Goal: Task Accomplishment & Management: Manage account settings

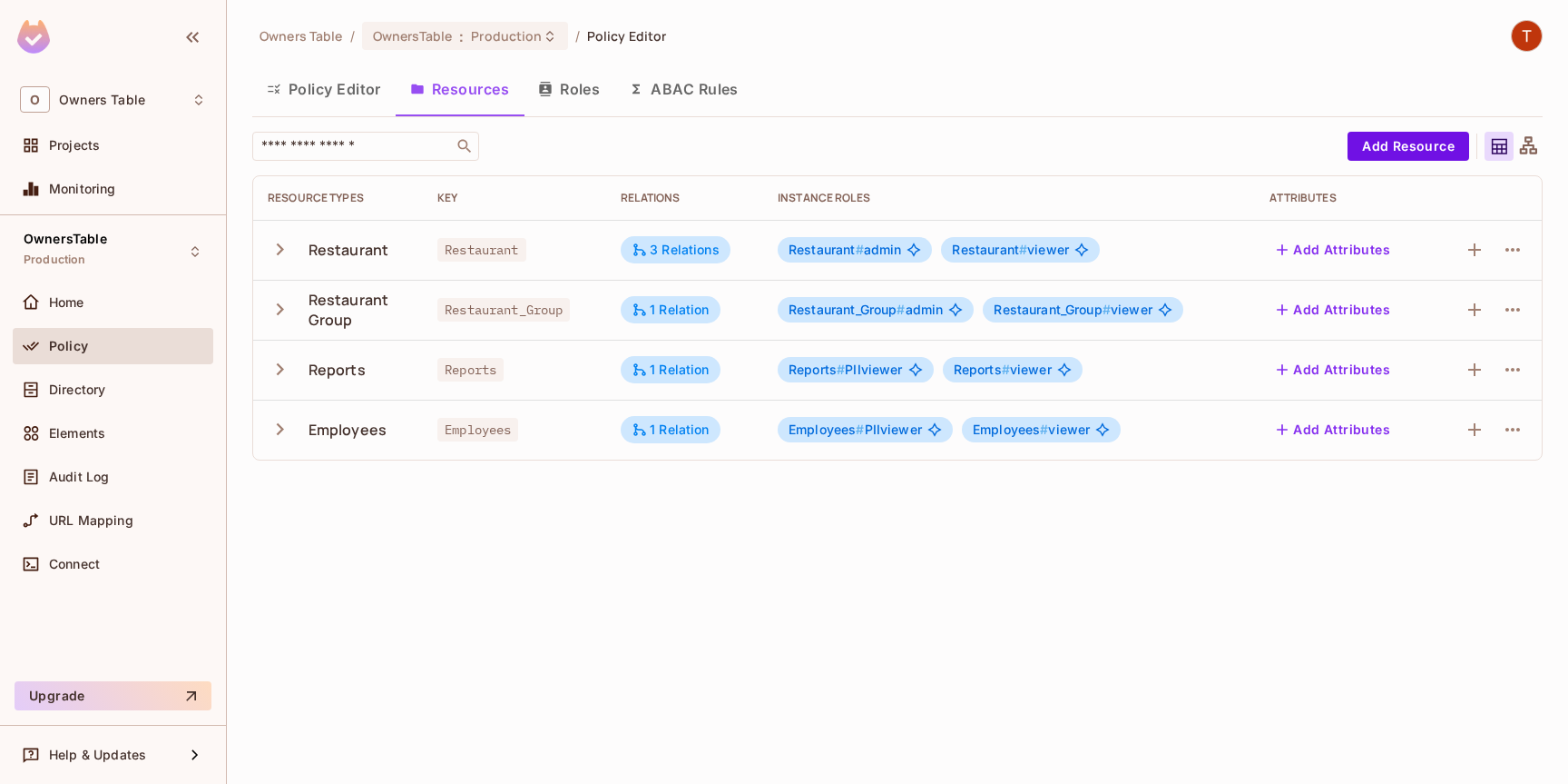
click at [345, 93] on button "Policy Editor" at bounding box center [323, 89] width 143 height 46
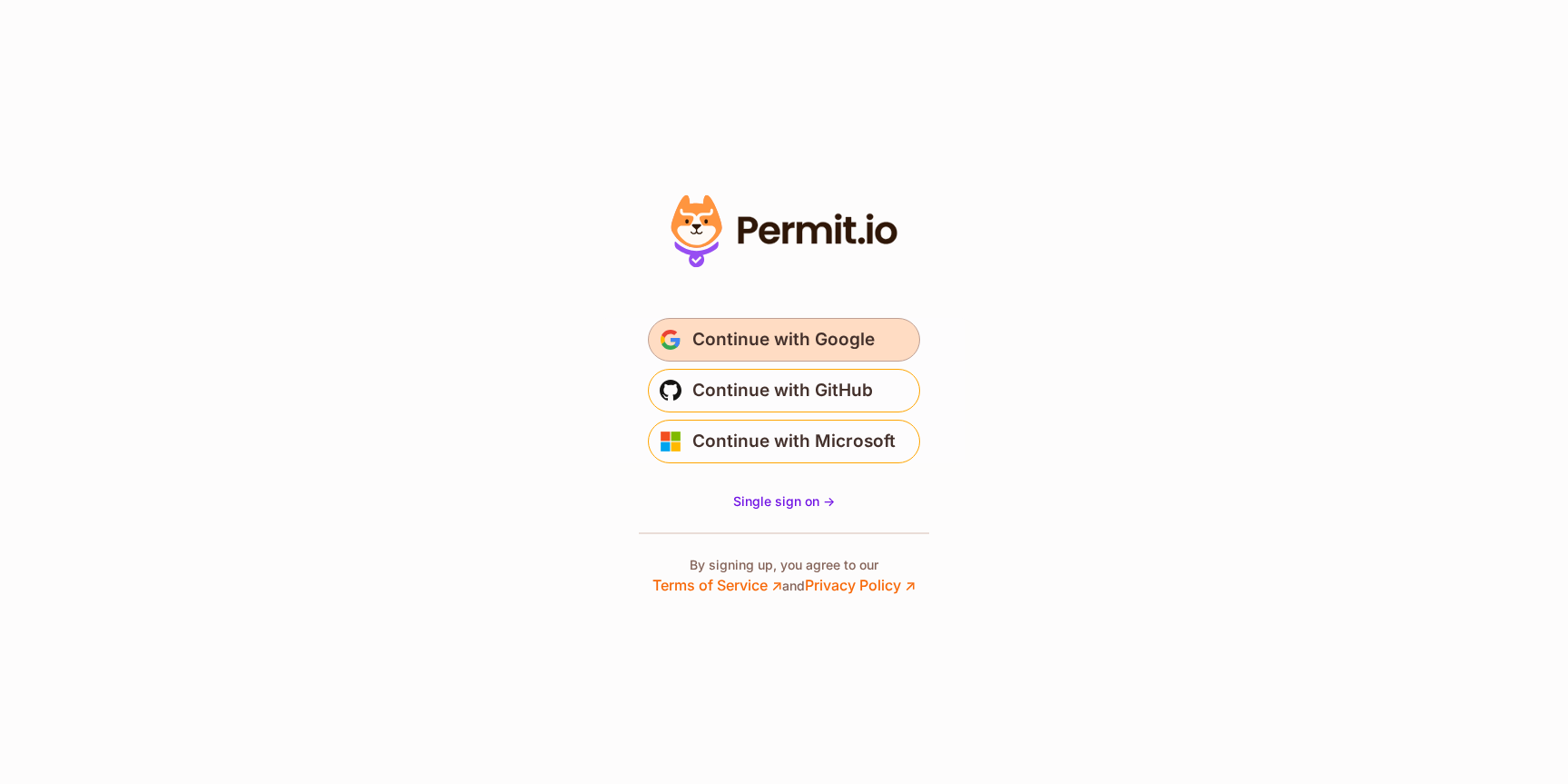
click at [799, 336] on span "Continue with Google" at bounding box center [783, 340] width 182 height 29
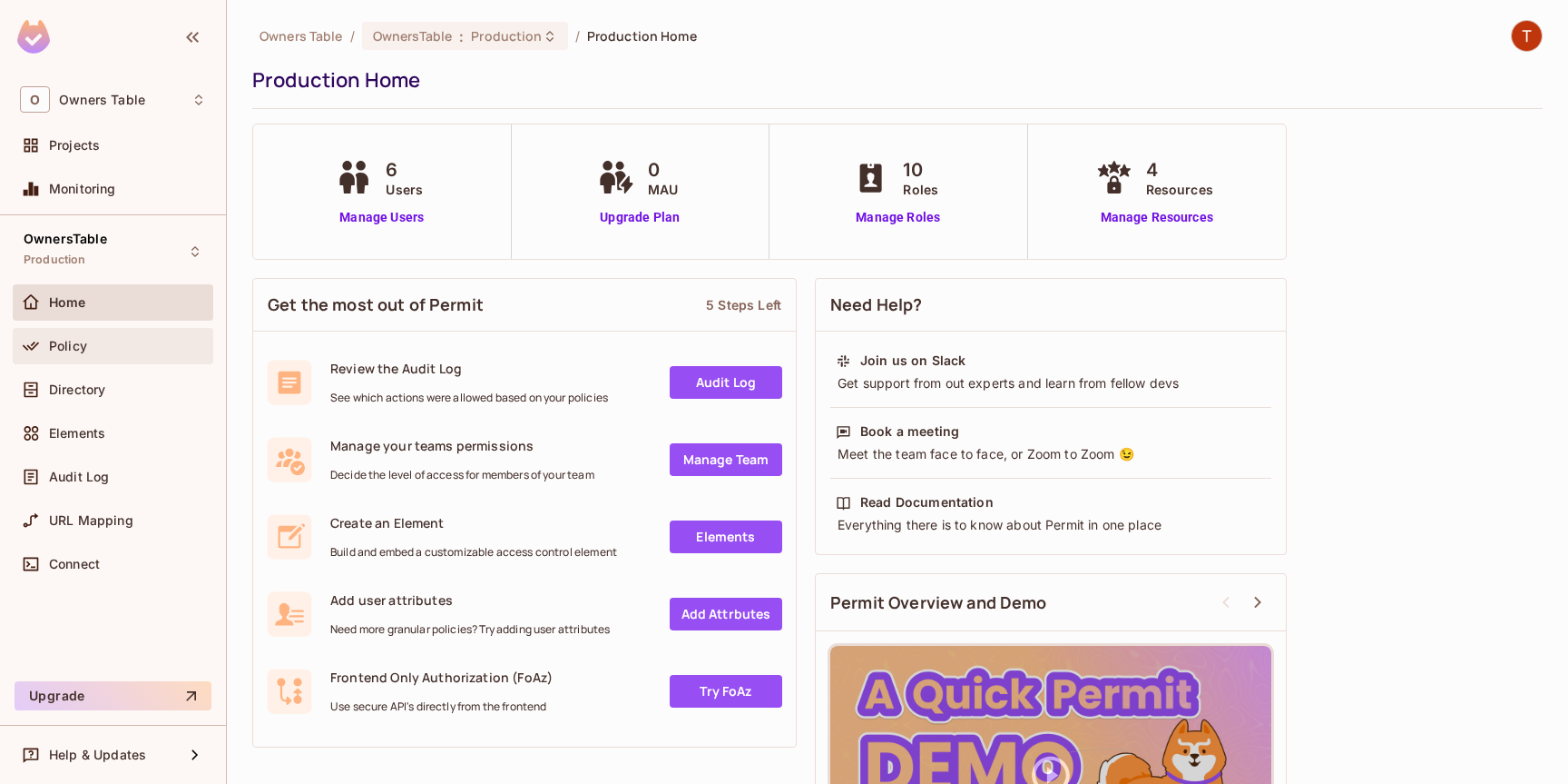
click at [68, 345] on span "Policy" at bounding box center [67, 346] width 38 height 15
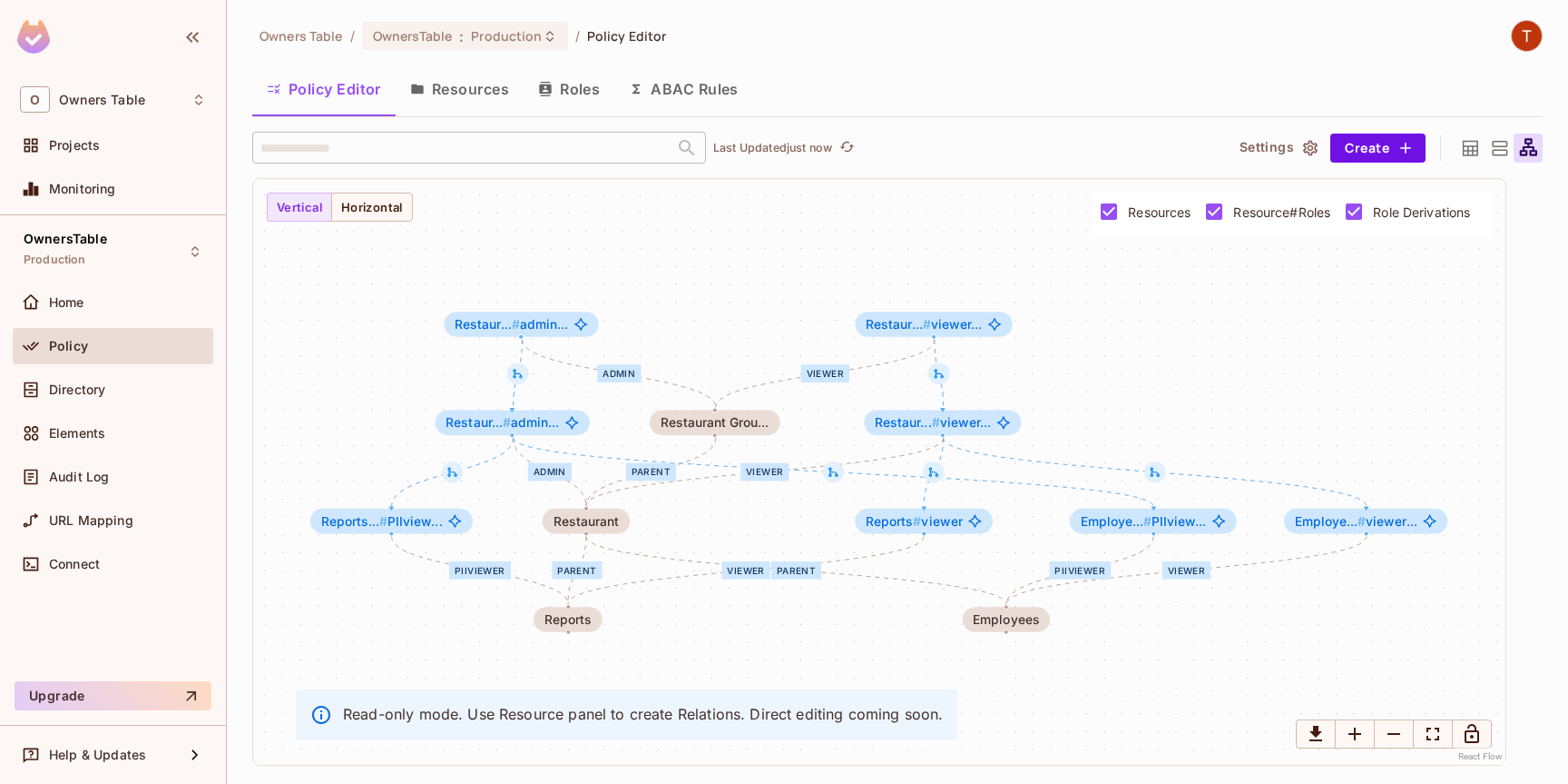
click at [473, 92] on button "Resources" at bounding box center [458, 89] width 128 height 46
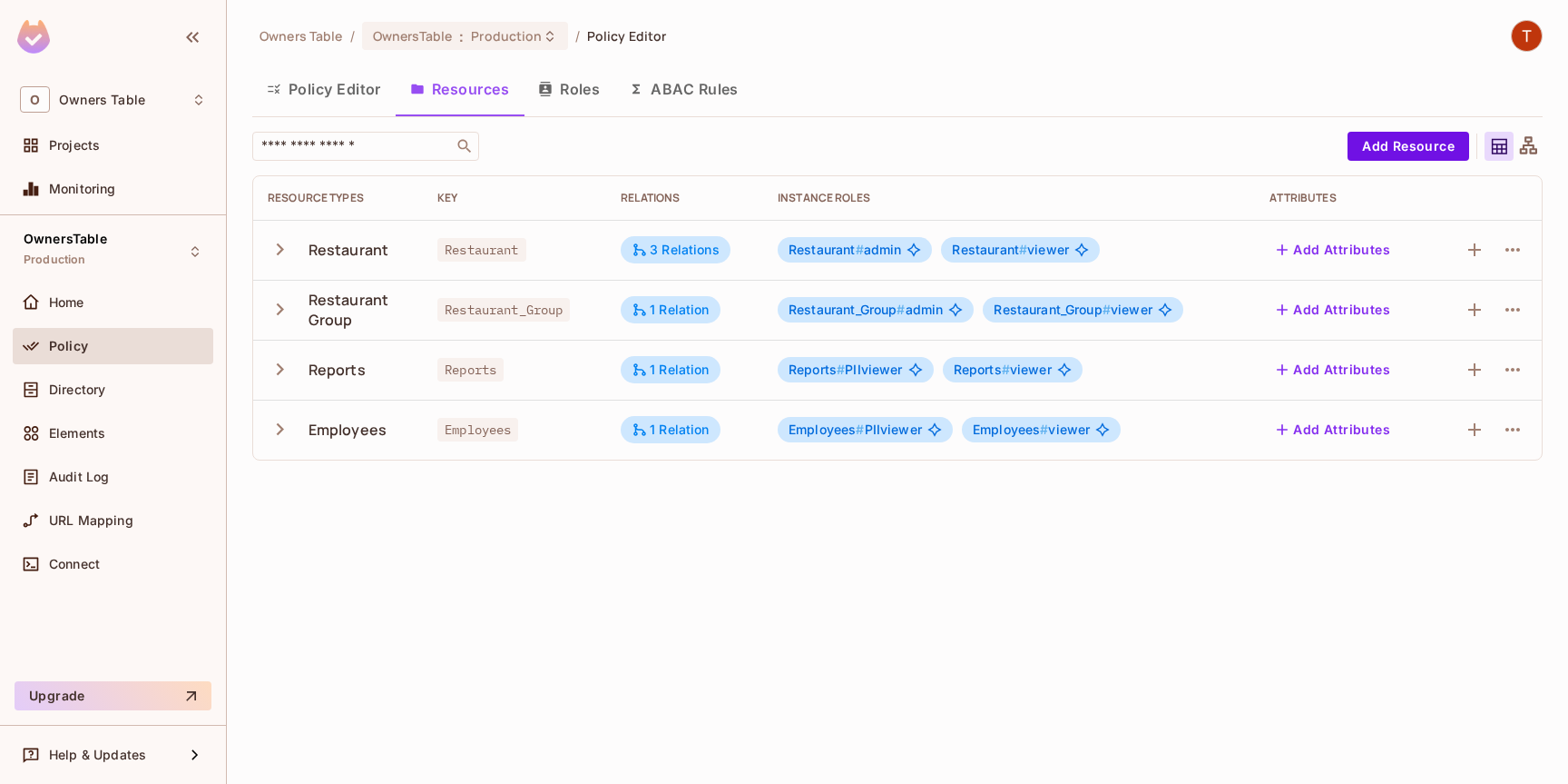
click at [332, 93] on button "Policy Editor" at bounding box center [323, 89] width 143 height 46
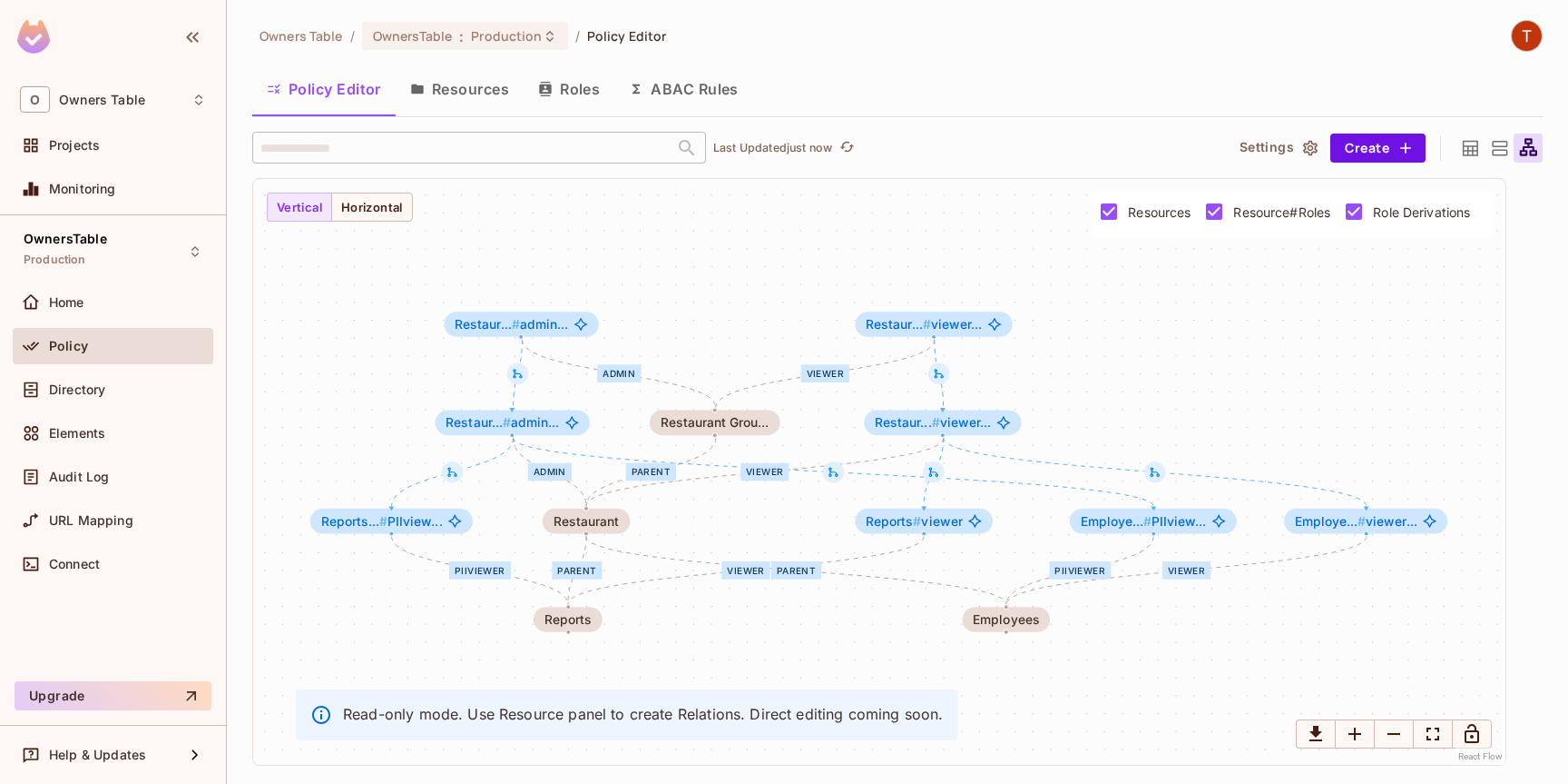
click at [103, 349] on div "Policy" at bounding box center [127, 346] width 157 height 15
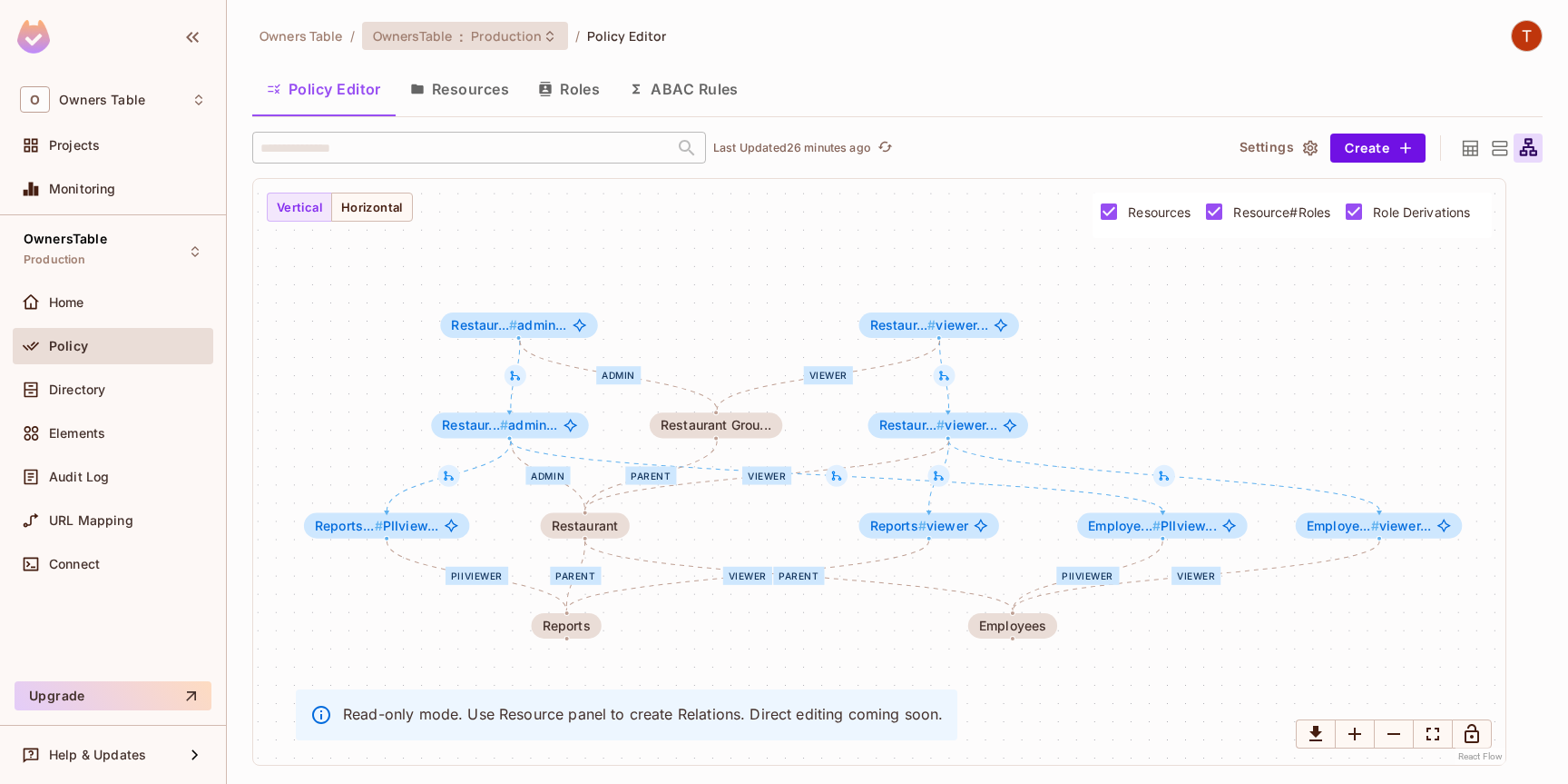
click at [512, 32] on span "Production" at bounding box center [506, 36] width 71 height 18
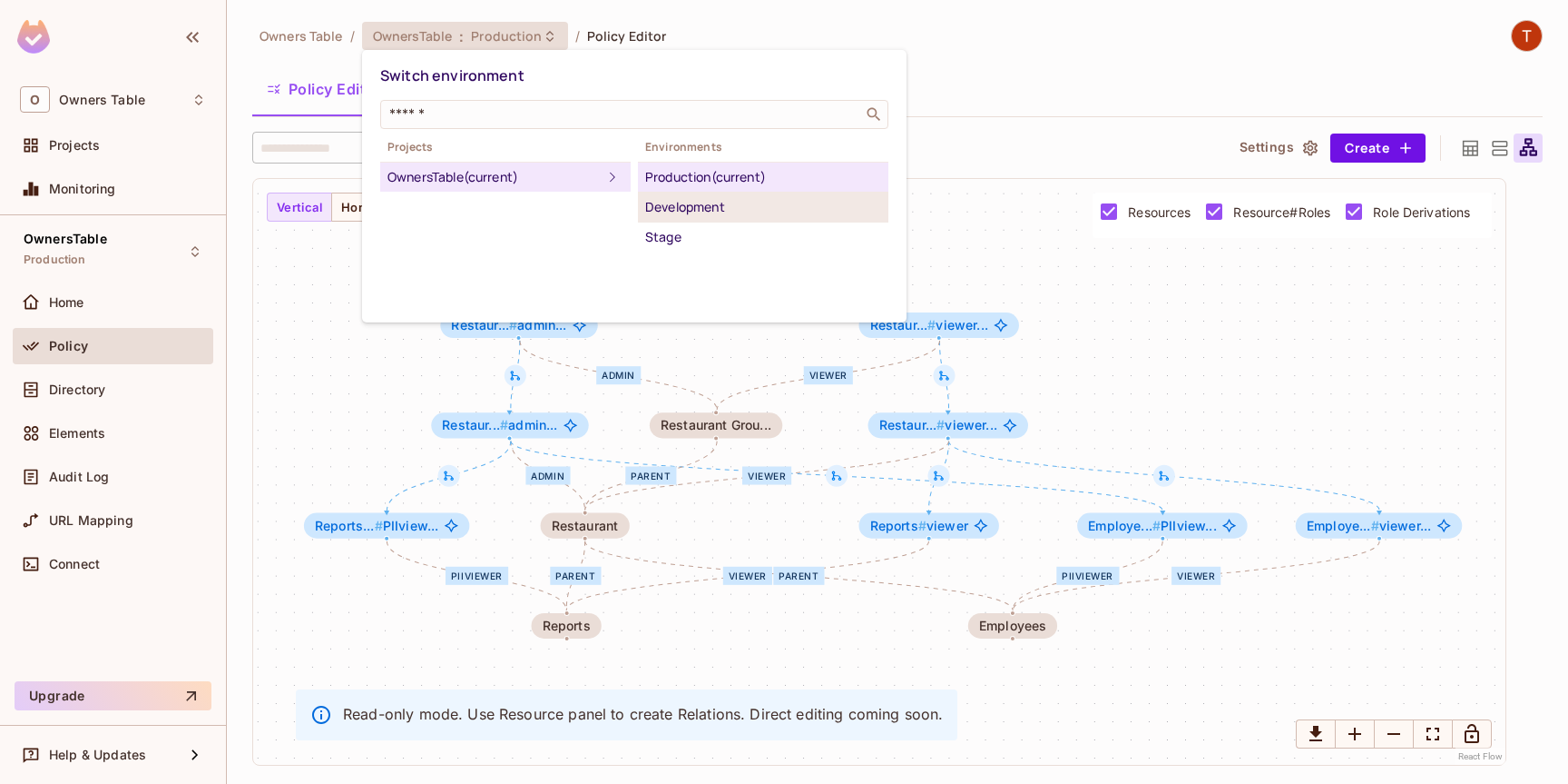
click at [676, 206] on div "Development" at bounding box center [763, 206] width 236 height 21
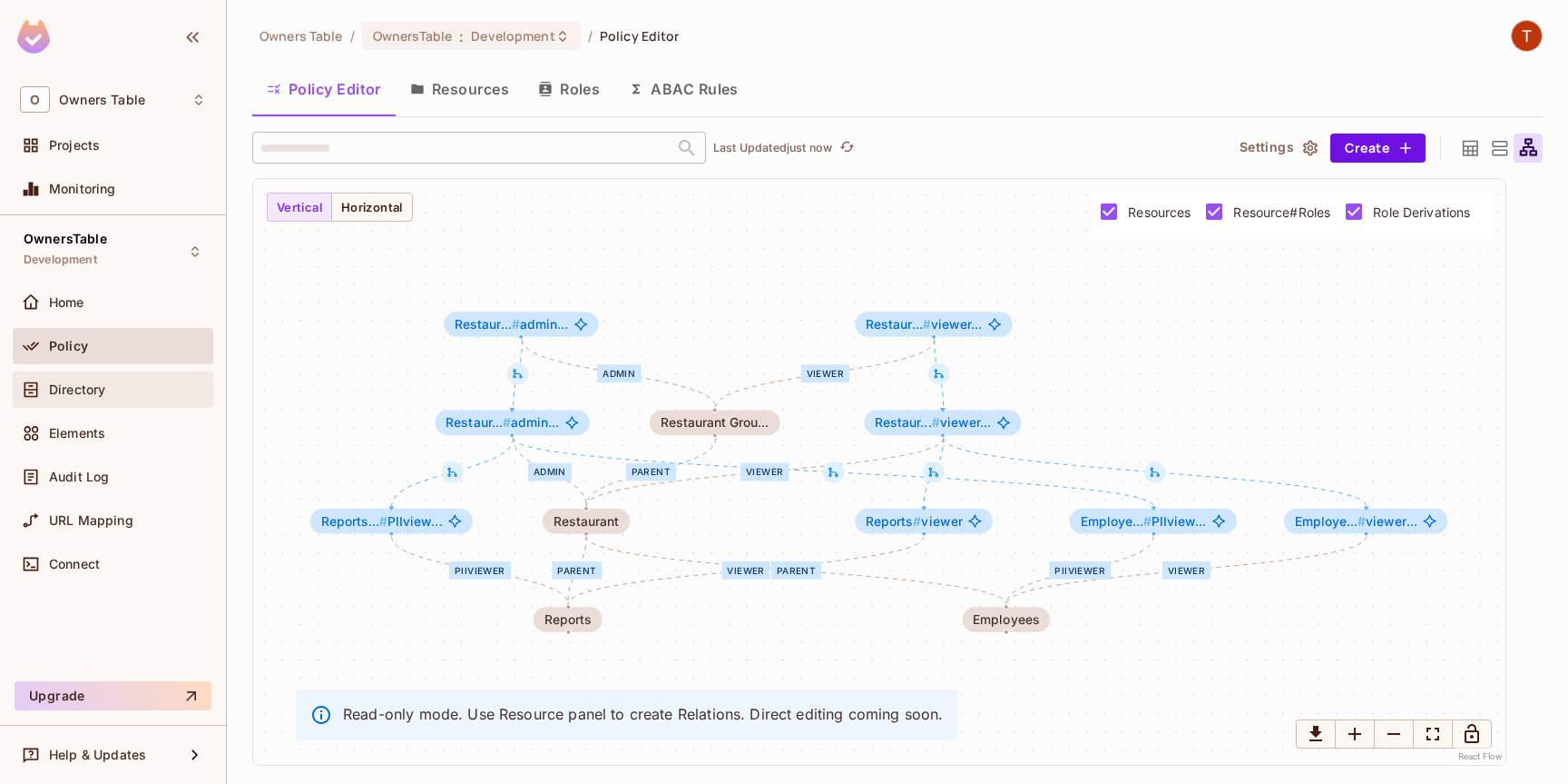
click at [94, 382] on span "Directory" at bounding box center [77, 389] width 56 height 15
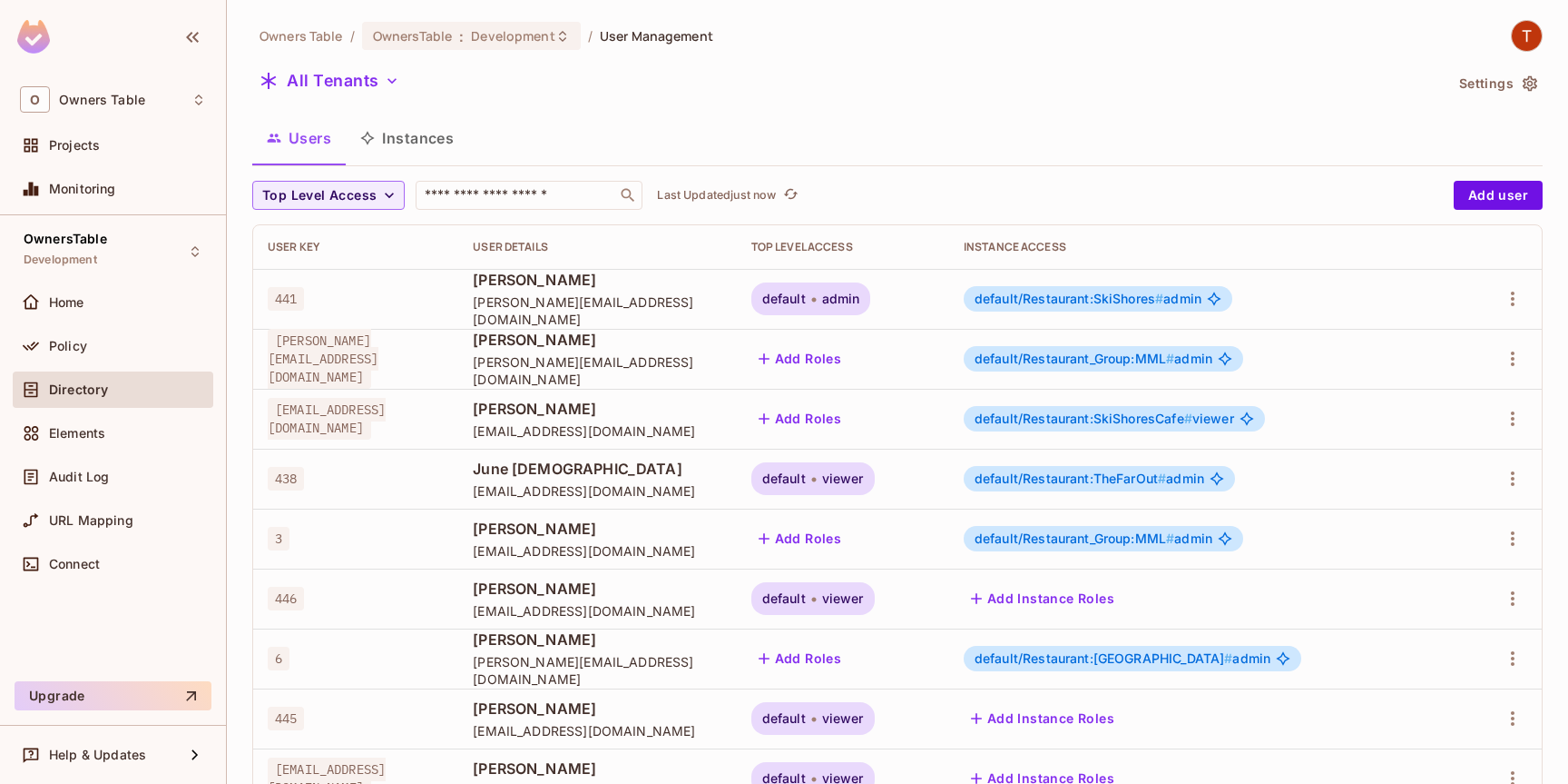
click at [422, 143] on button "Instances" at bounding box center [407, 137] width 123 height 46
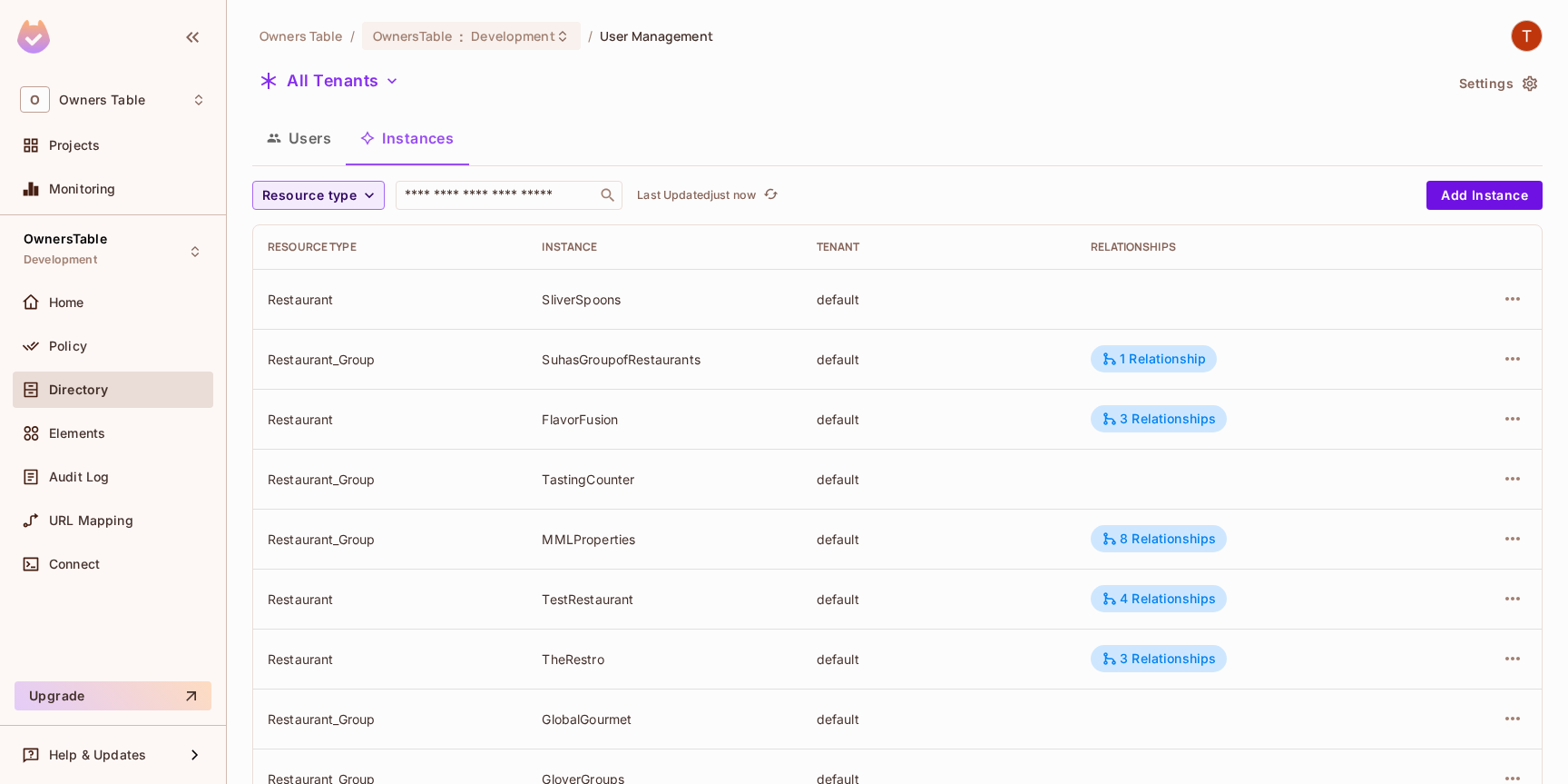
scroll to position [5, 0]
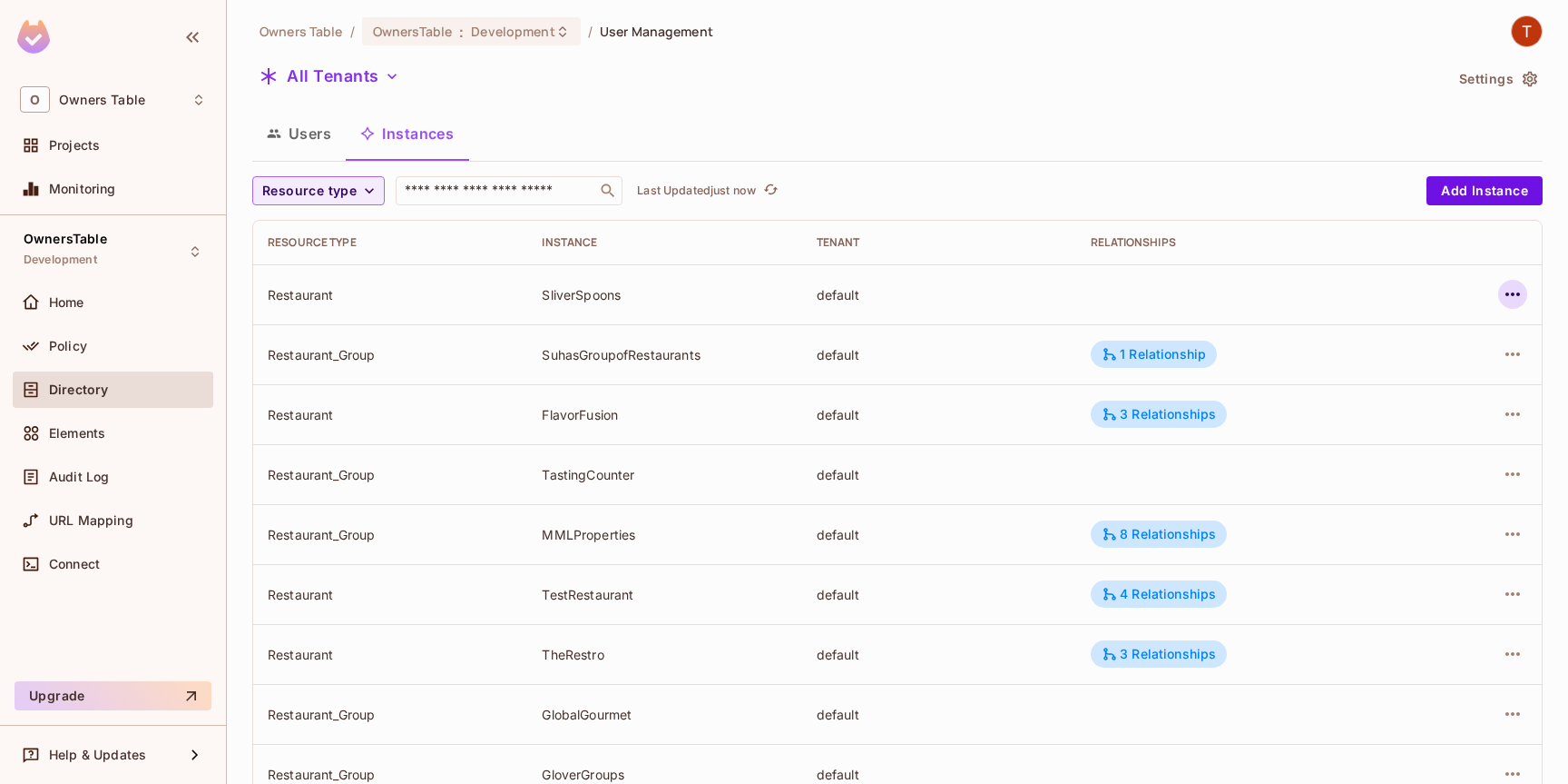
click at [1512, 294] on icon "button" at bounding box center [1513, 294] width 15 height 4
click at [1400, 416] on div "Delete Resource Instance" at bounding box center [1412, 416] width 157 height 19
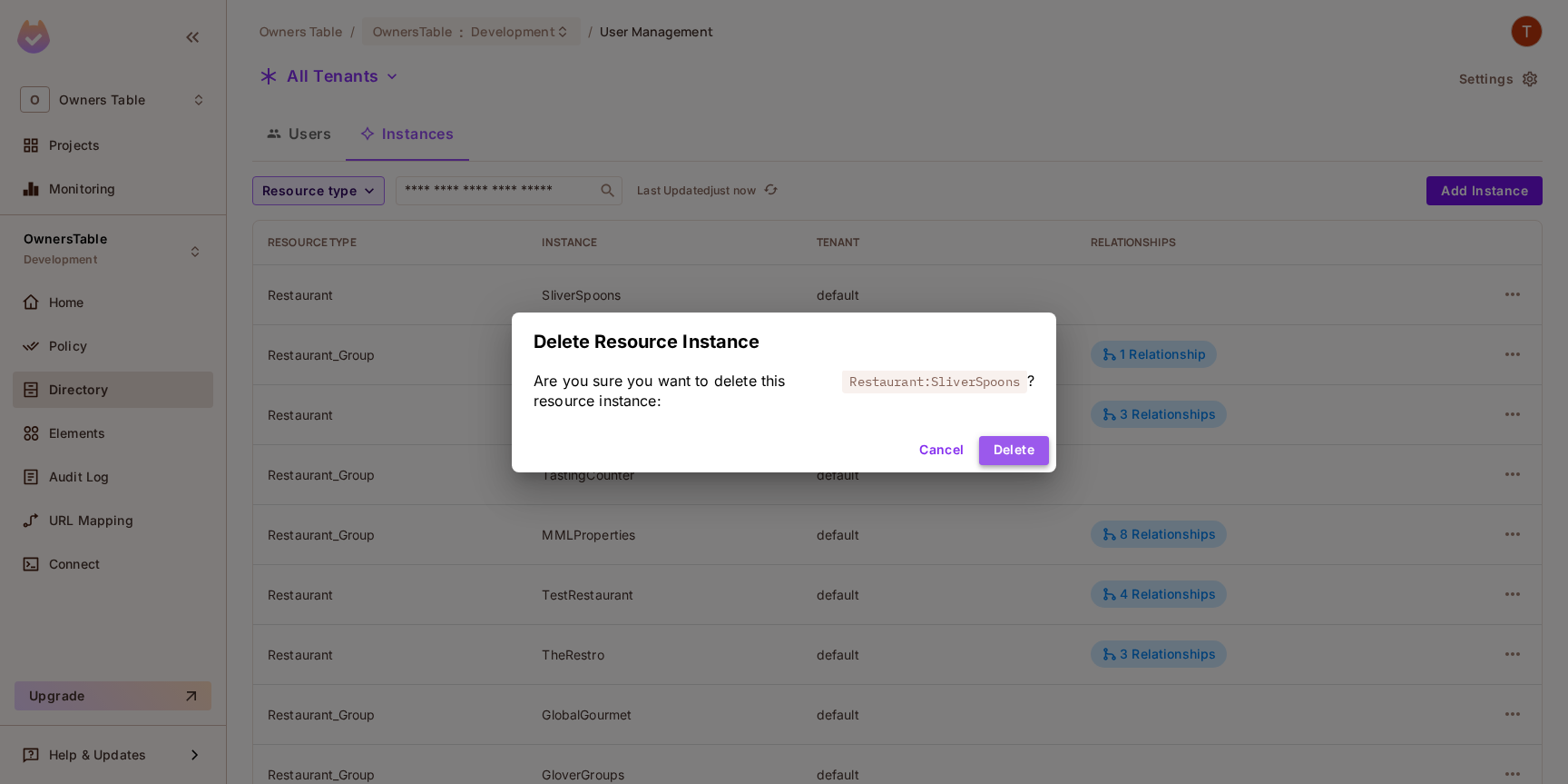
click at [1015, 447] on button "Delete" at bounding box center [1014, 450] width 70 height 29
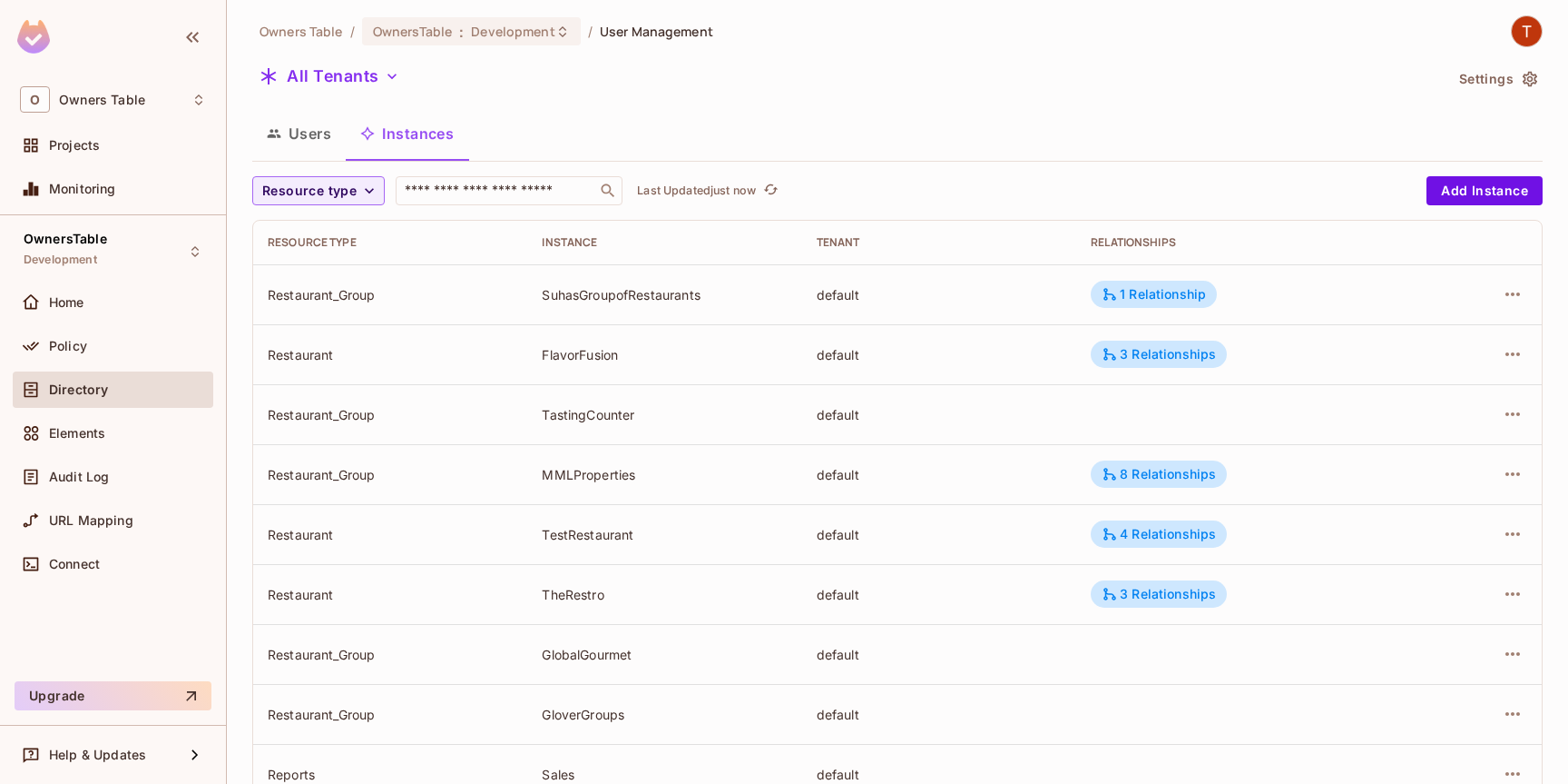
scroll to position [0, 0]
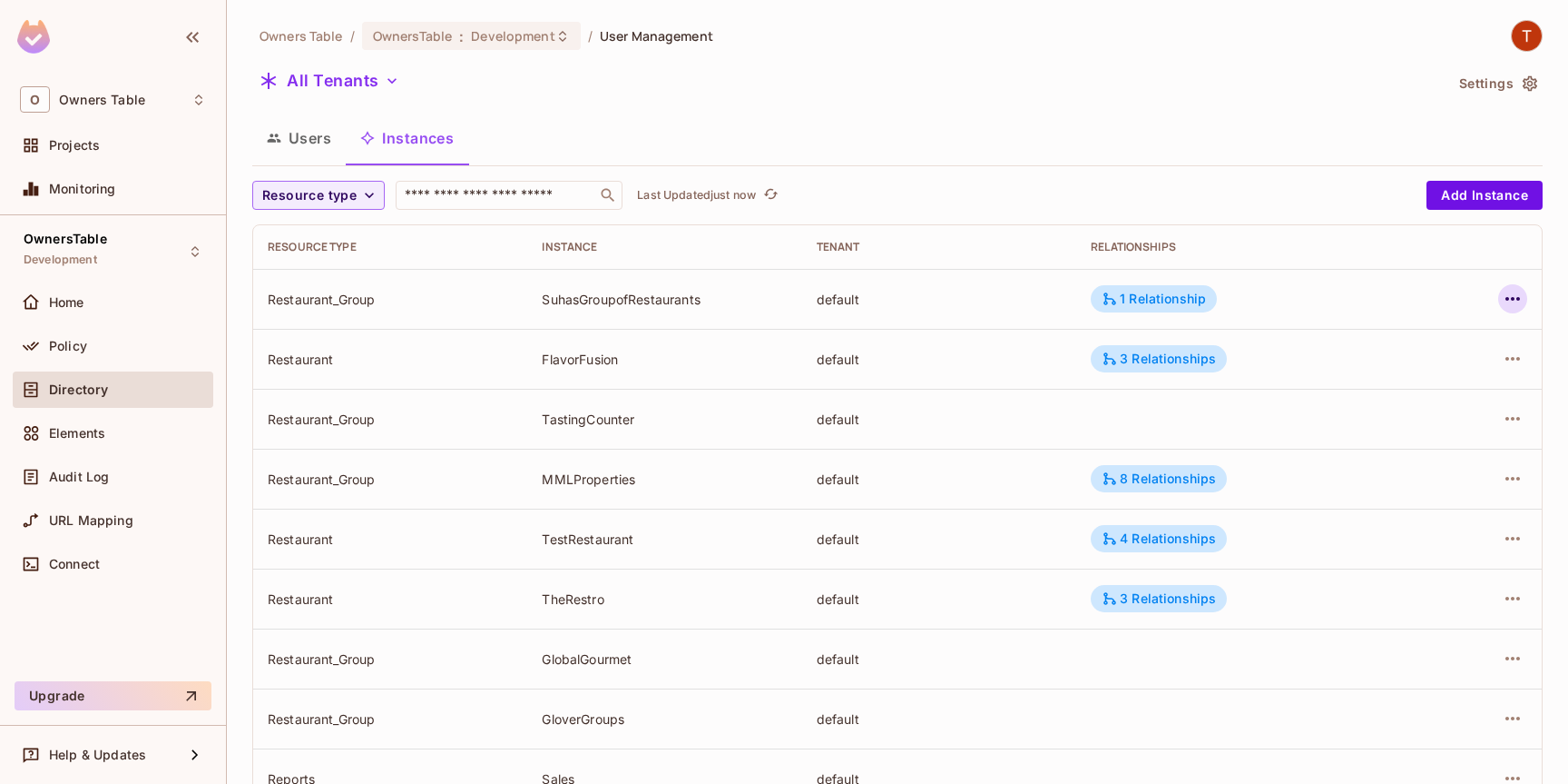
click at [1513, 292] on icon "button" at bounding box center [1513, 299] width 21 height 21
click at [1004, 366] on div at bounding box center [784, 392] width 1568 height 784
click at [1514, 358] on icon "button" at bounding box center [1513, 358] width 21 height 21
click at [1387, 480] on div "Delete Resource Instance" at bounding box center [1412, 480] width 157 height 19
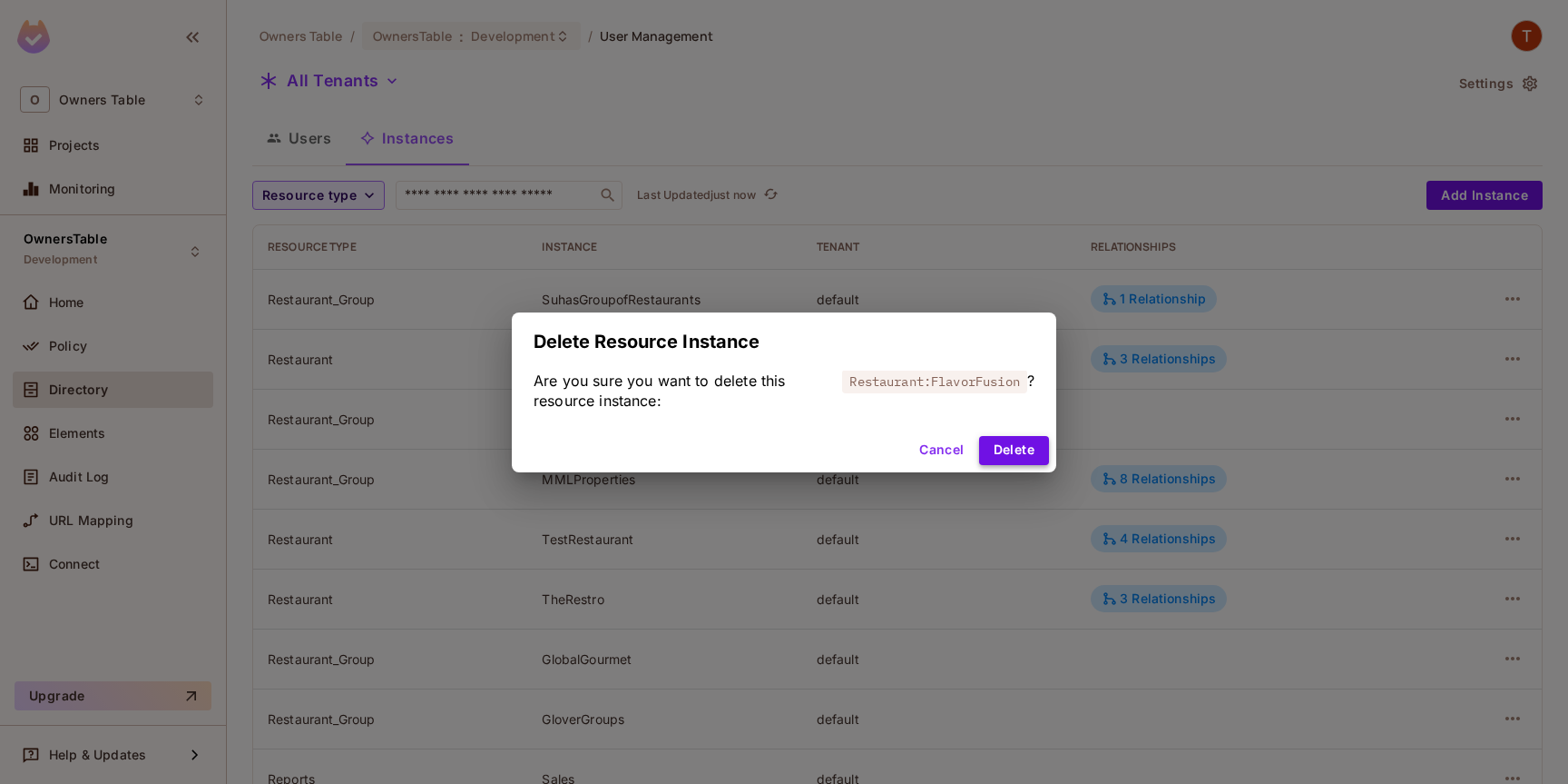
click at [1013, 447] on button "Delete" at bounding box center [1014, 450] width 70 height 29
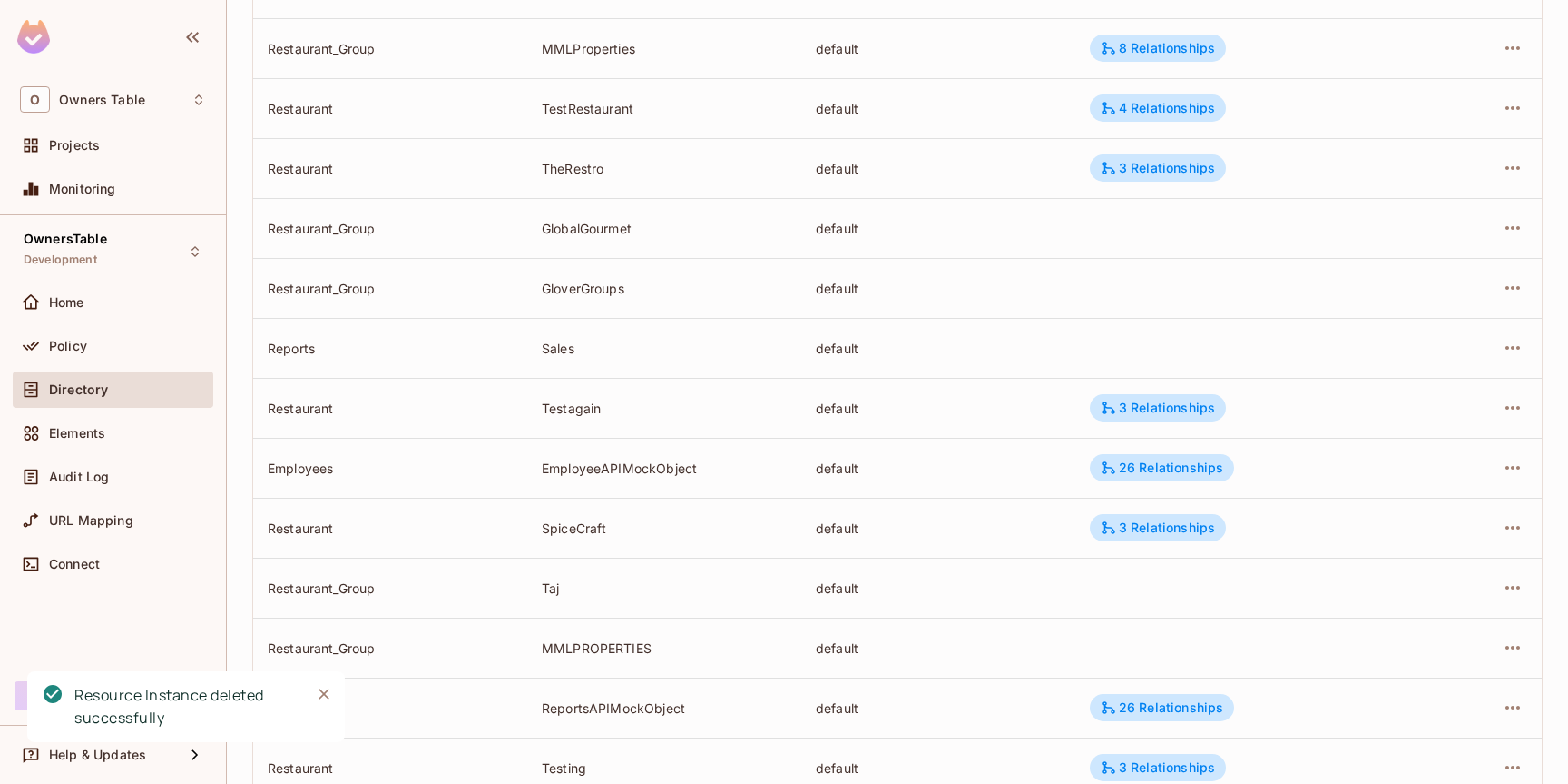
scroll to position [485, 0]
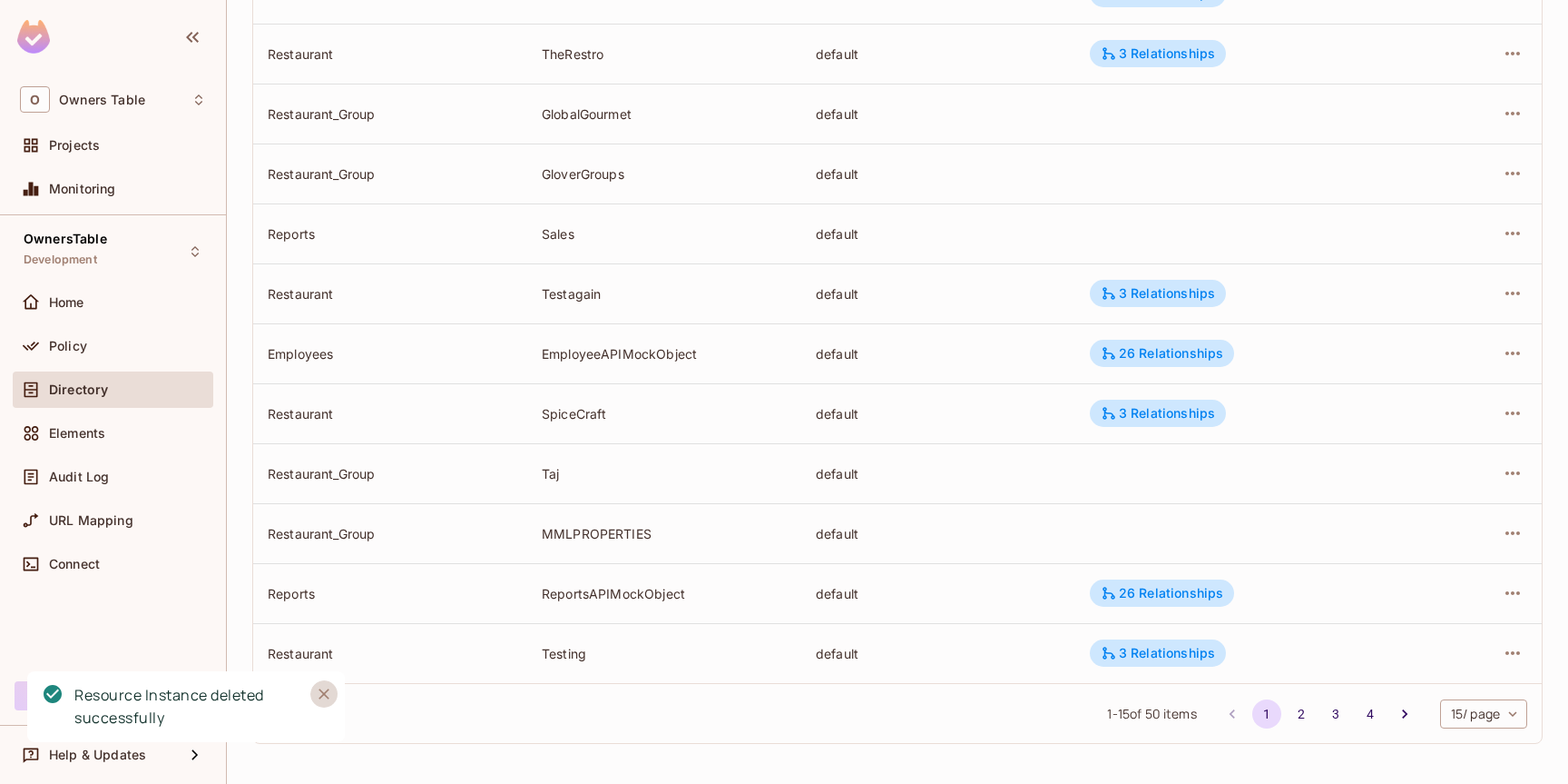
click at [323, 691] on icon "Close" at bounding box center [323, 693] width 18 height 19
click at [1513, 655] on icon "button" at bounding box center [1513, 653] width 21 height 21
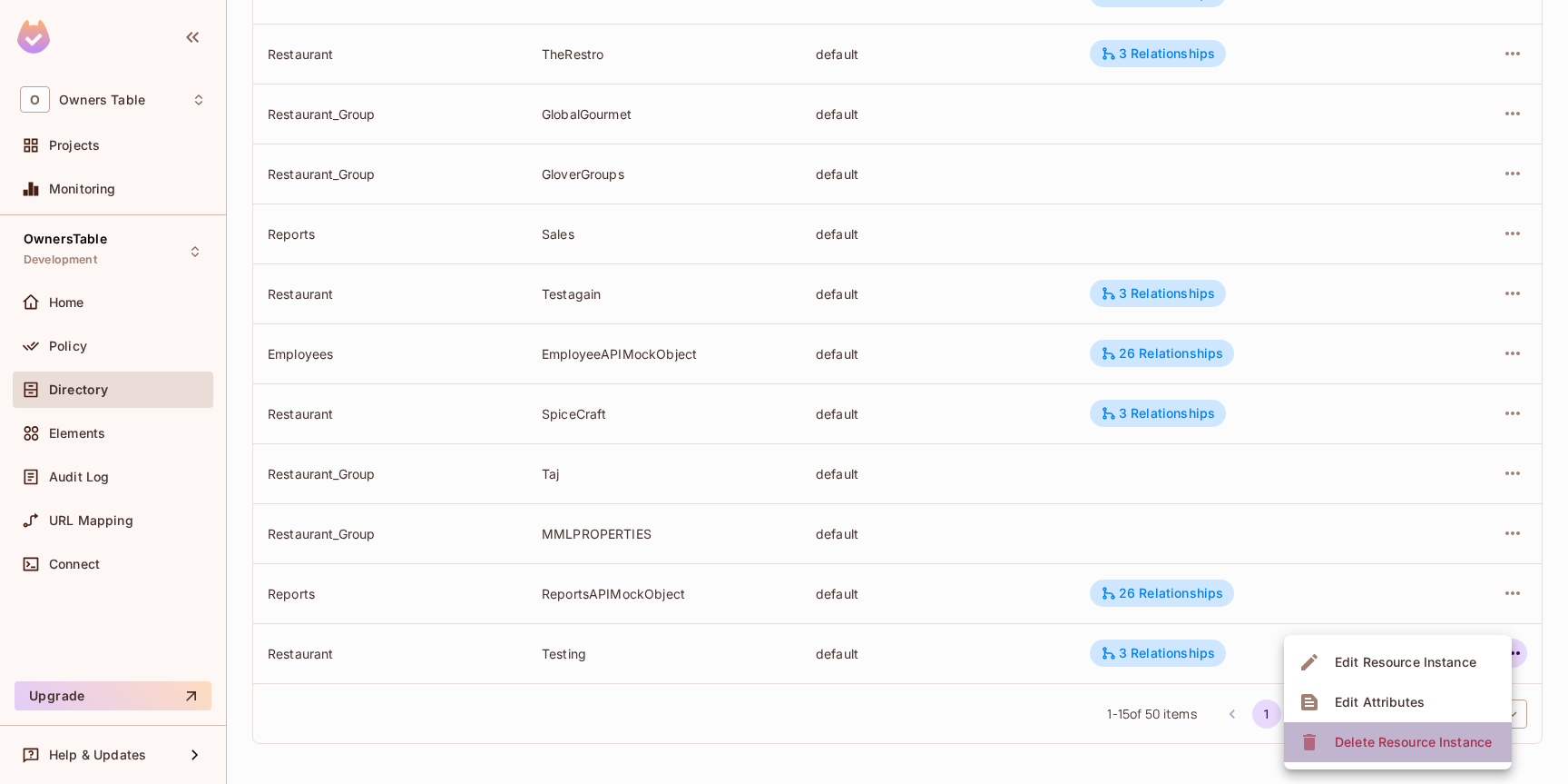
click at [1367, 745] on div "Delete Resource Instance" at bounding box center [1412, 741] width 157 height 19
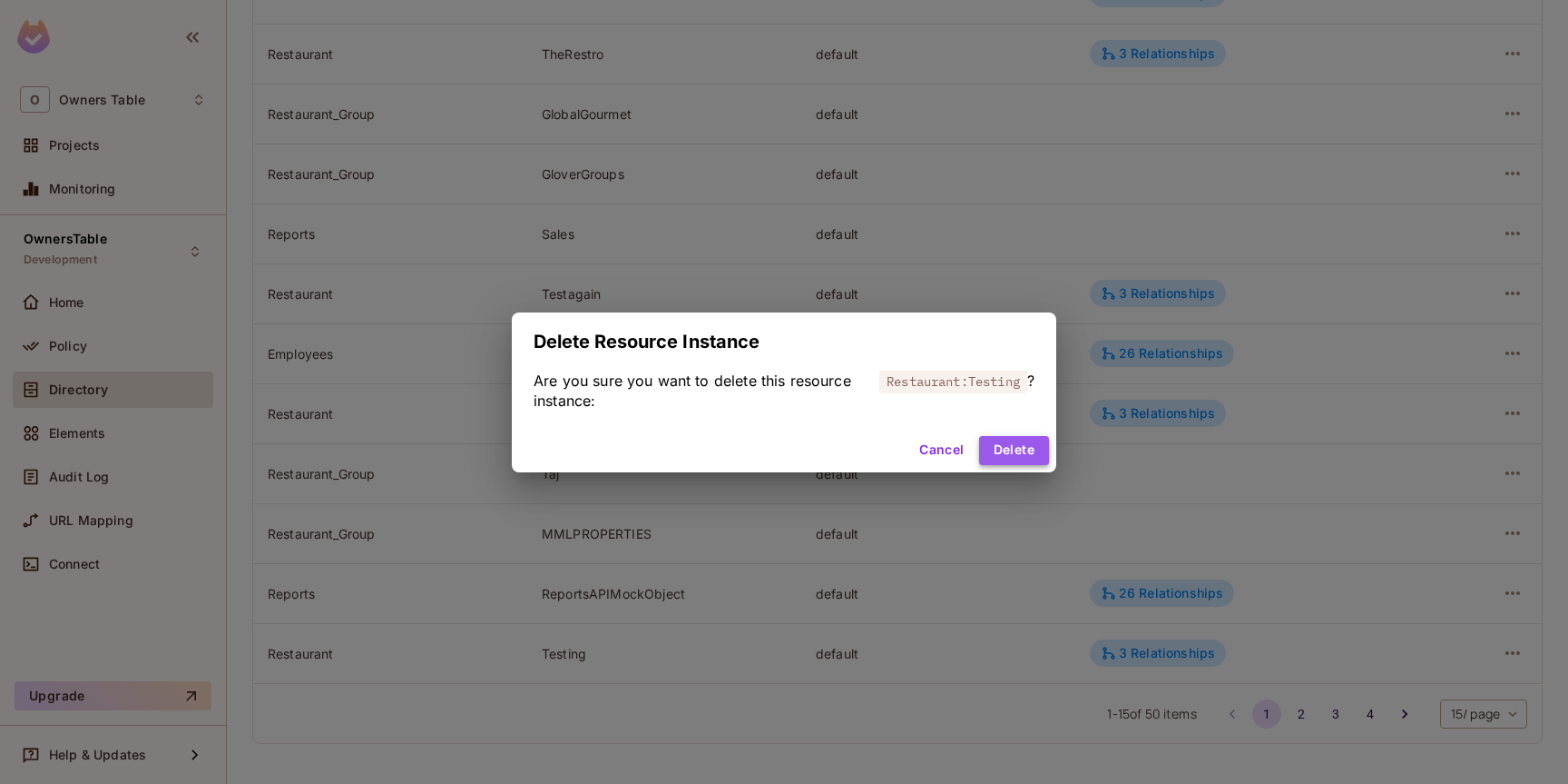
click at [1022, 457] on button "Delete" at bounding box center [1014, 450] width 70 height 29
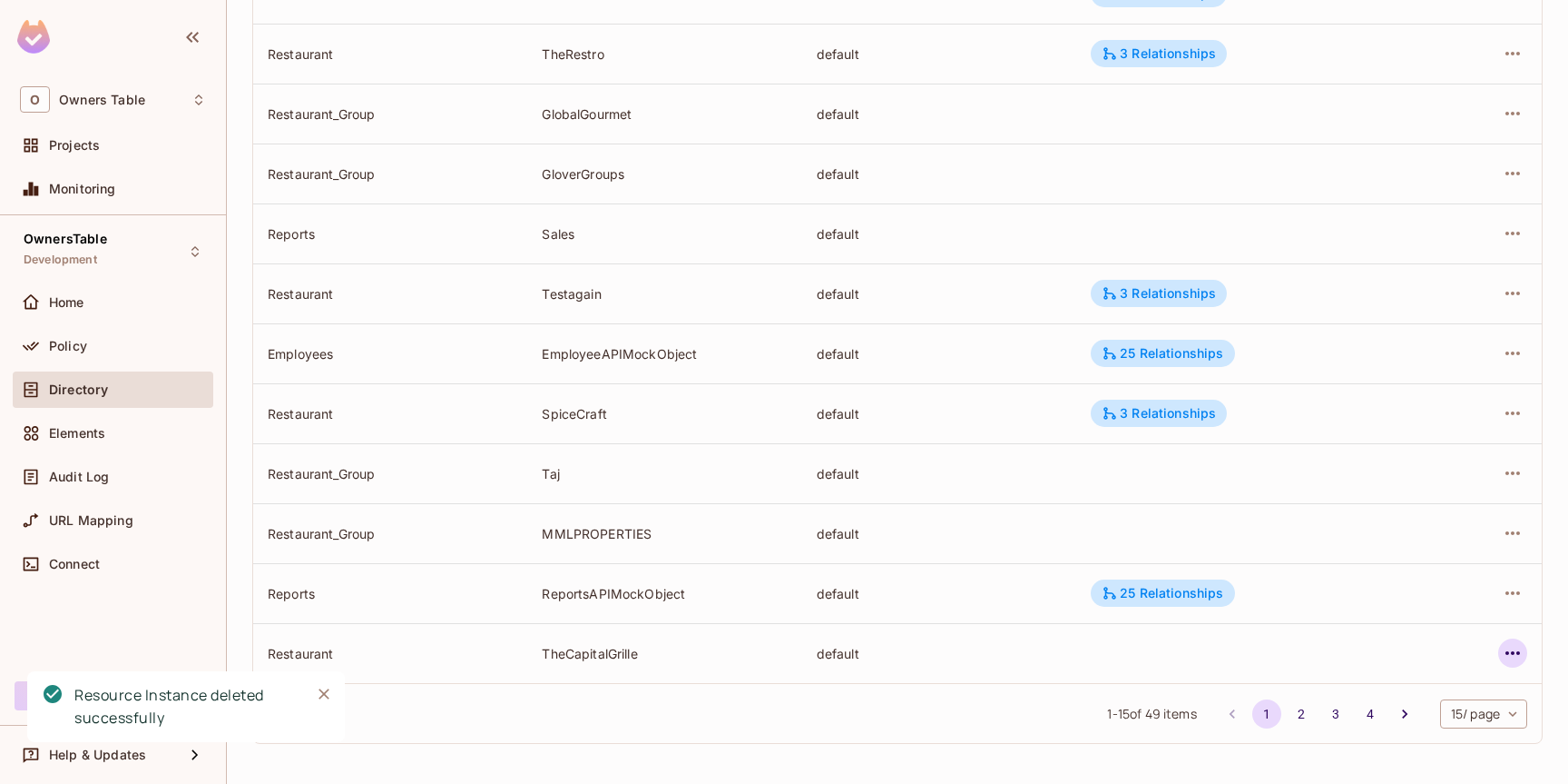
click at [1514, 653] on icon "button" at bounding box center [1513, 653] width 21 height 21
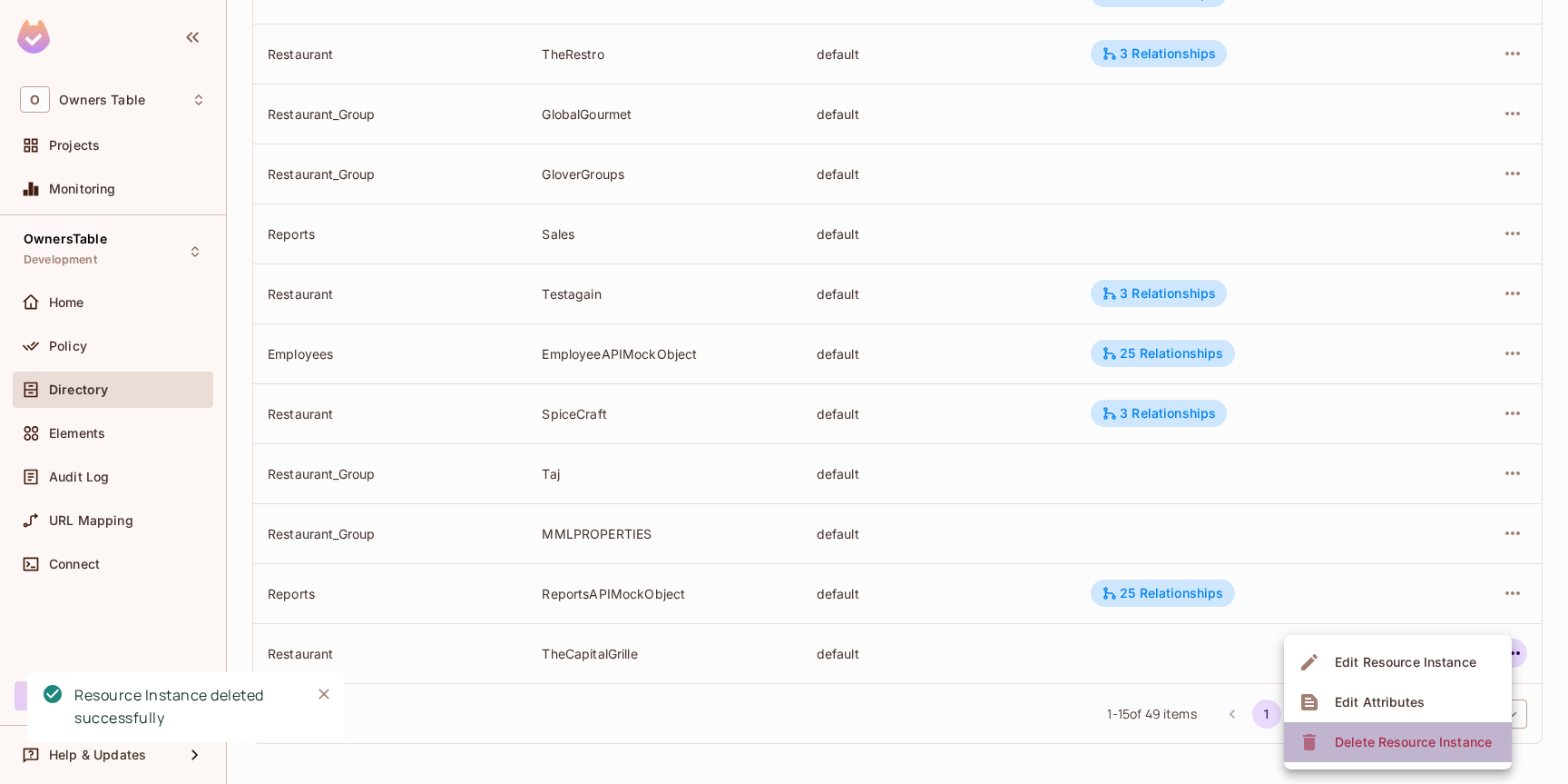
click at [1424, 735] on div "Delete Resource Instance" at bounding box center [1412, 741] width 157 height 19
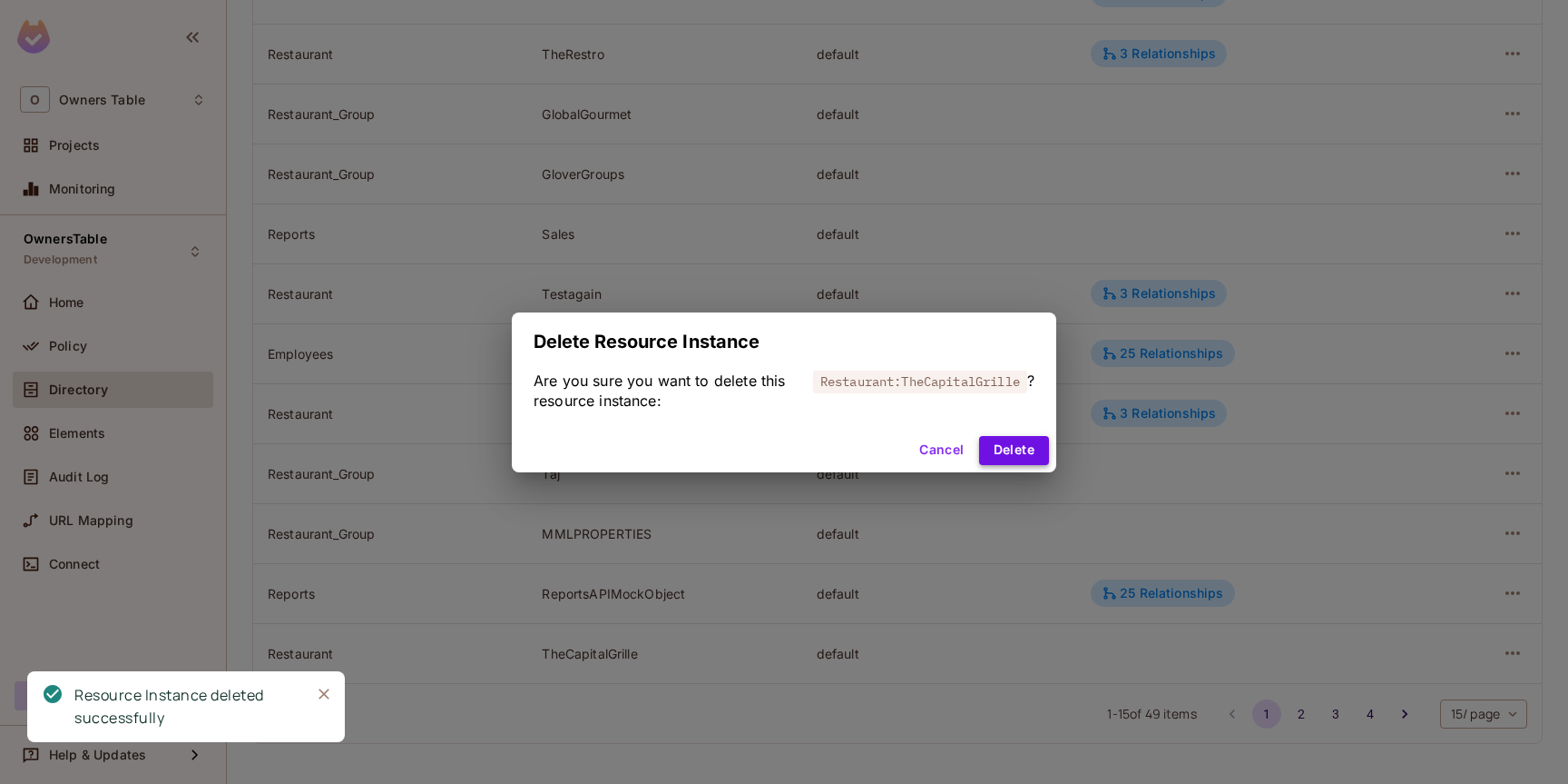
click at [1014, 449] on button "Delete" at bounding box center [1014, 450] width 70 height 29
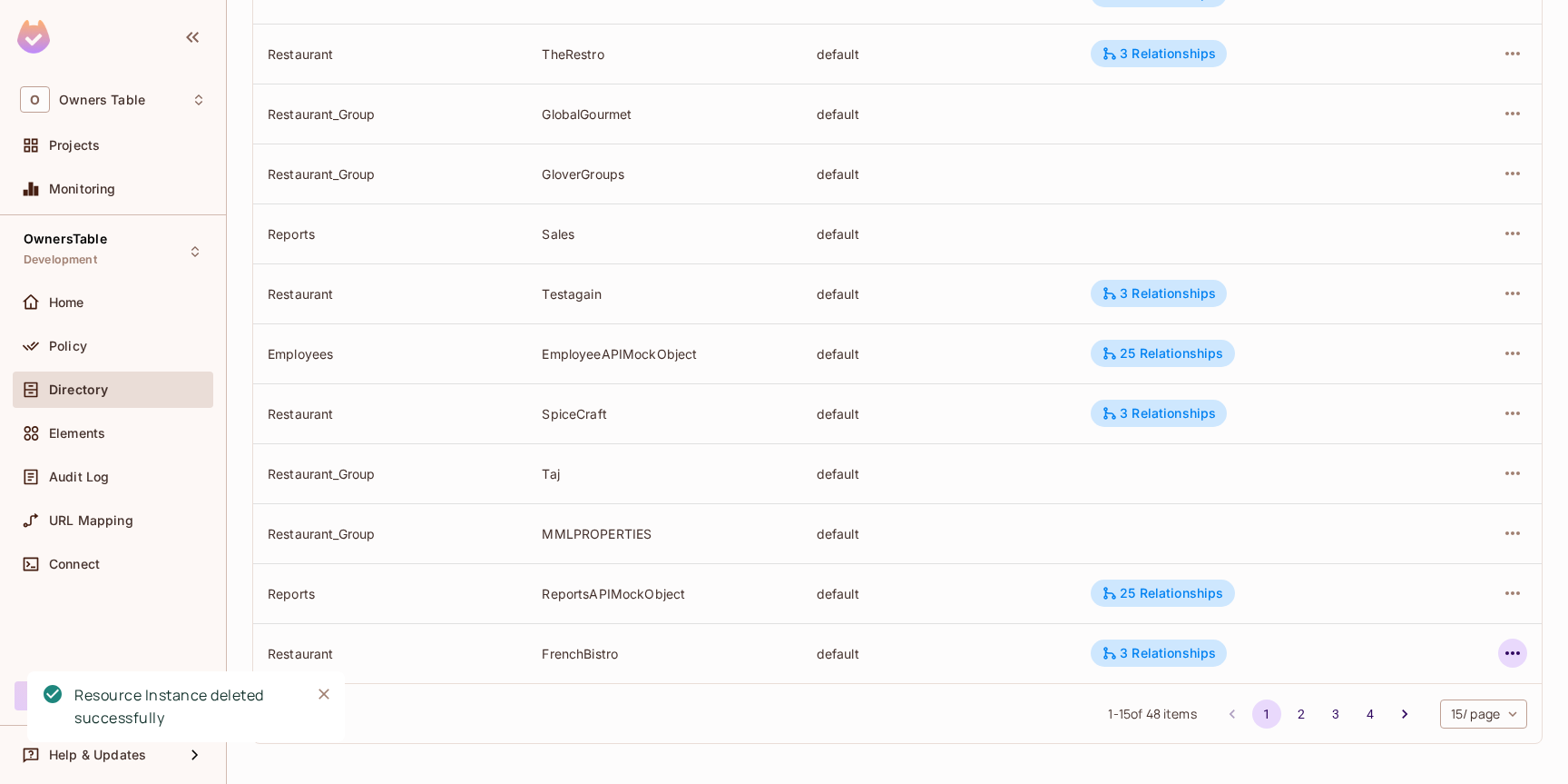
click at [1515, 651] on icon "button" at bounding box center [1513, 653] width 21 height 21
click at [1417, 737] on div "Delete Resource Instance" at bounding box center [1412, 741] width 157 height 19
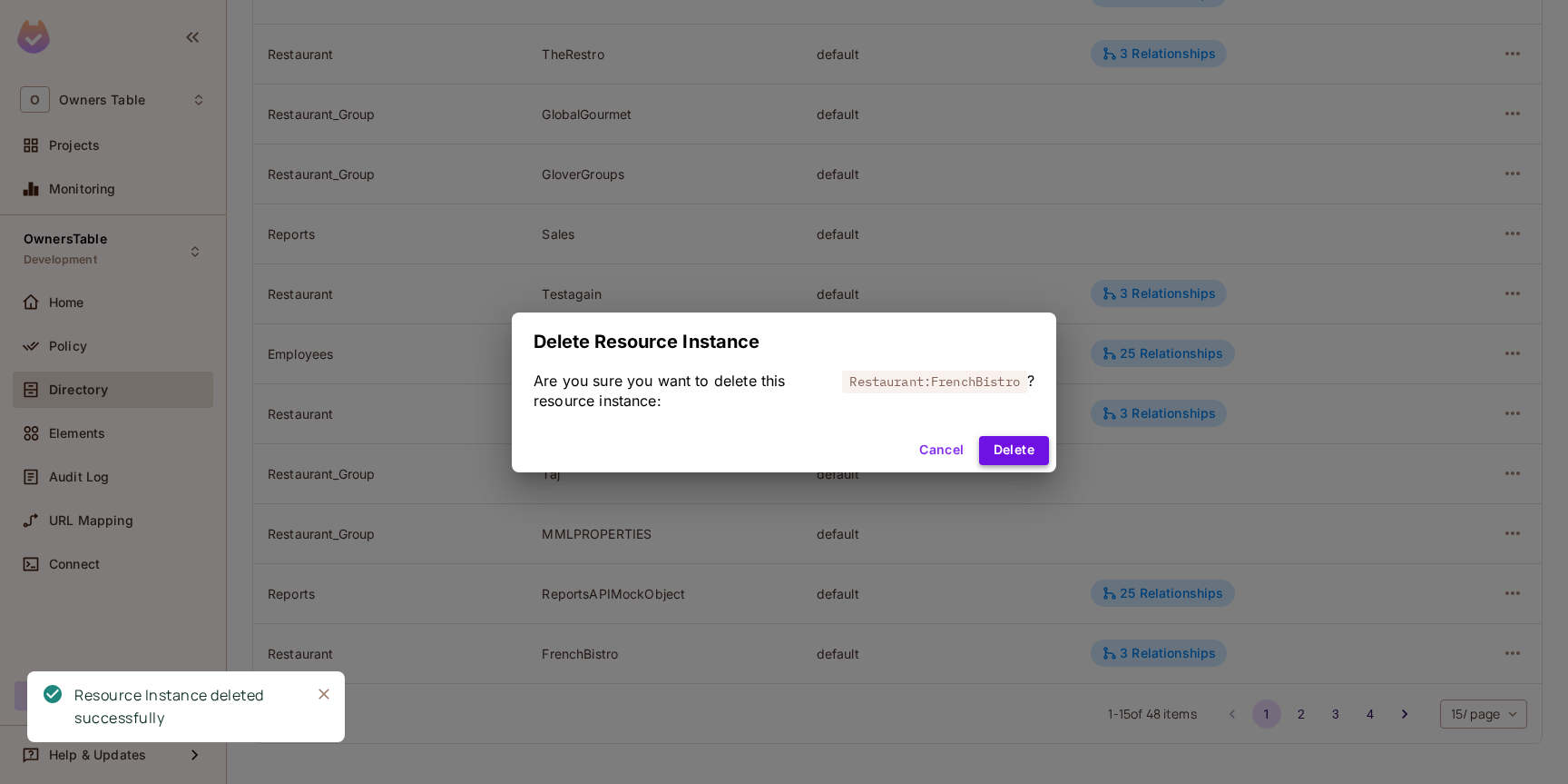
click at [1021, 444] on button "Delete" at bounding box center [1014, 450] width 70 height 29
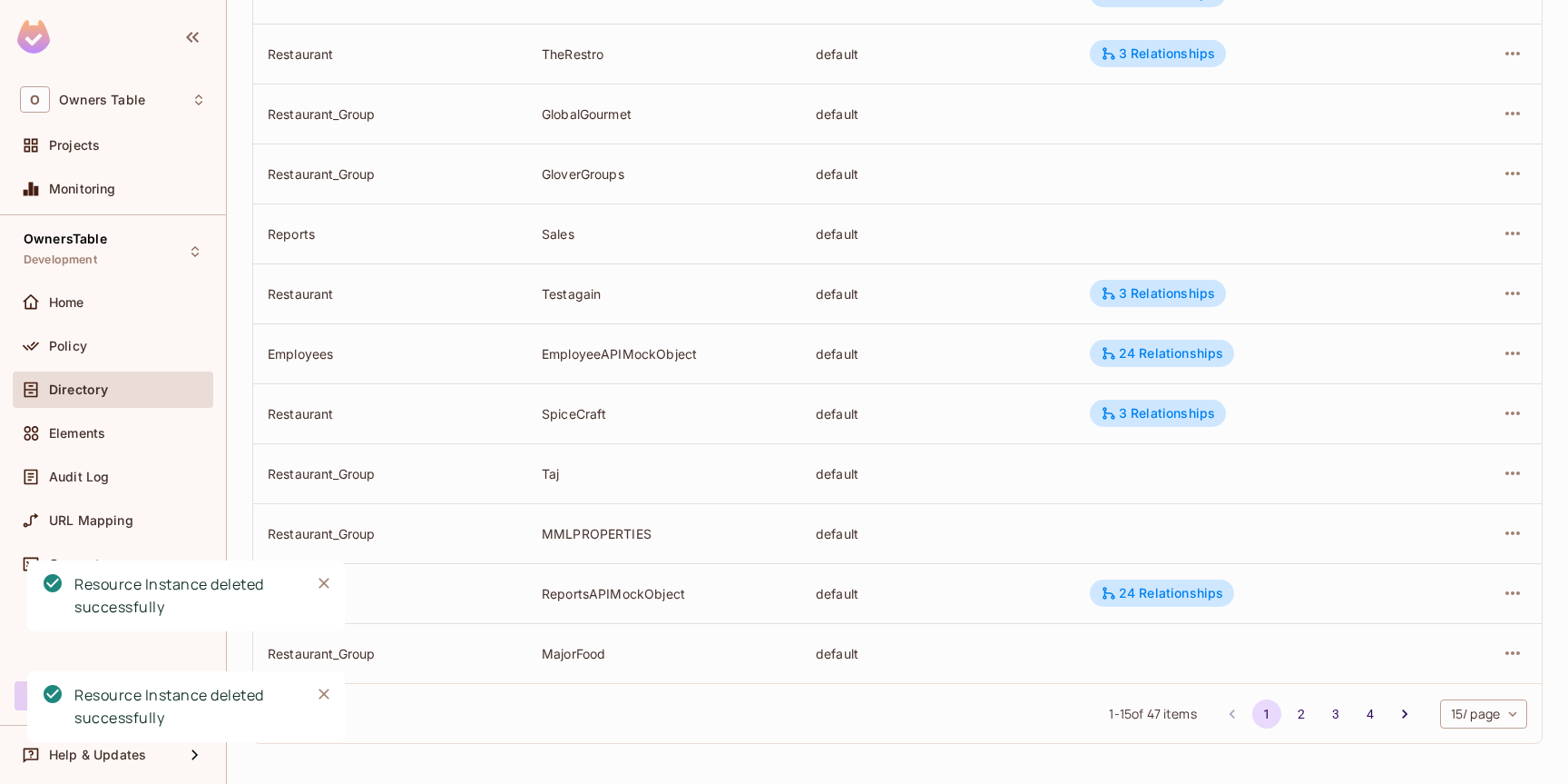
click at [1510, 651] on icon "button" at bounding box center [1513, 653] width 21 height 21
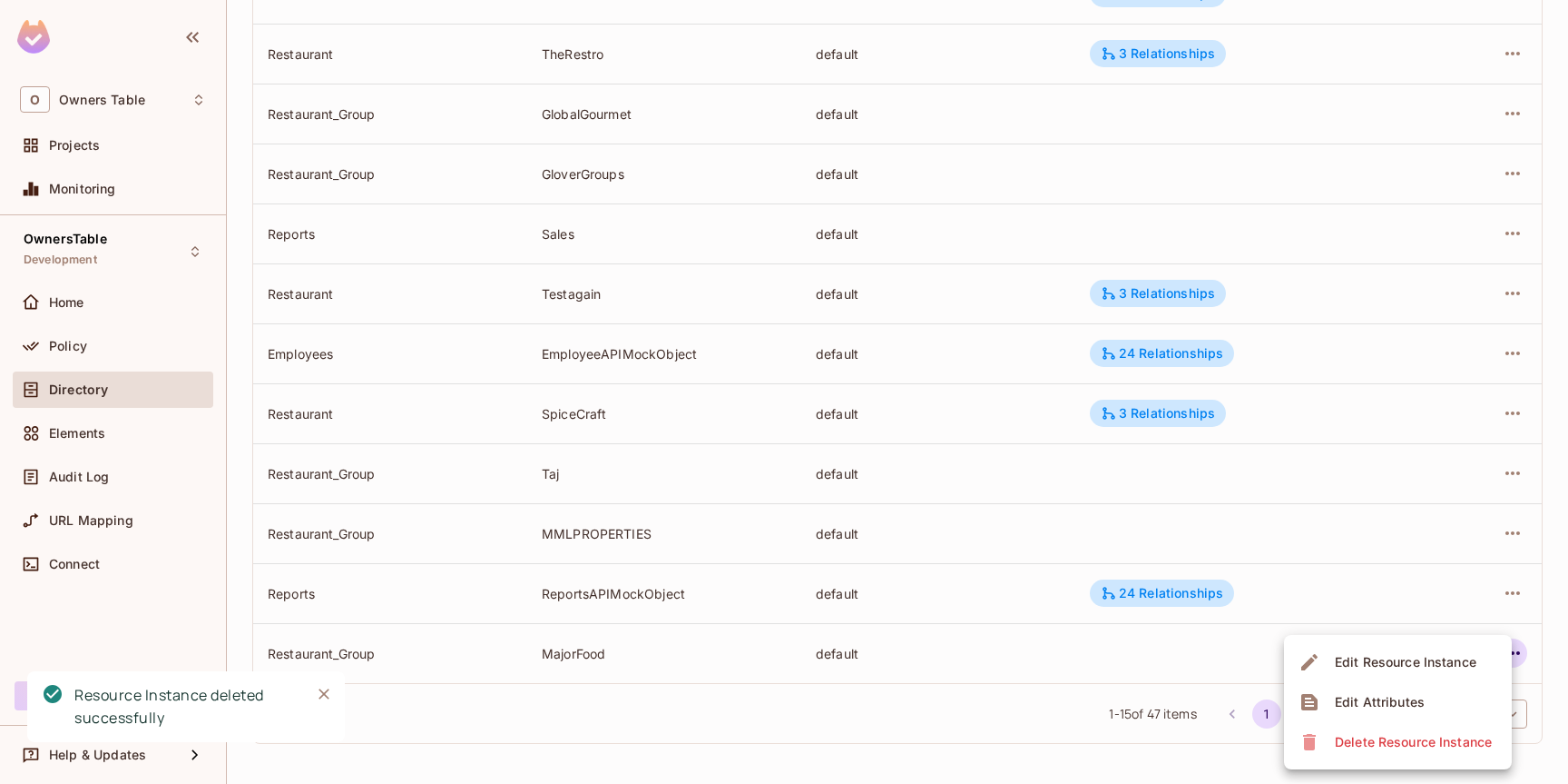
click at [1432, 732] on div "Delete Resource Instance" at bounding box center [1412, 741] width 157 height 19
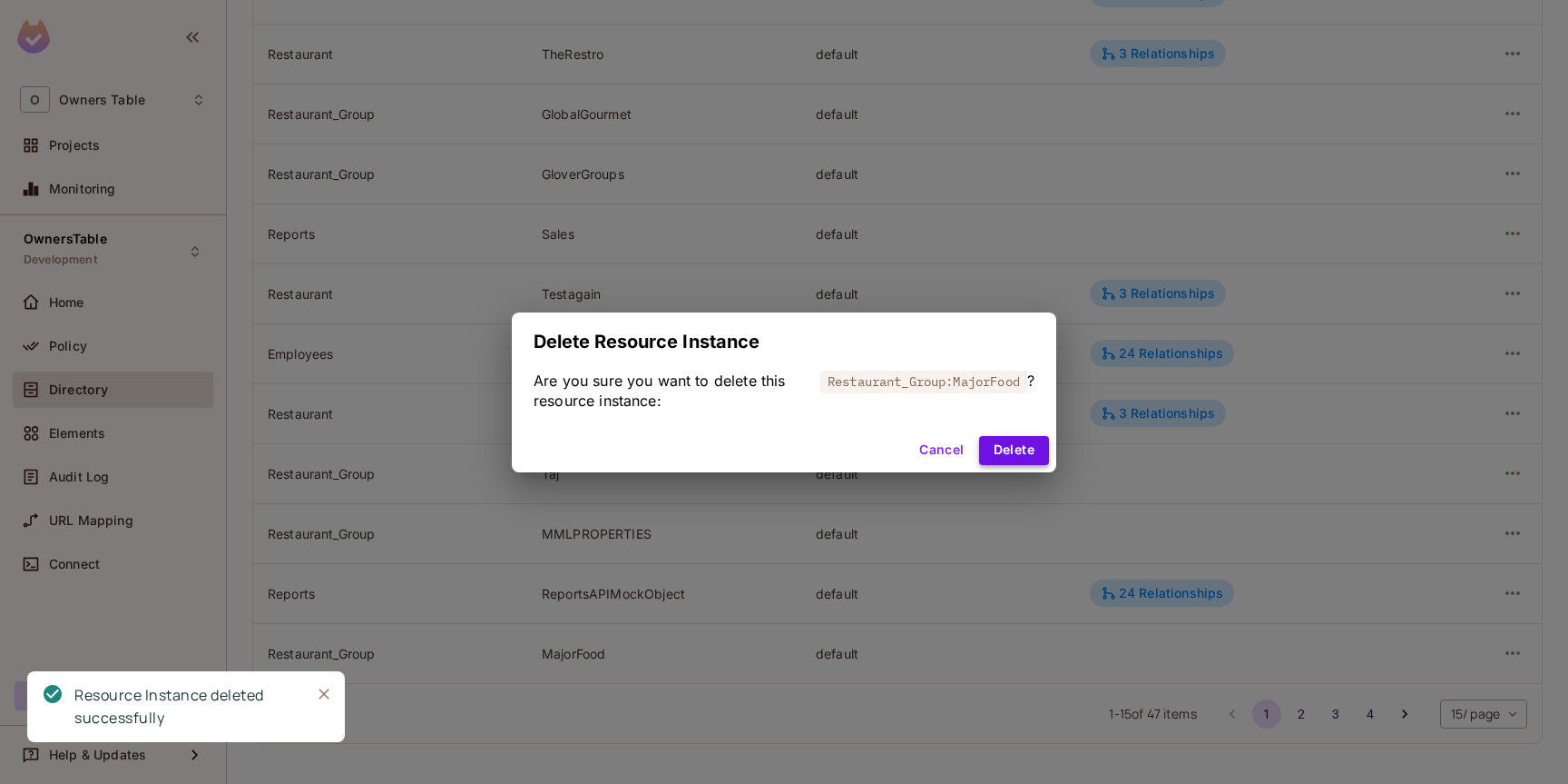
click at [1012, 447] on button "Delete" at bounding box center [1014, 450] width 70 height 29
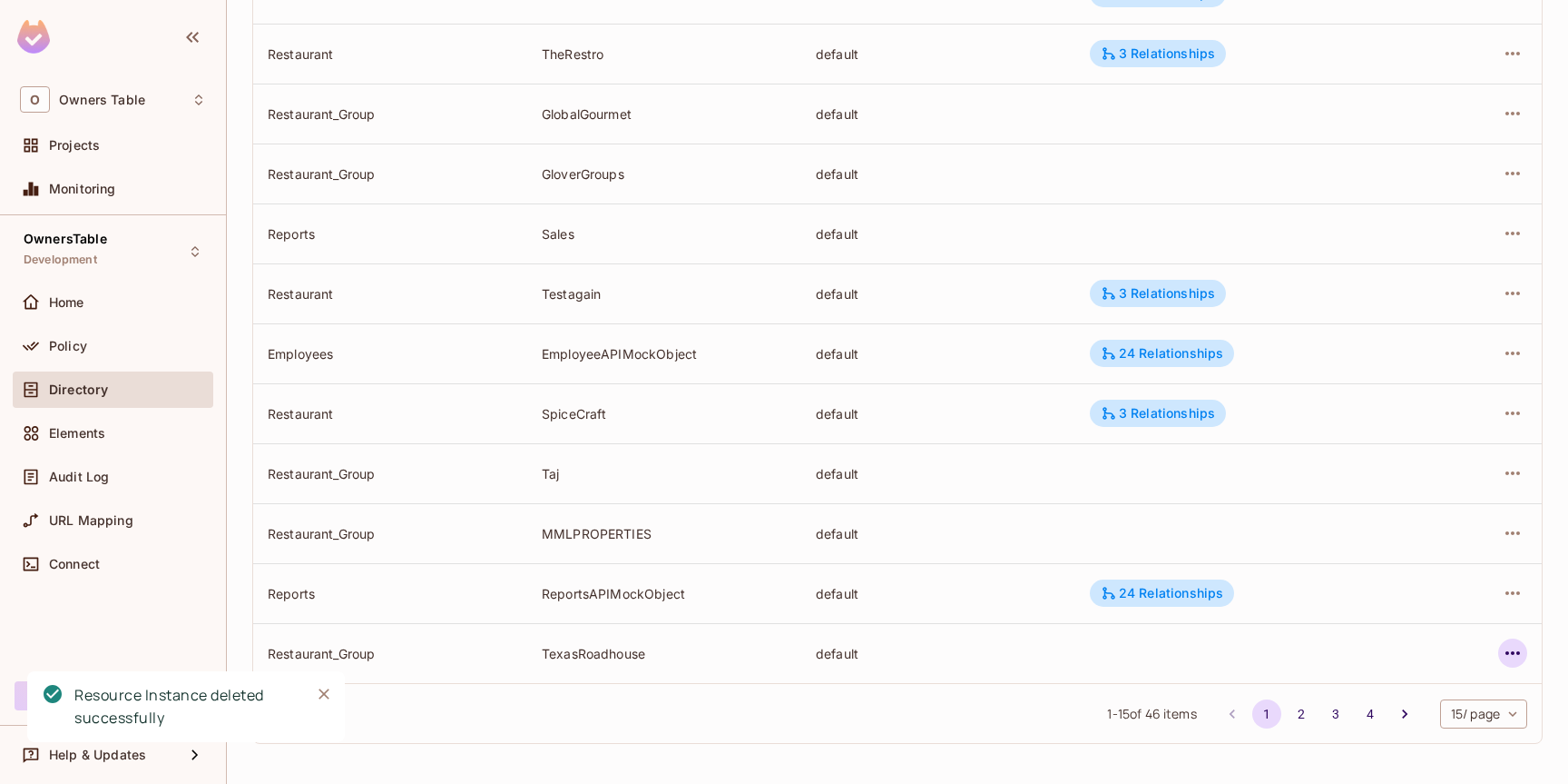
click at [1514, 653] on icon "button" at bounding box center [1513, 653] width 21 height 21
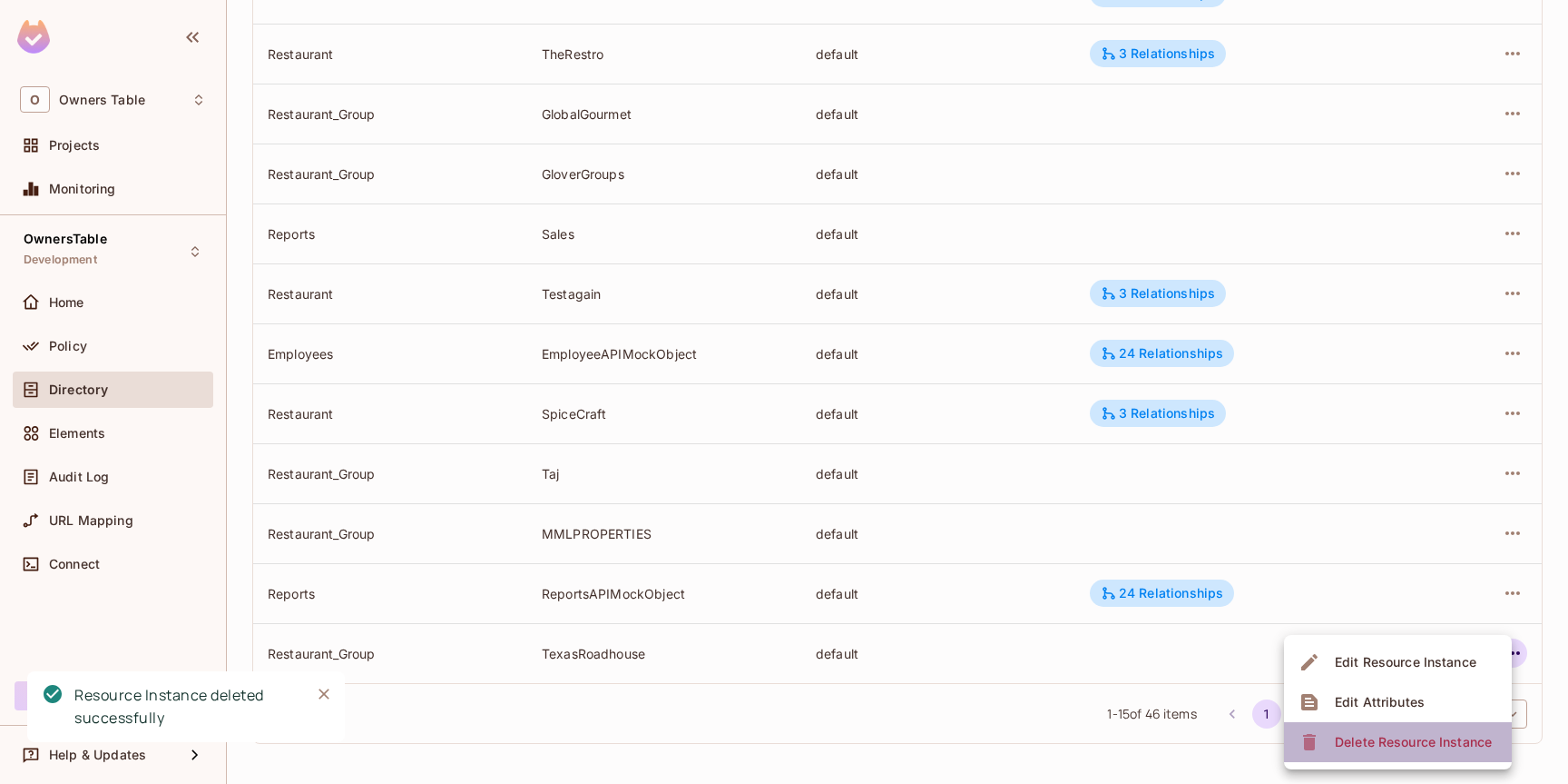
click at [1418, 736] on div "Delete Resource Instance" at bounding box center [1412, 741] width 157 height 19
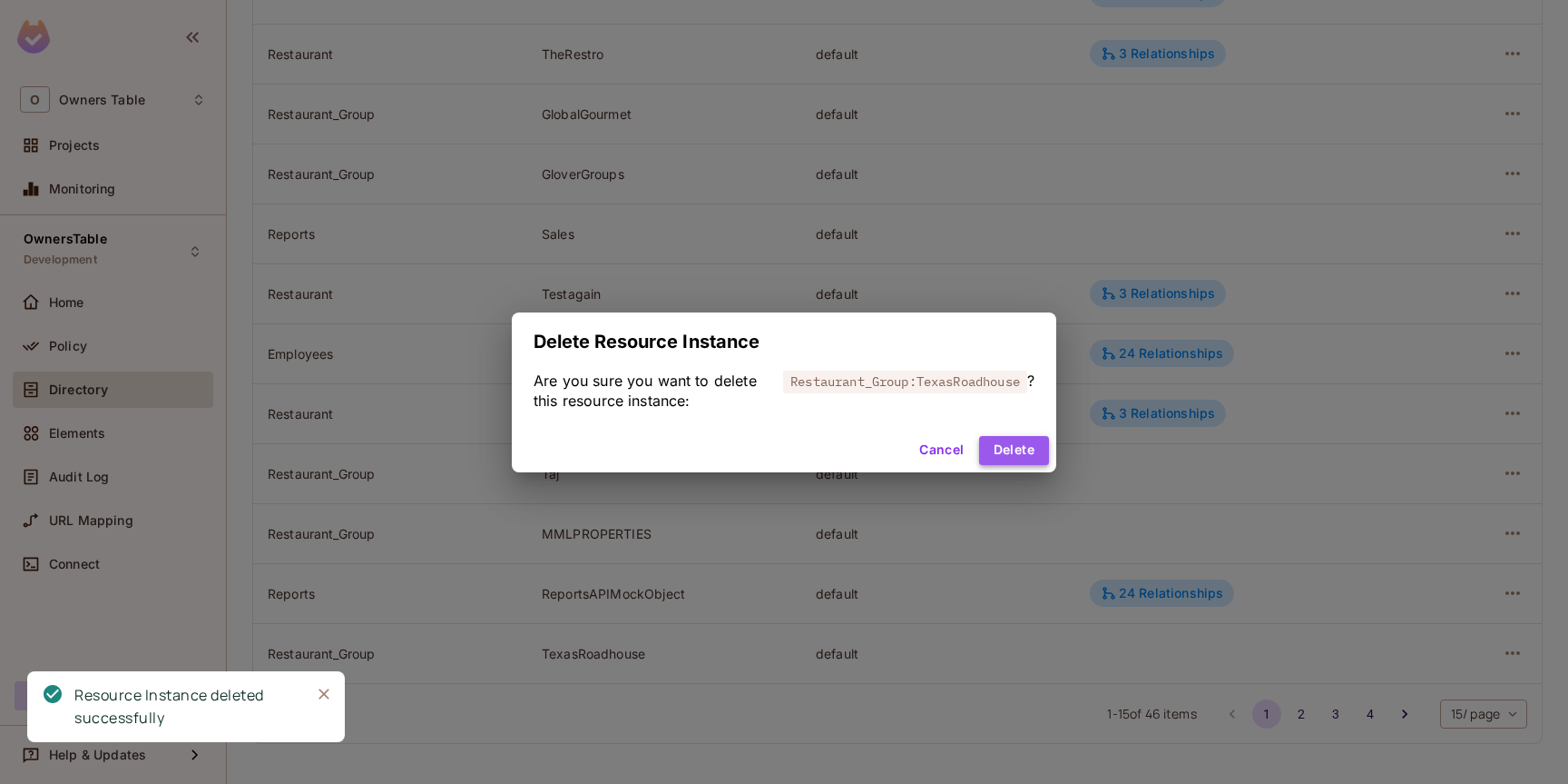
click at [1013, 455] on button "Delete" at bounding box center [1014, 450] width 70 height 29
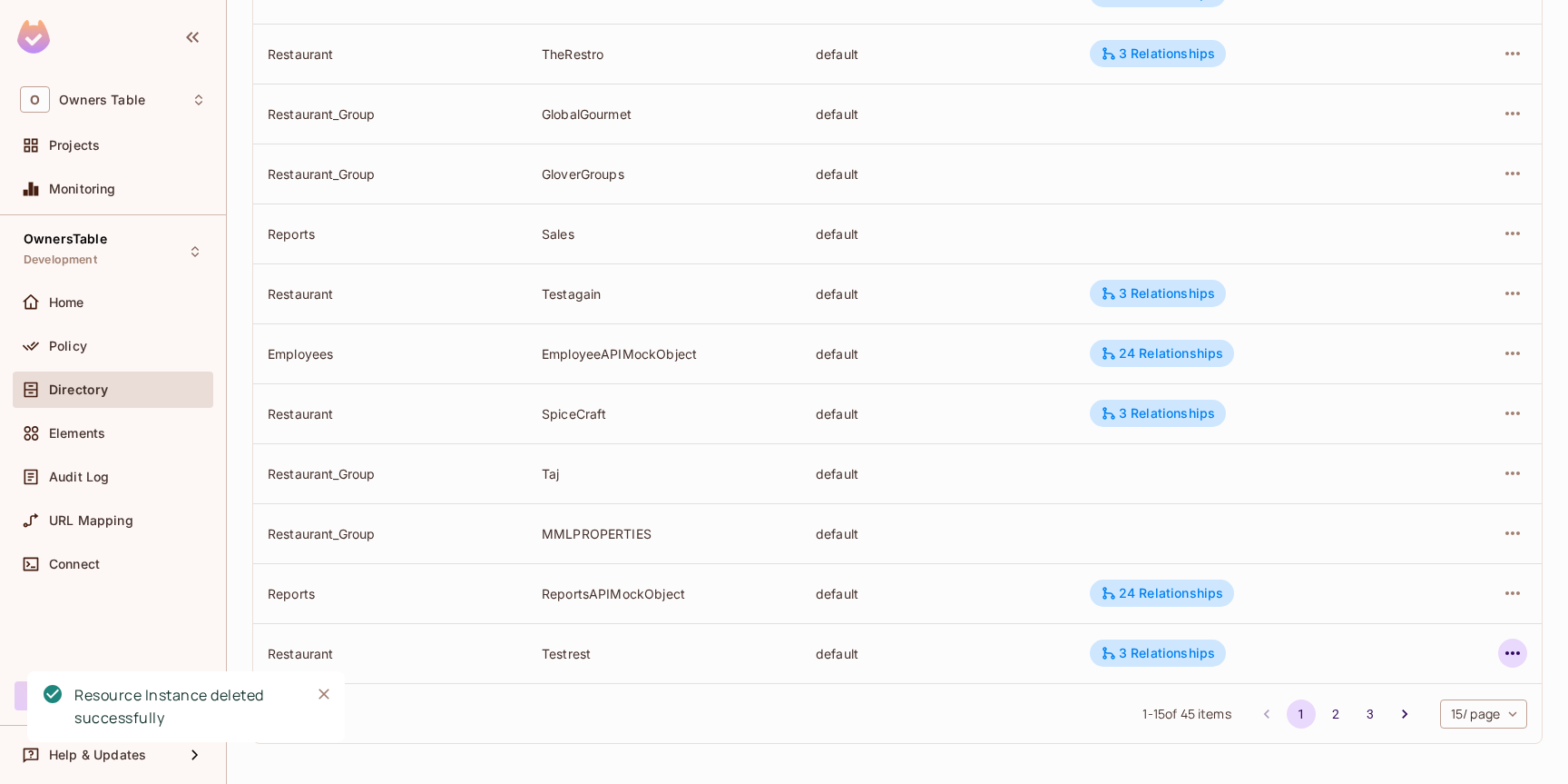
click at [1508, 654] on icon "button" at bounding box center [1513, 653] width 21 height 21
click at [1367, 738] on div "Delete Resource Instance" at bounding box center [1412, 741] width 157 height 19
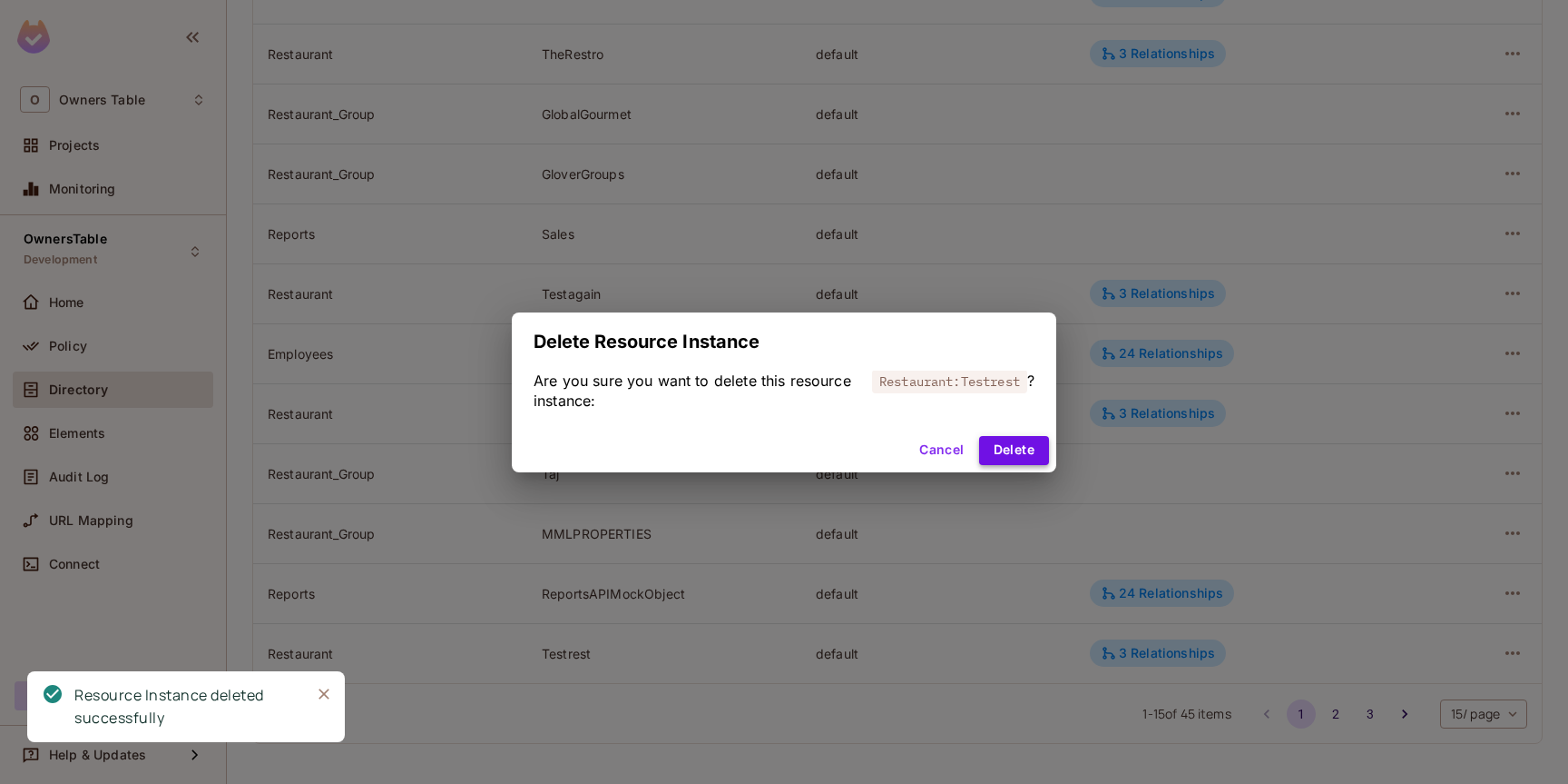
click at [1009, 449] on button "Delete" at bounding box center [1014, 450] width 70 height 29
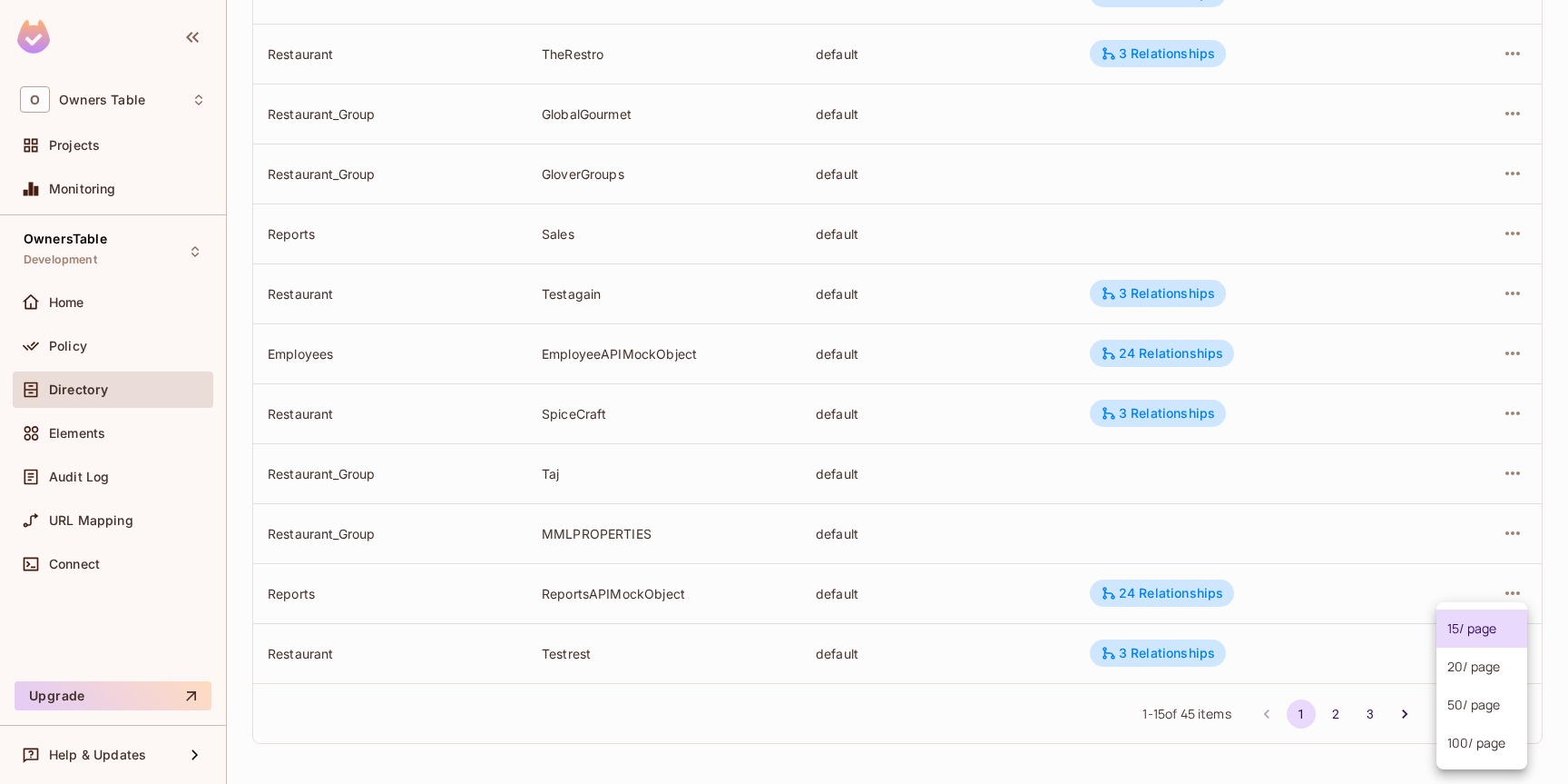
click at [1477, 716] on body "O Owners Table Projects Monitoring OwnersTable Development Home Policy Director…" at bounding box center [784, 392] width 1568 height 784
click at [1478, 745] on li "100 / page" at bounding box center [1481, 742] width 91 height 38
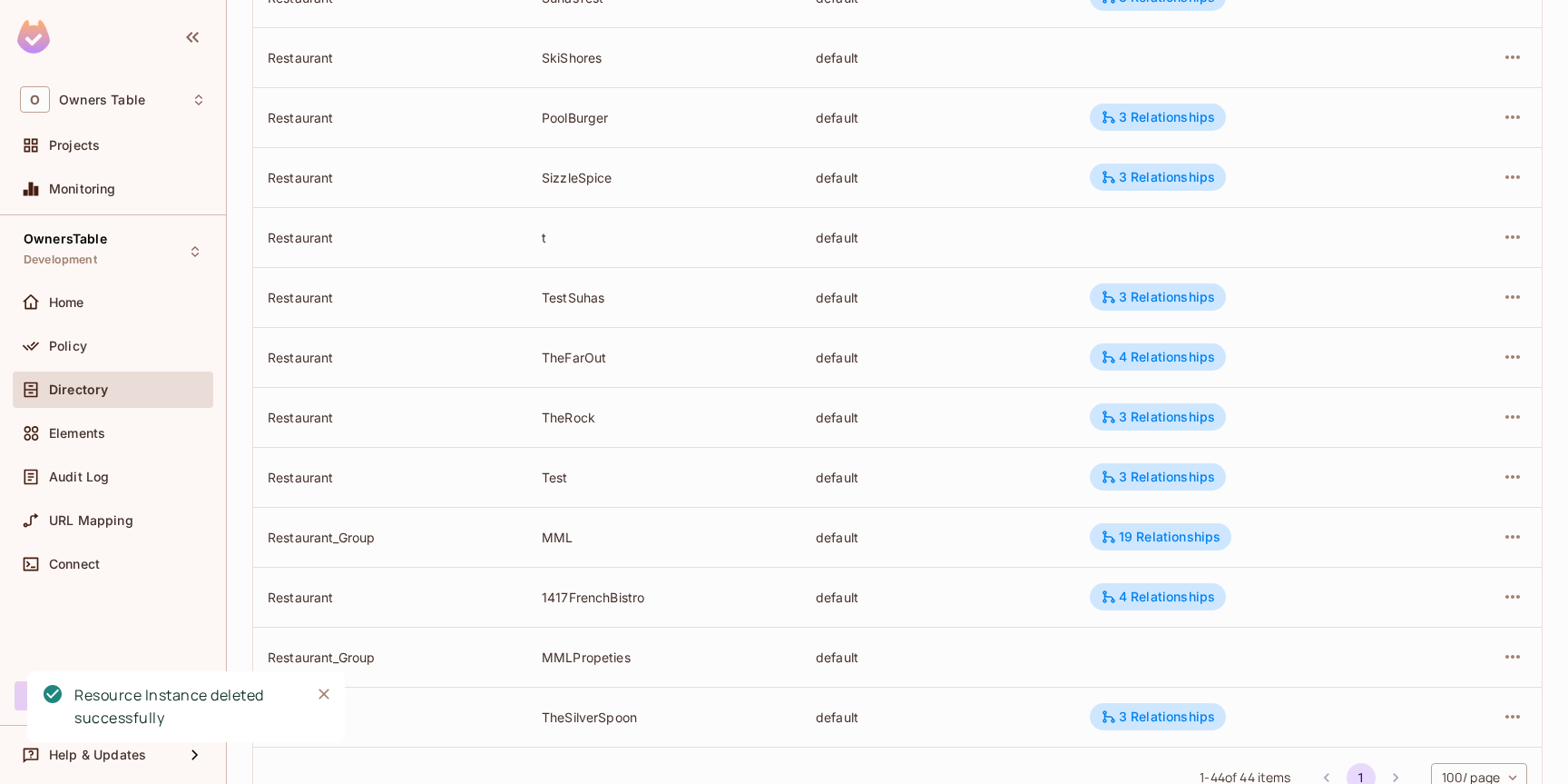
scroll to position [2222, 0]
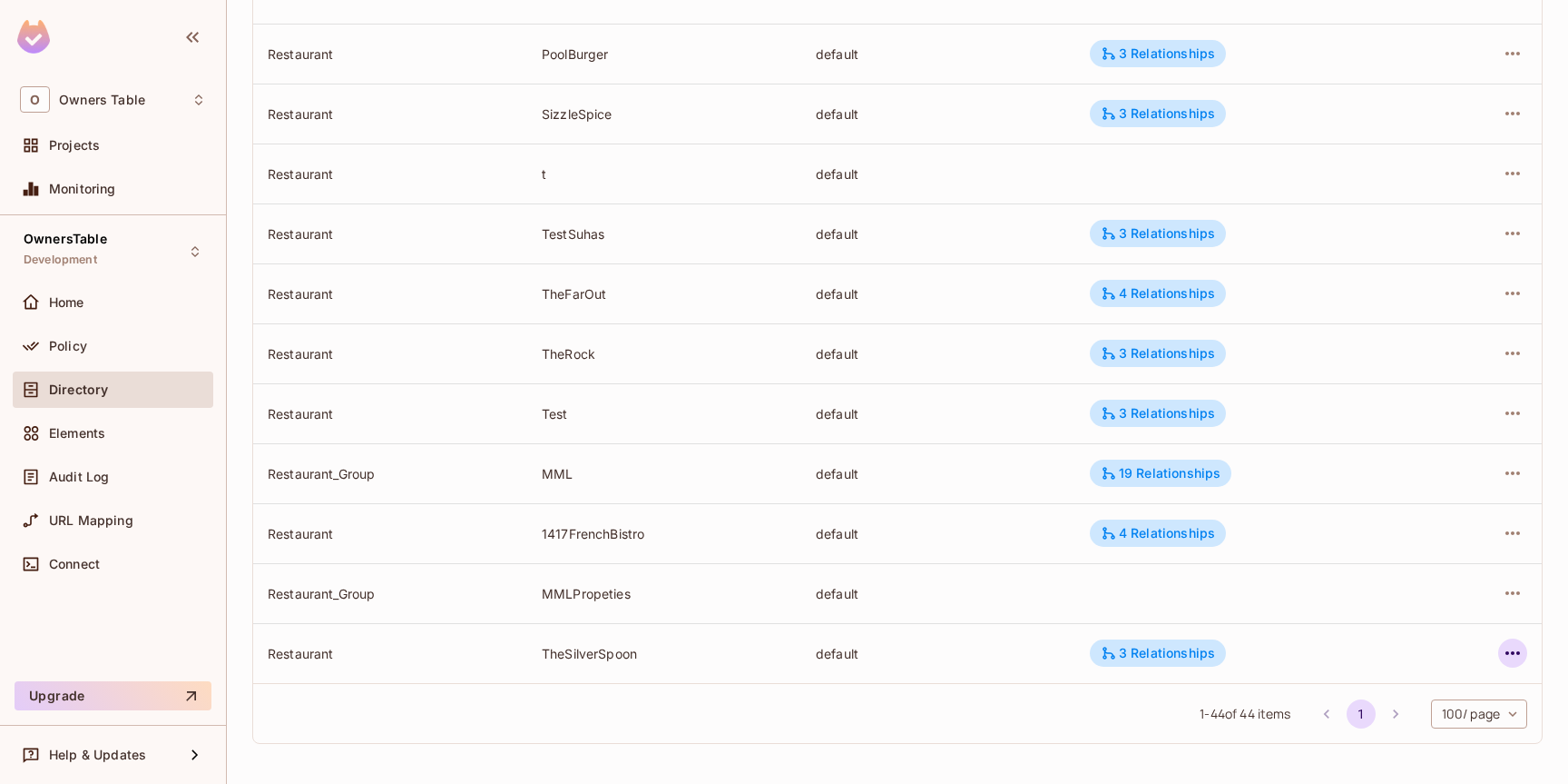
click at [1515, 656] on icon "button" at bounding box center [1513, 653] width 21 height 21
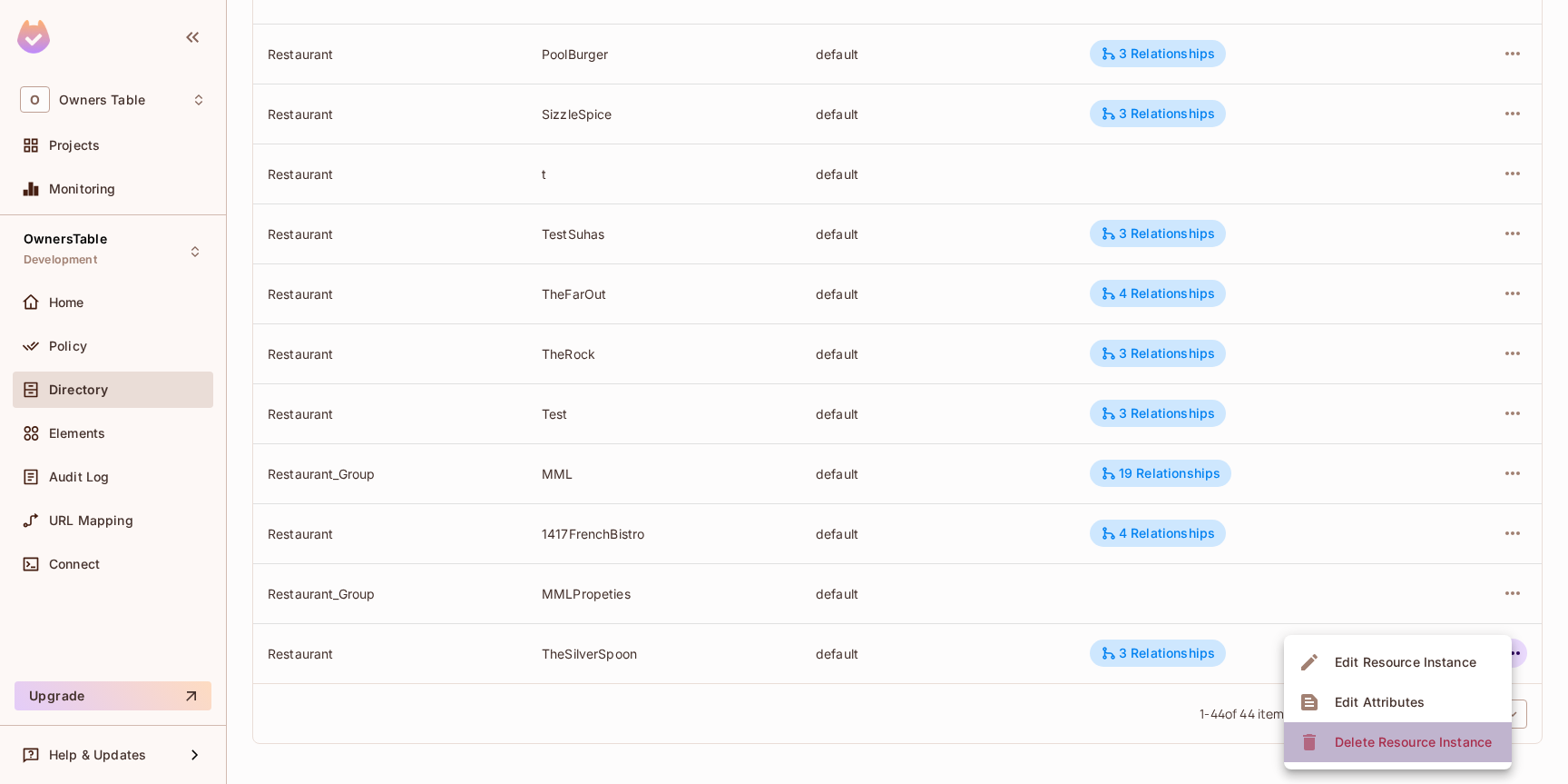
click at [1440, 741] on div "Delete Resource Instance" at bounding box center [1412, 741] width 157 height 19
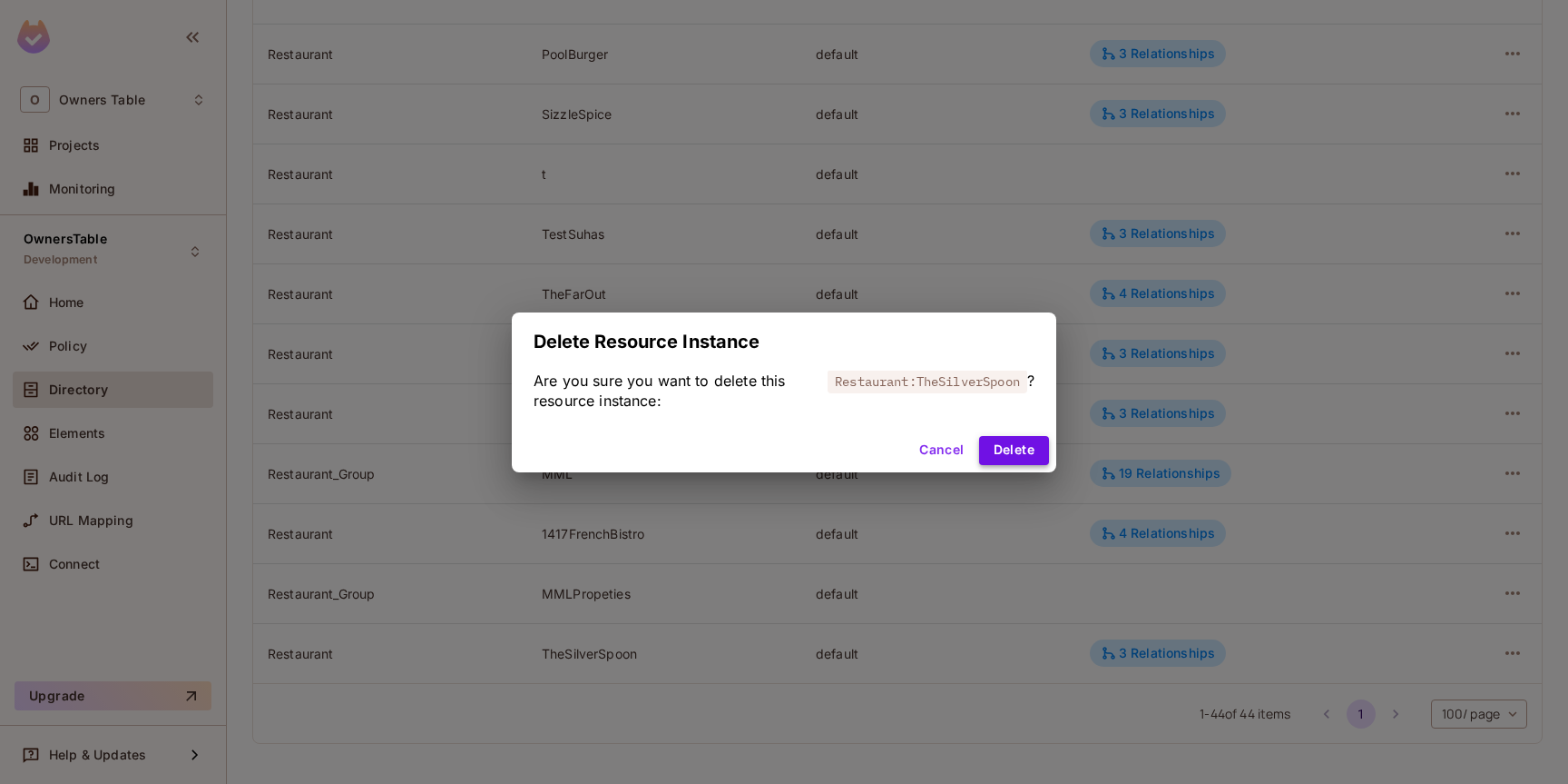
click at [1013, 448] on button "Delete" at bounding box center [1014, 450] width 70 height 29
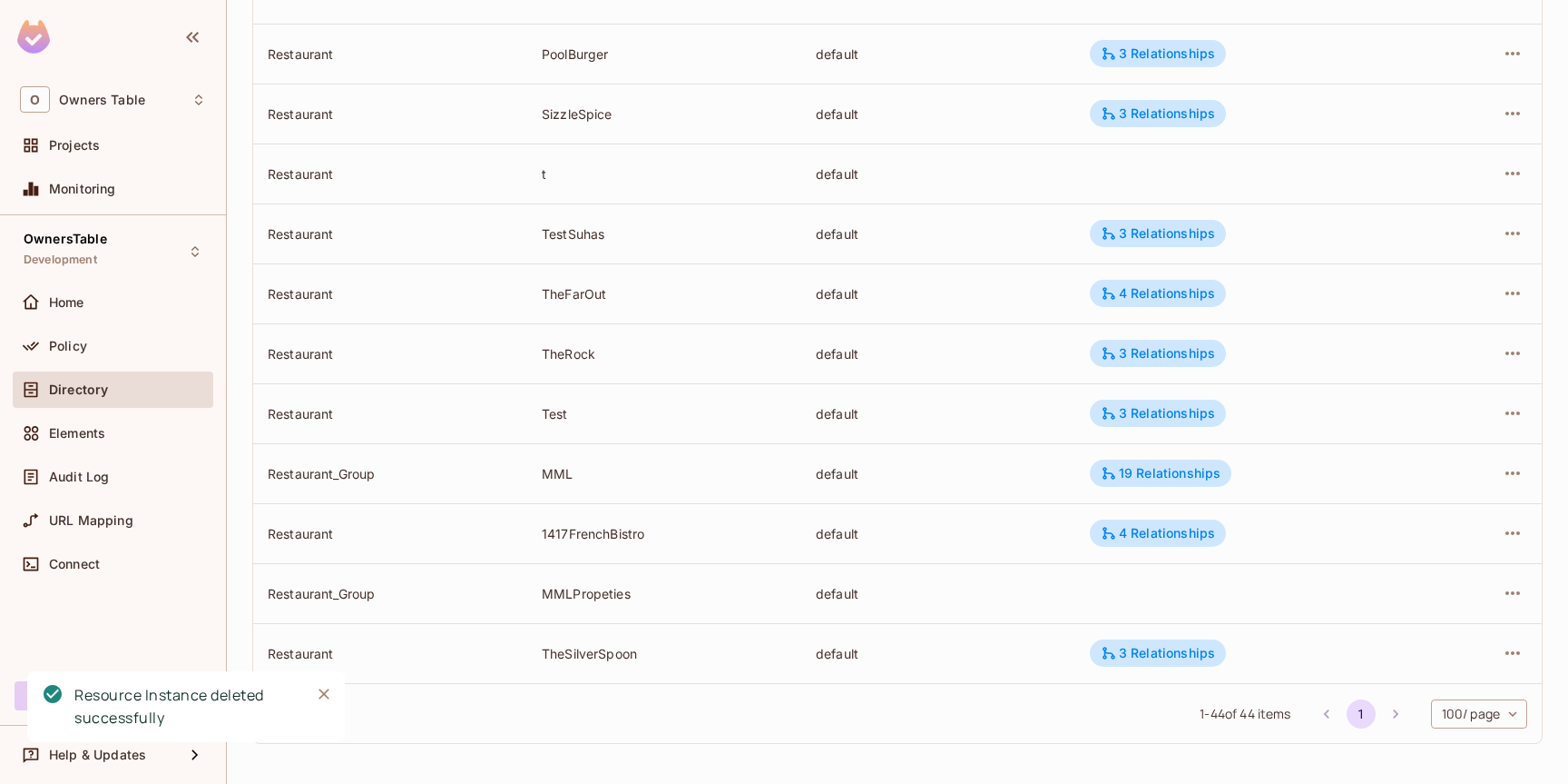
scroll to position [2163, 0]
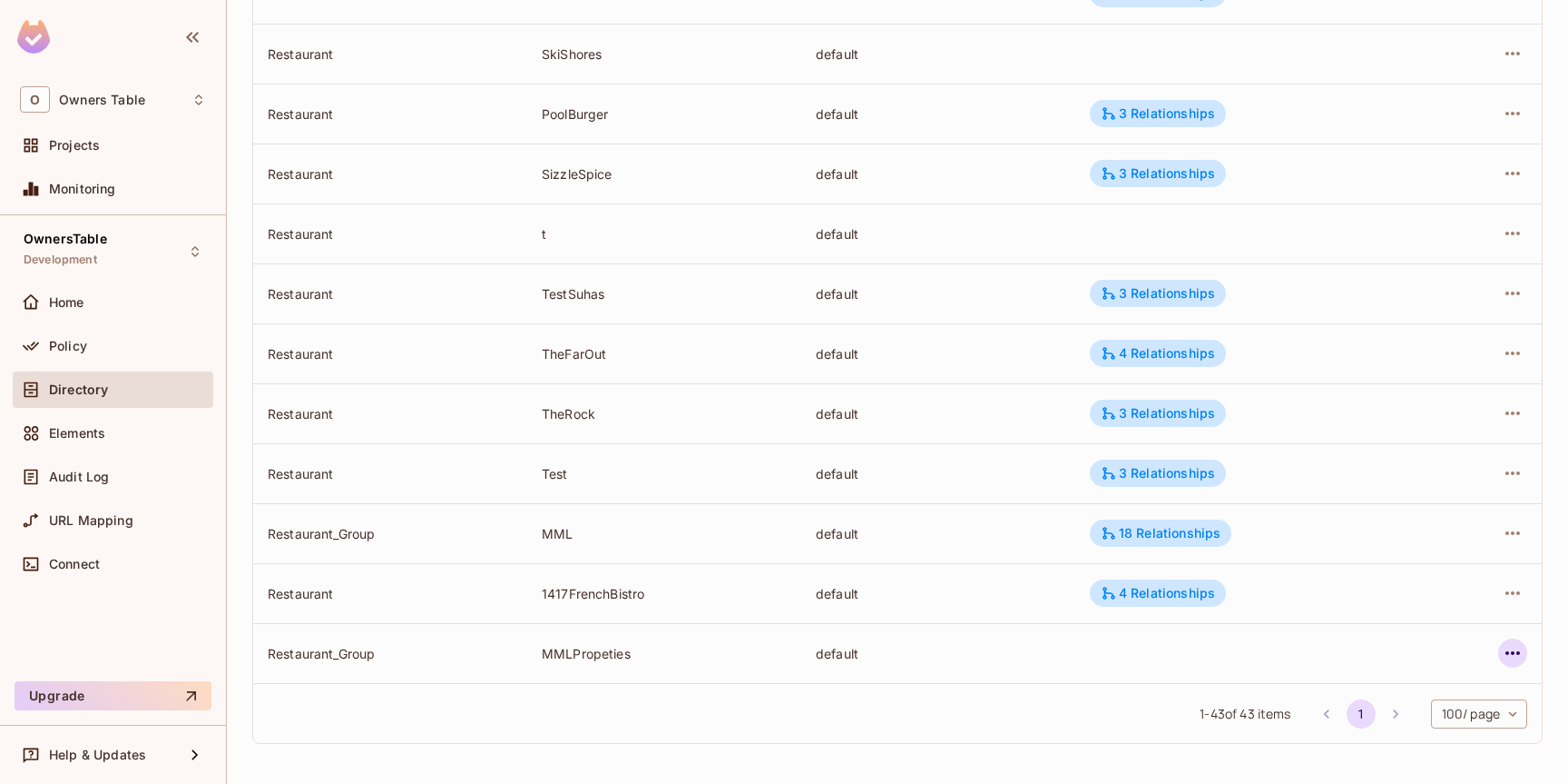
click at [1513, 661] on icon "button" at bounding box center [1513, 653] width 21 height 21
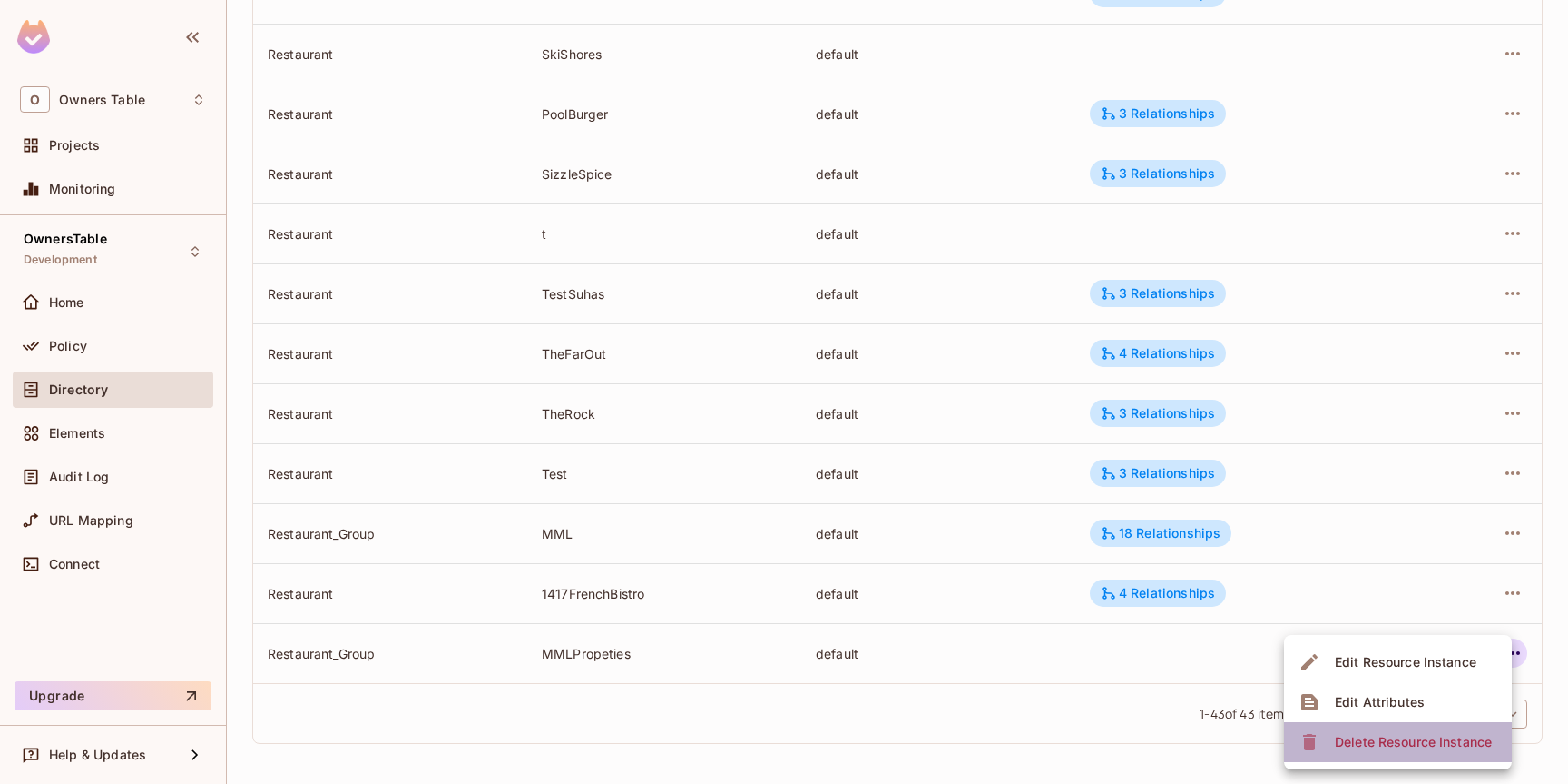
click at [1418, 745] on div "Delete Resource Instance" at bounding box center [1412, 741] width 157 height 19
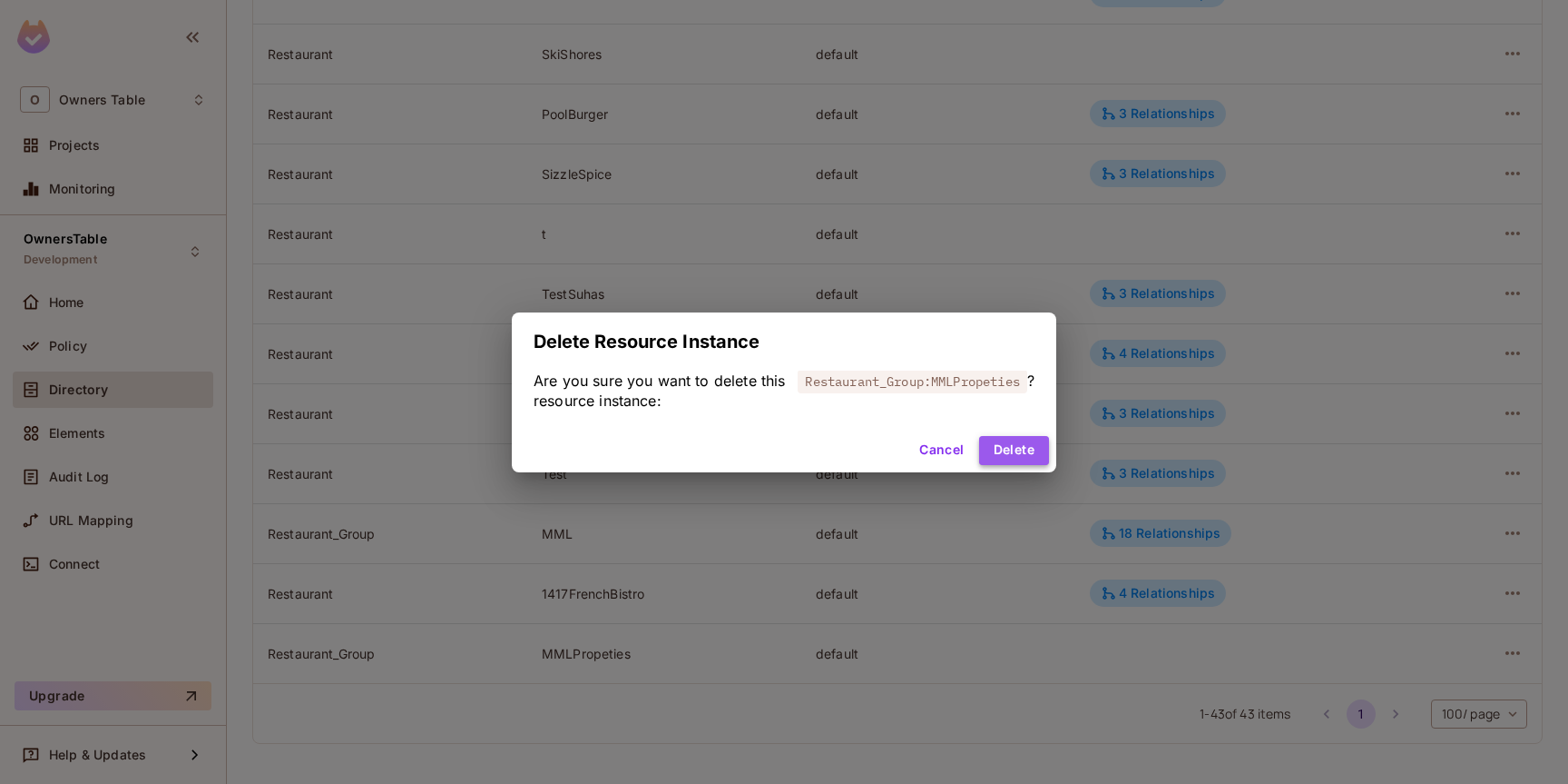
click at [1024, 454] on button "Delete" at bounding box center [1014, 450] width 70 height 29
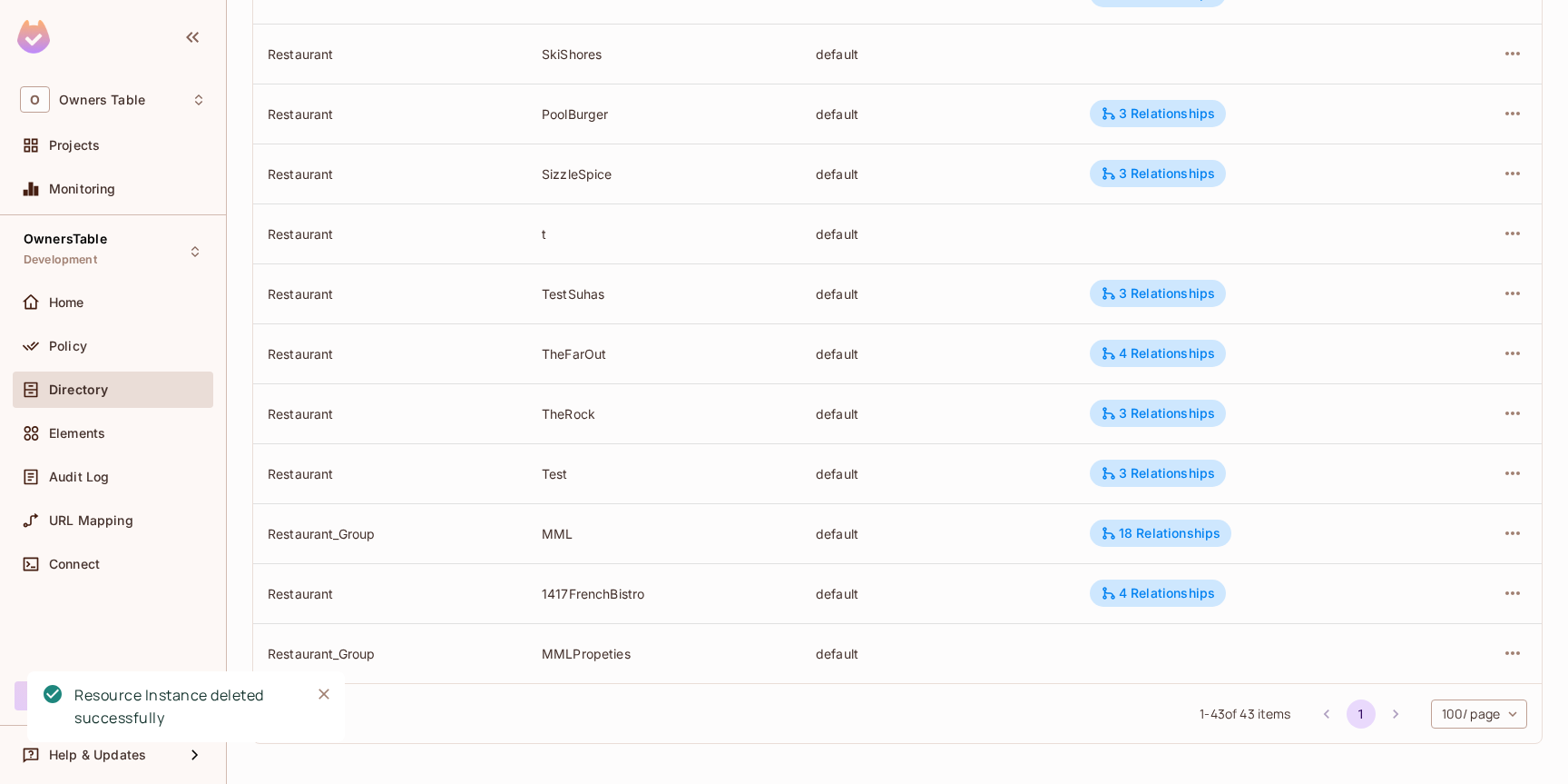
scroll to position [2103, 0]
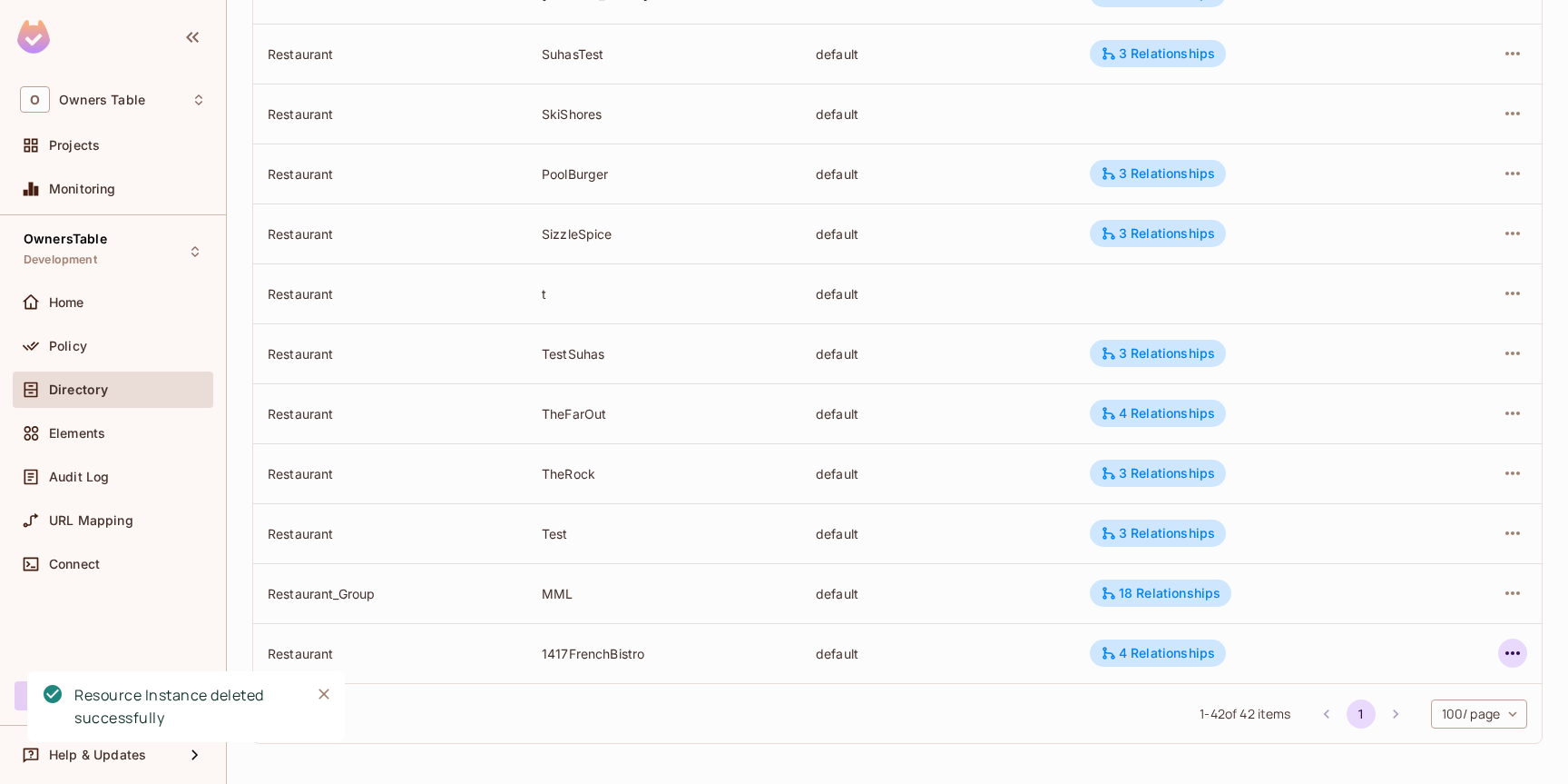
click at [1518, 649] on icon "button" at bounding box center [1513, 653] width 21 height 21
click at [1360, 745] on div "Delete Resource Instance" at bounding box center [1412, 741] width 157 height 19
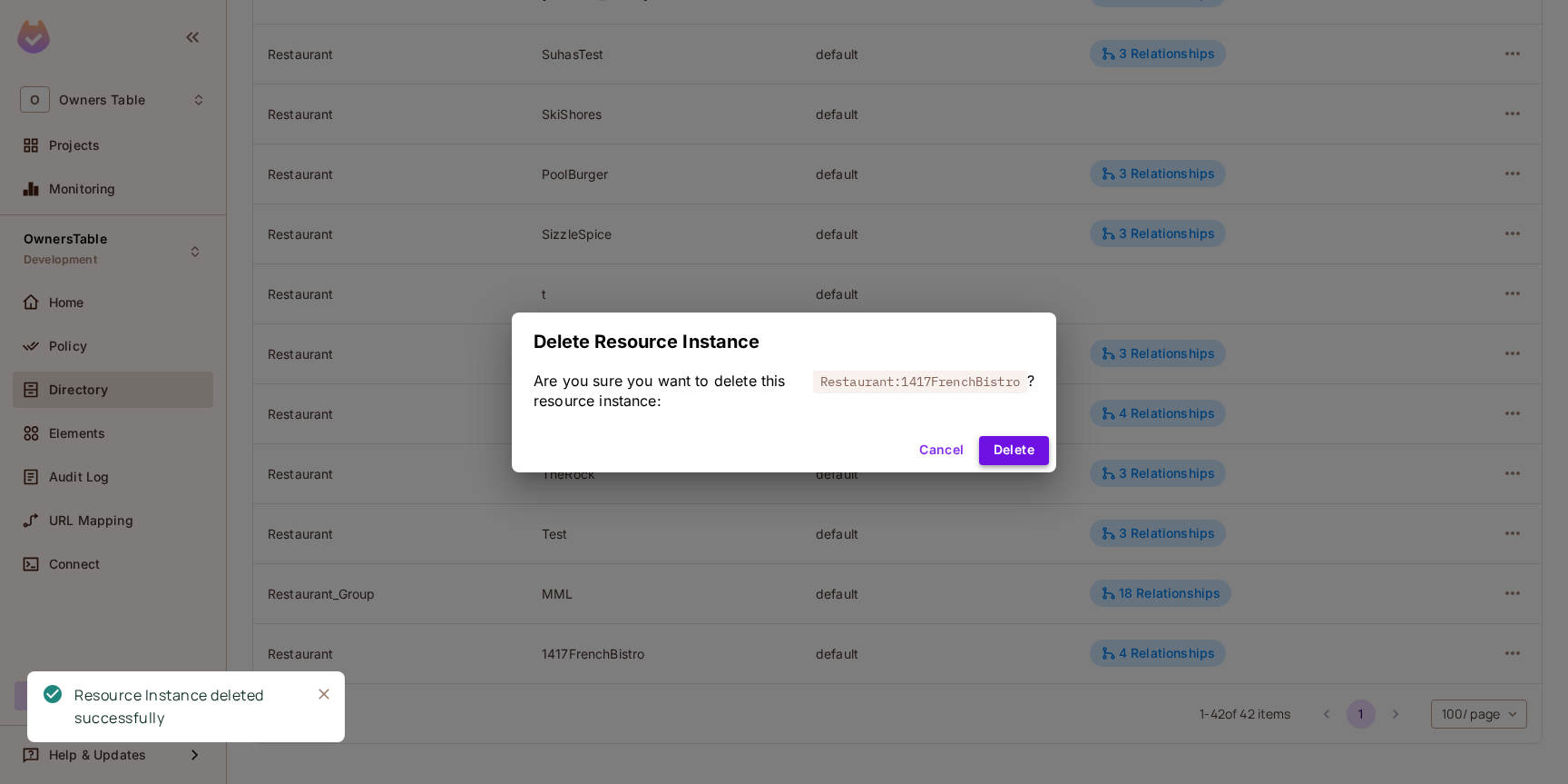
click at [1027, 445] on button "Delete" at bounding box center [1014, 450] width 70 height 29
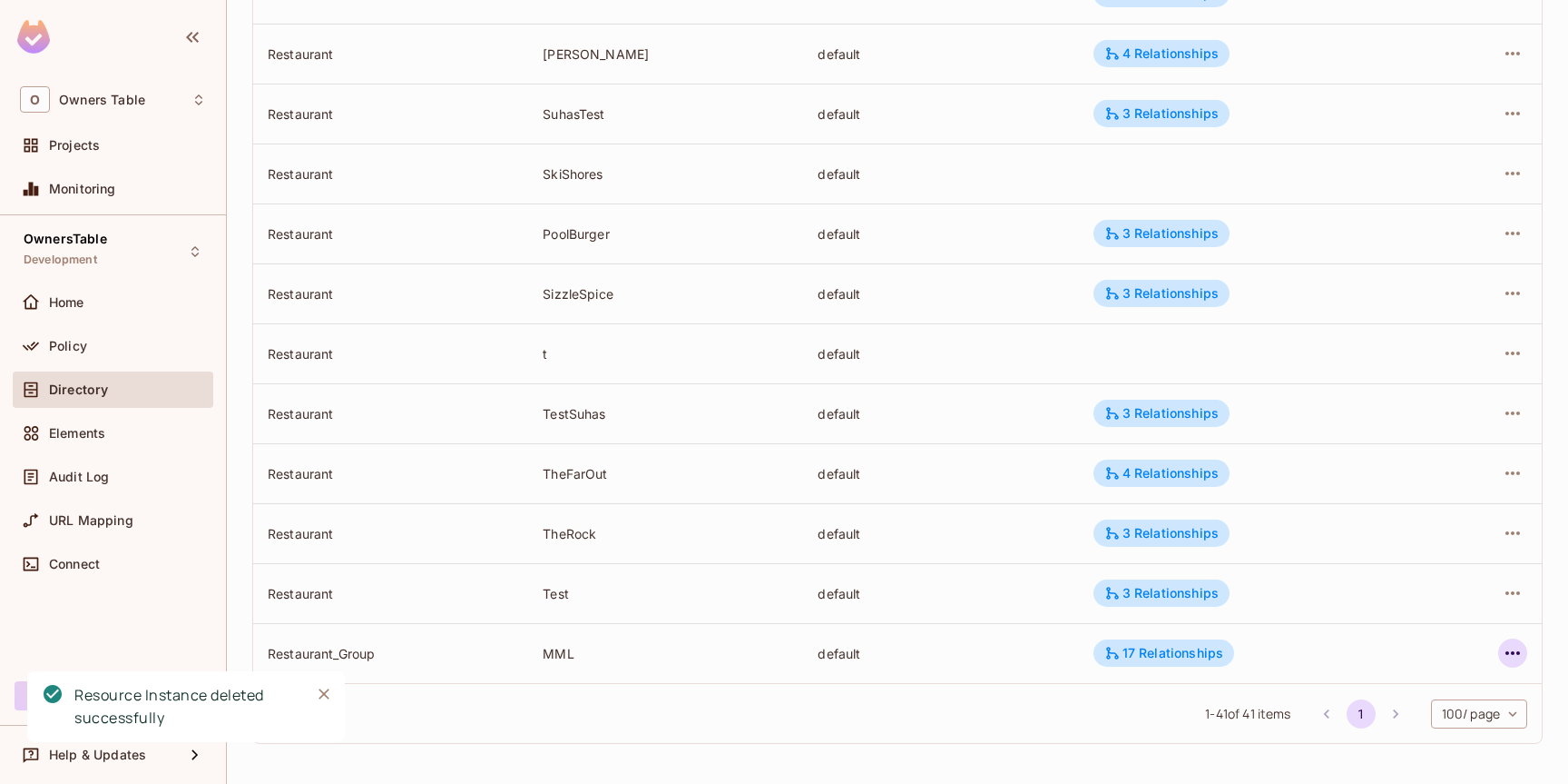
scroll to position [2043, 0]
click at [1513, 653] on icon "button" at bounding box center [1513, 653] width 15 height 4
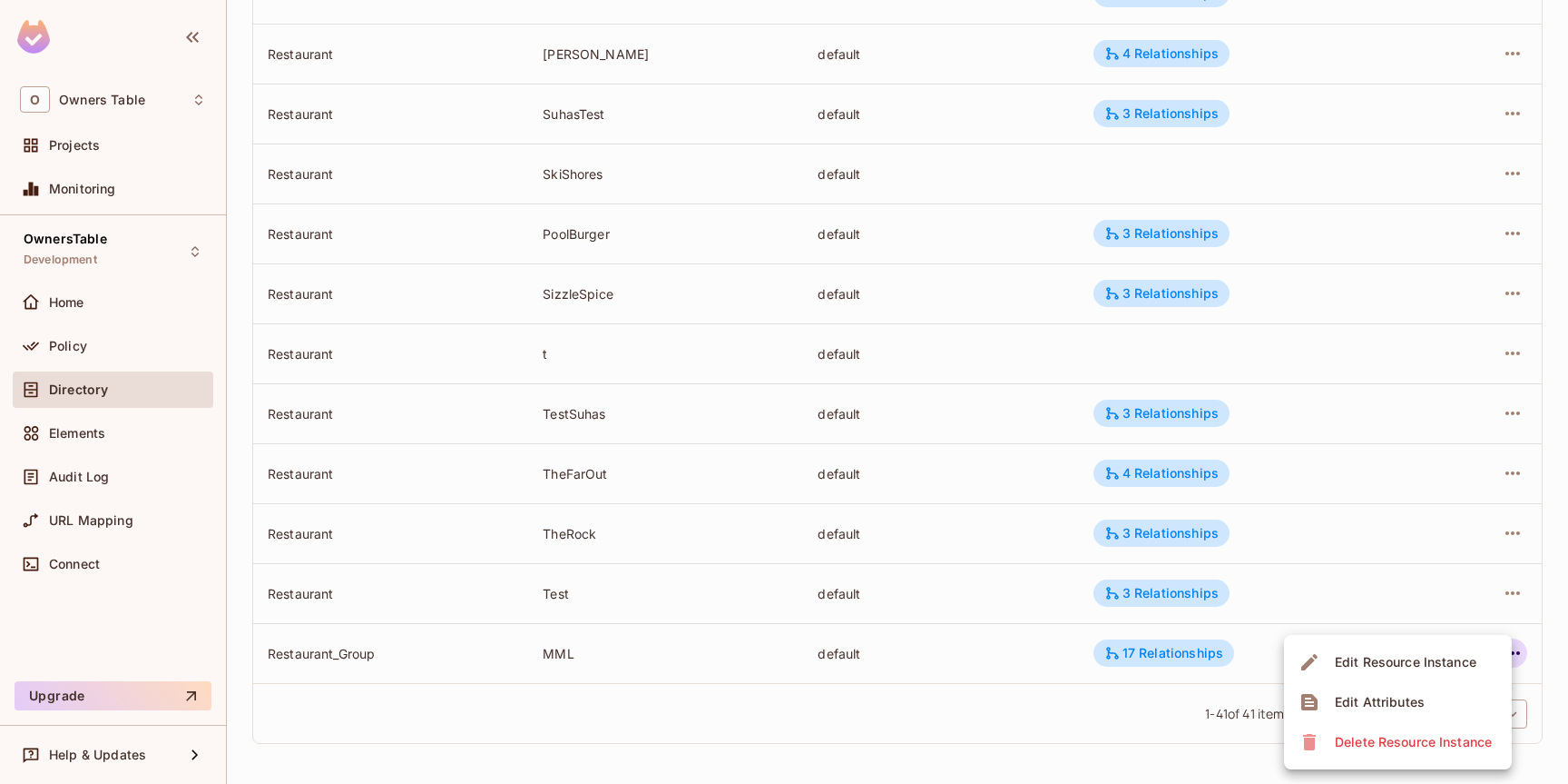
click at [1386, 740] on div "Delete Resource Instance" at bounding box center [1412, 741] width 157 height 19
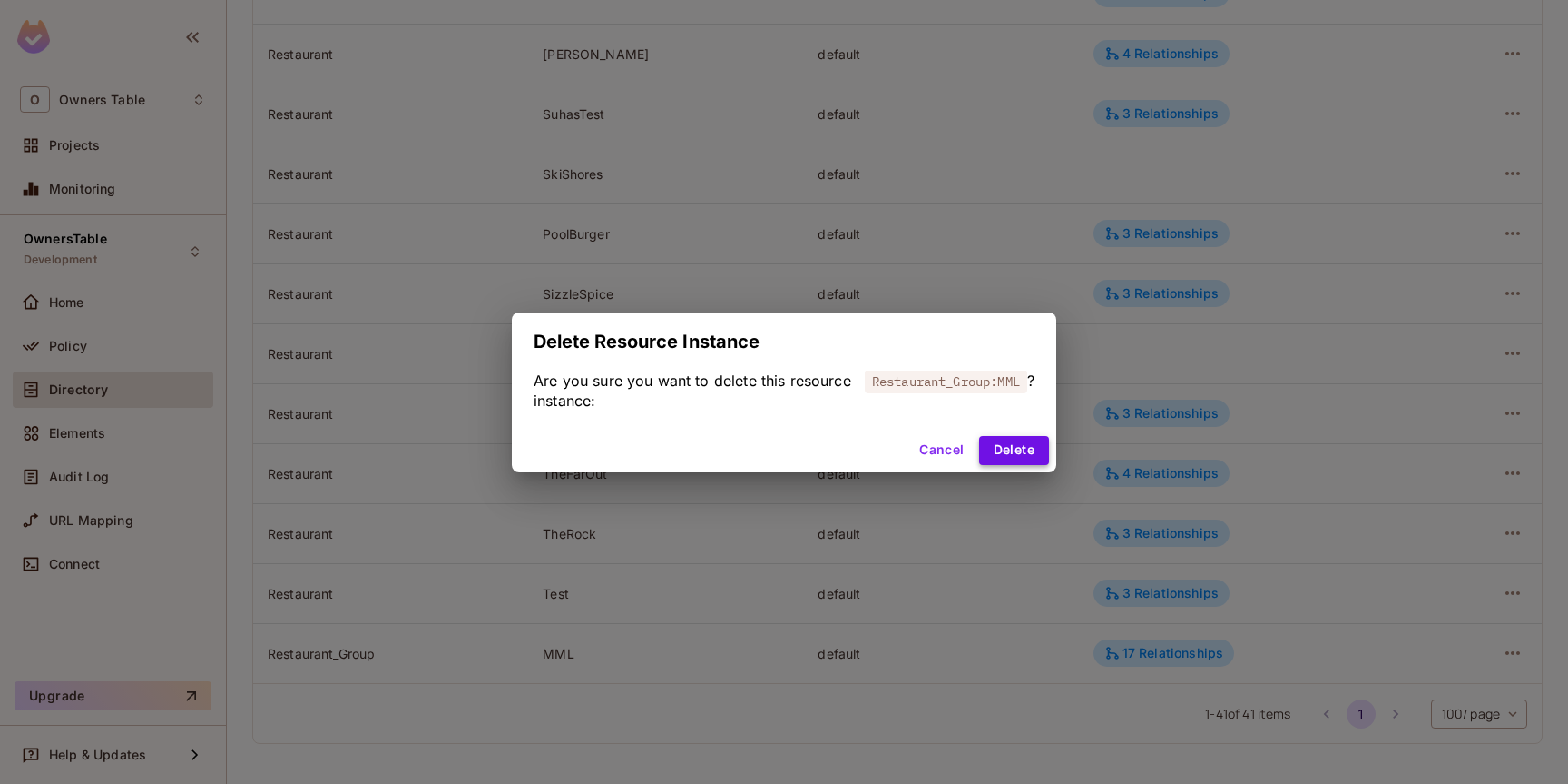
click at [1015, 450] on button "Delete" at bounding box center [1014, 450] width 70 height 29
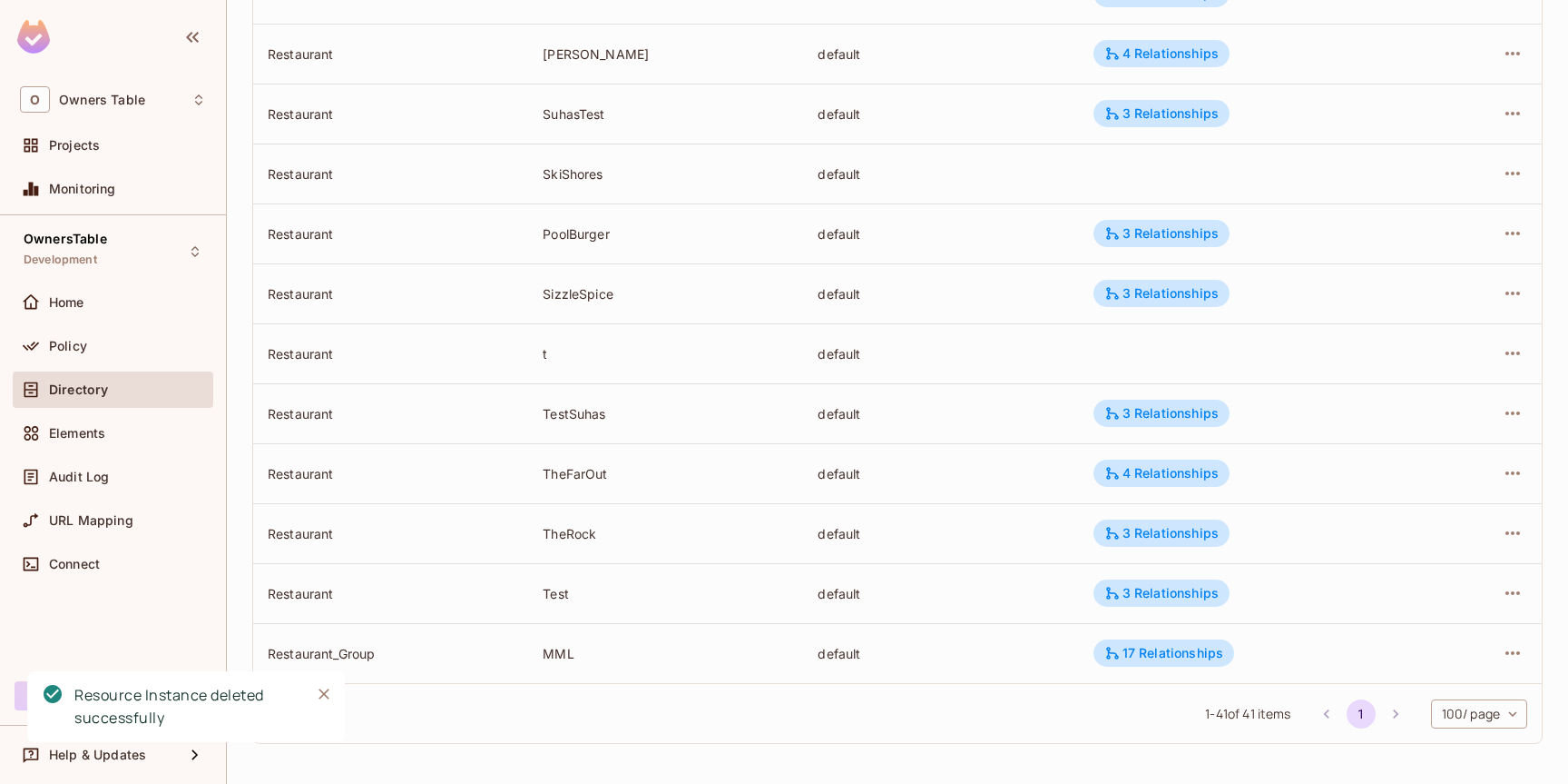
scroll to position [1983, 0]
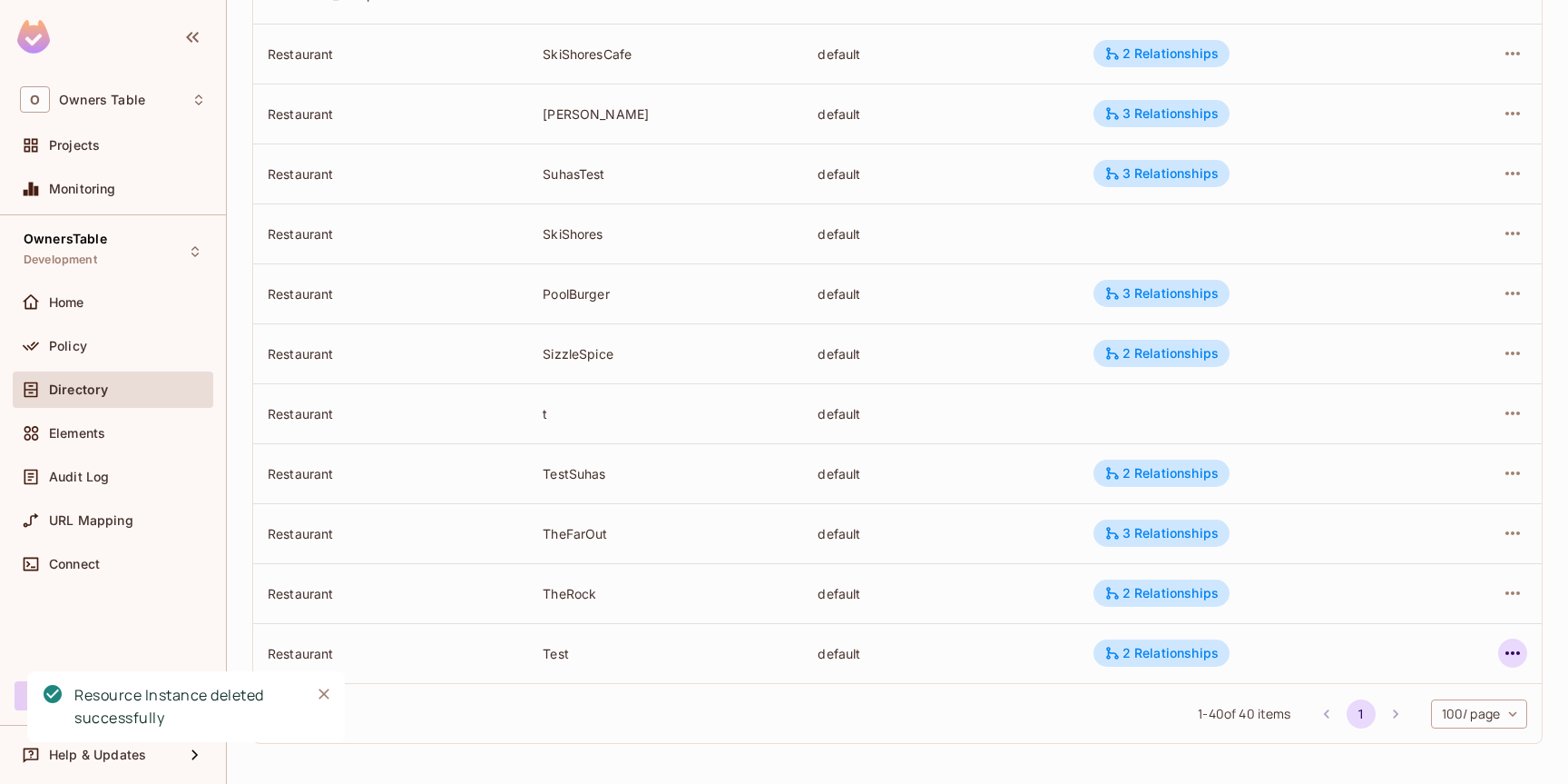
click at [1511, 653] on icon "button" at bounding box center [1513, 653] width 15 height 4
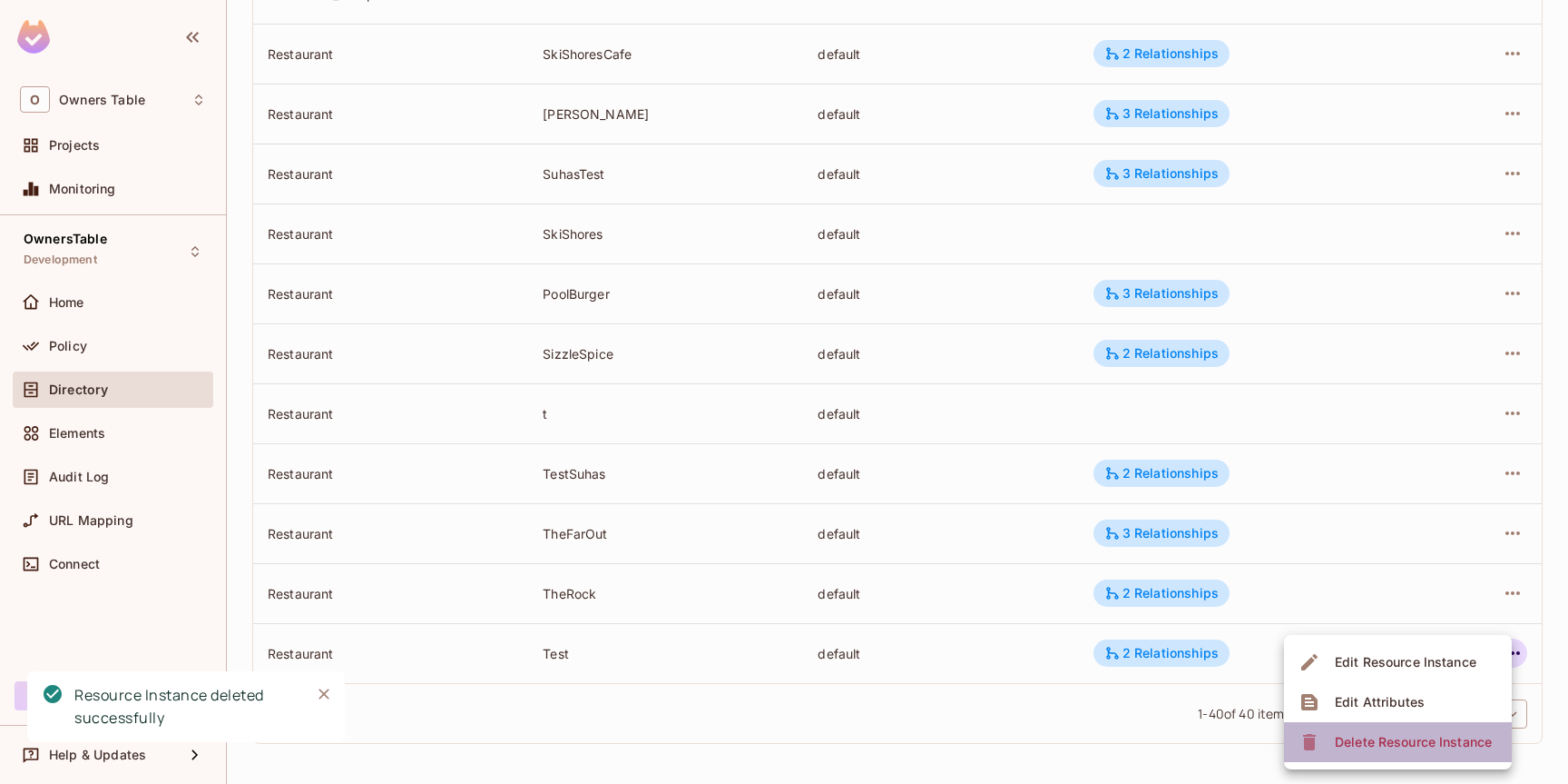
click at [1399, 738] on div "Delete Resource Instance" at bounding box center [1412, 741] width 157 height 19
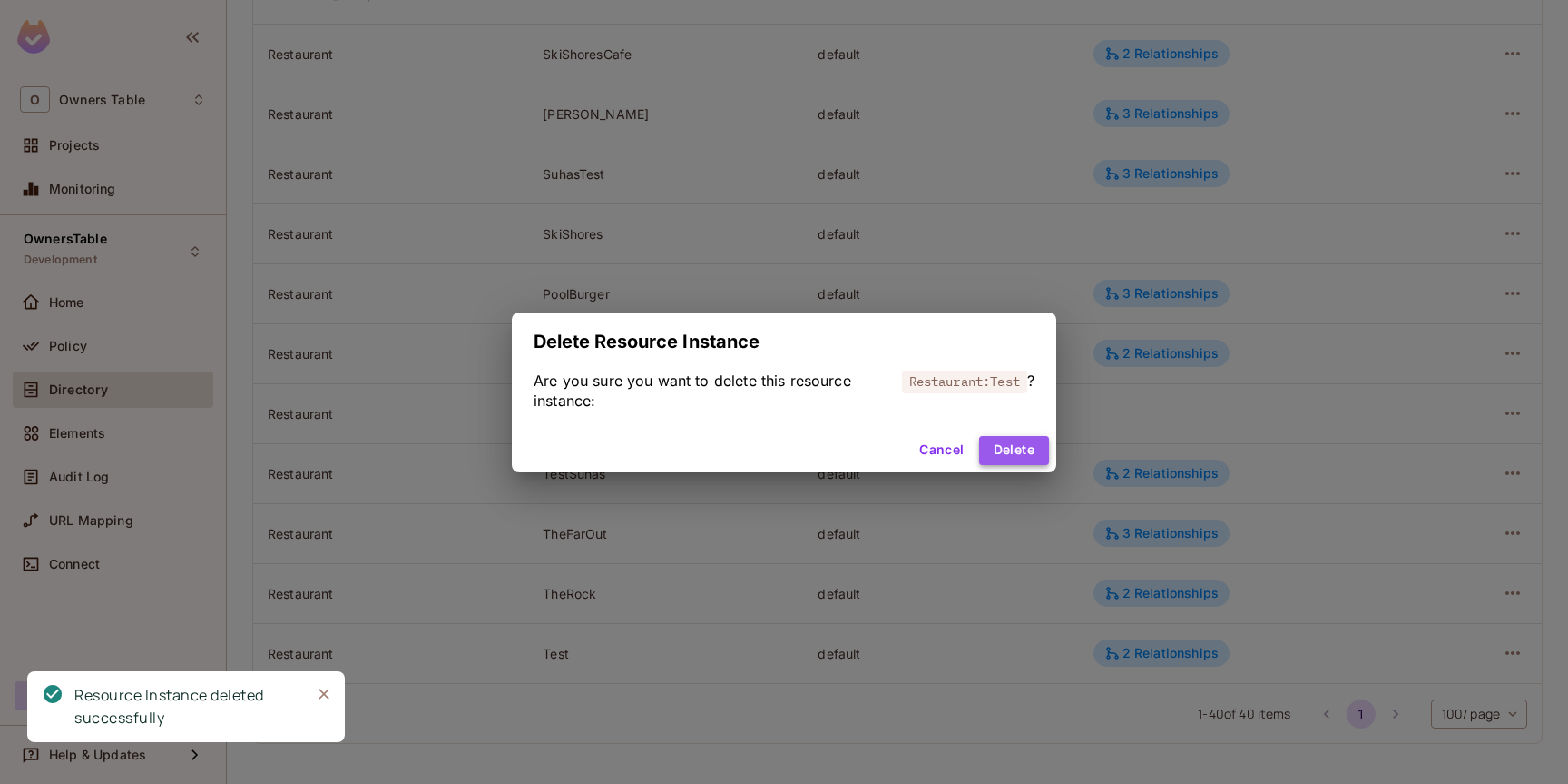
click at [1022, 449] on button "Delete" at bounding box center [1014, 450] width 70 height 29
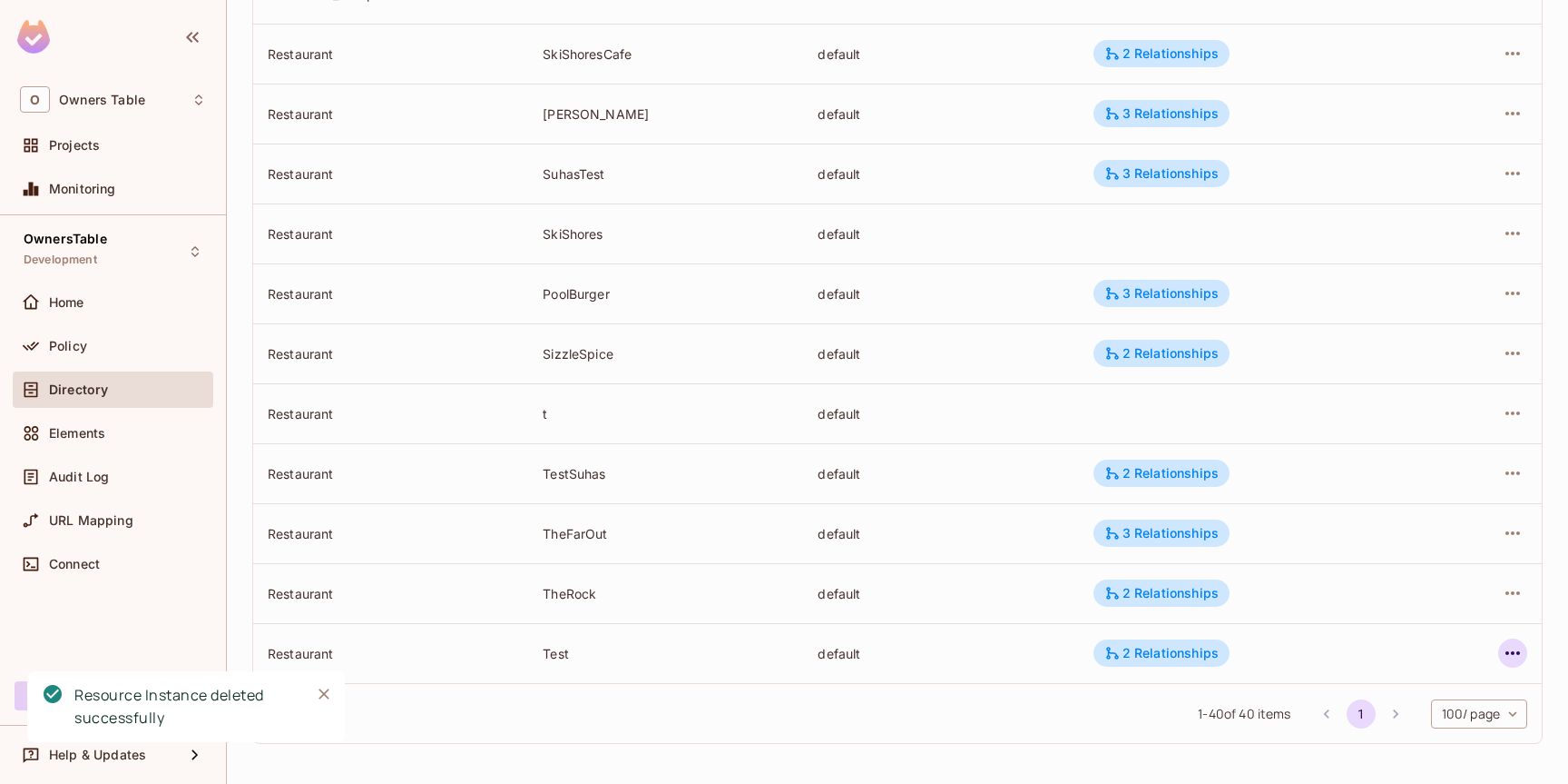
click at [1518, 655] on icon "button" at bounding box center [1513, 653] width 21 height 21
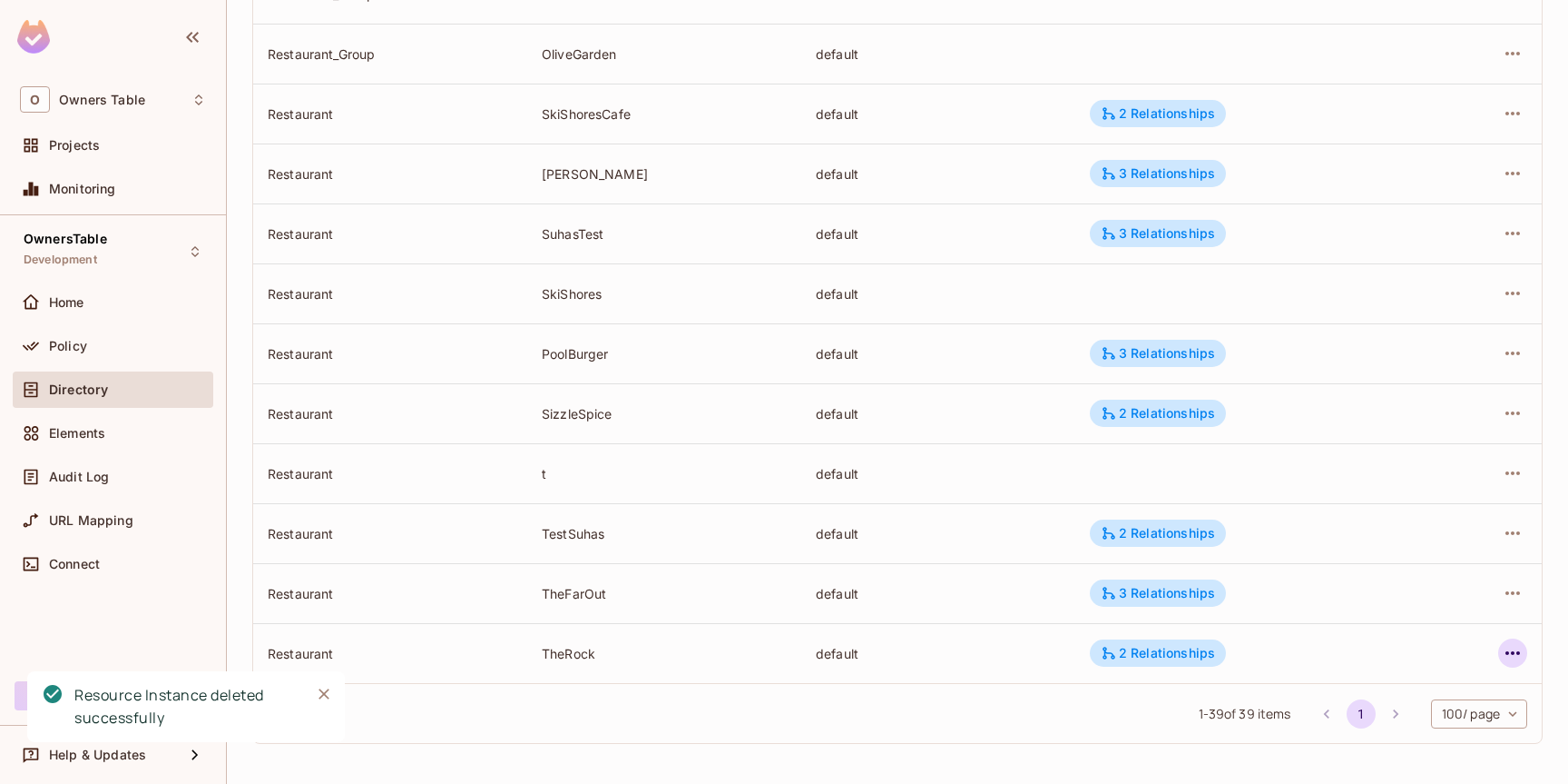
click at [1513, 653] on icon "button" at bounding box center [1513, 653] width 15 height 4
click at [1364, 743] on div "Delete Resource Instance" at bounding box center [1412, 741] width 157 height 19
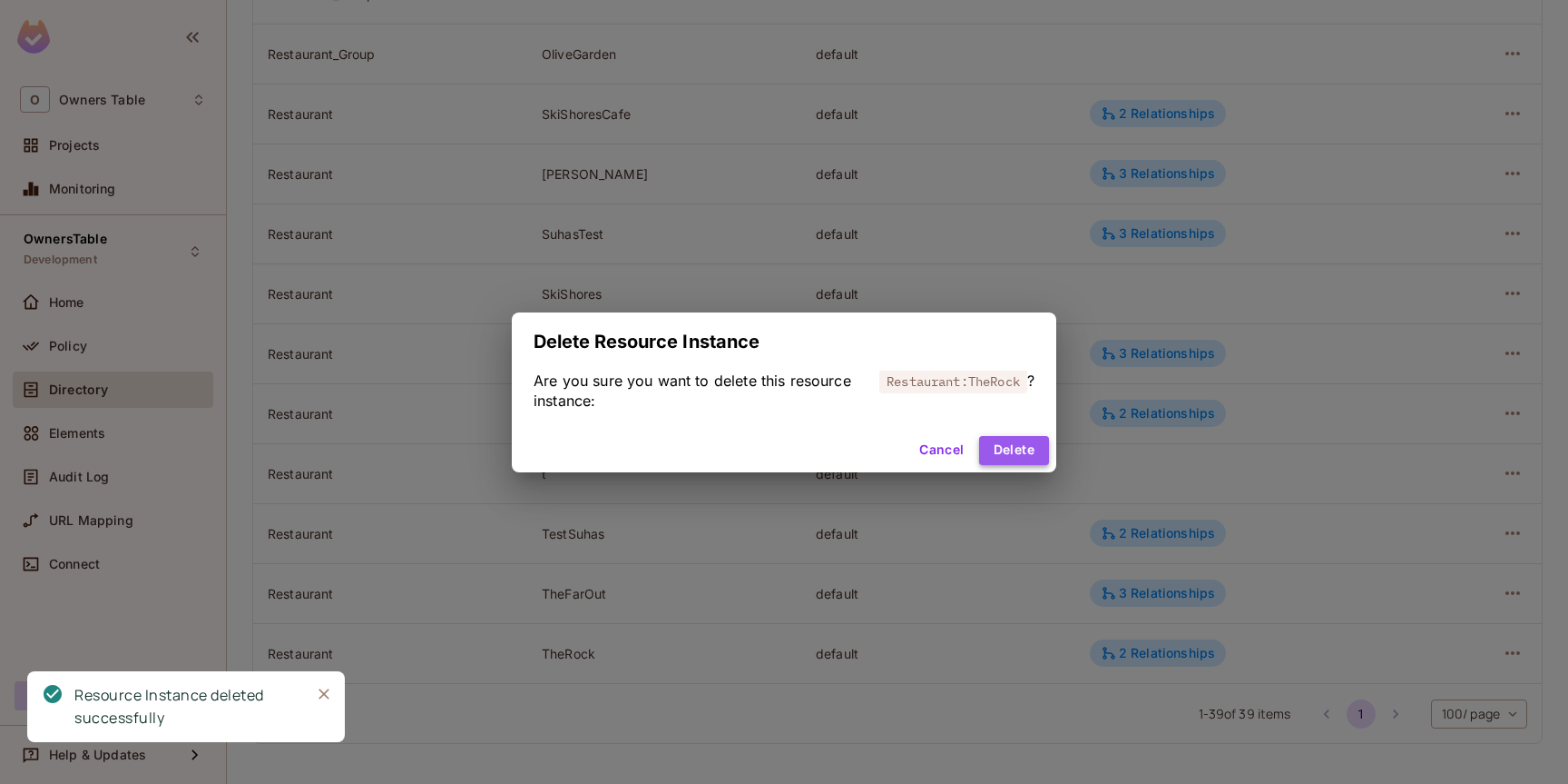
click at [1005, 456] on button "Delete" at bounding box center [1014, 450] width 70 height 29
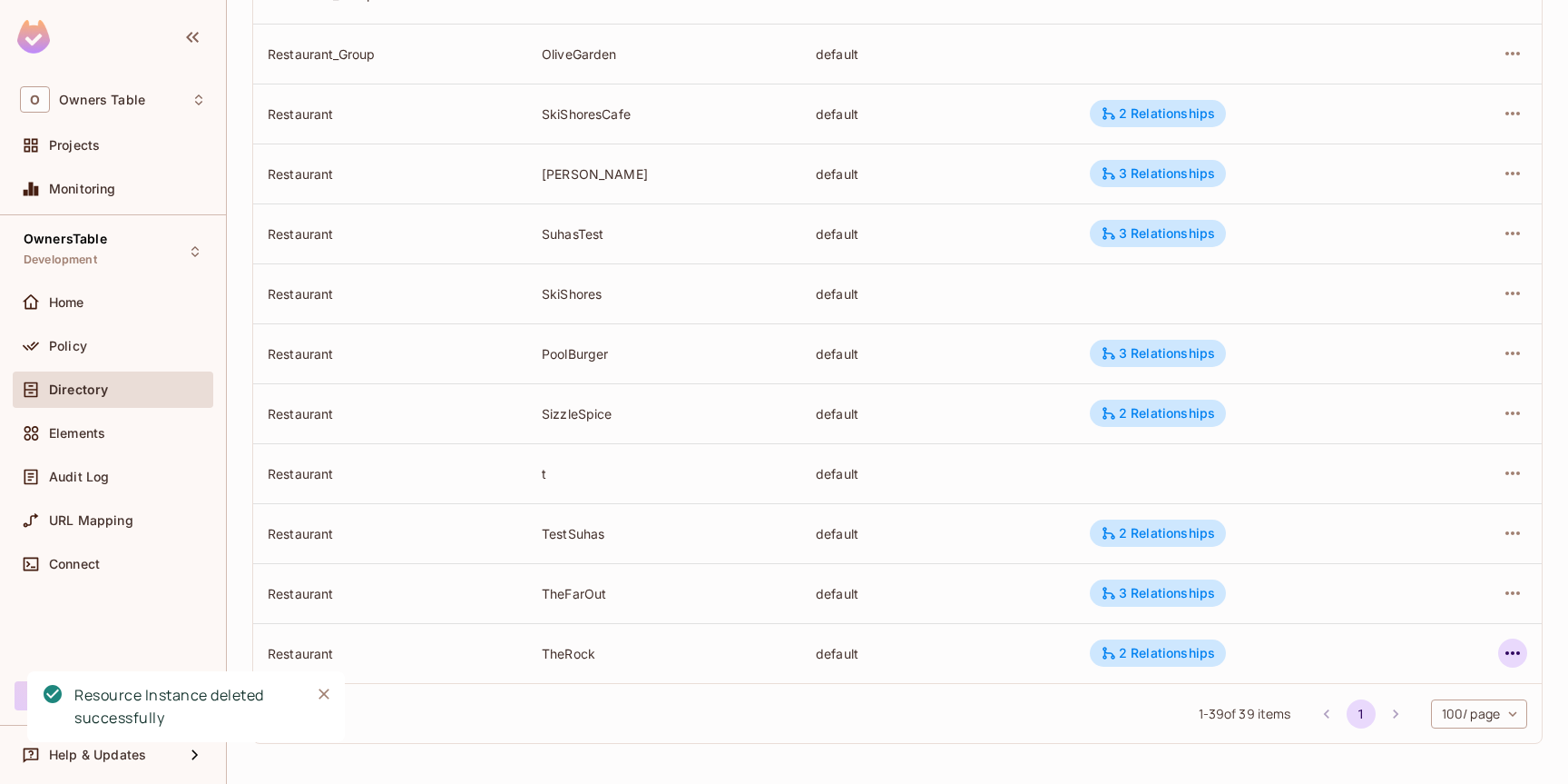
scroll to position [1863, 0]
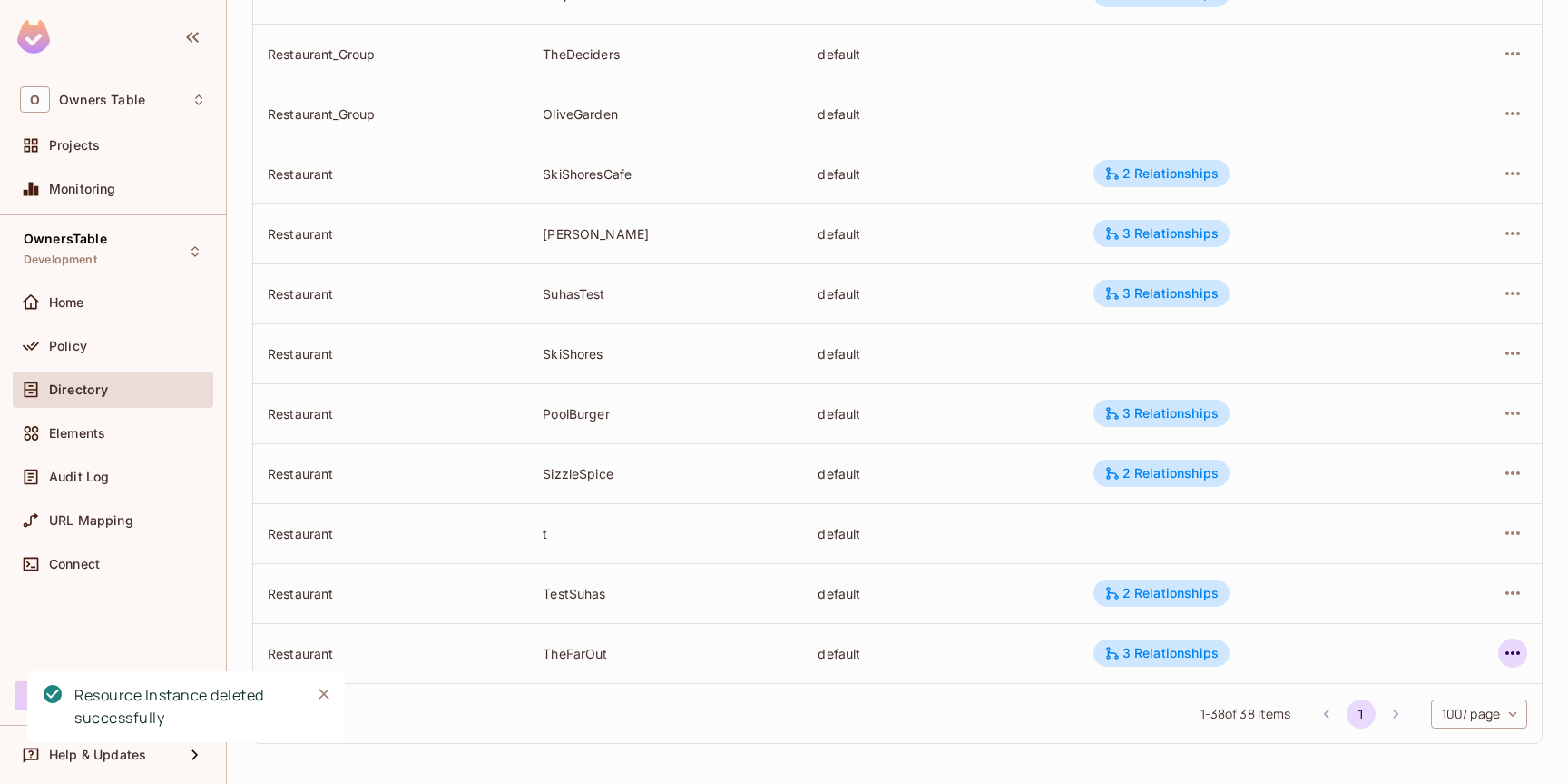
click at [1517, 648] on icon "button" at bounding box center [1513, 653] width 21 height 21
click at [1401, 733] on div "Delete Resource Instance" at bounding box center [1412, 741] width 157 height 19
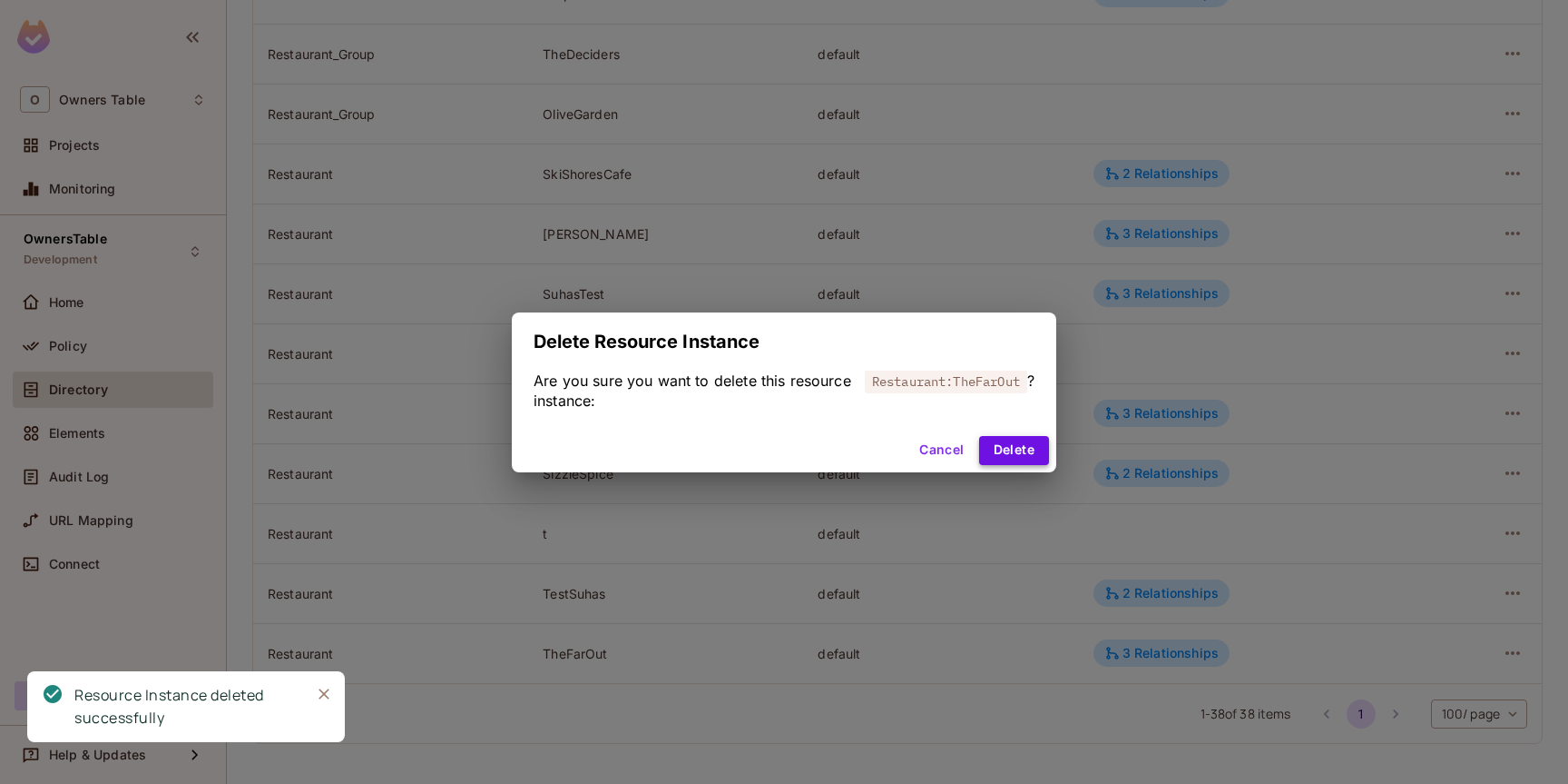
click at [1019, 448] on button "Delete" at bounding box center [1014, 450] width 70 height 29
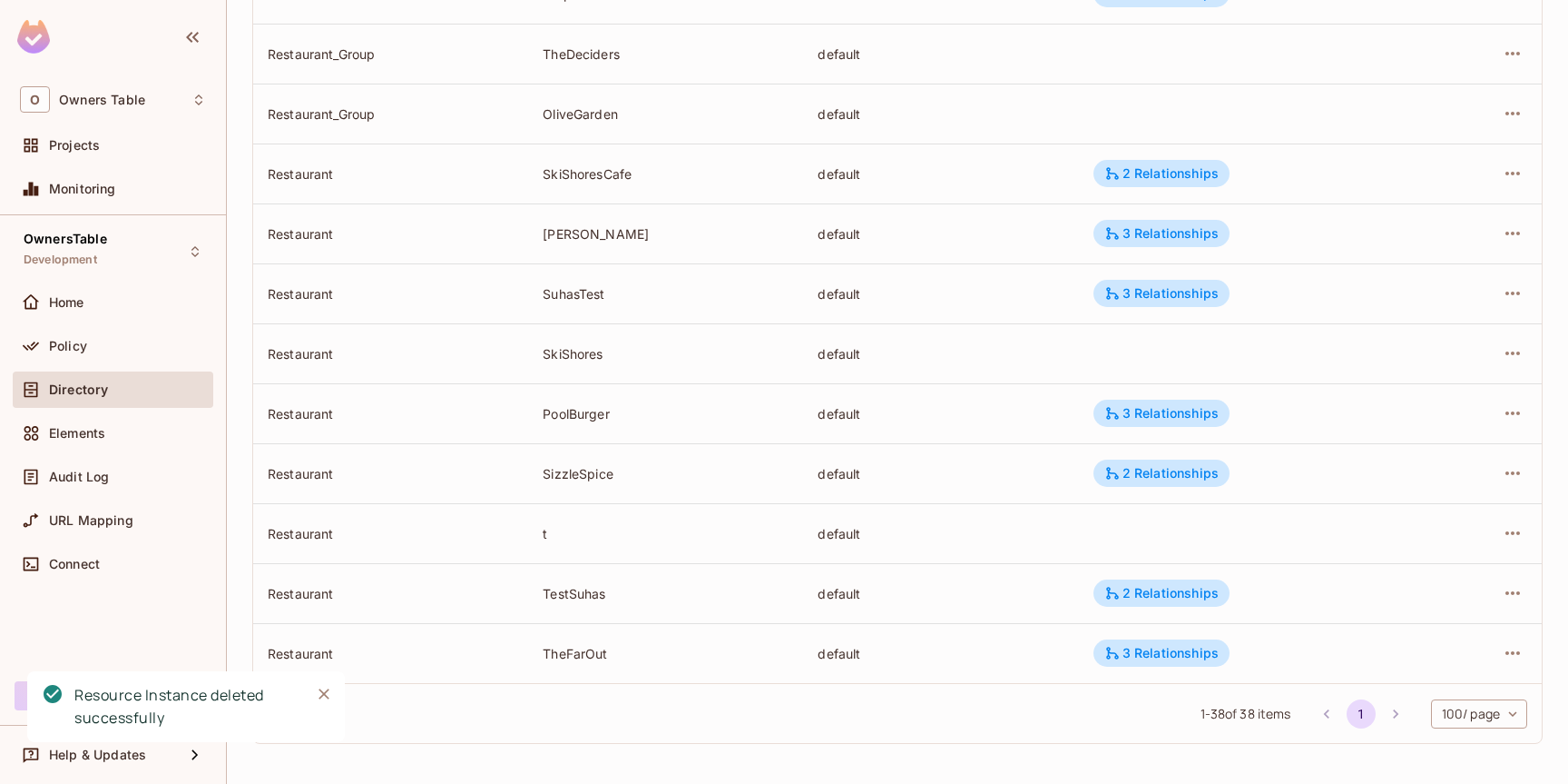
scroll to position [1803, 0]
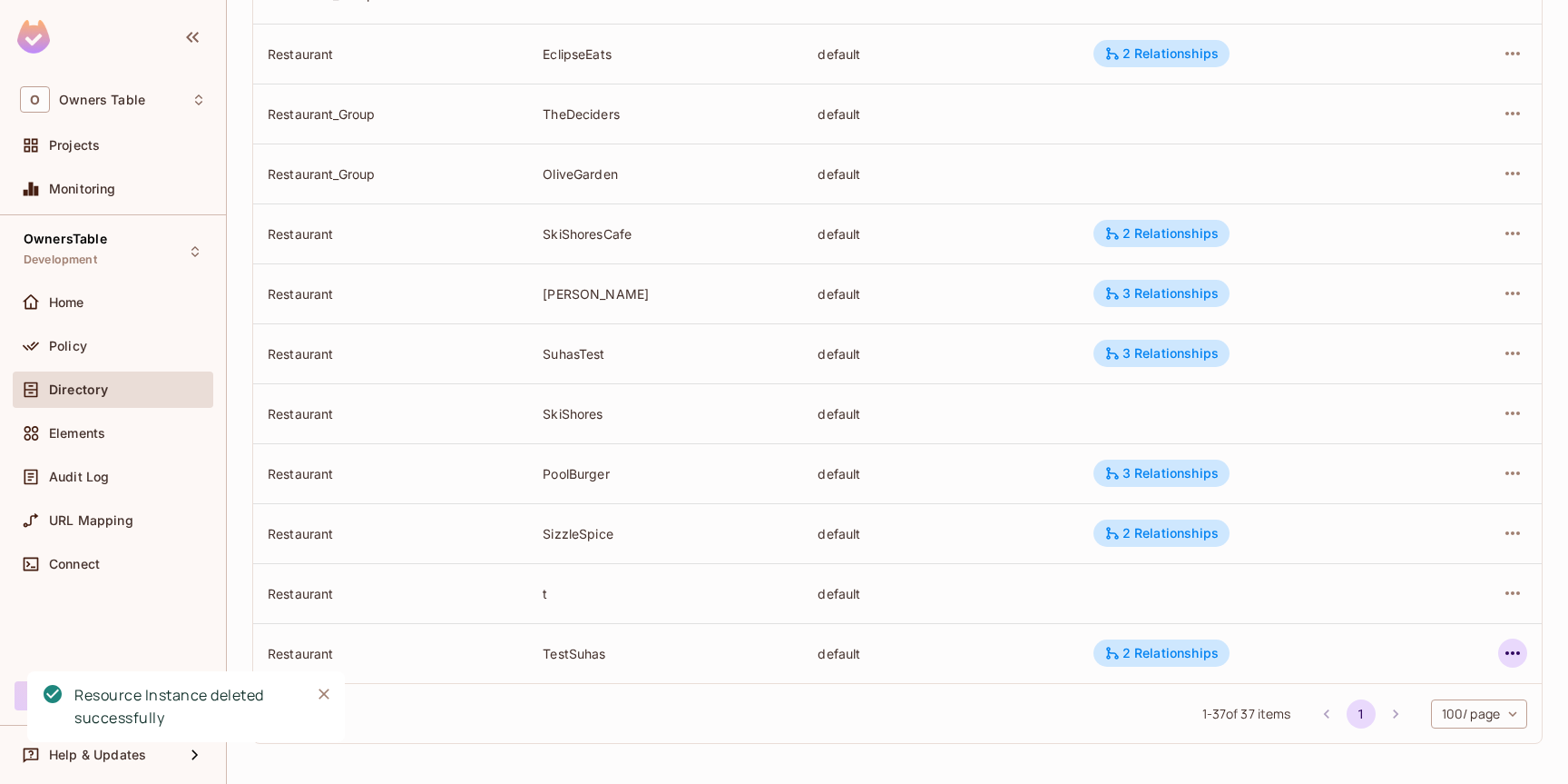
click at [1511, 653] on icon "button" at bounding box center [1513, 653] width 15 height 4
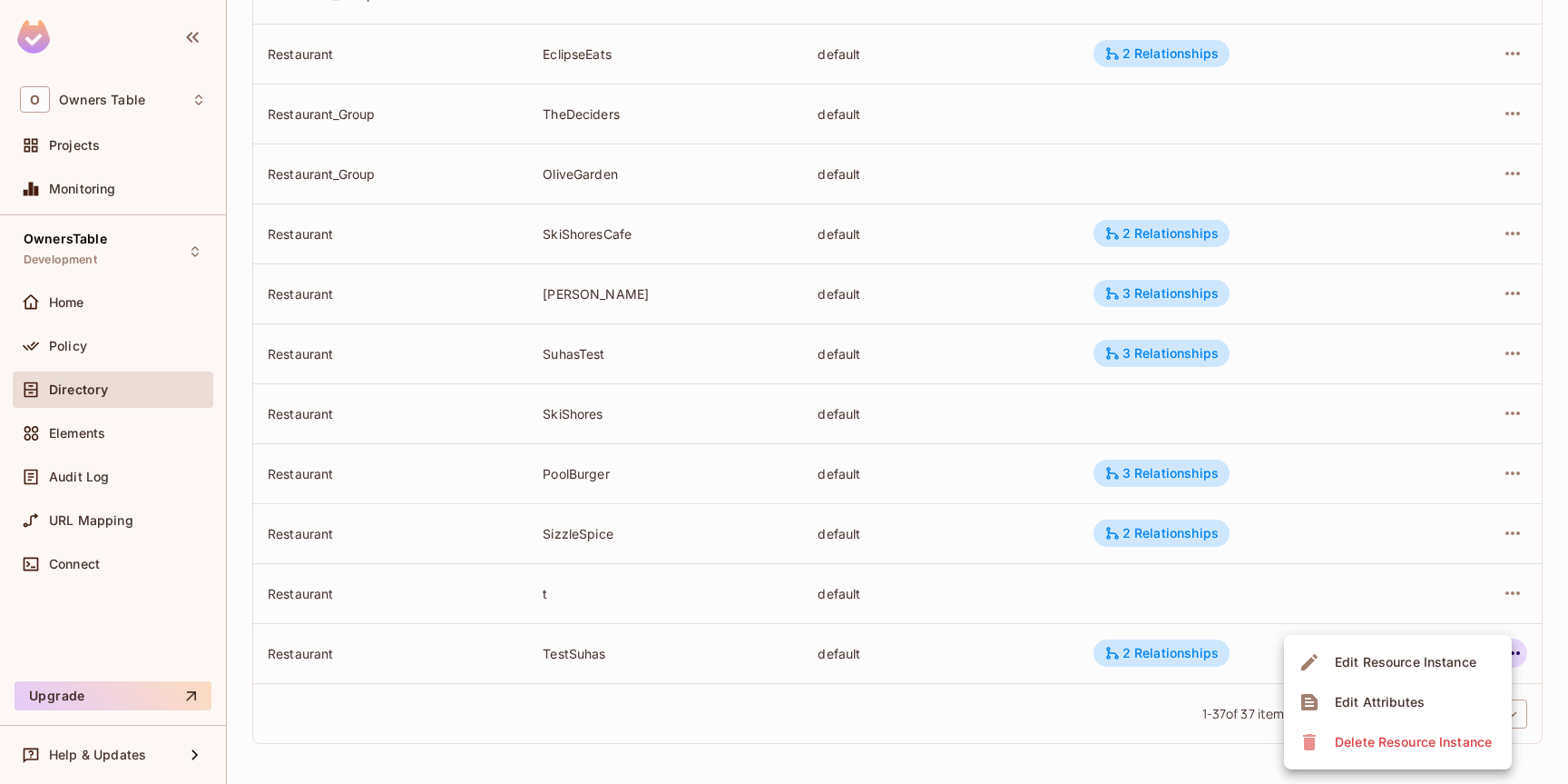
click at [965, 720] on div at bounding box center [784, 392] width 1568 height 784
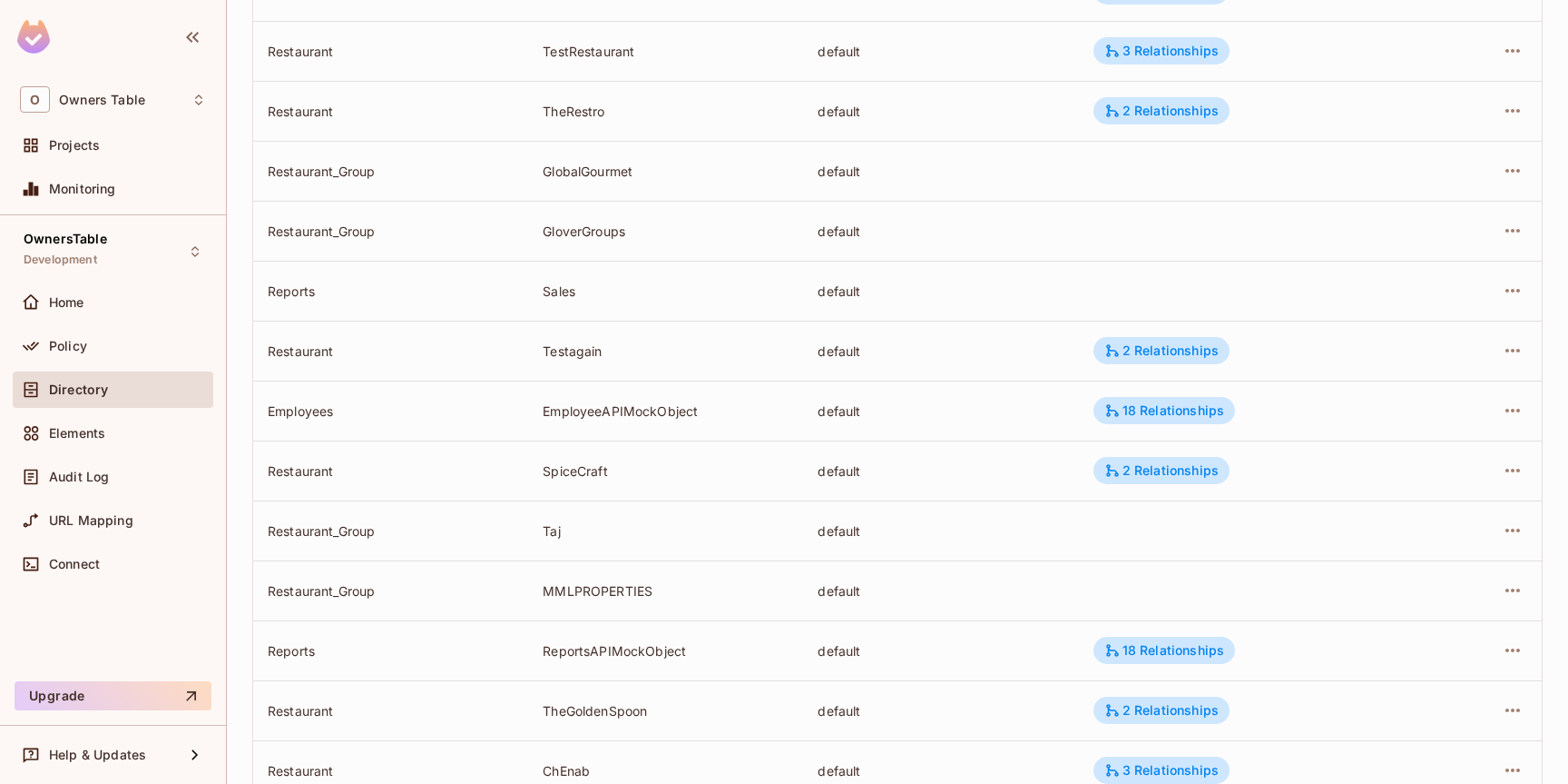
scroll to position [0, 0]
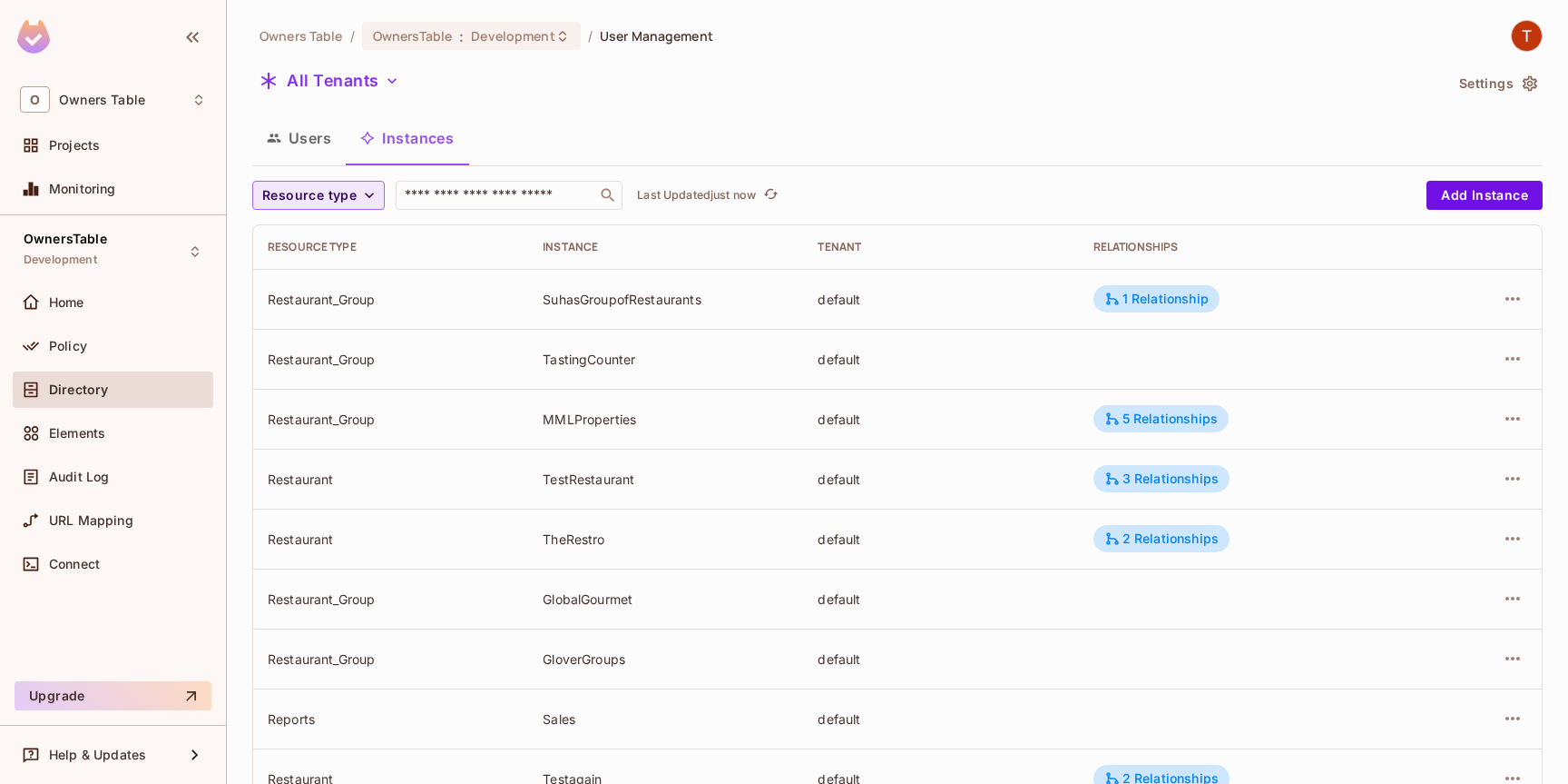
click at [360, 193] on icon "button" at bounding box center [369, 195] width 18 height 19
click at [588, 77] on div at bounding box center [784, 392] width 1568 height 784
click at [346, 187] on span "Resource type" at bounding box center [309, 195] width 94 height 22
click at [334, 243] on span "Employees" at bounding box center [319, 237] width 106 height 18
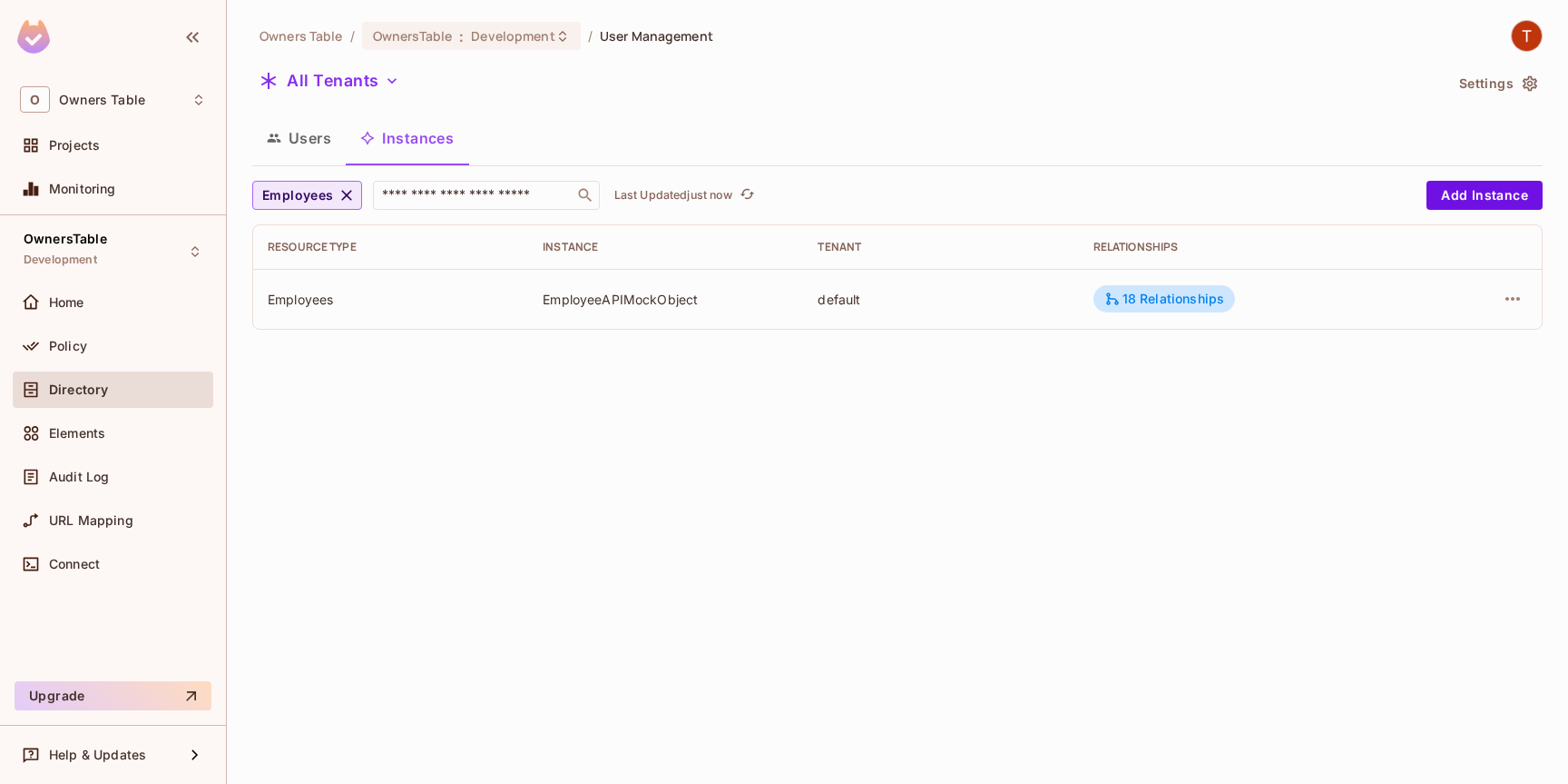
click at [345, 195] on icon "button" at bounding box center [346, 195] width 11 height 11
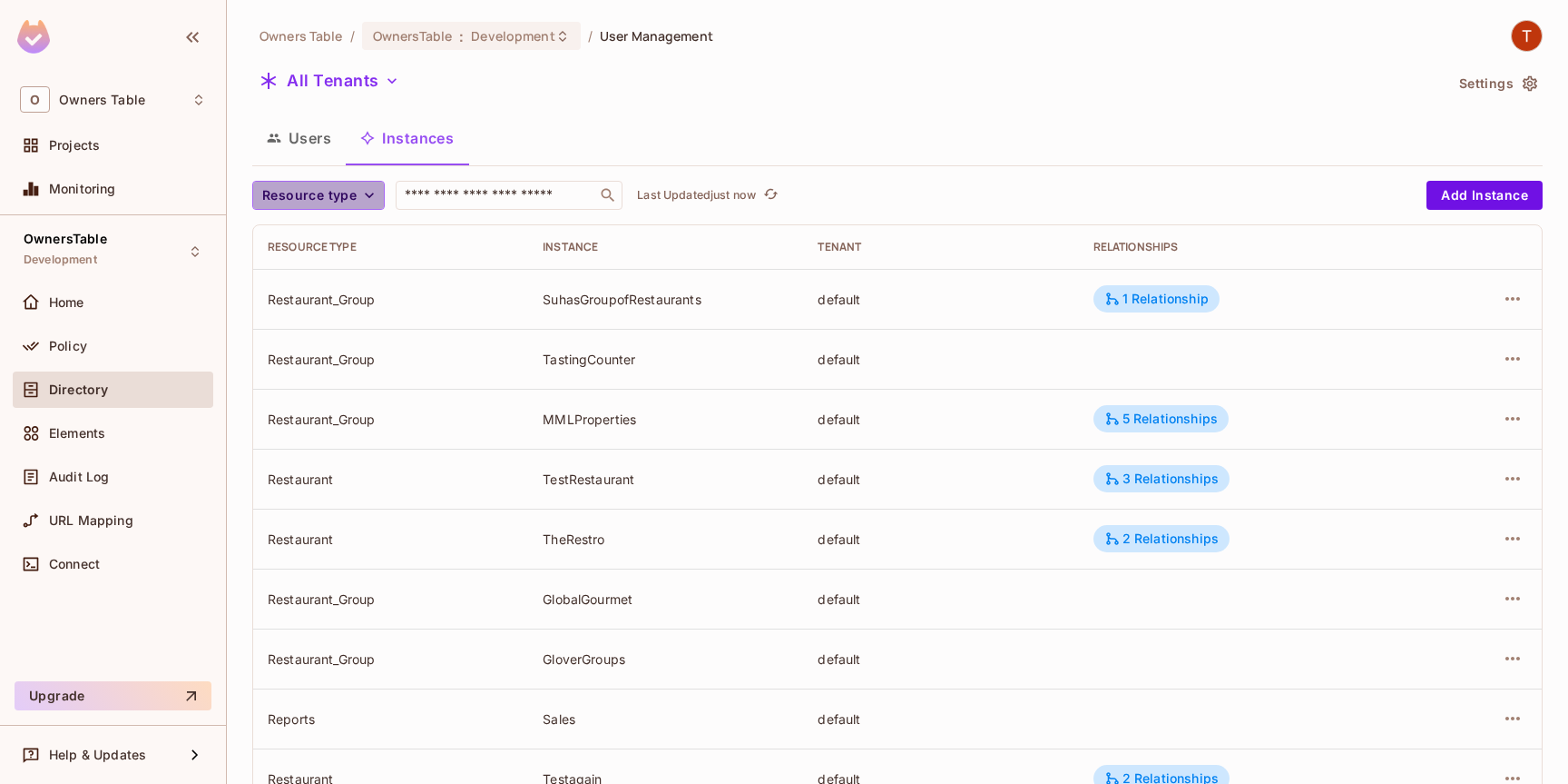
click at [345, 195] on span "Resource type" at bounding box center [309, 195] width 94 height 22
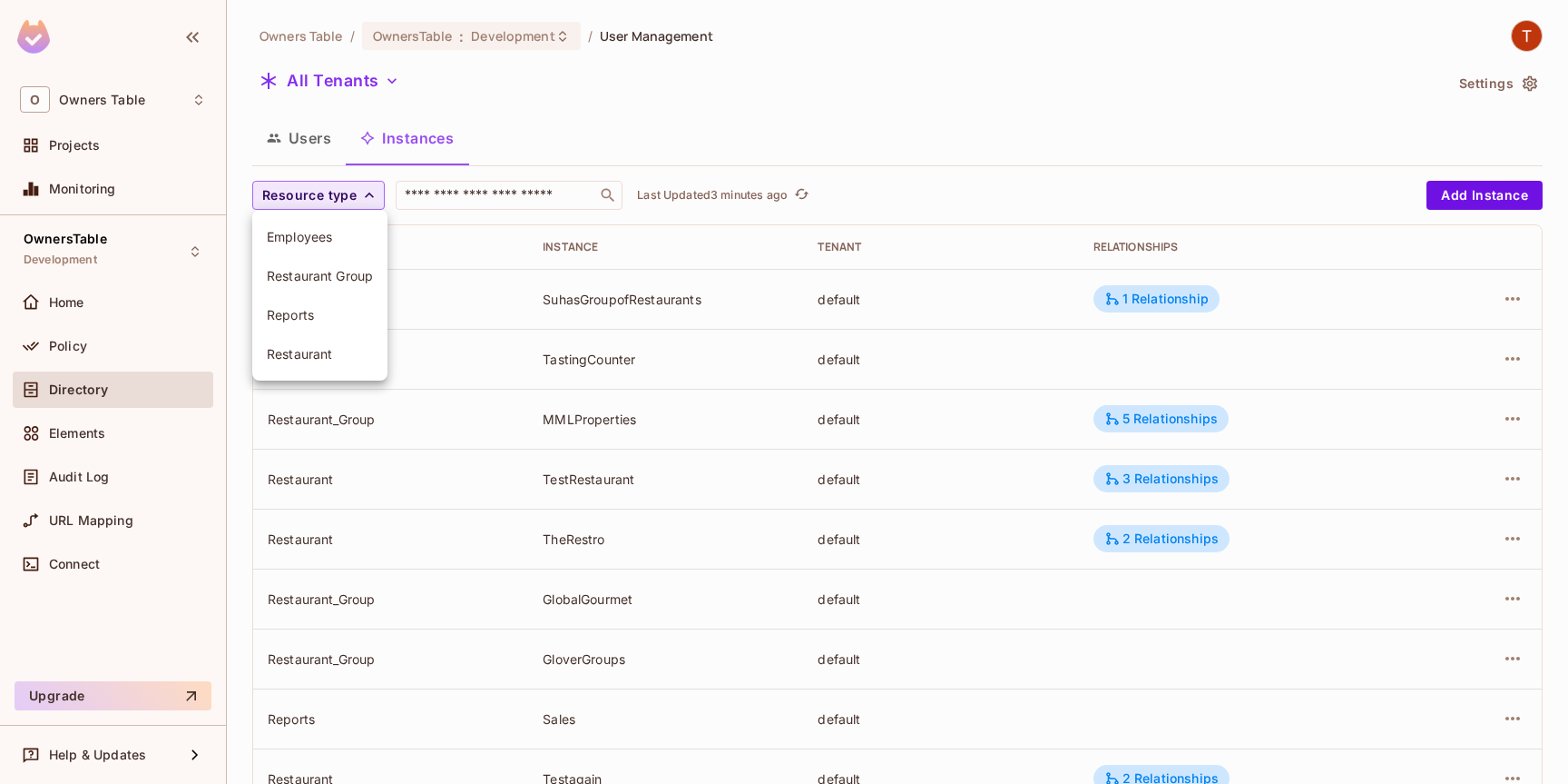
click at [1087, 35] on div at bounding box center [784, 392] width 1568 height 784
click at [1516, 299] on icon "button" at bounding box center [1513, 299] width 15 height 4
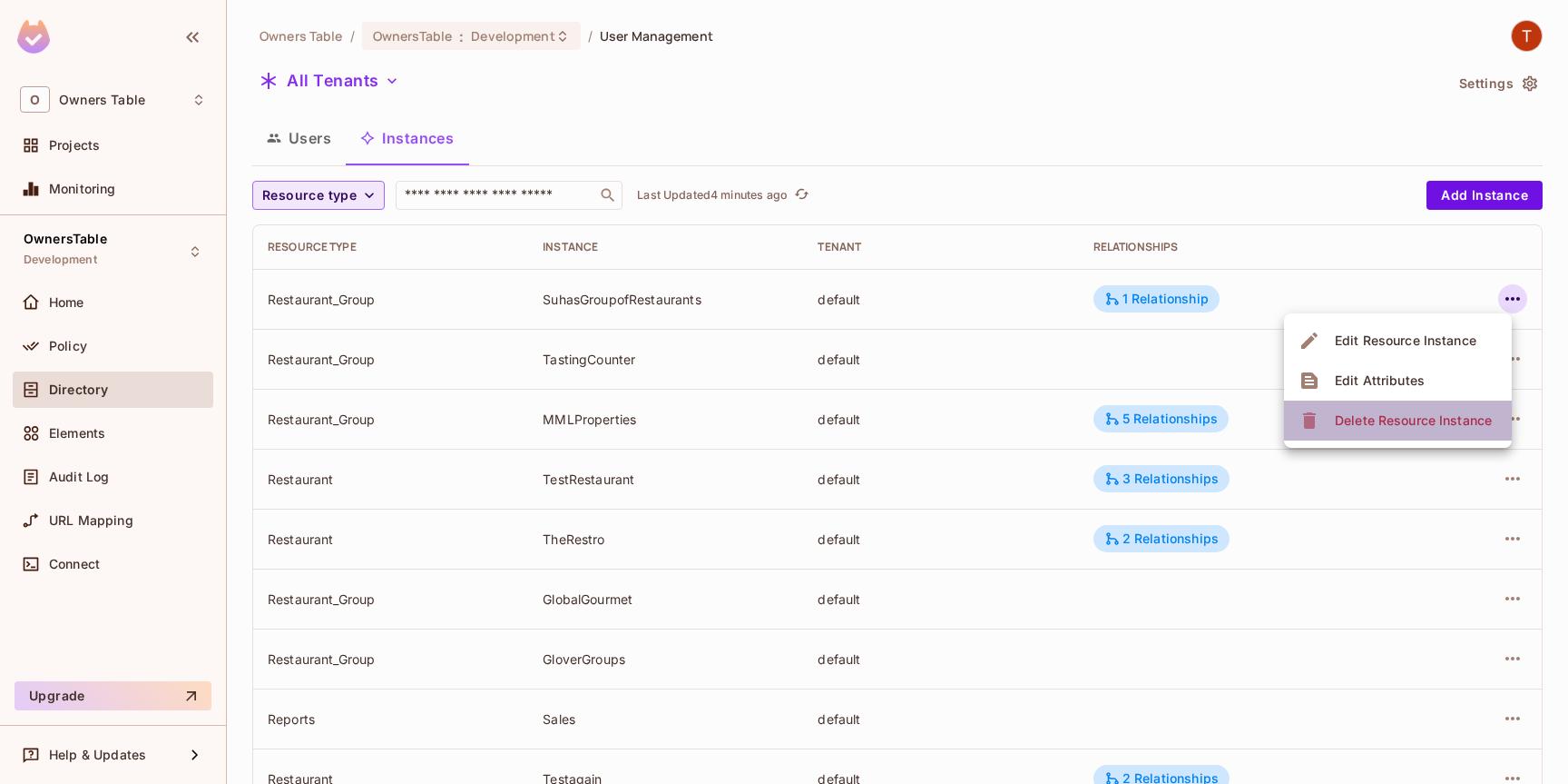
click at [1419, 418] on div "Delete Resource Instance" at bounding box center [1412, 420] width 157 height 19
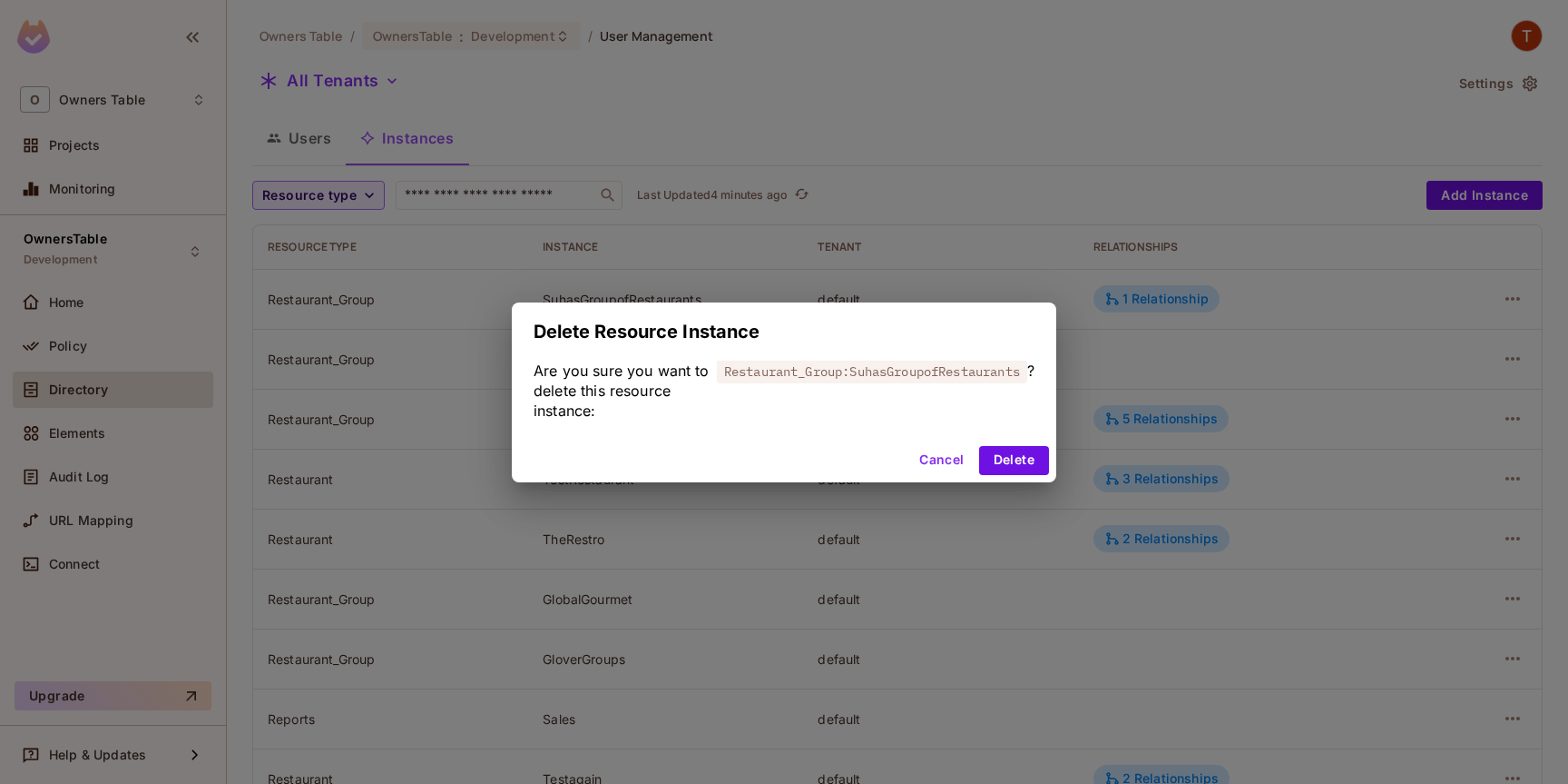
click at [948, 459] on button "Cancel" at bounding box center [941, 461] width 59 height 29
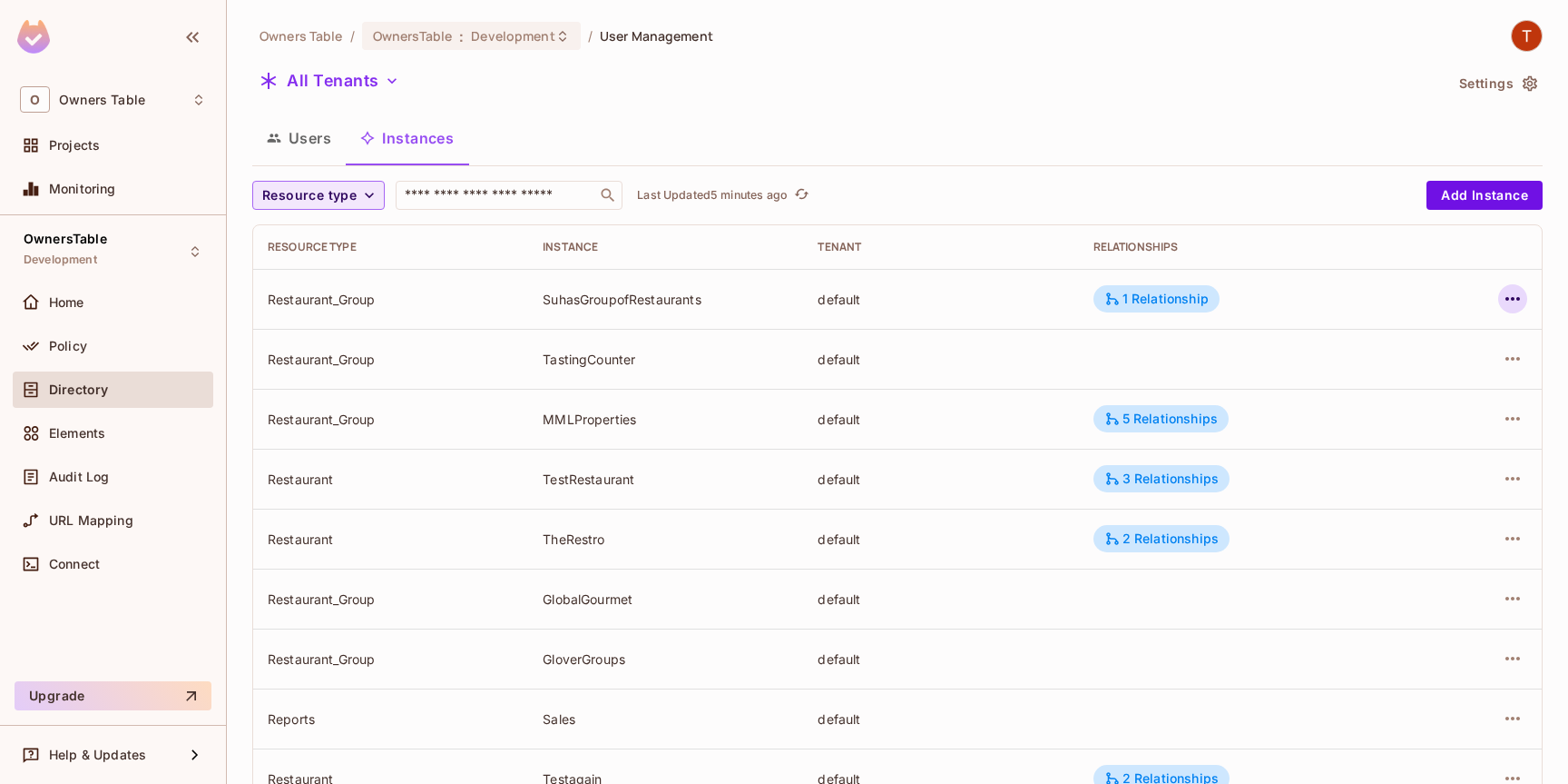
click at [1513, 297] on icon "button" at bounding box center [1513, 299] width 21 height 21
click at [1377, 413] on div "Delete Resource Instance" at bounding box center [1412, 420] width 157 height 19
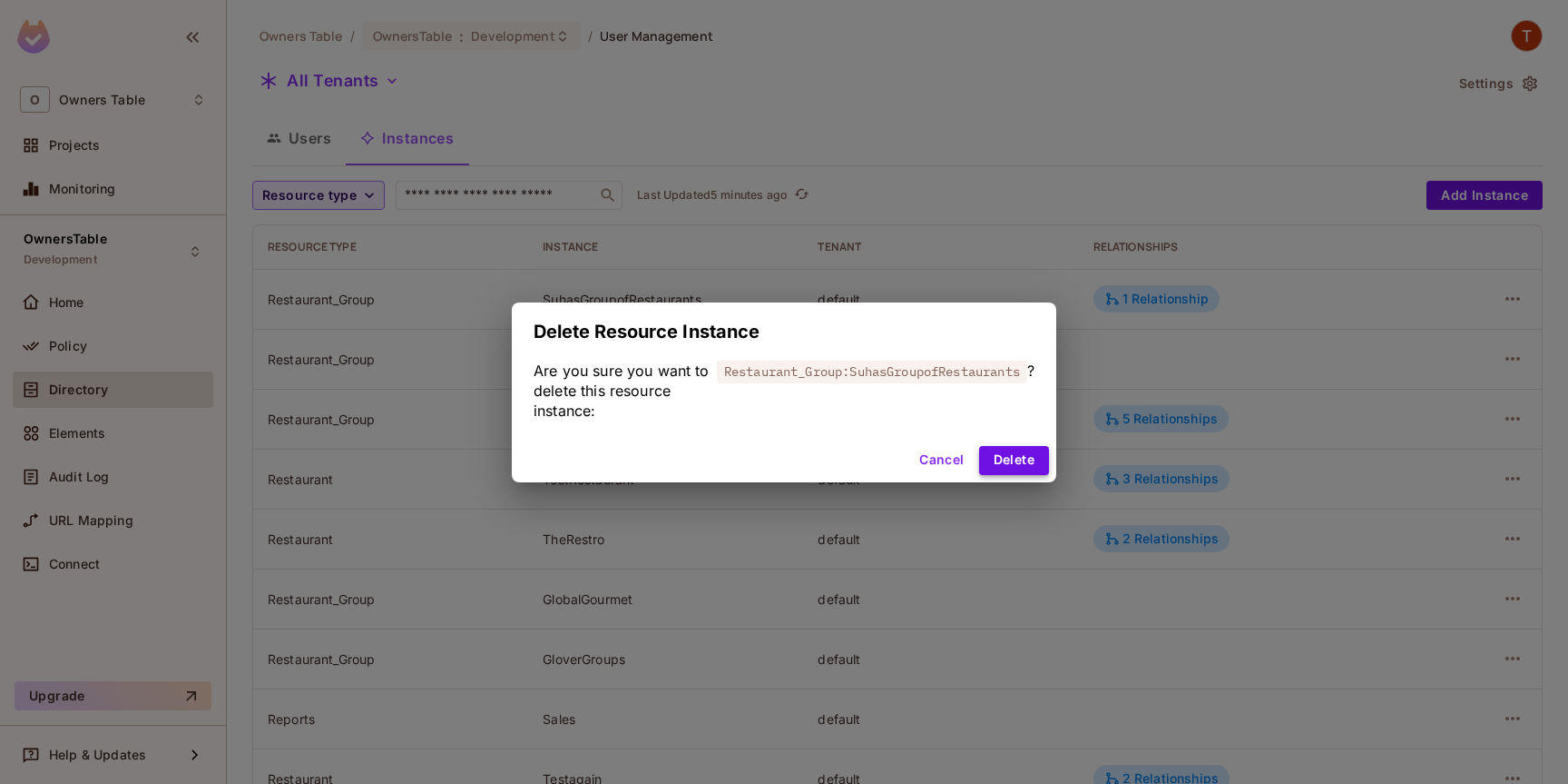
click at [1013, 458] on button "Delete" at bounding box center [1014, 461] width 70 height 29
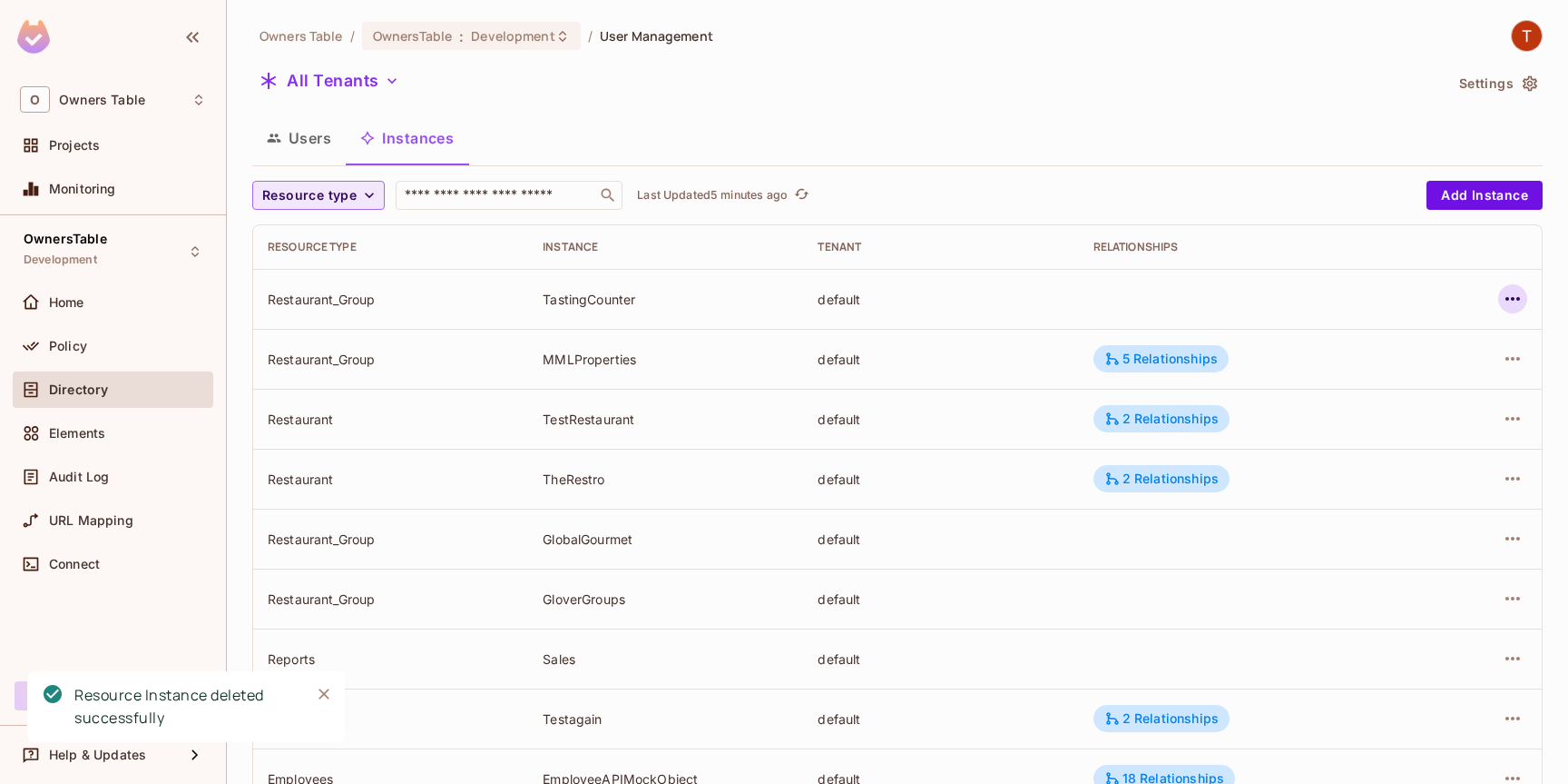
click at [1511, 305] on icon "button" at bounding box center [1513, 299] width 21 height 21
click at [1415, 421] on div "Delete Resource Instance" at bounding box center [1412, 420] width 157 height 19
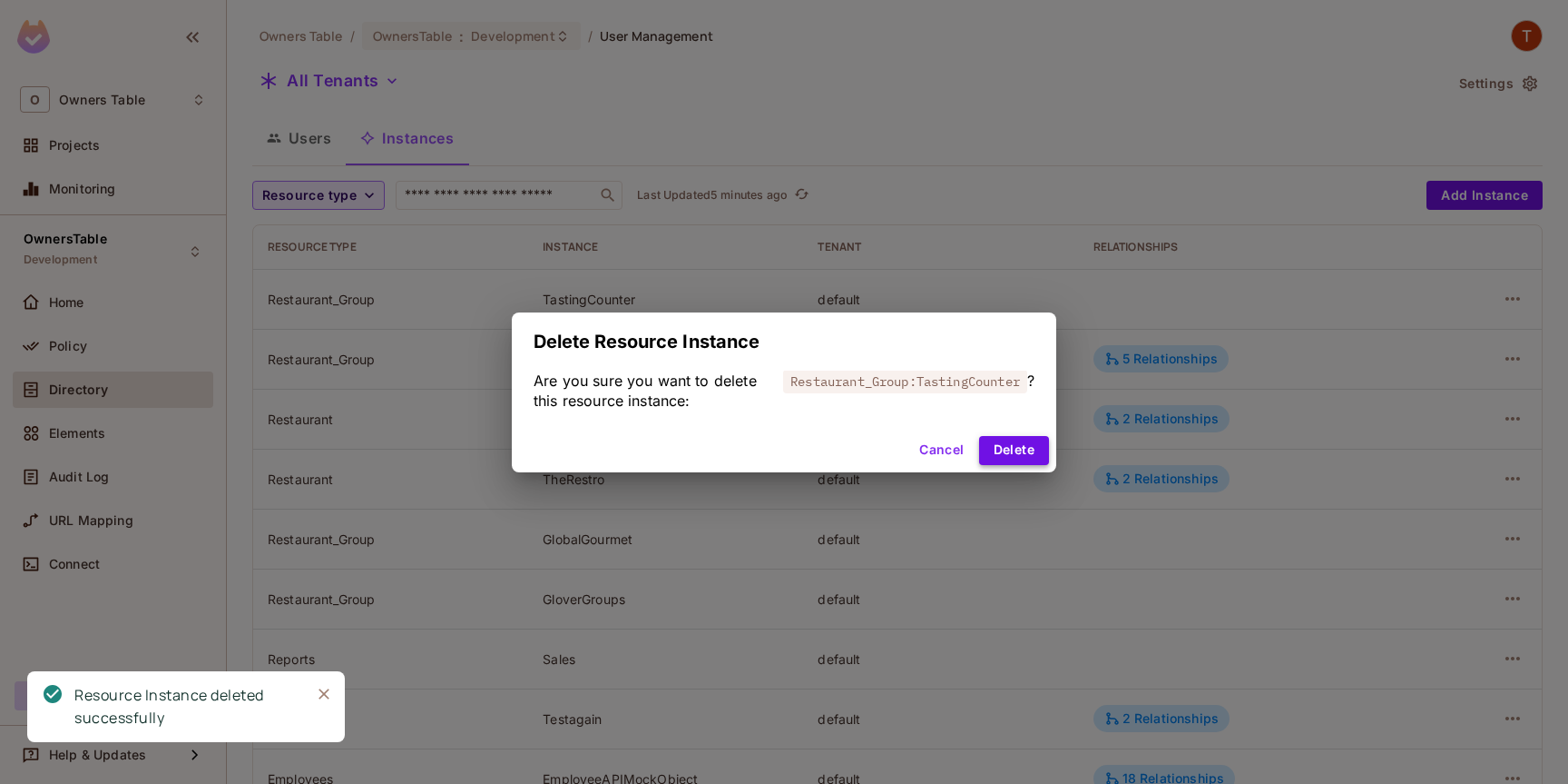
click at [1015, 454] on button "Delete" at bounding box center [1014, 450] width 70 height 29
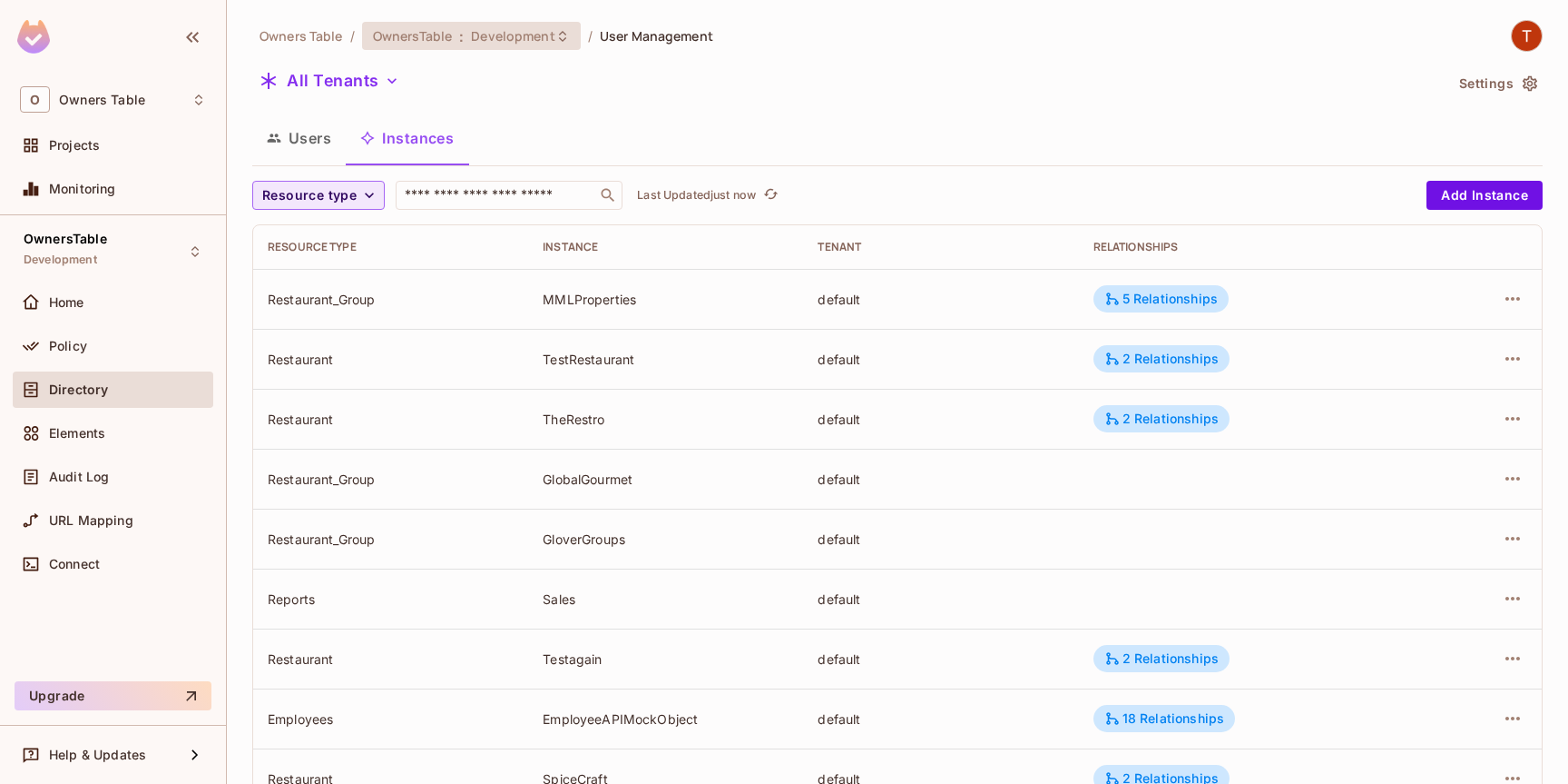
click at [501, 37] on span "Development" at bounding box center [513, 36] width 84 height 18
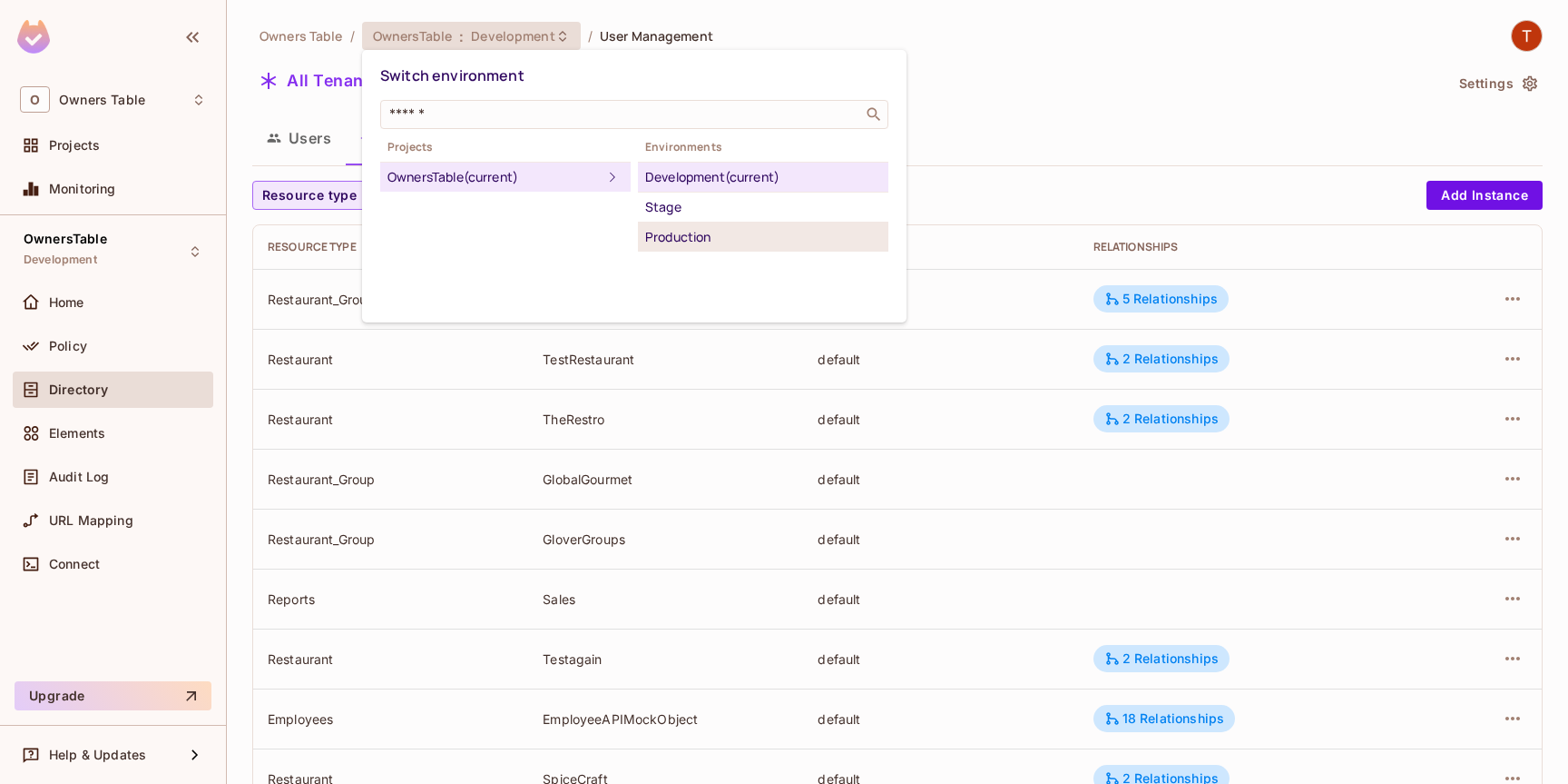
click at [679, 235] on div "Production" at bounding box center [763, 237] width 236 height 21
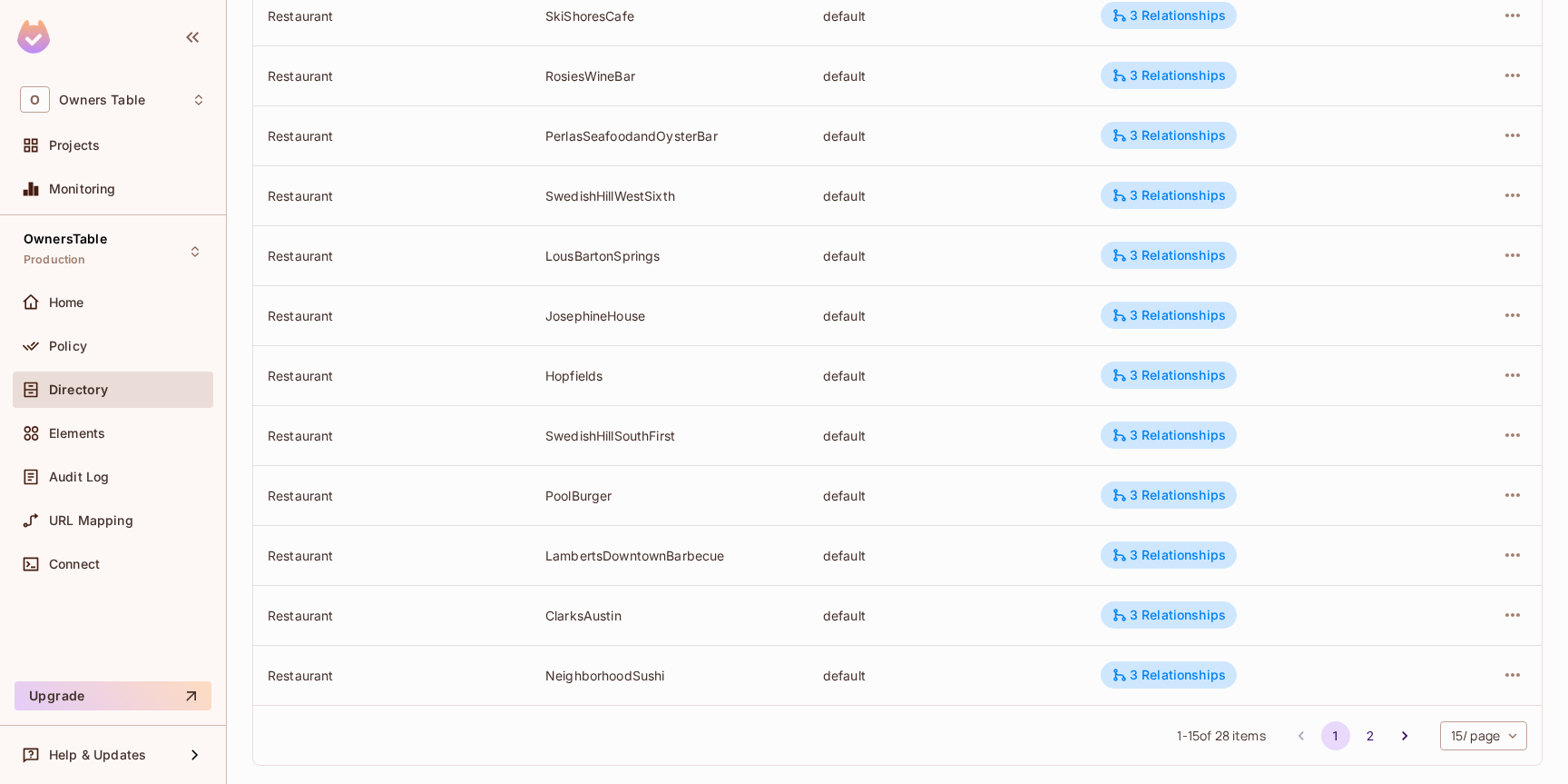
scroll to position [485, 0]
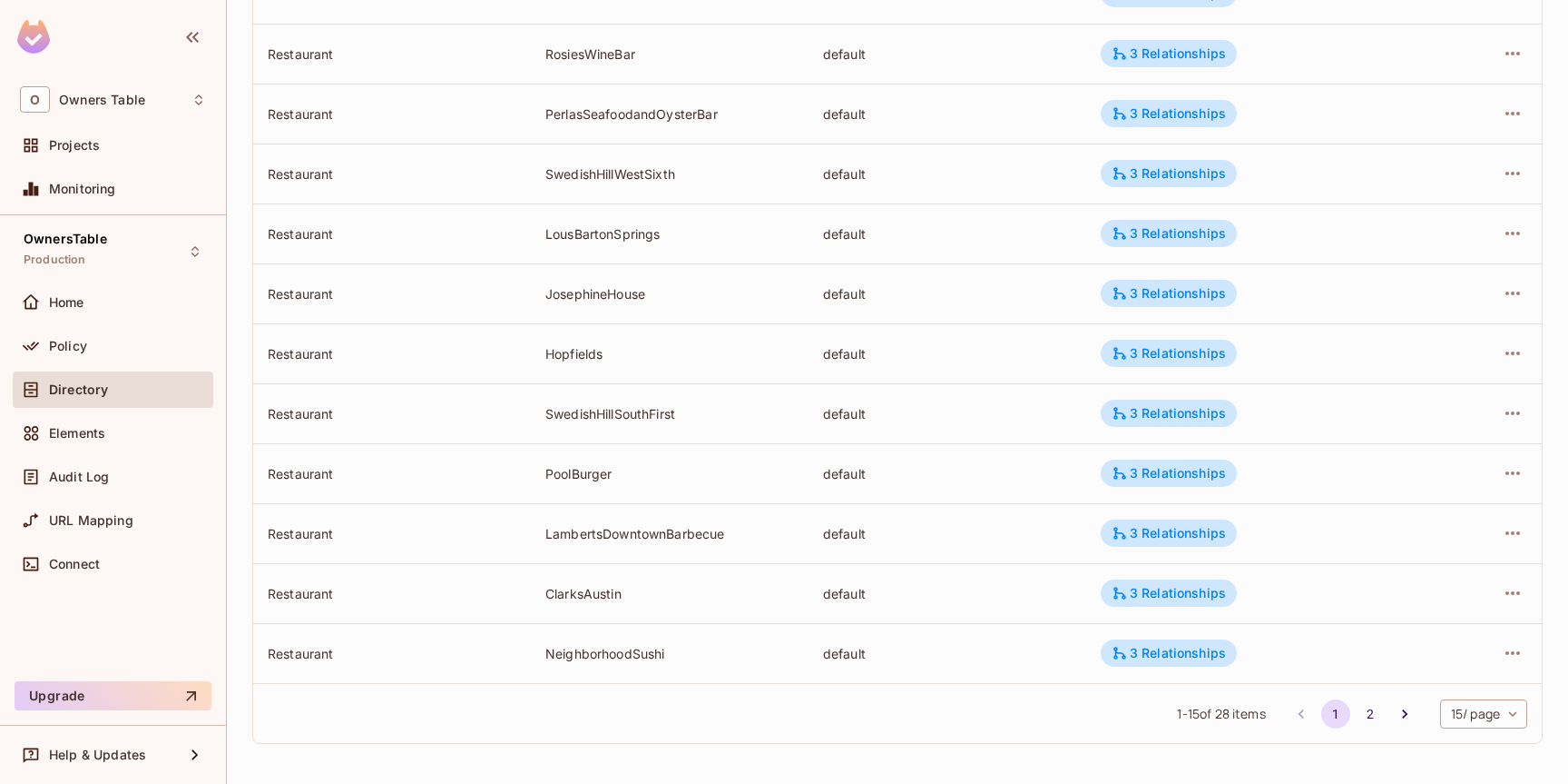
click at [1477, 716] on body "O Owners Table Projects Monitoring OwnersTable Production Home Policy Directory…" at bounding box center [784, 392] width 1568 height 784
click at [1486, 710] on li "50 / page" at bounding box center [1481, 704] width 91 height 38
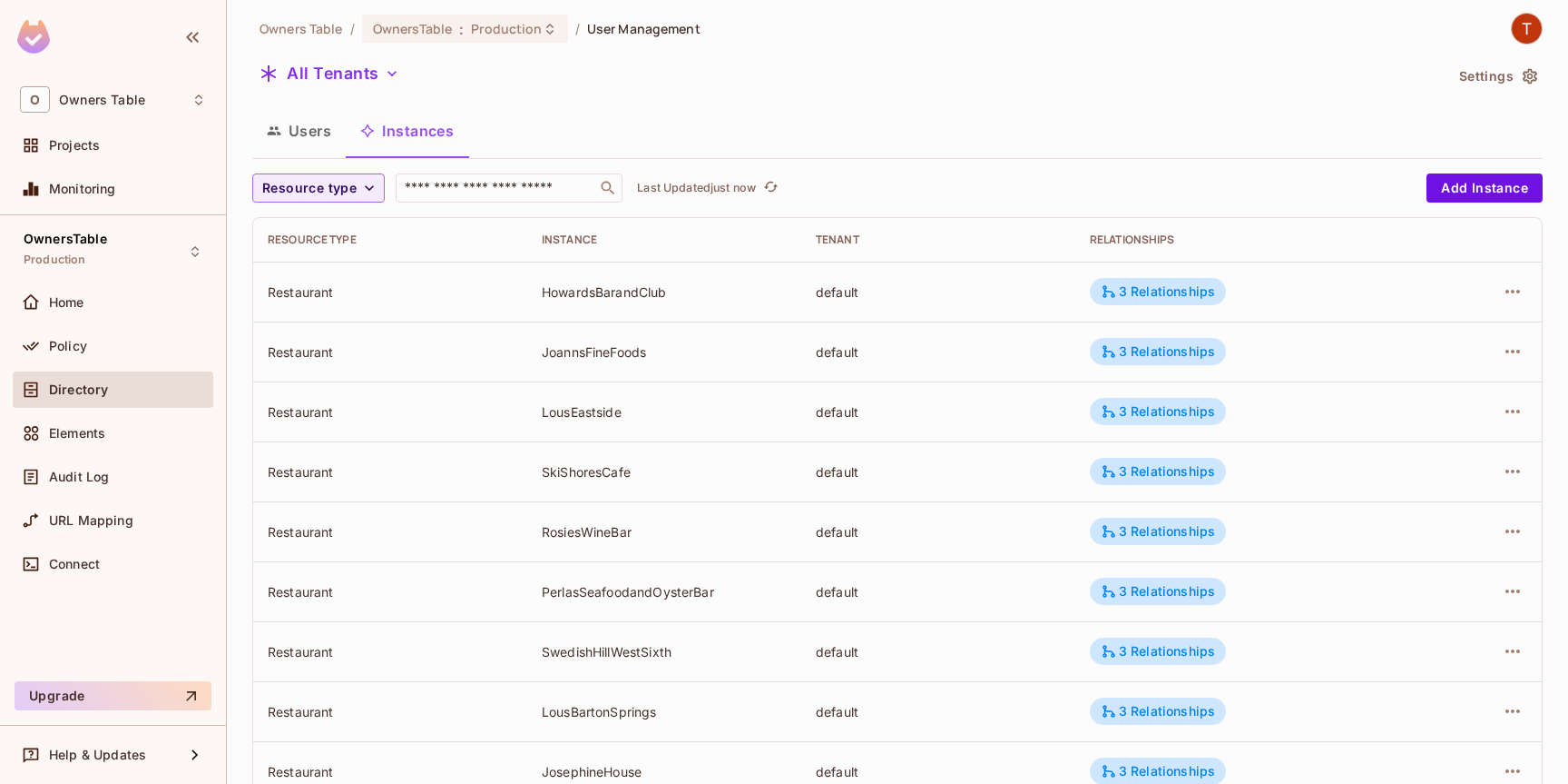
scroll to position [0, 0]
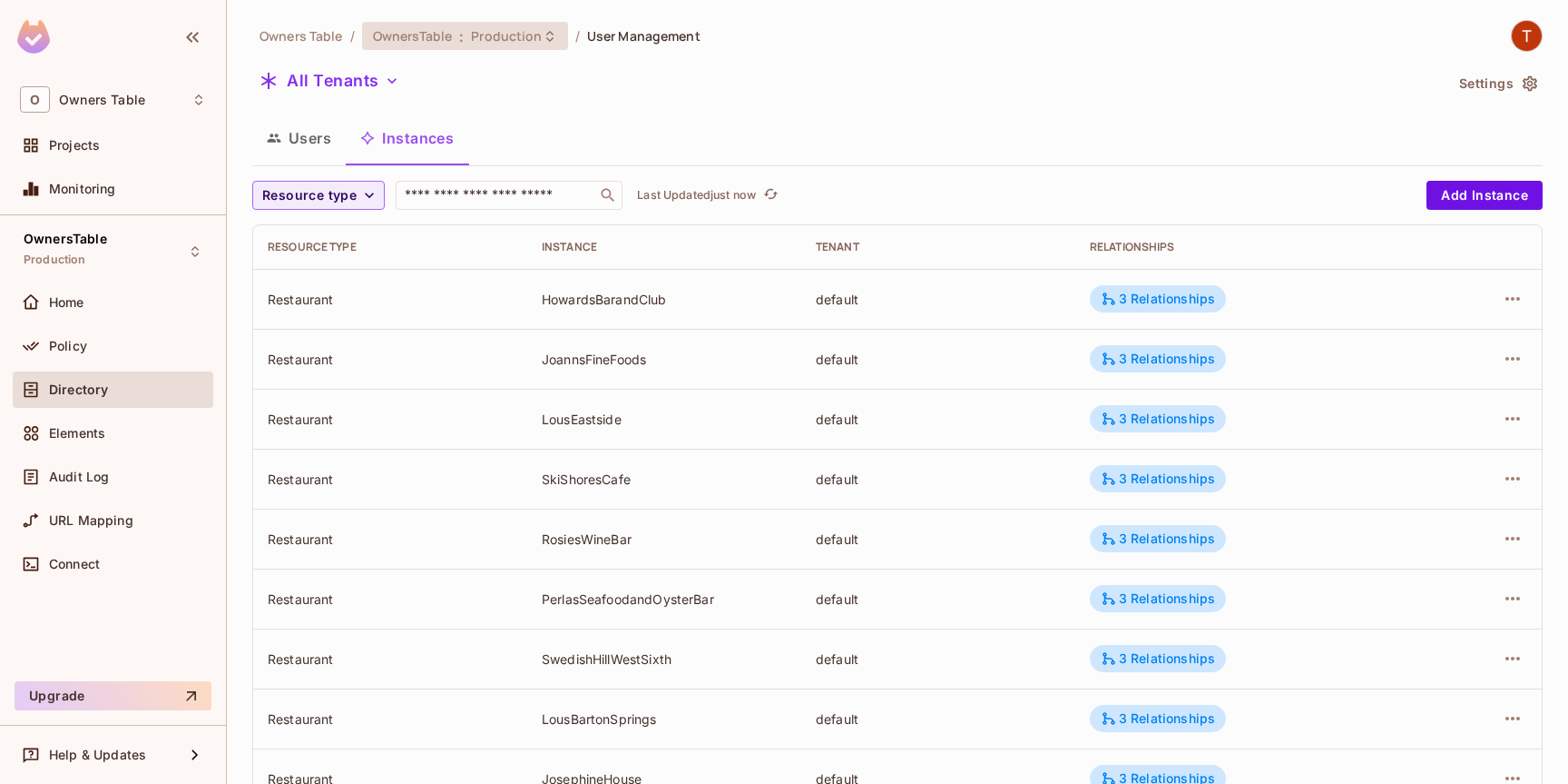
click at [502, 44] on span "Production" at bounding box center [506, 36] width 71 height 18
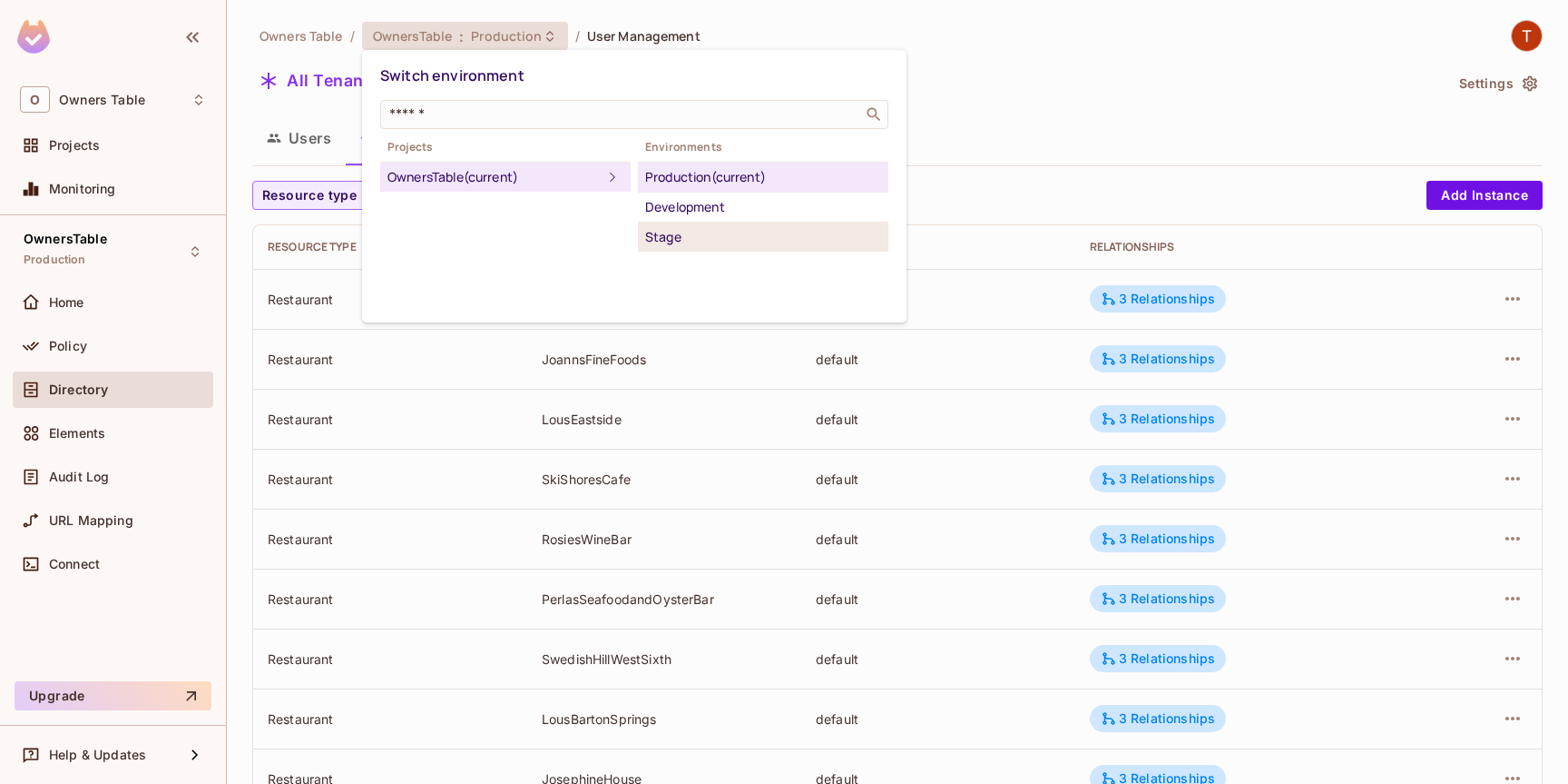
click at [701, 233] on div "Stage" at bounding box center [763, 237] width 236 height 21
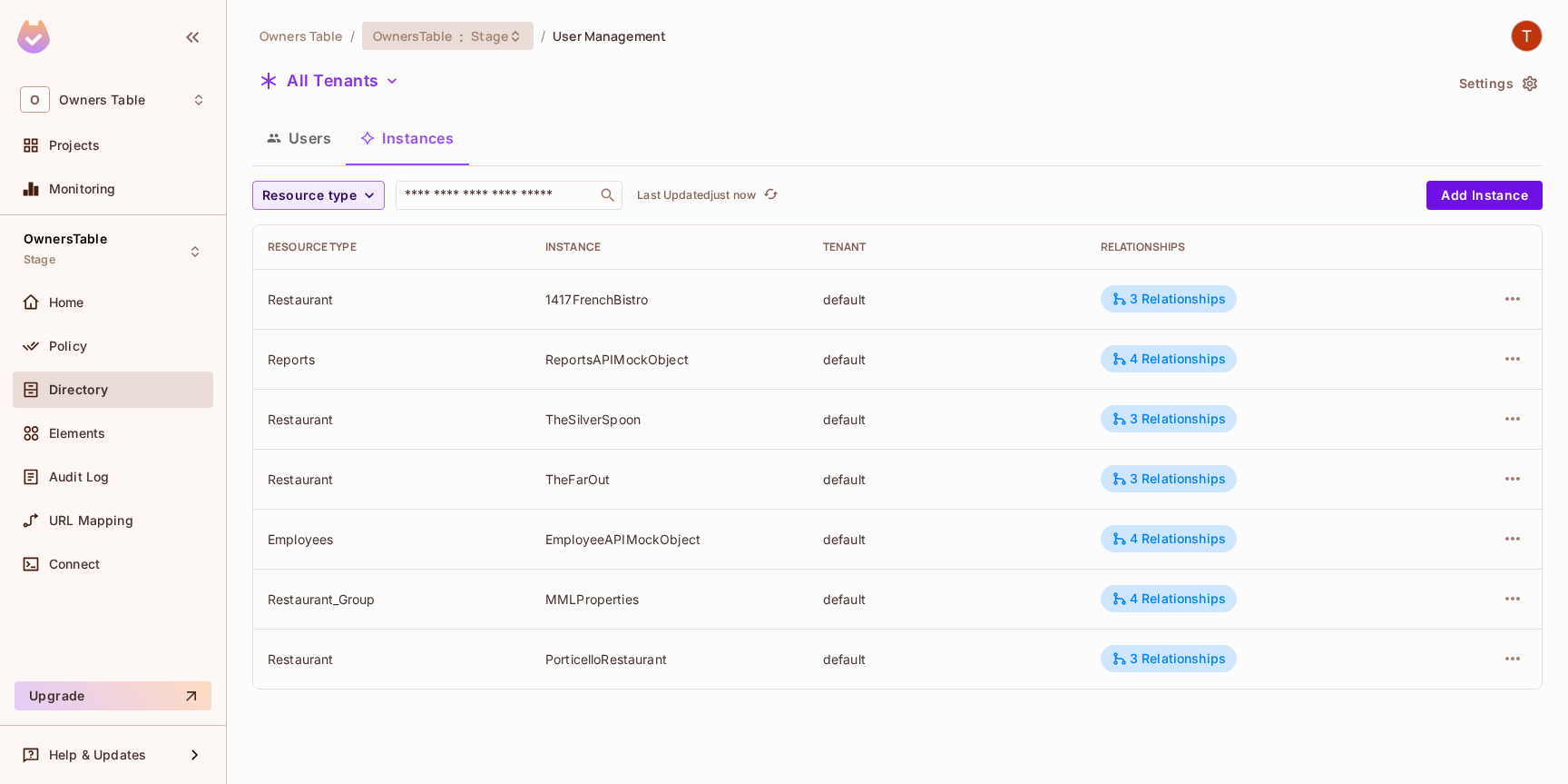
click at [493, 37] on span "Stage" at bounding box center [490, 36] width 37 height 18
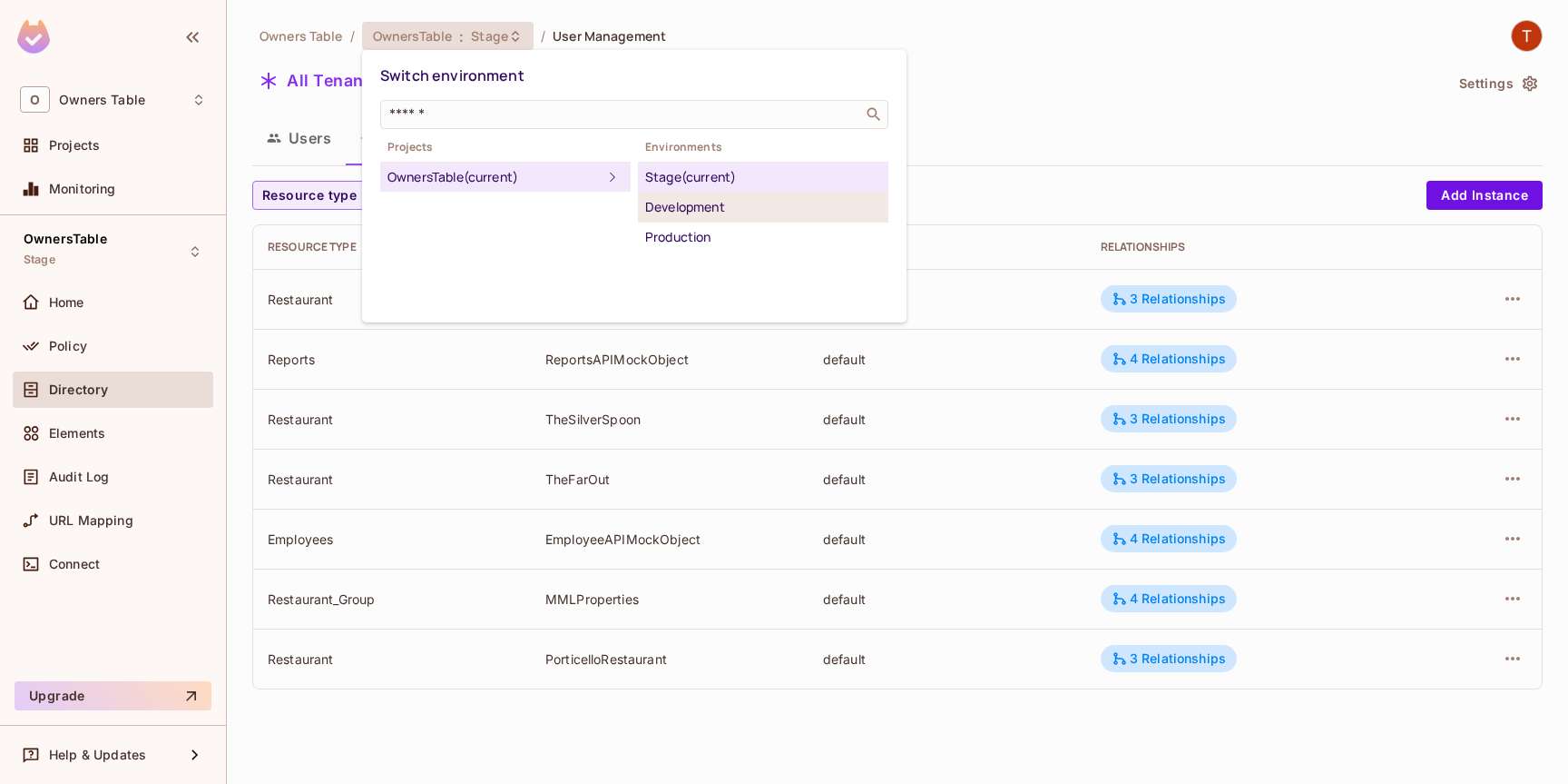
click at [690, 214] on div "Development" at bounding box center [763, 206] width 236 height 21
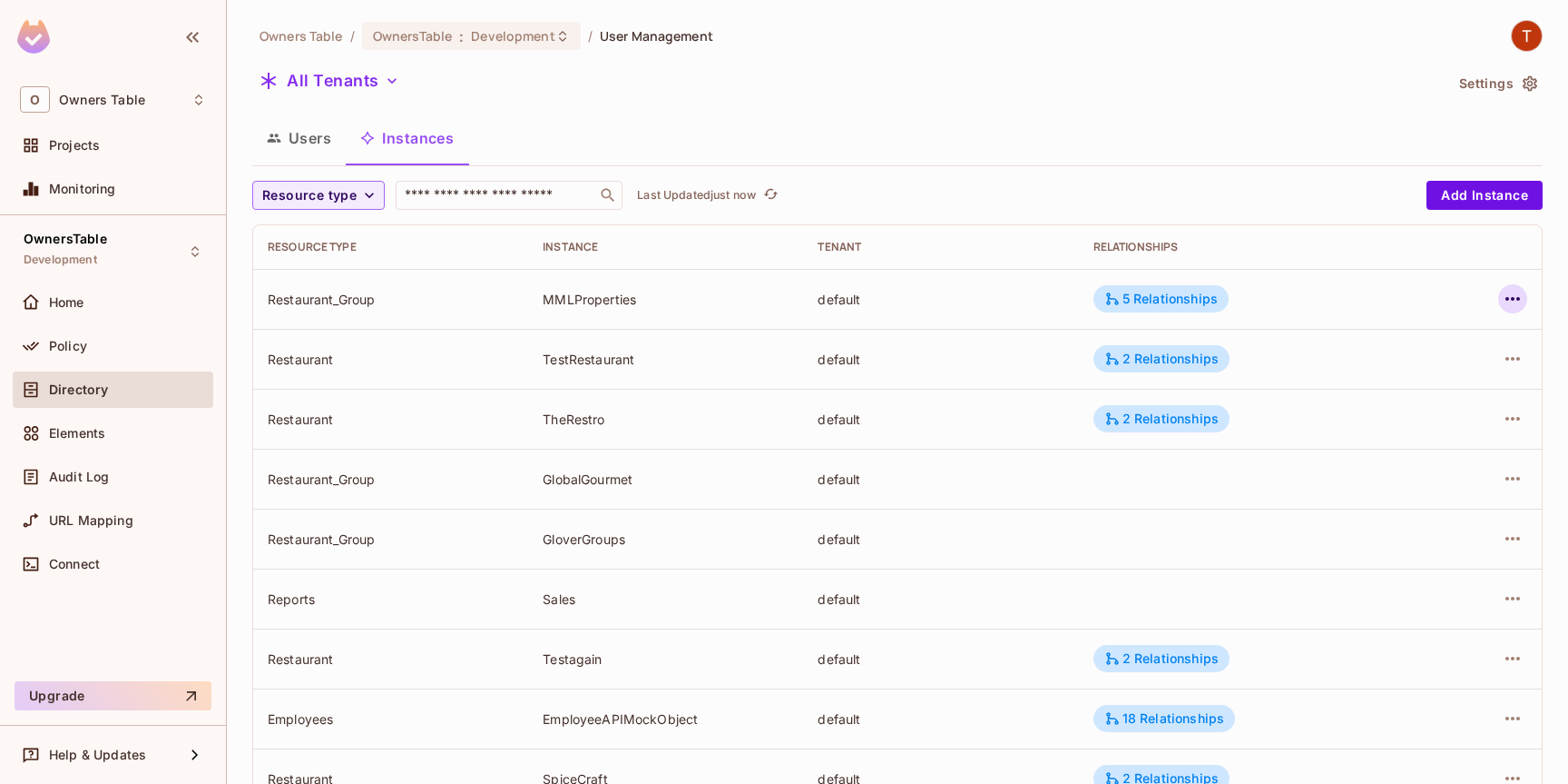
click at [1512, 295] on icon "button" at bounding box center [1513, 299] width 21 height 21
click at [1435, 411] on div "Delete Resource Instance" at bounding box center [1412, 420] width 157 height 19
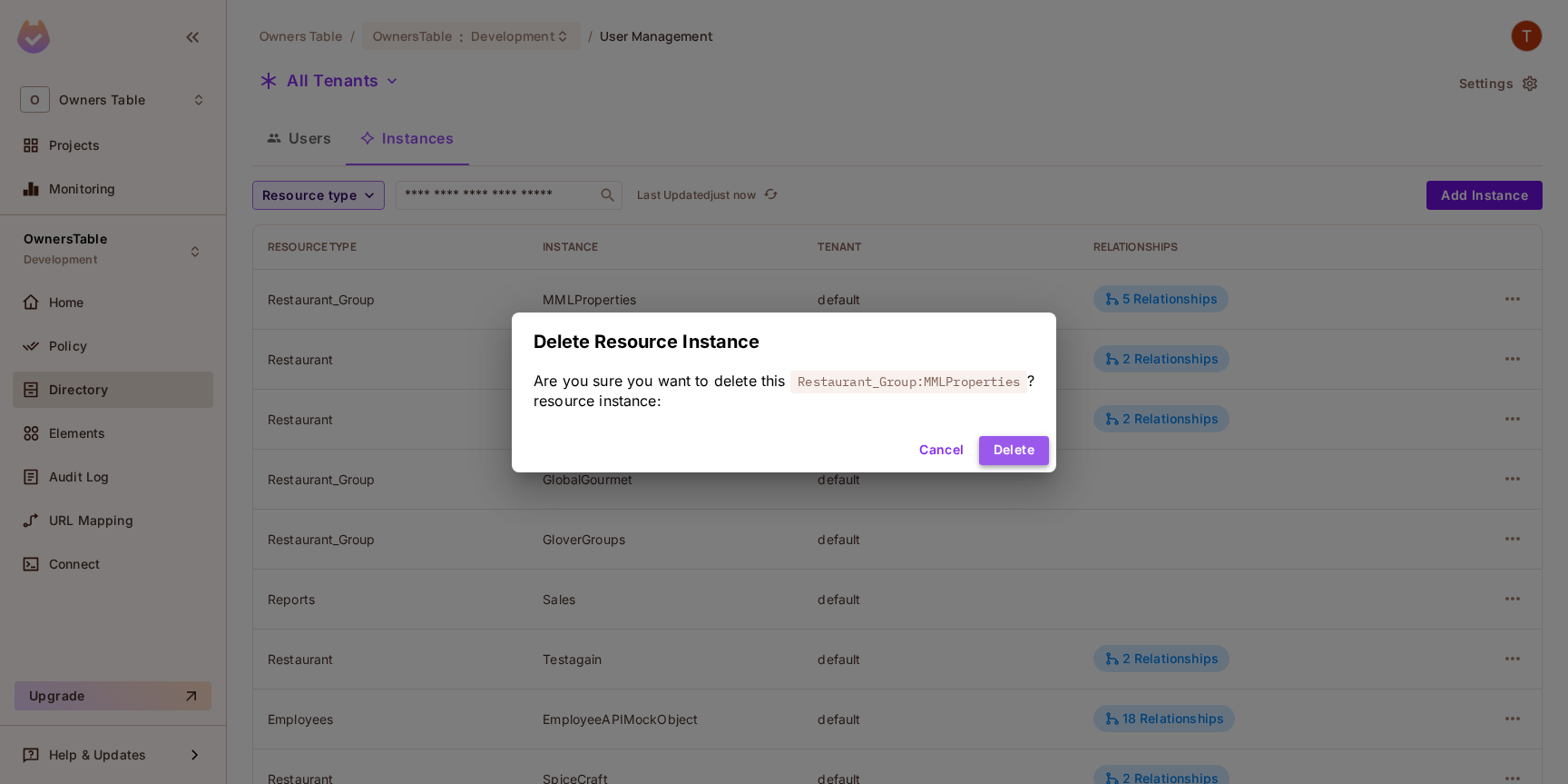
click at [1014, 454] on button "Delete" at bounding box center [1014, 450] width 70 height 29
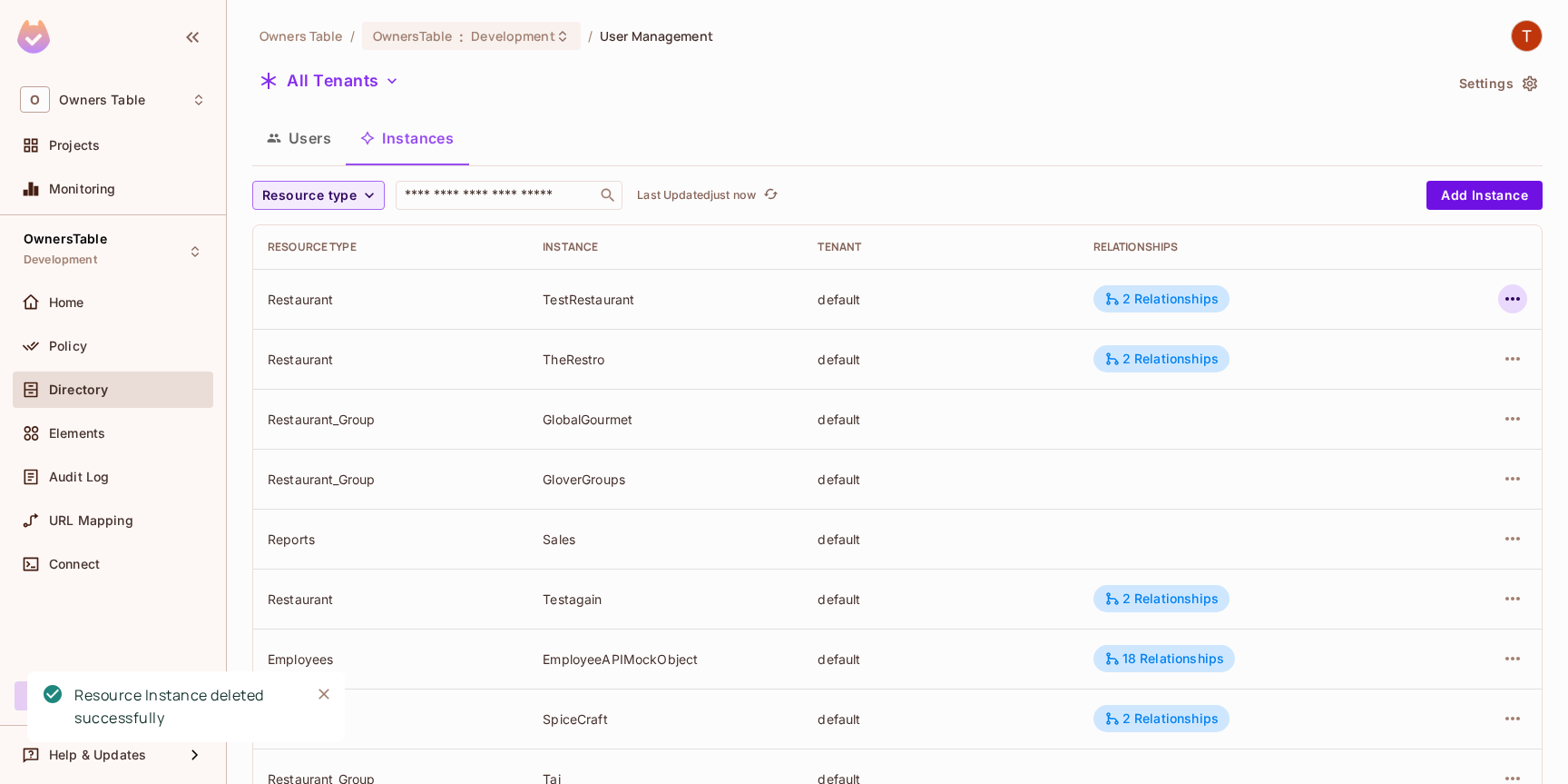
click at [1513, 300] on icon "button" at bounding box center [1513, 299] width 21 height 21
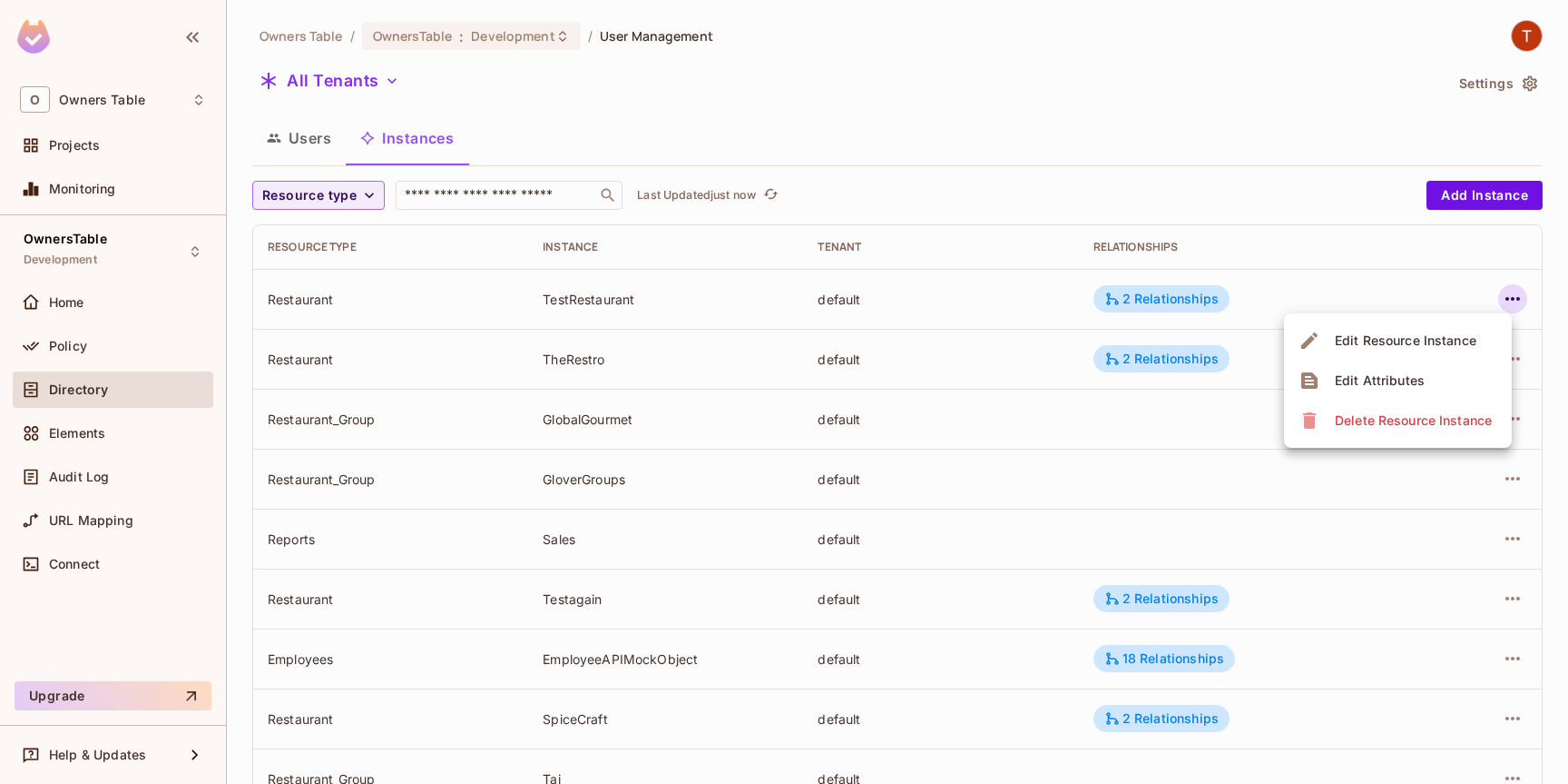
click at [1427, 418] on div "Delete Resource Instance" at bounding box center [1412, 420] width 157 height 19
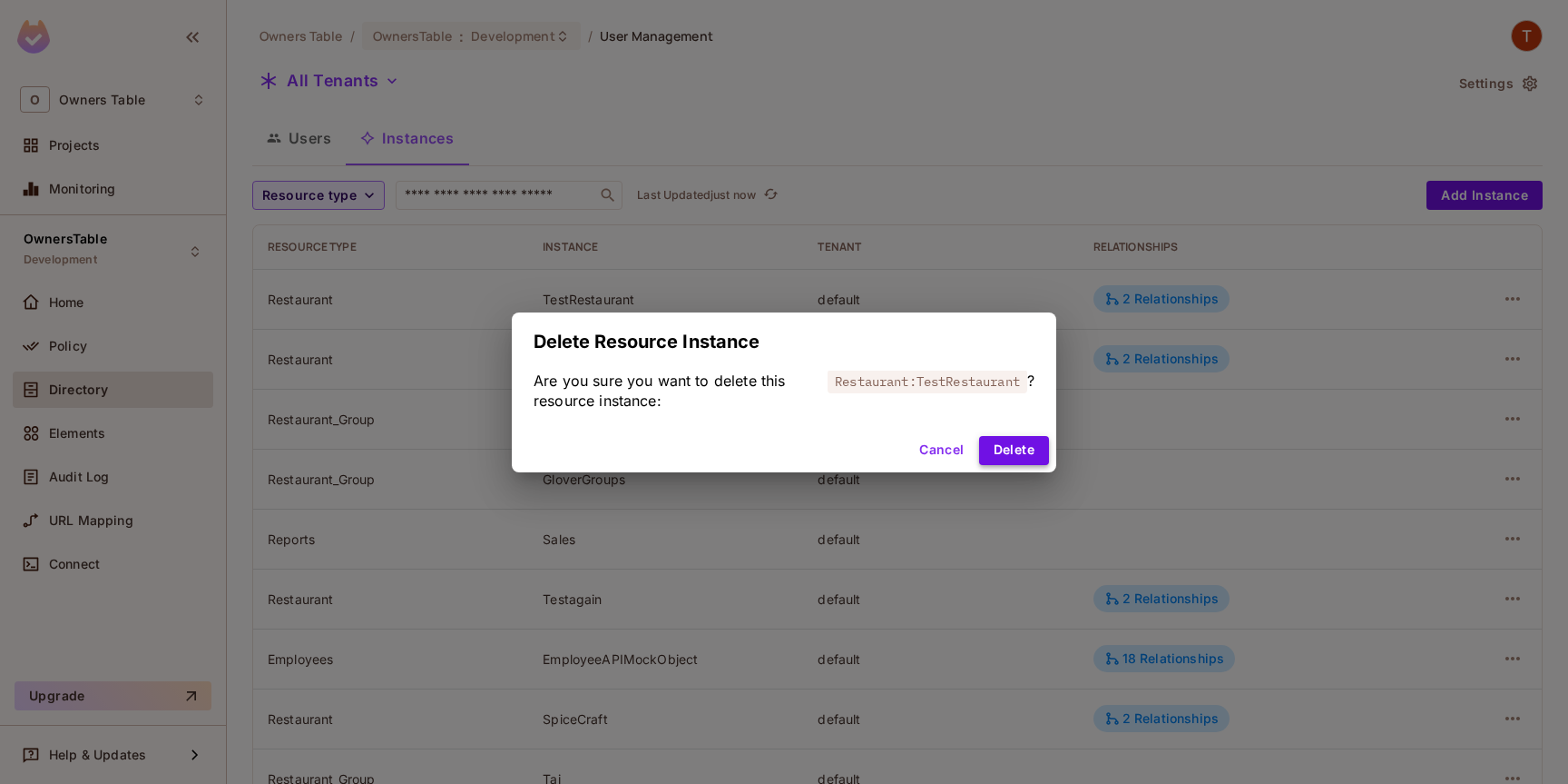
click at [1000, 451] on button "Delete" at bounding box center [1014, 450] width 70 height 29
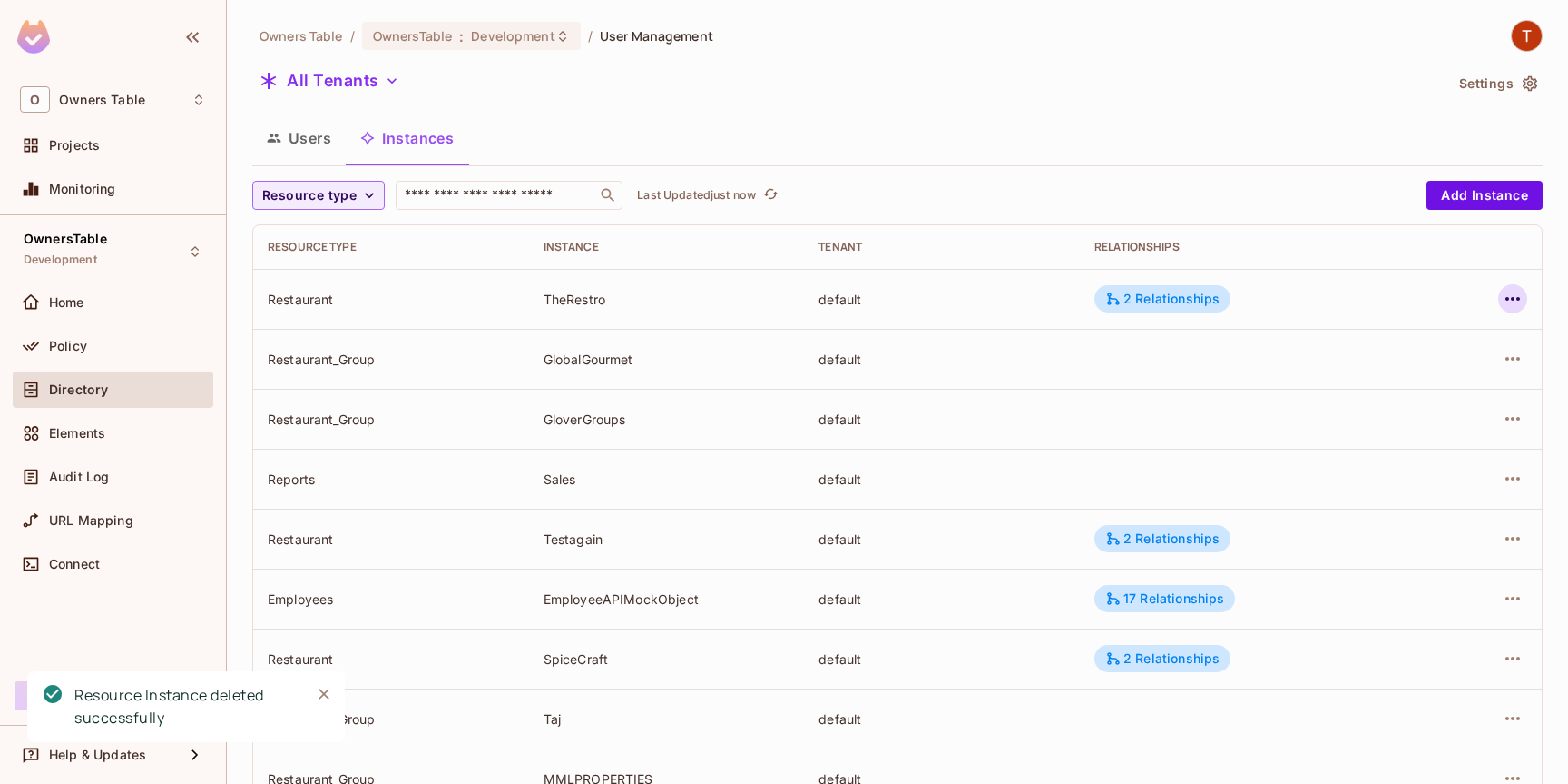
click at [1512, 297] on icon "button" at bounding box center [1513, 299] width 15 height 4
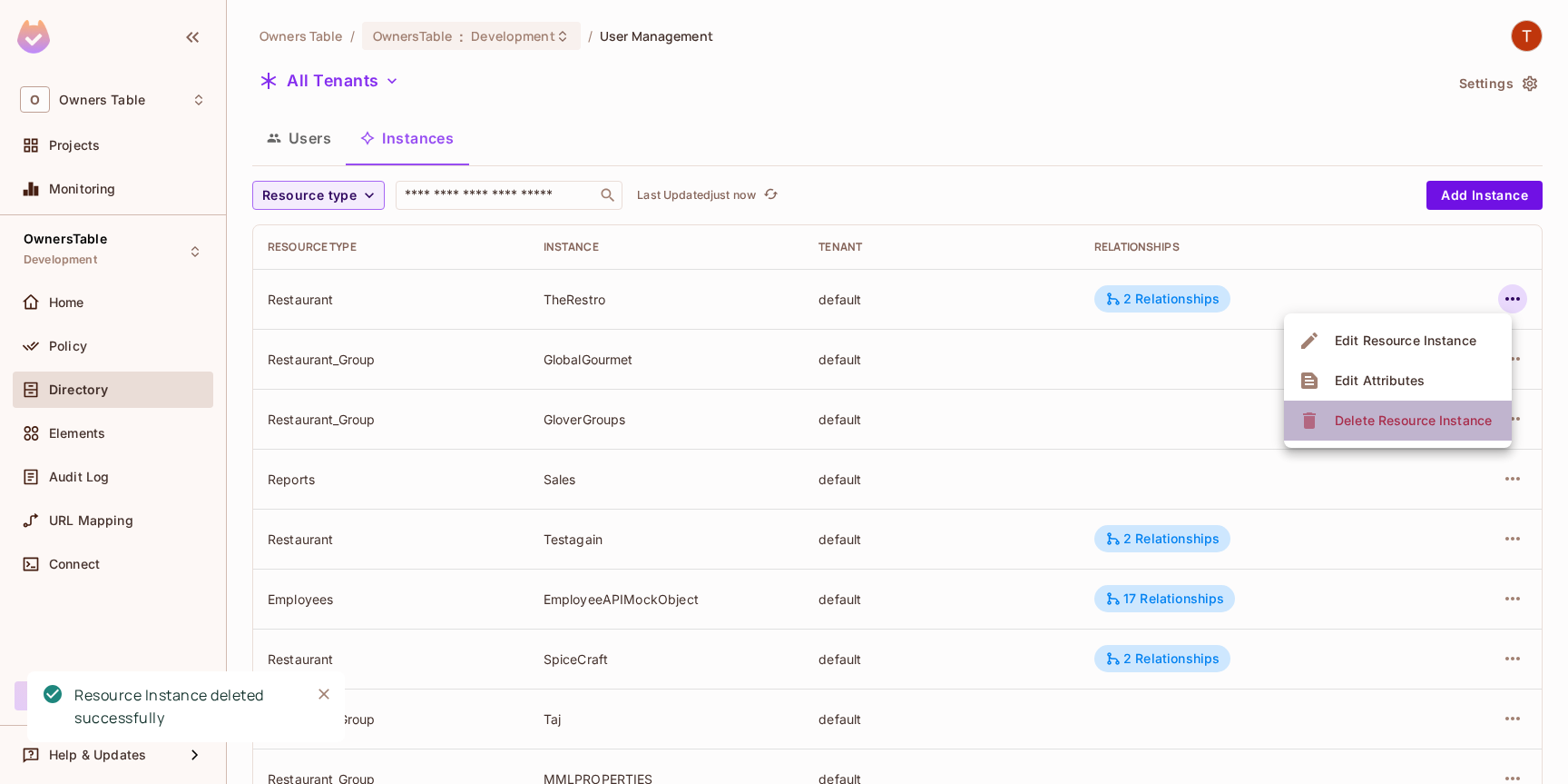
click at [1387, 421] on div "Delete Resource Instance" at bounding box center [1412, 420] width 157 height 19
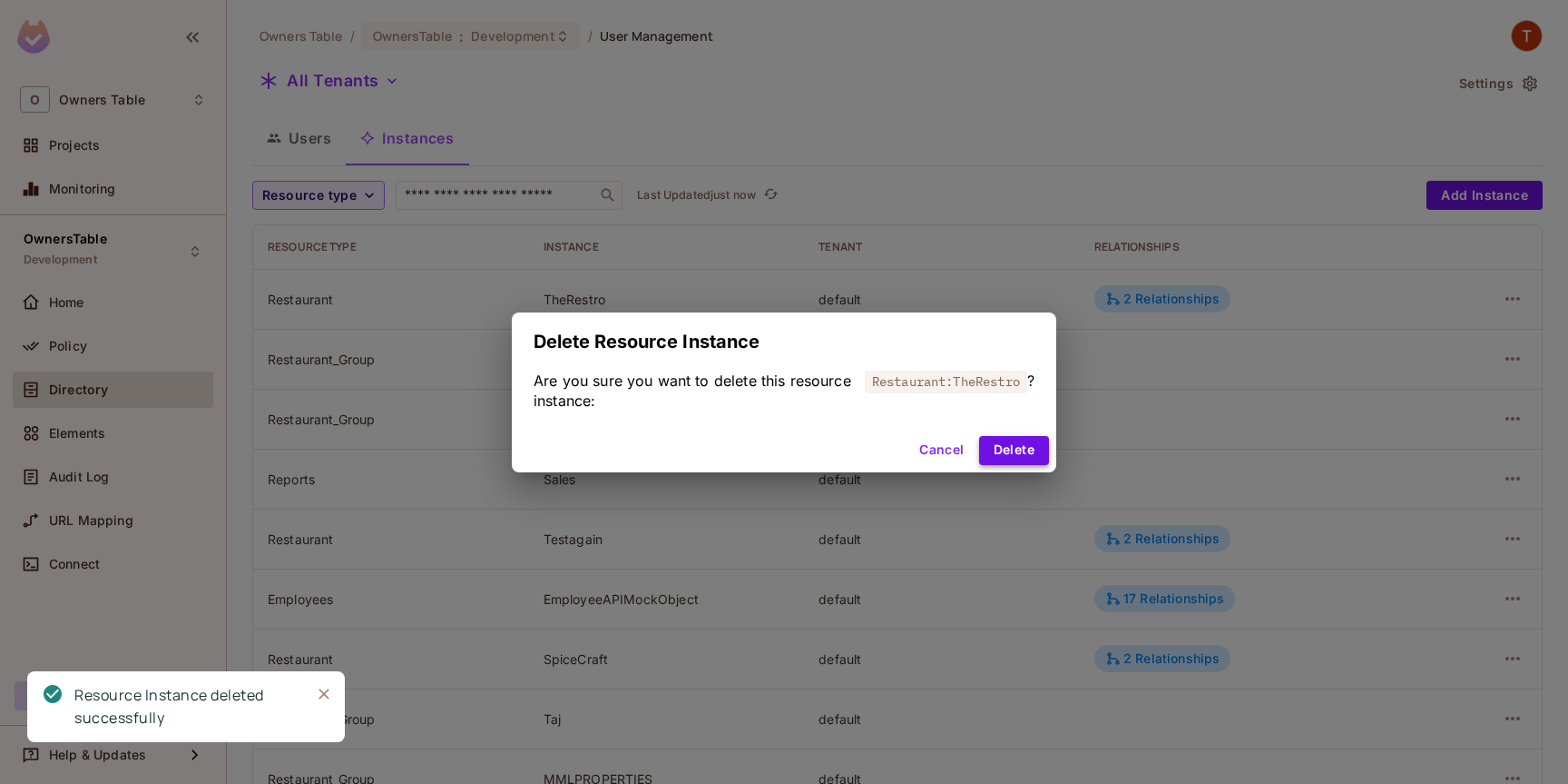
click at [1015, 450] on button "Delete" at bounding box center [1014, 450] width 70 height 29
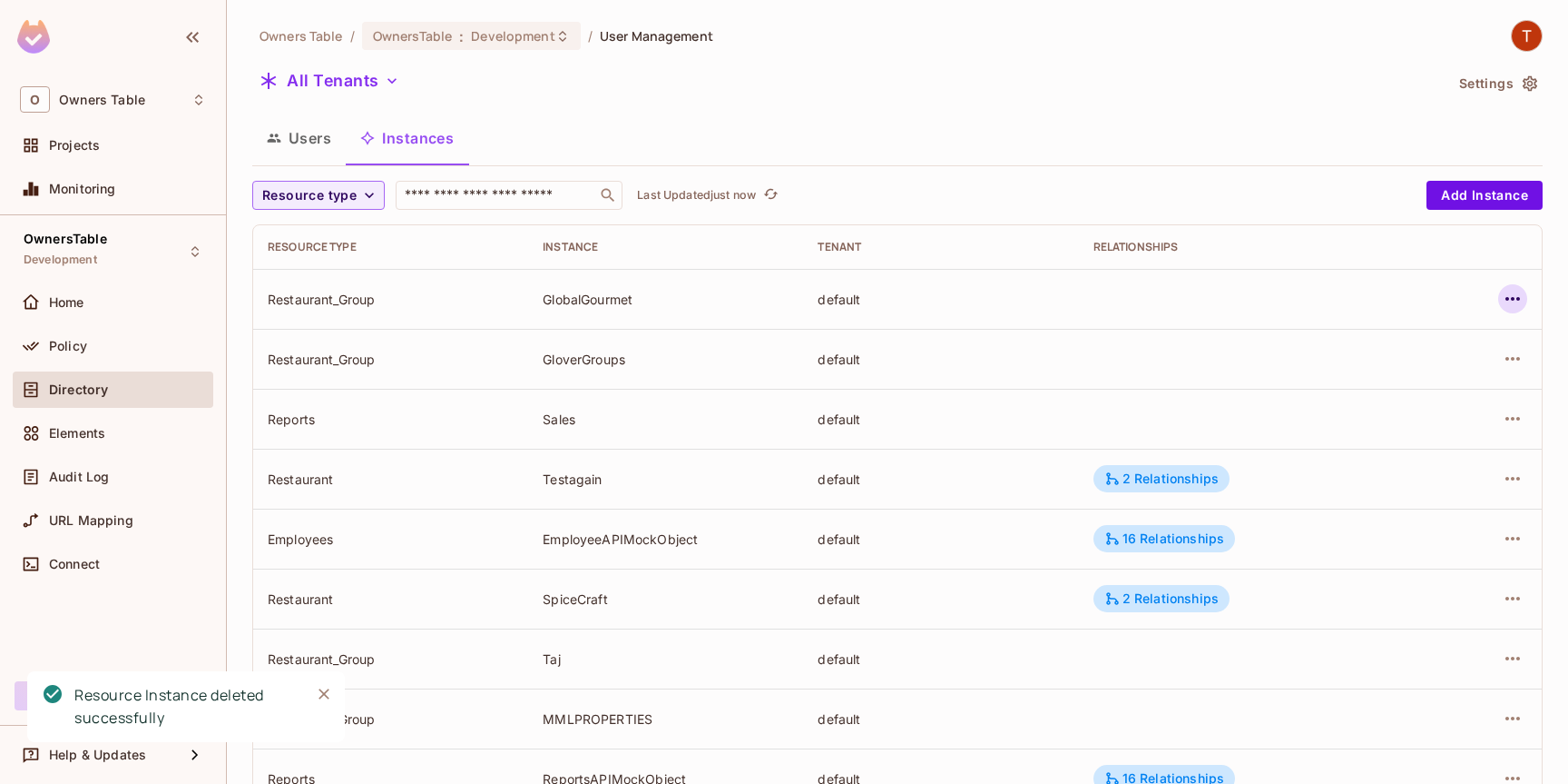
click at [1511, 297] on icon "button" at bounding box center [1513, 299] width 21 height 21
click at [1375, 418] on div "Delete Resource Instance" at bounding box center [1412, 420] width 157 height 19
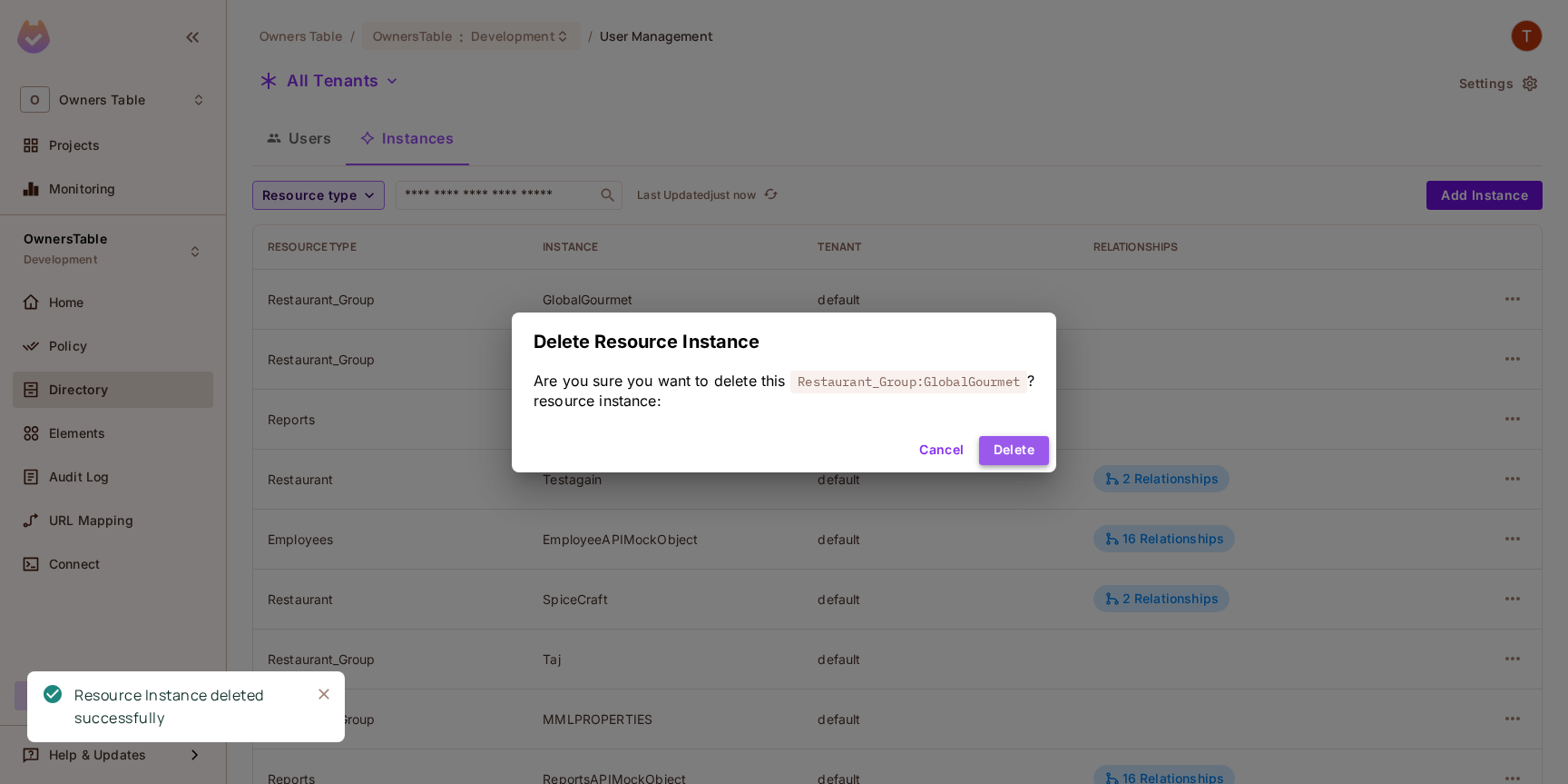
click at [1008, 455] on button "Delete" at bounding box center [1014, 450] width 70 height 29
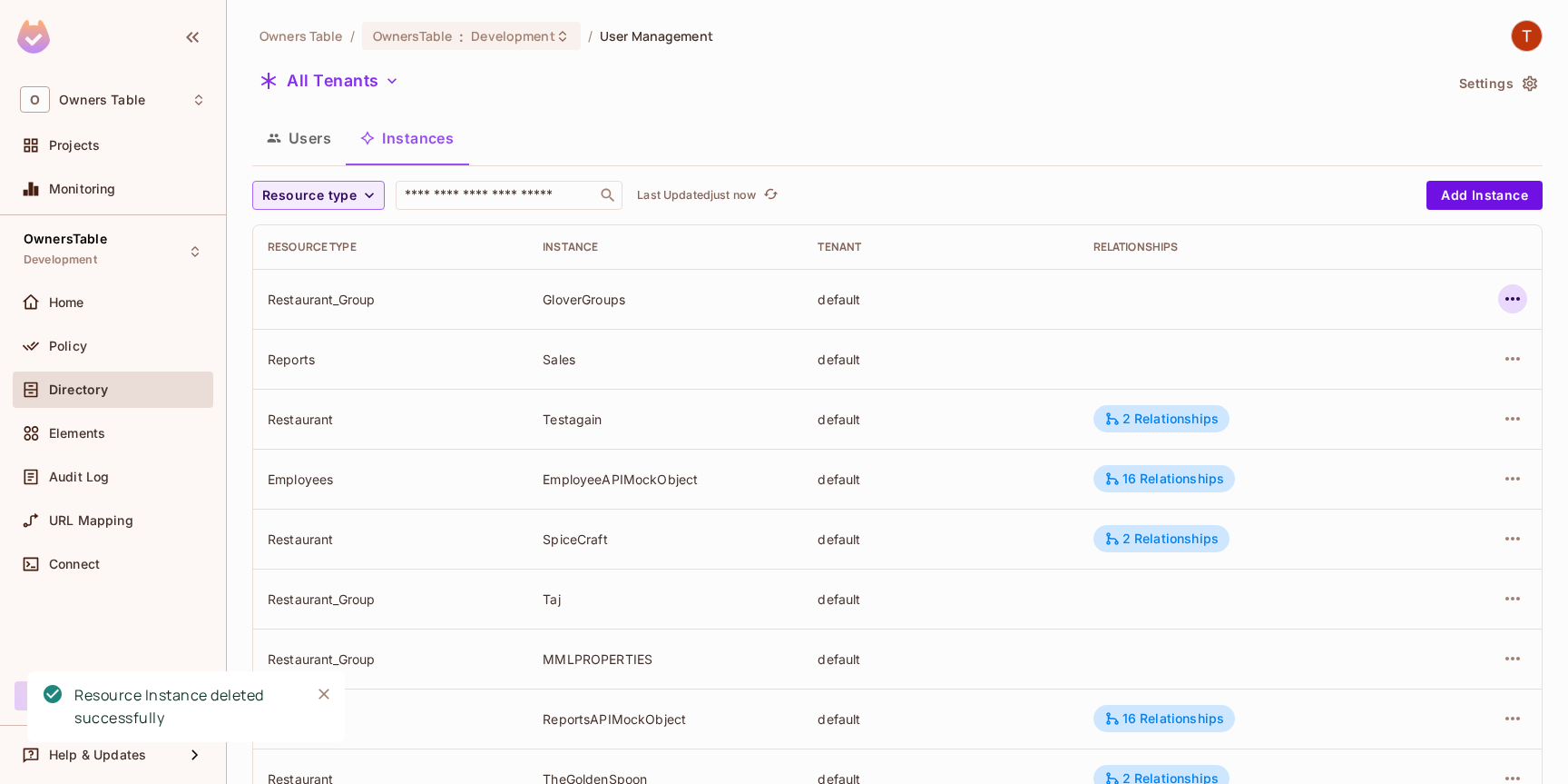
click at [1514, 300] on icon "button" at bounding box center [1513, 299] width 21 height 21
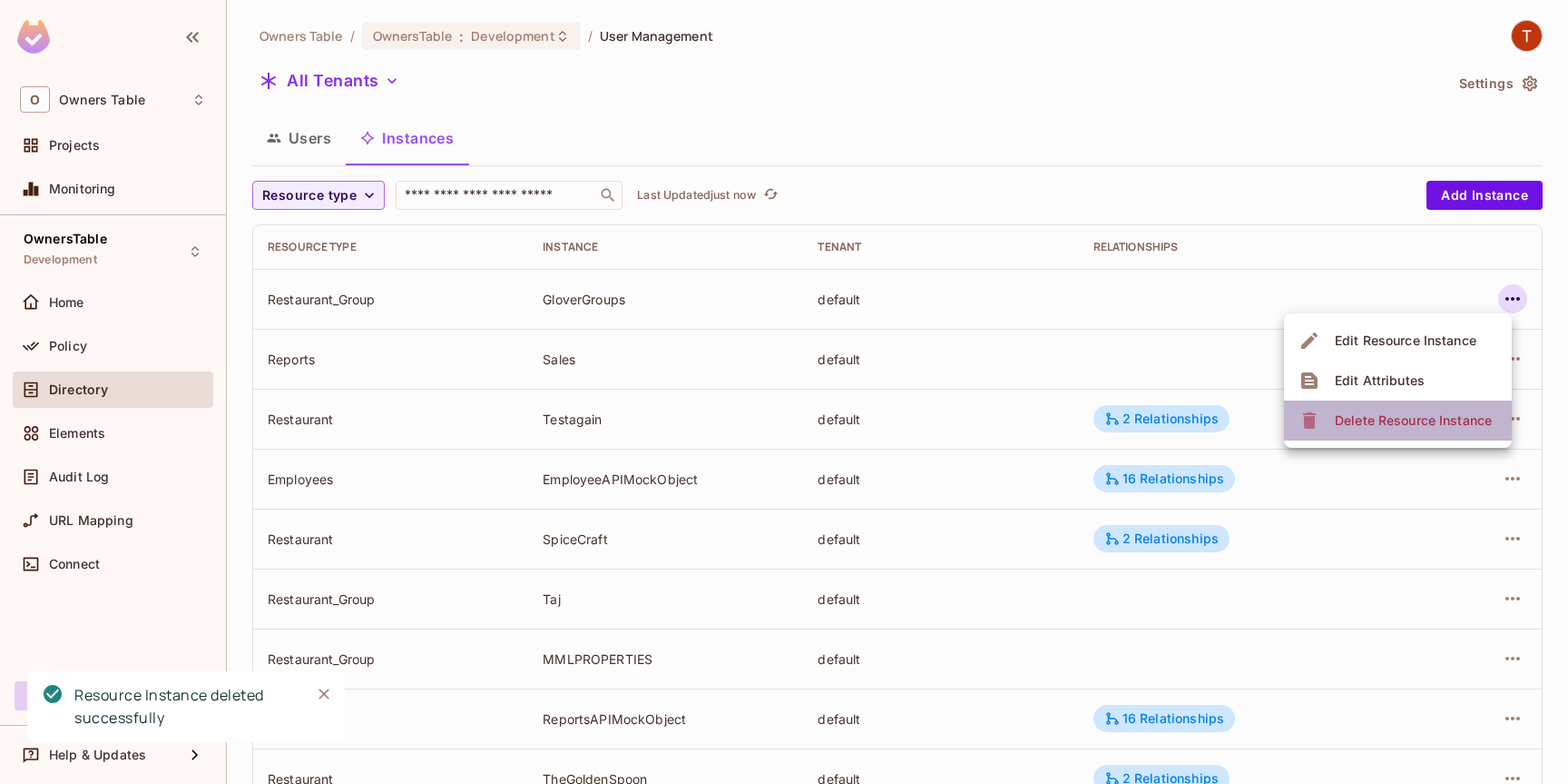
click at [1413, 422] on div "Delete Resource Instance" at bounding box center [1412, 420] width 157 height 19
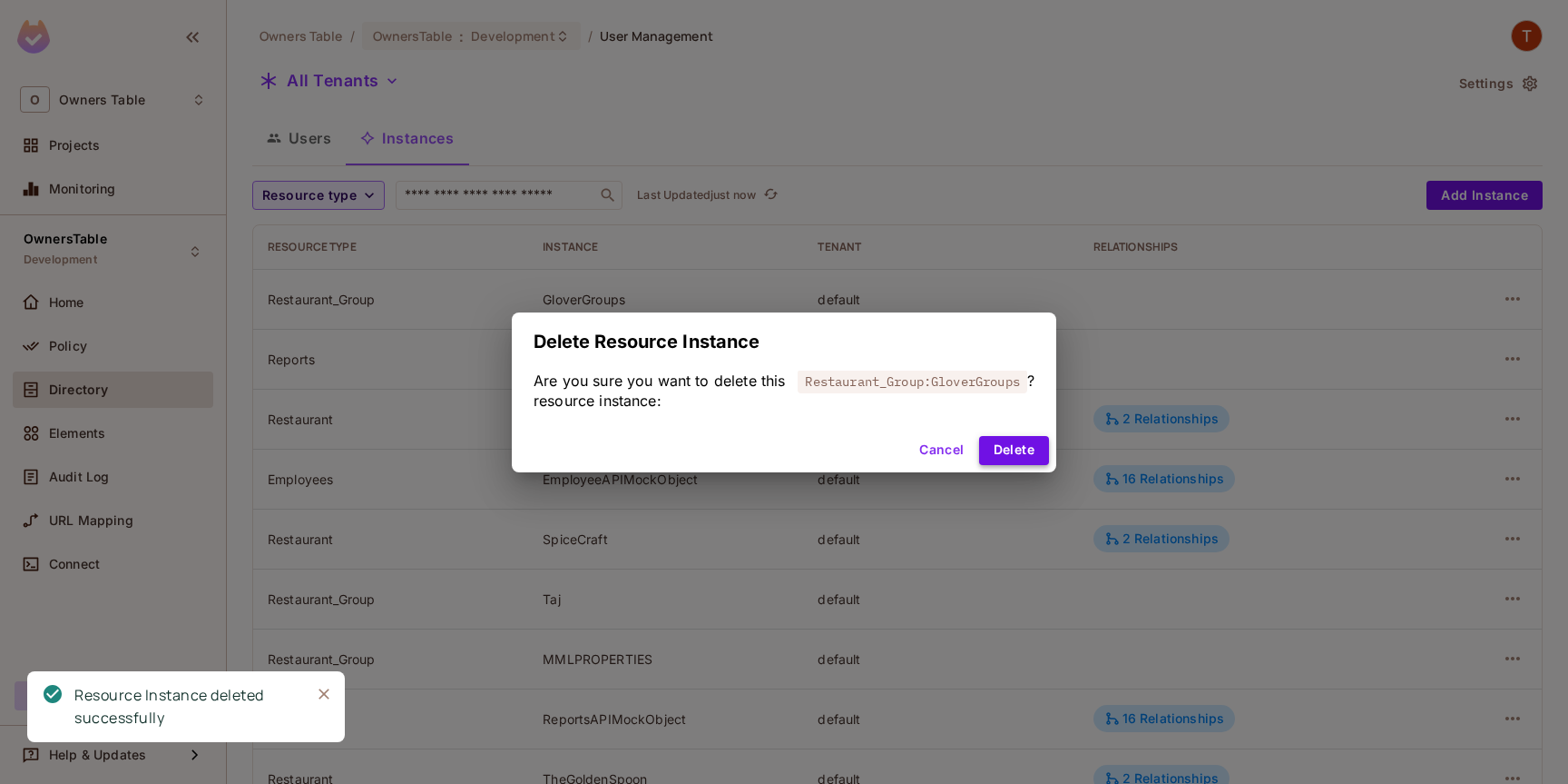
click at [1009, 453] on button "Delete" at bounding box center [1014, 450] width 70 height 29
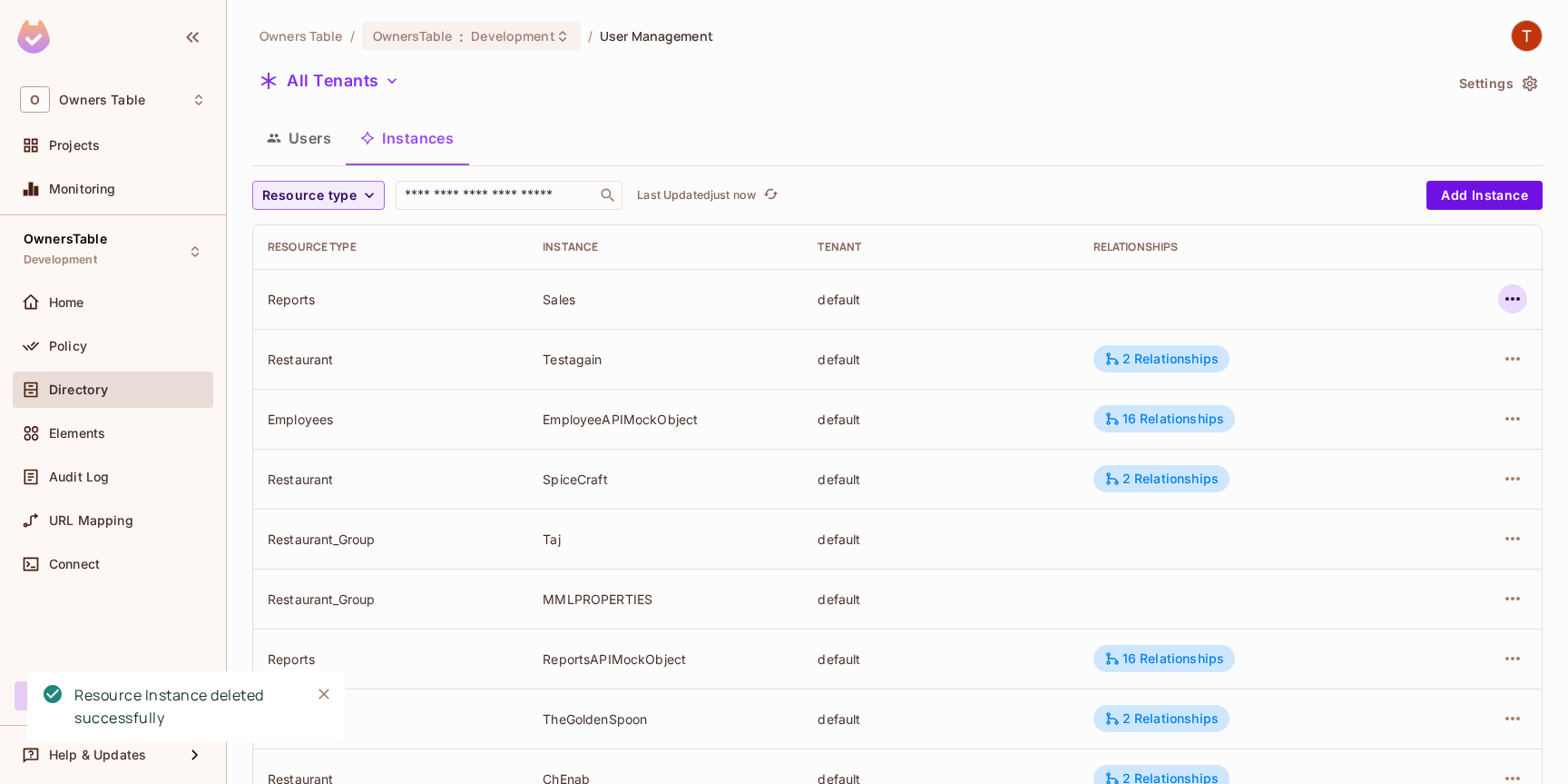
click at [1510, 301] on icon "button" at bounding box center [1513, 299] width 21 height 21
click at [1349, 428] on div "Delete Resource Instance" at bounding box center [1412, 420] width 157 height 19
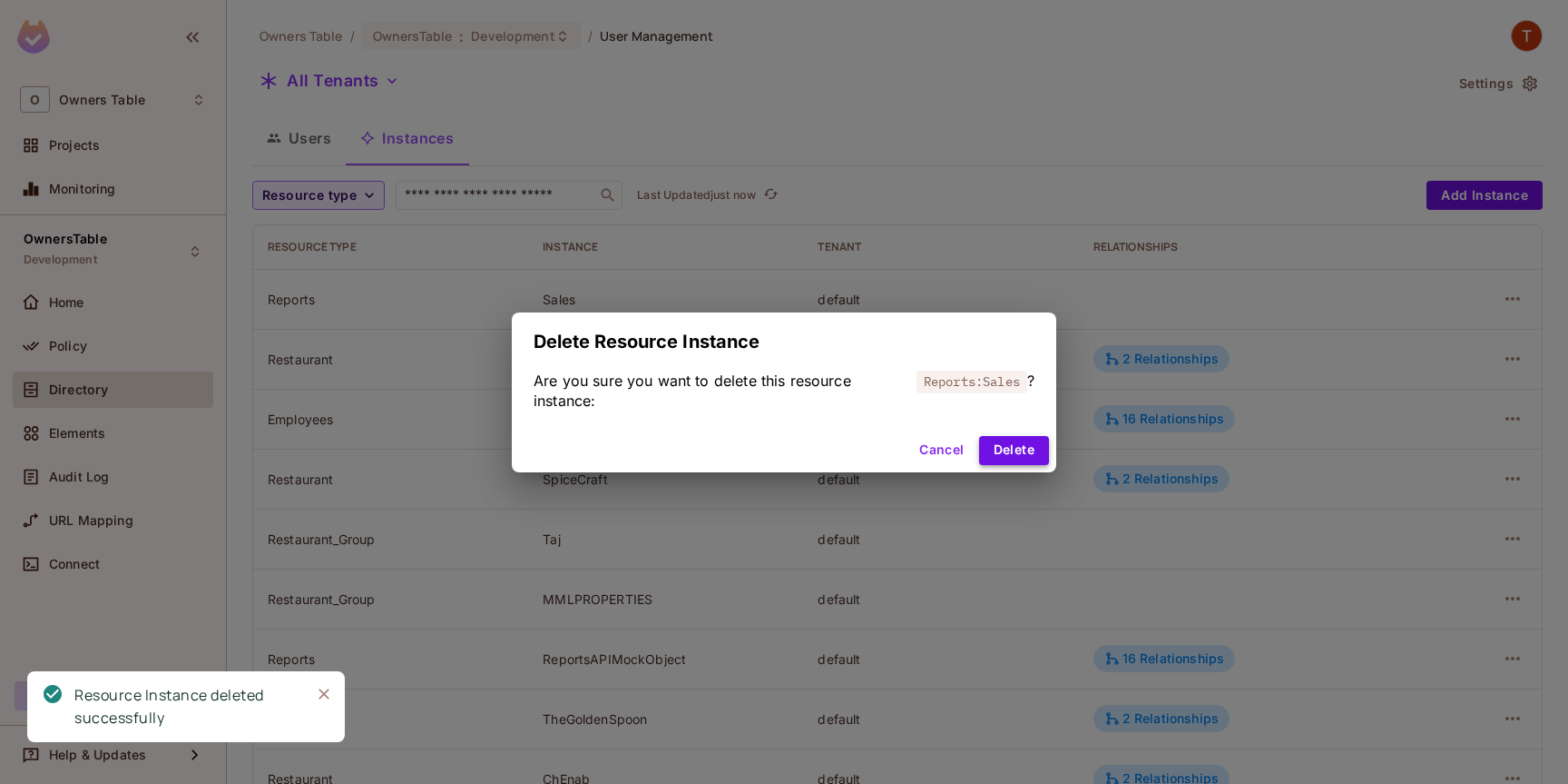
click at [1002, 447] on button "Delete" at bounding box center [1014, 450] width 70 height 29
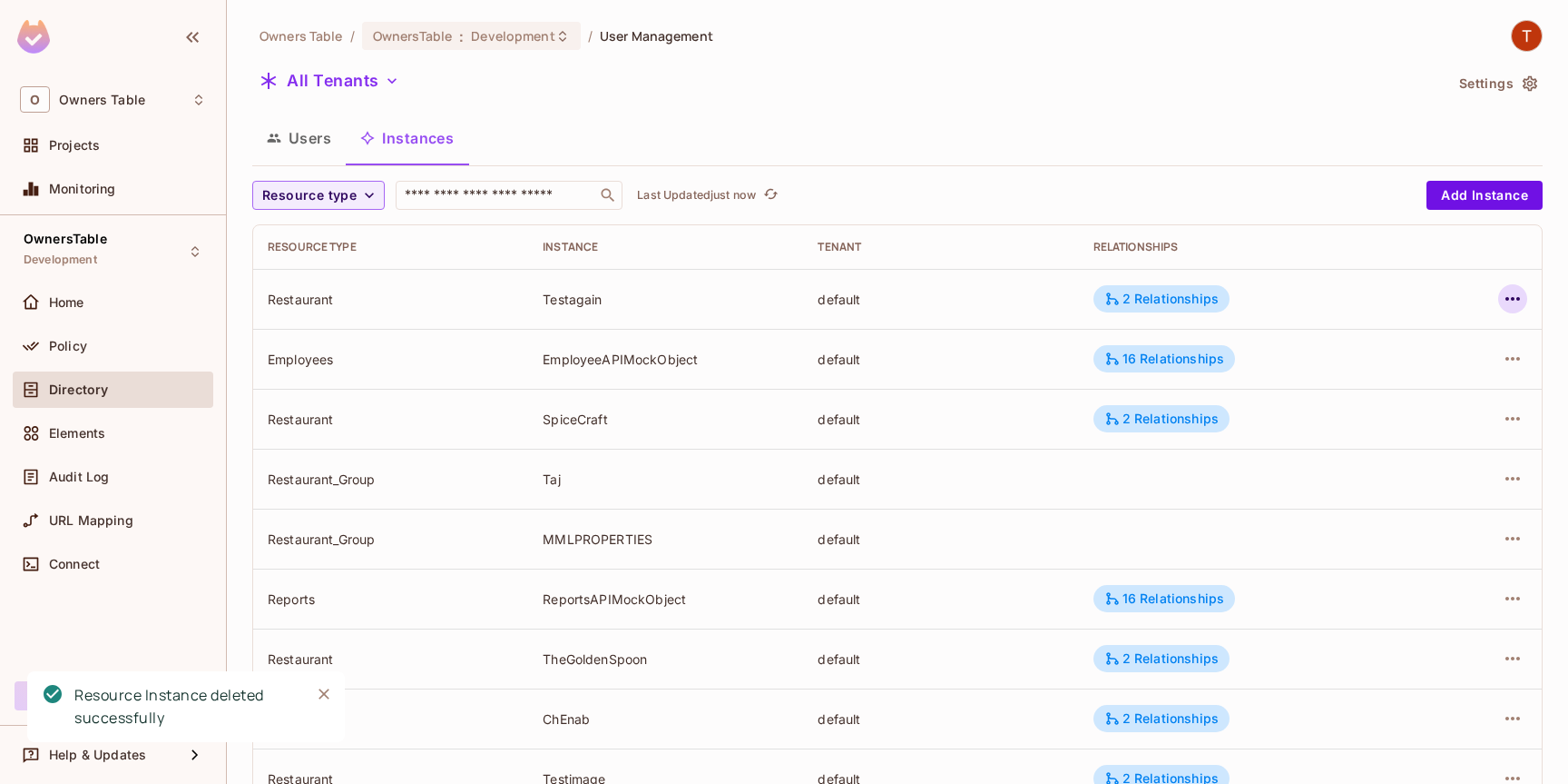
click at [1512, 300] on icon "button" at bounding box center [1513, 299] width 15 height 4
click at [1397, 421] on div "Delete Resource Instance" at bounding box center [1412, 420] width 157 height 19
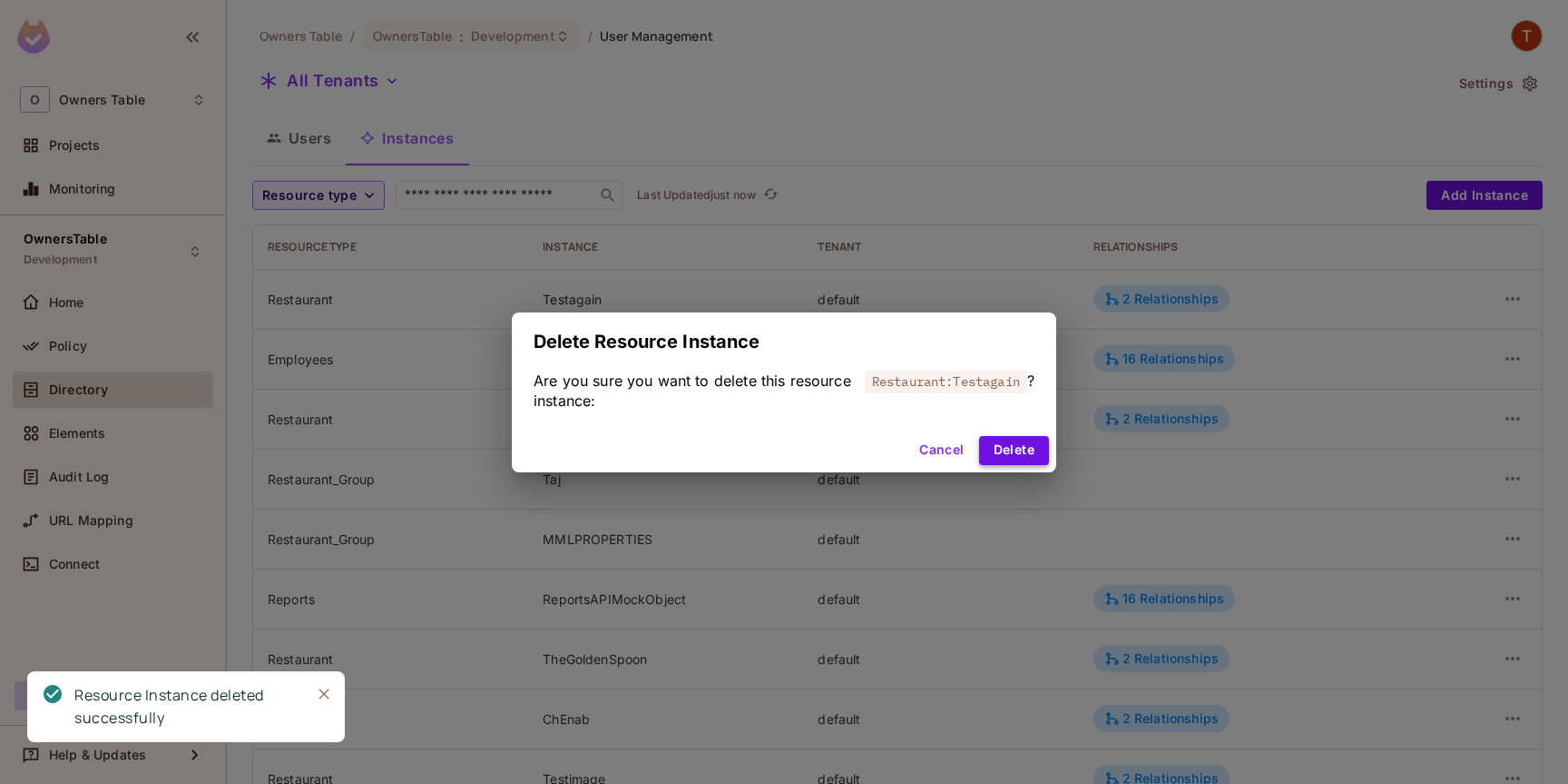
click at [1018, 451] on button "Delete" at bounding box center [1014, 450] width 70 height 29
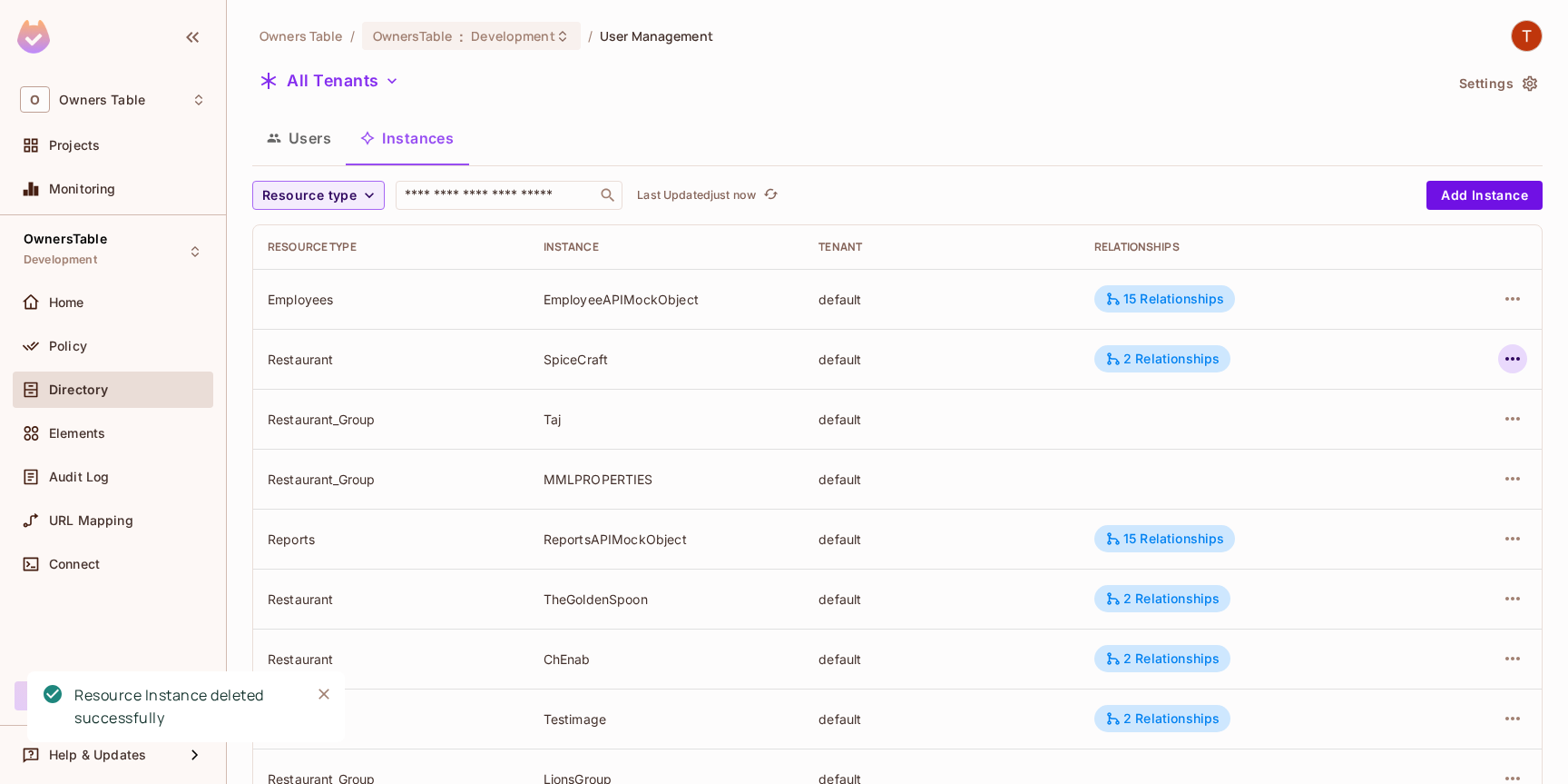
click at [1516, 362] on icon "button" at bounding box center [1513, 358] width 21 height 21
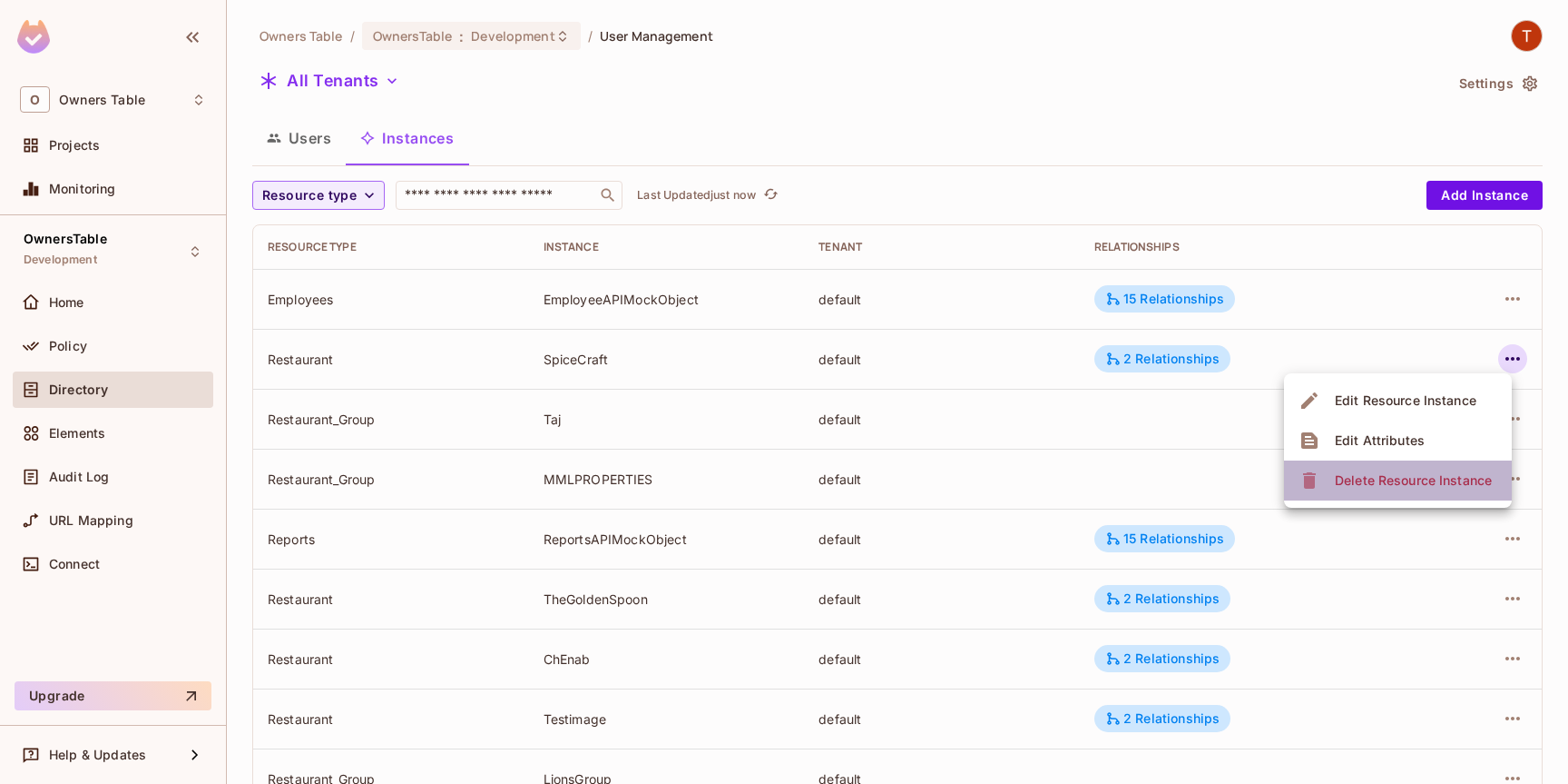
click at [1371, 481] on div "Delete Resource Instance" at bounding box center [1412, 480] width 157 height 19
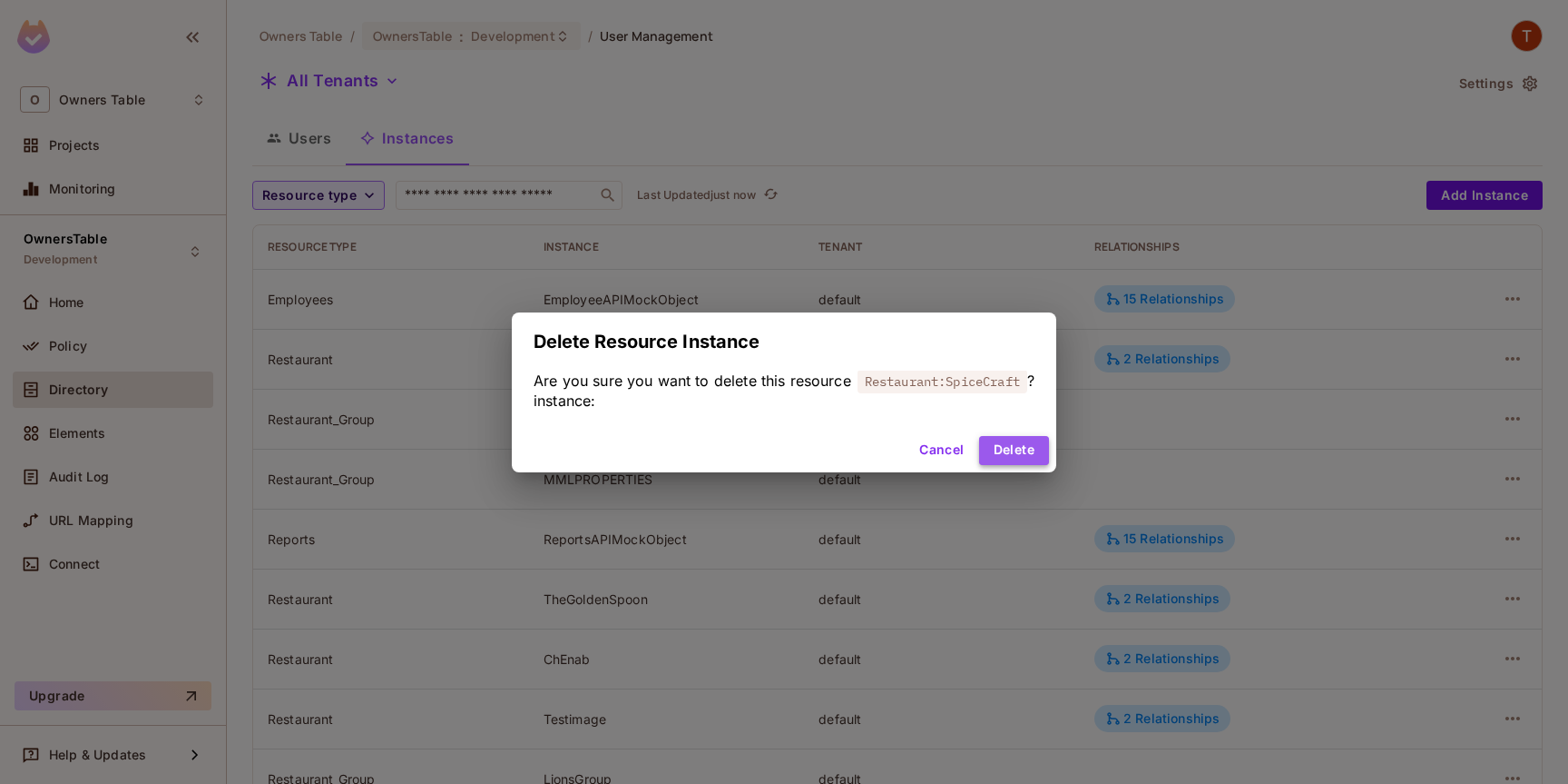
click at [1005, 452] on button "Delete" at bounding box center [1014, 450] width 70 height 29
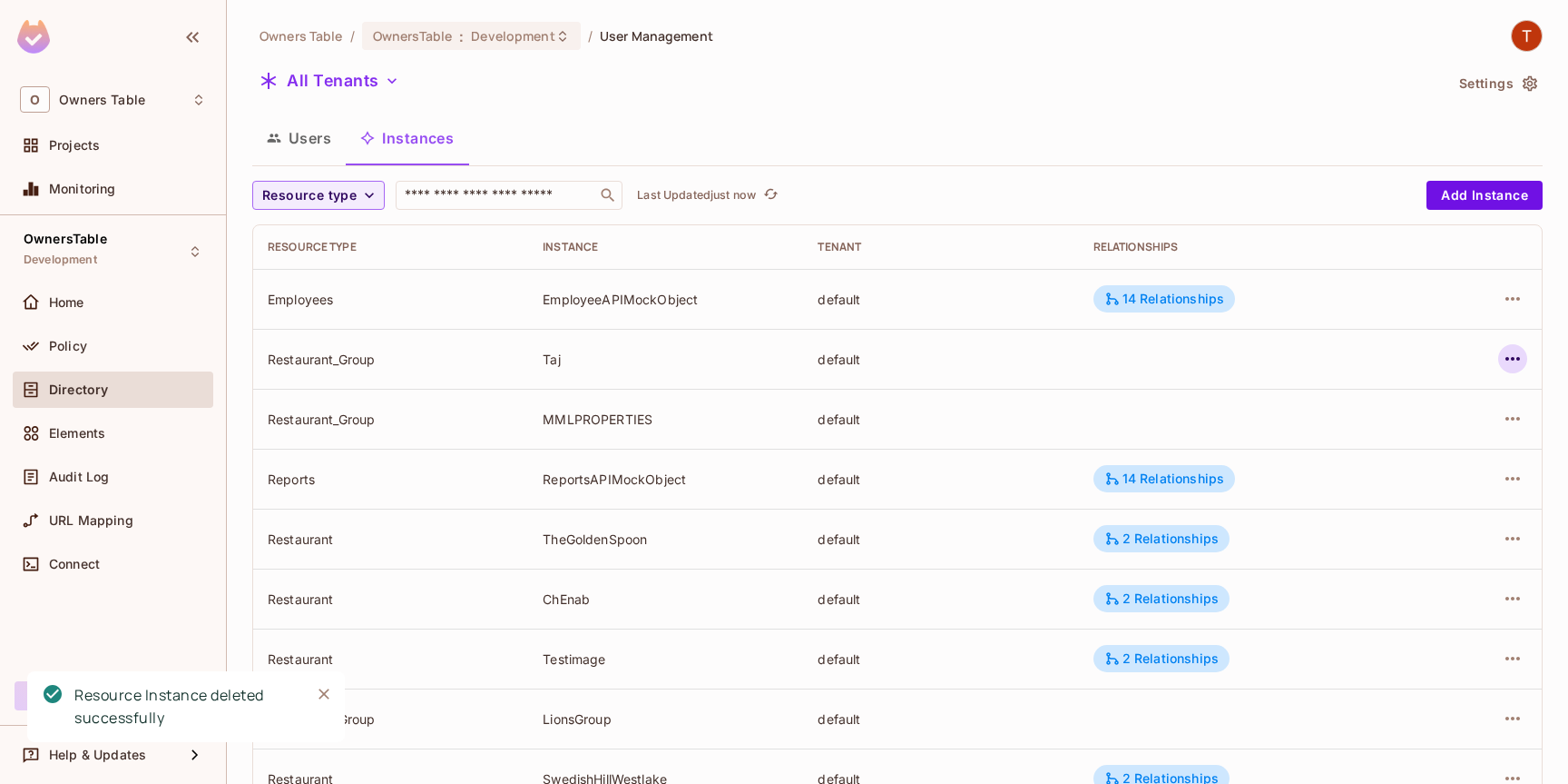
click at [1512, 363] on icon "button" at bounding box center [1513, 358] width 21 height 21
click at [1383, 480] on div "Delete Resource Instance" at bounding box center [1412, 480] width 157 height 19
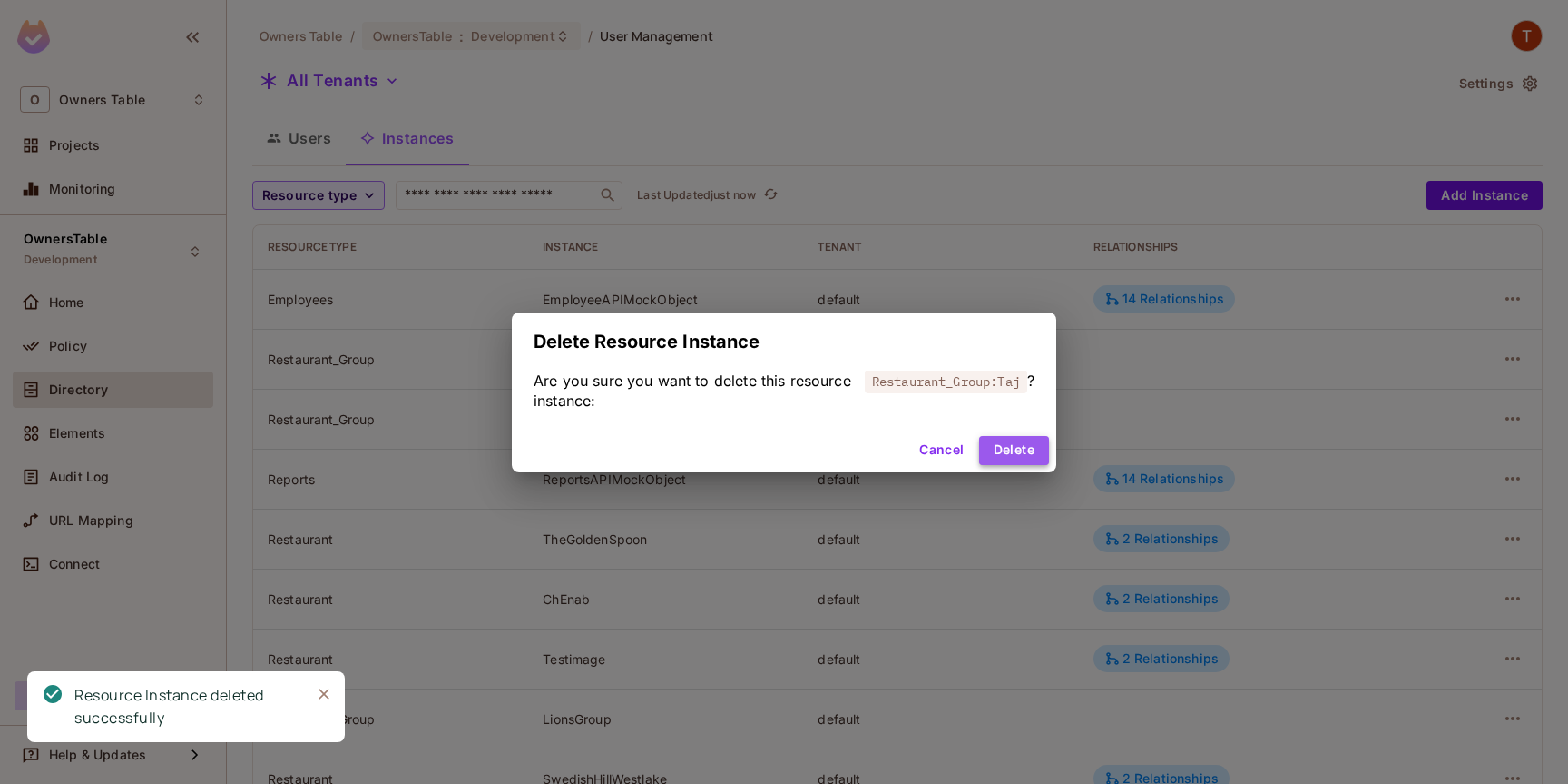
click at [1010, 447] on button "Delete" at bounding box center [1014, 450] width 70 height 29
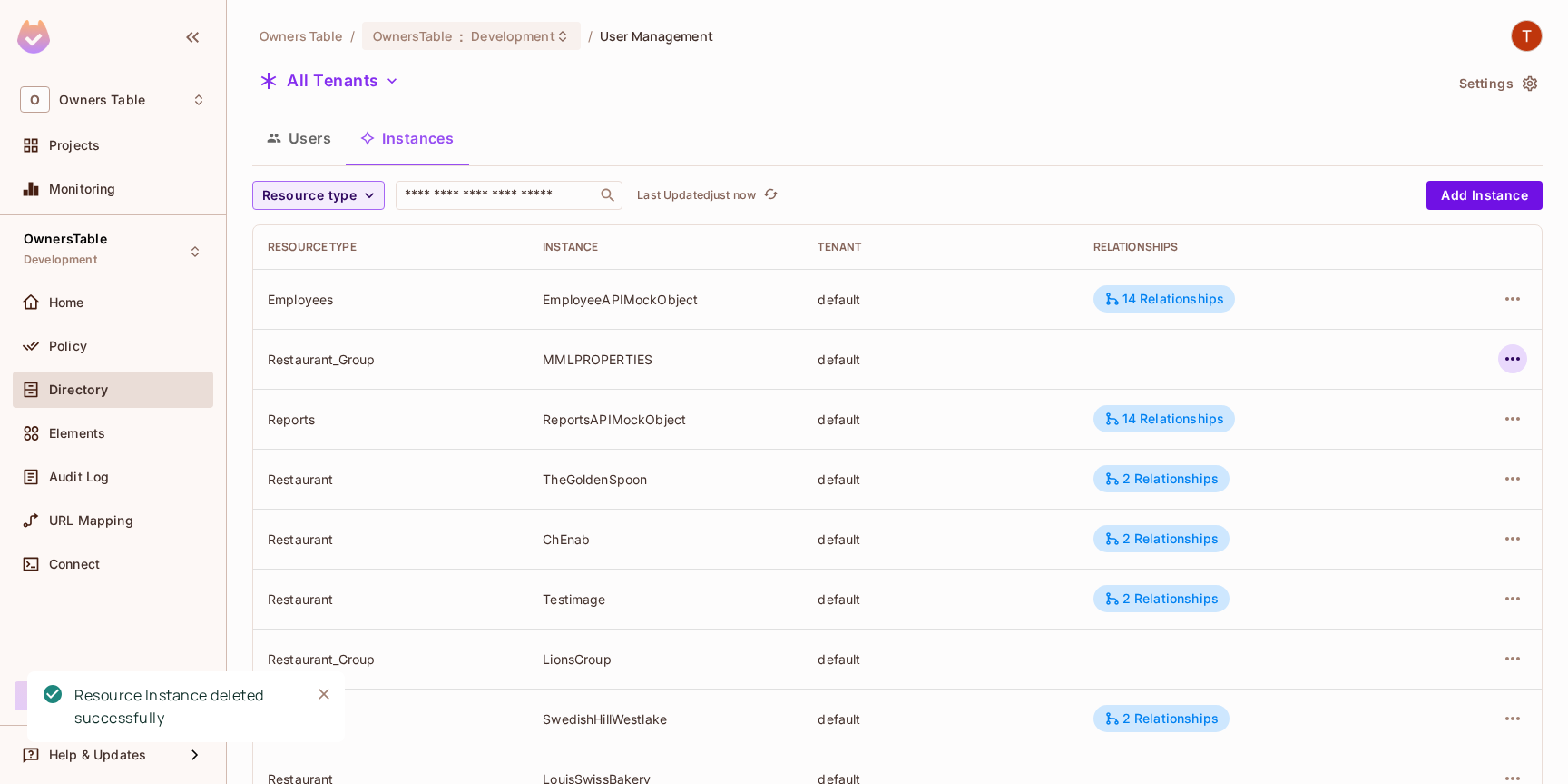
click at [1512, 359] on icon "button" at bounding box center [1513, 358] width 15 height 4
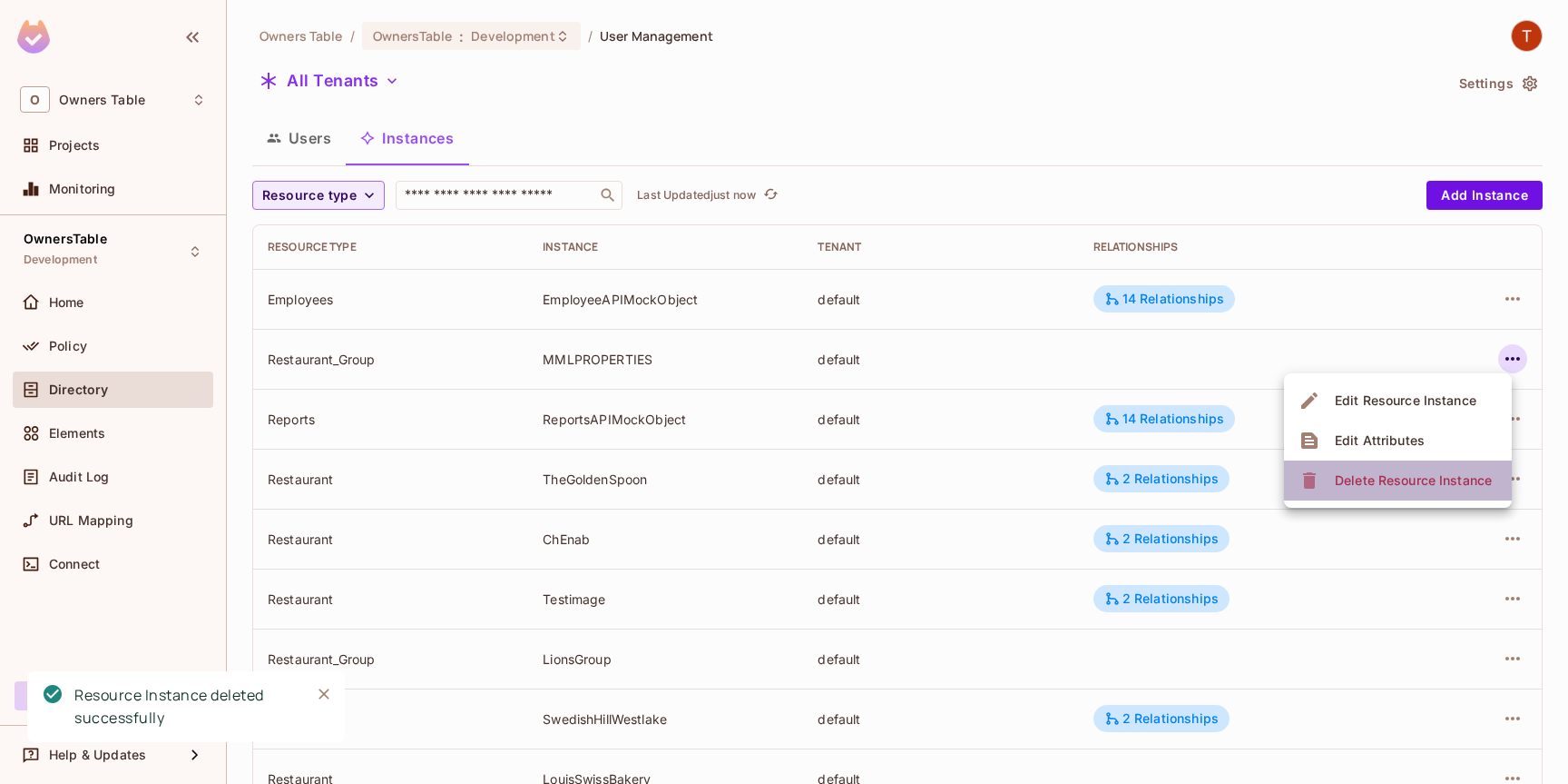
click at [1352, 472] on div "Delete Resource Instance" at bounding box center [1412, 480] width 157 height 19
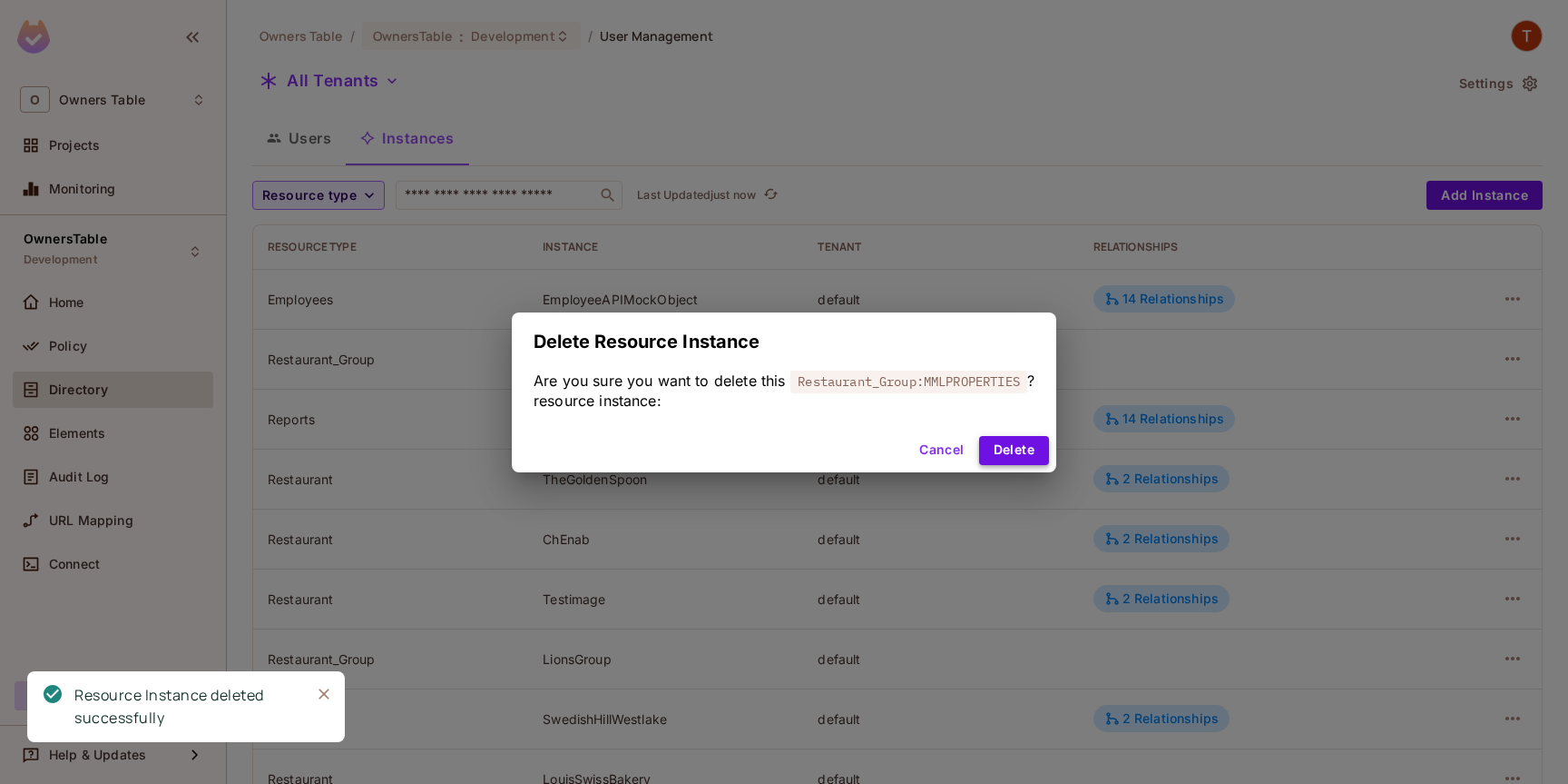
click at [1021, 449] on button "Delete" at bounding box center [1014, 450] width 70 height 29
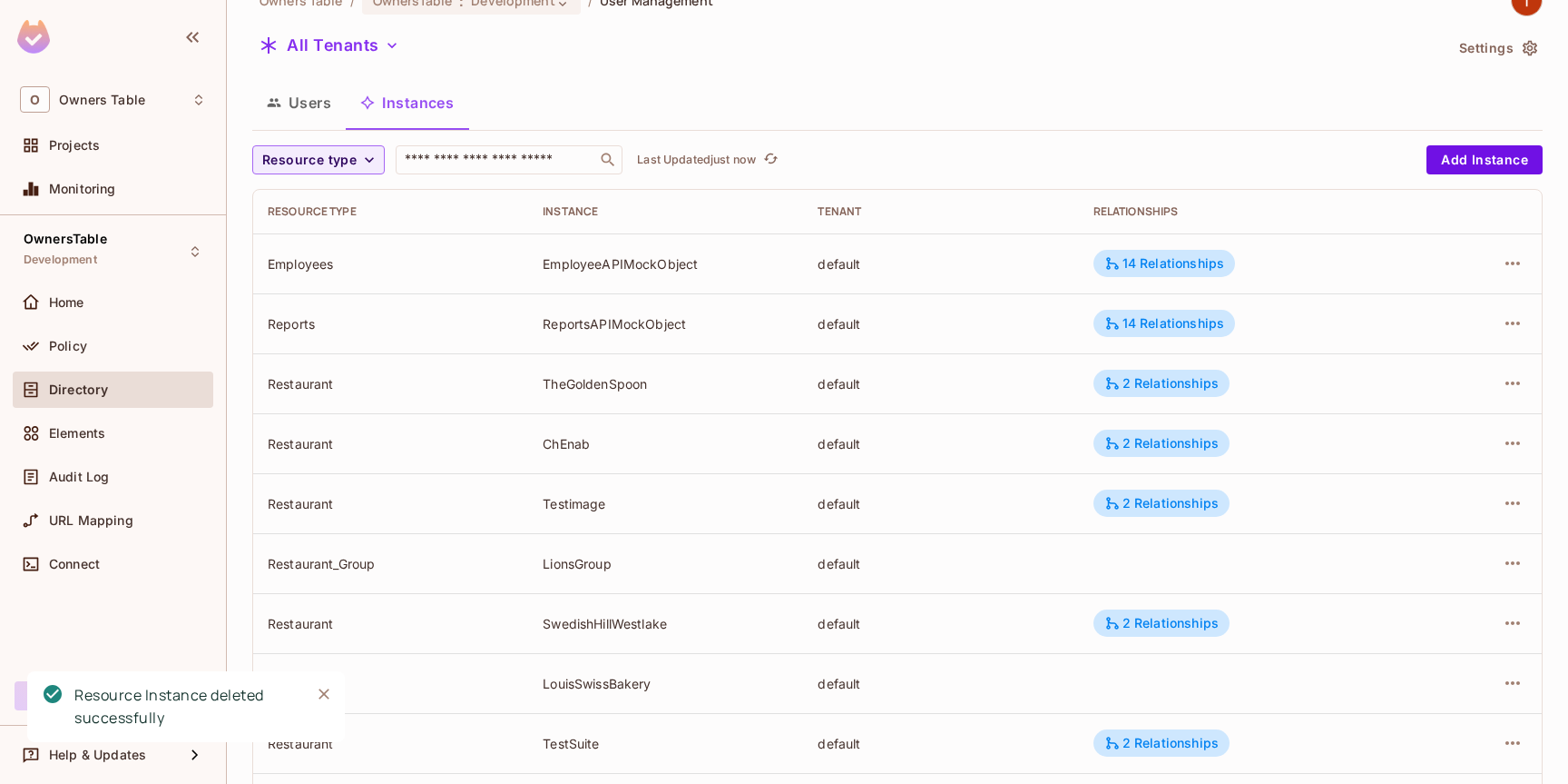
scroll to position [37, 0]
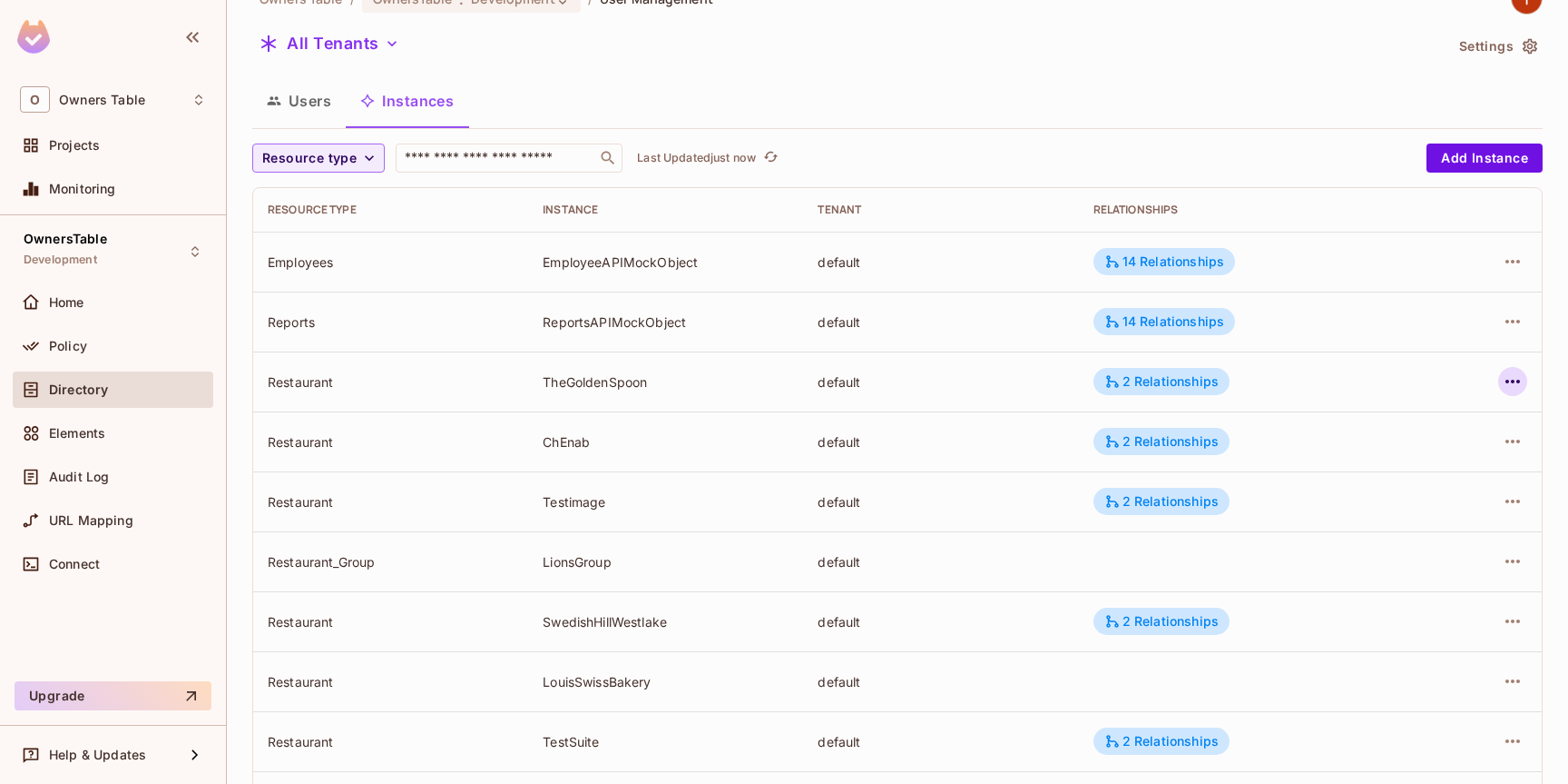
click at [1519, 383] on icon "button" at bounding box center [1513, 381] width 21 height 21
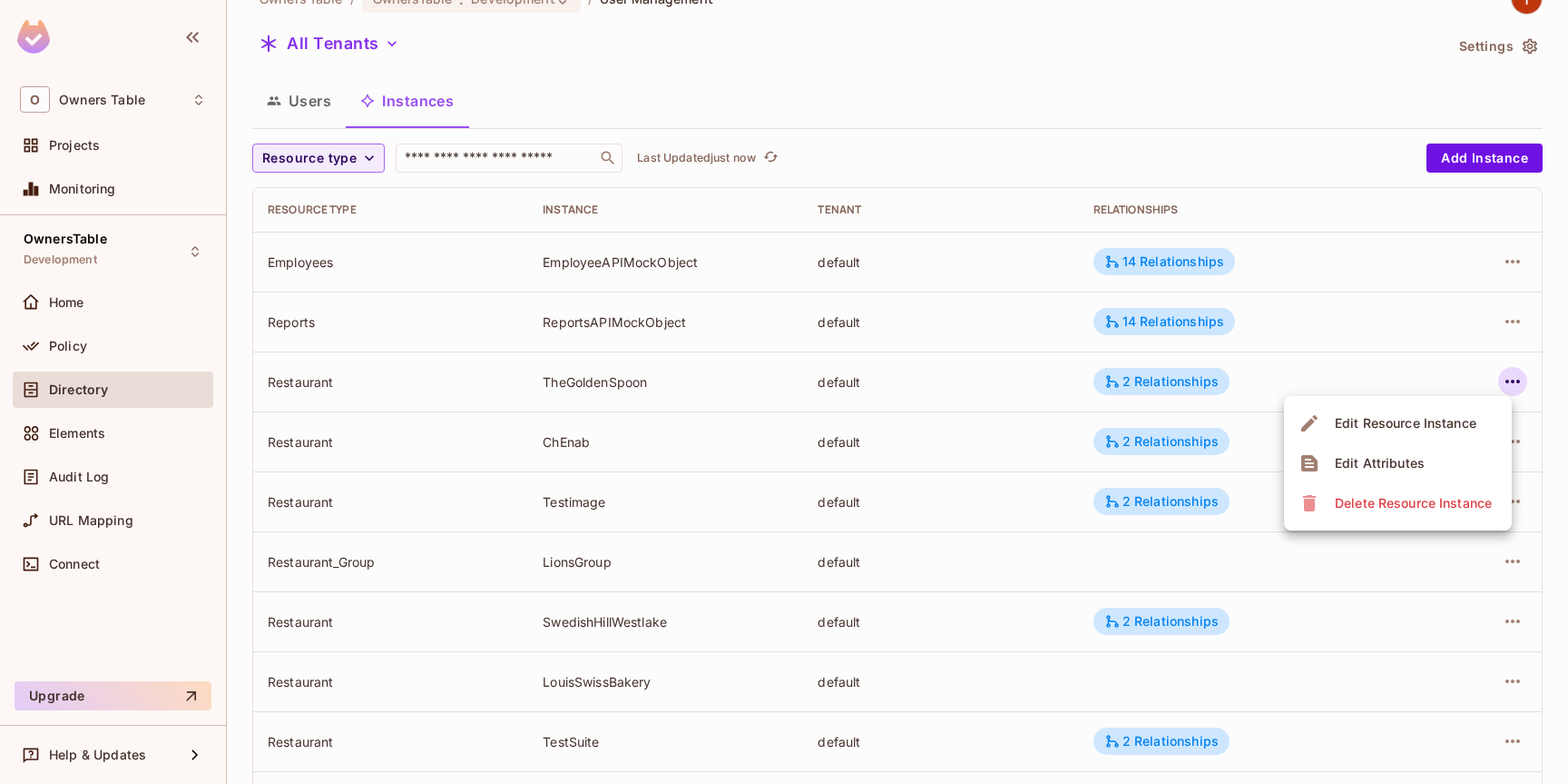
click at [1415, 499] on div "Delete Resource Instance" at bounding box center [1412, 503] width 157 height 19
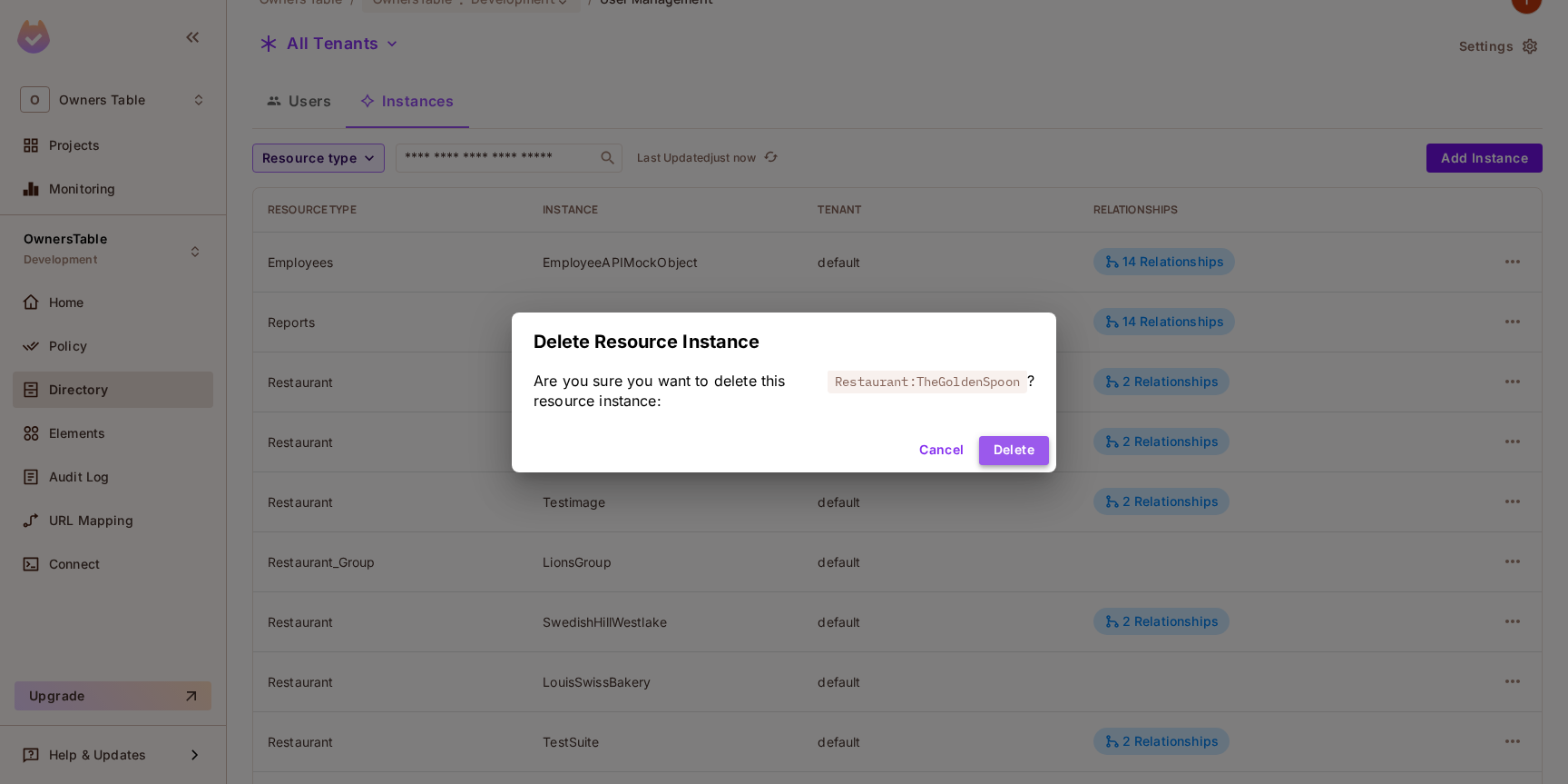
click at [1019, 453] on button "Delete" at bounding box center [1014, 450] width 70 height 29
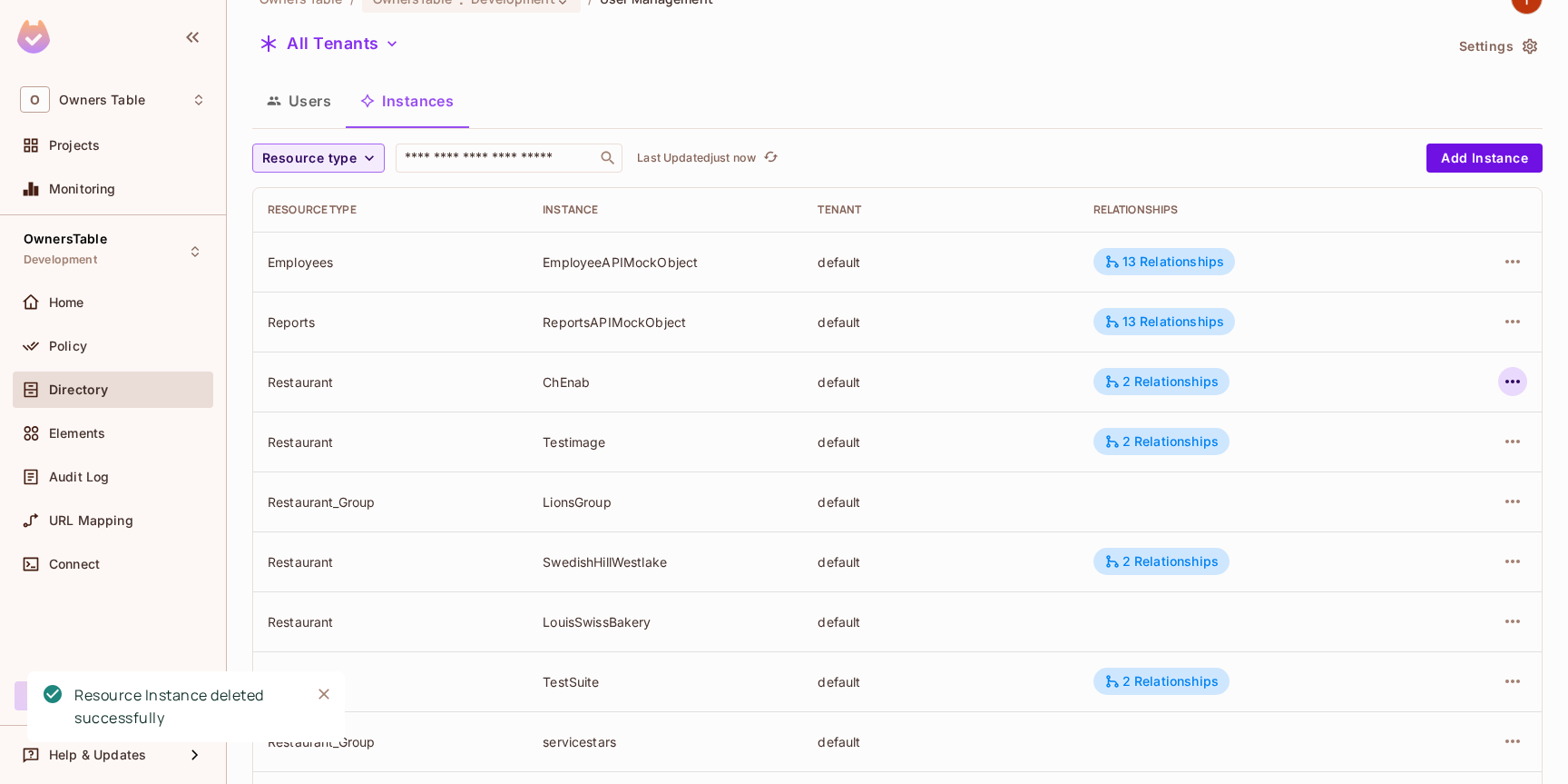
click at [1517, 388] on icon "button" at bounding box center [1513, 381] width 21 height 21
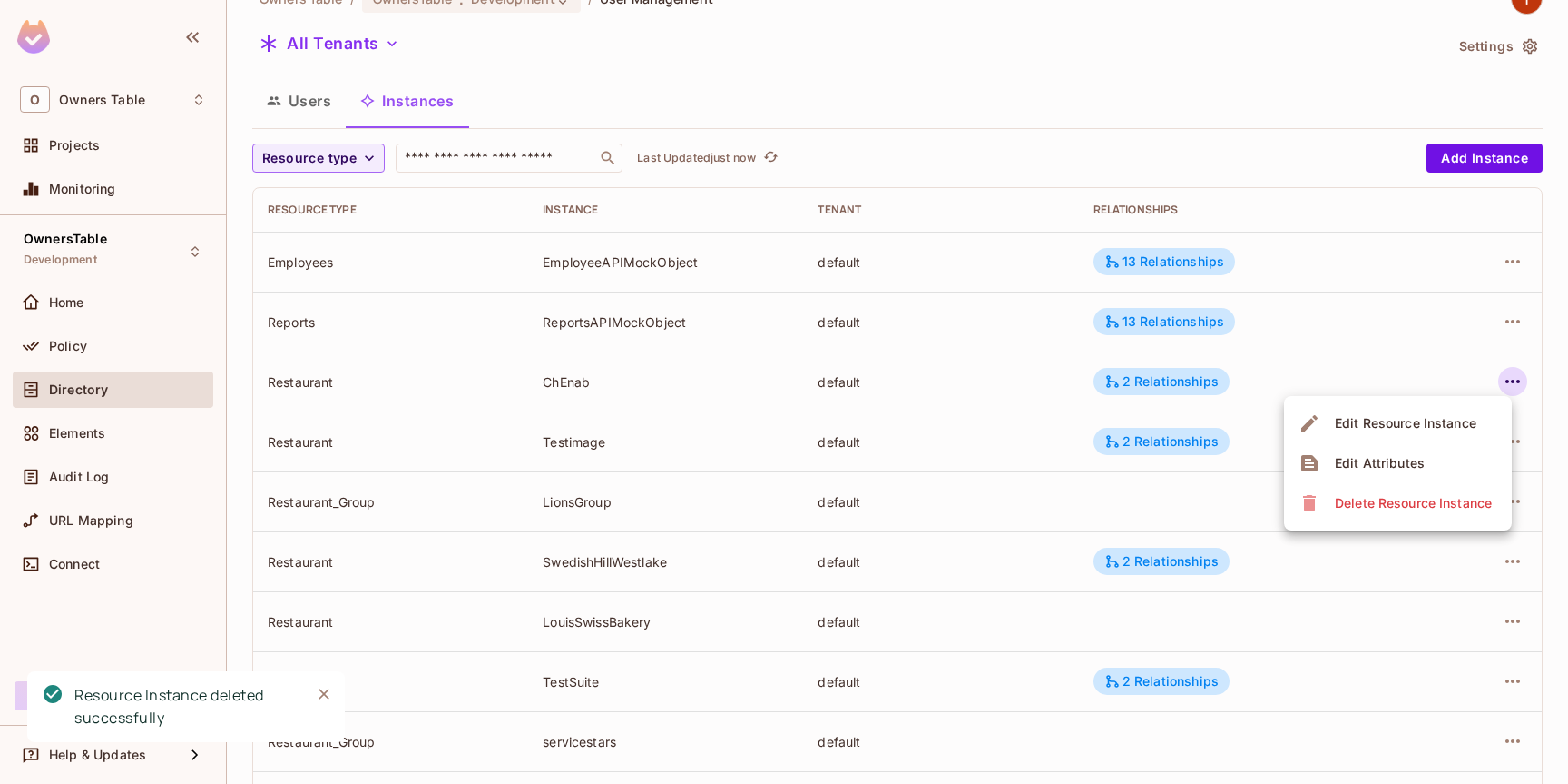
click at [1401, 503] on div "Delete Resource Instance" at bounding box center [1412, 503] width 157 height 19
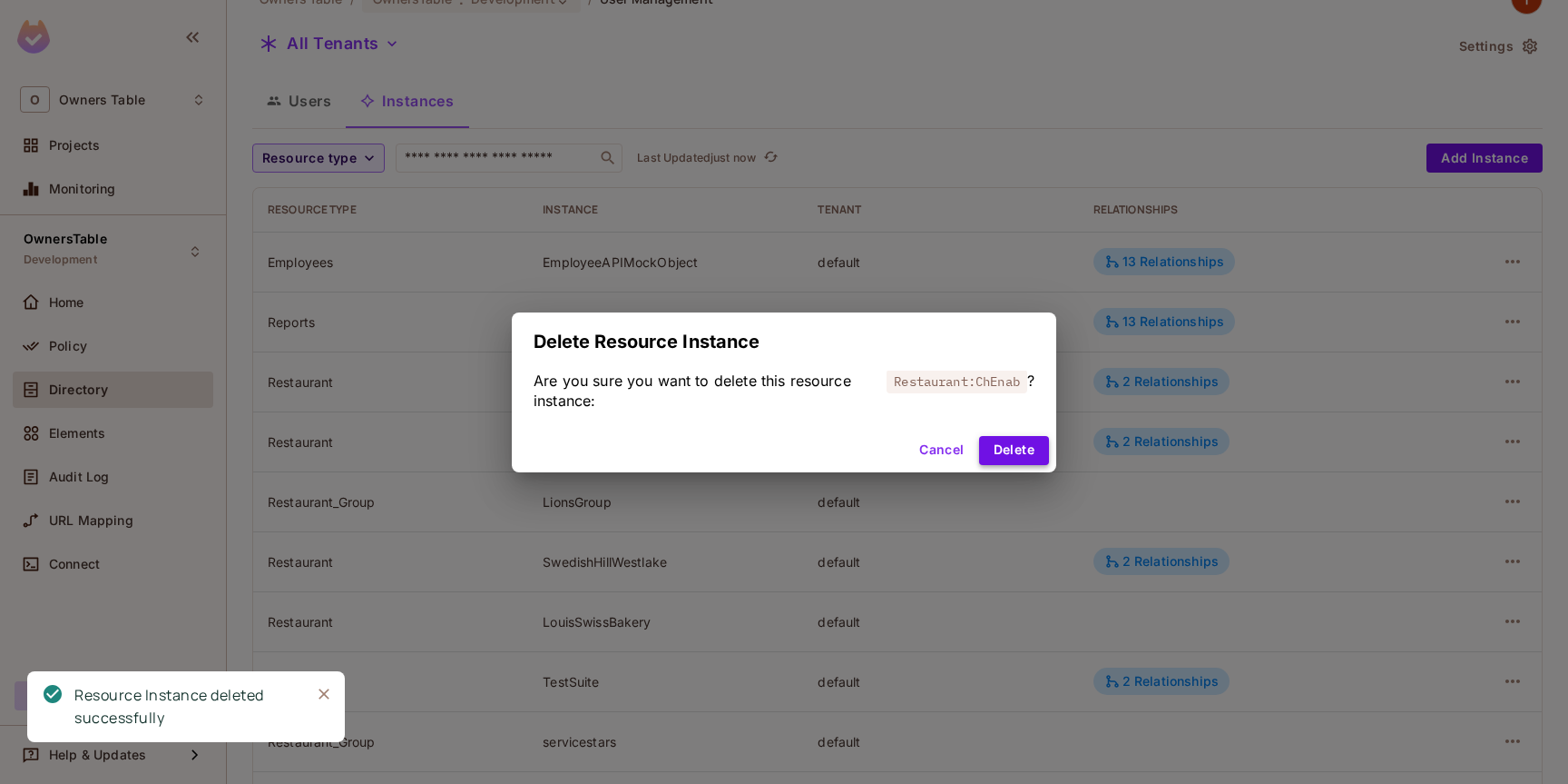
click at [1015, 457] on button "Delete" at bounding box center [1014, 450] width 70 height 29
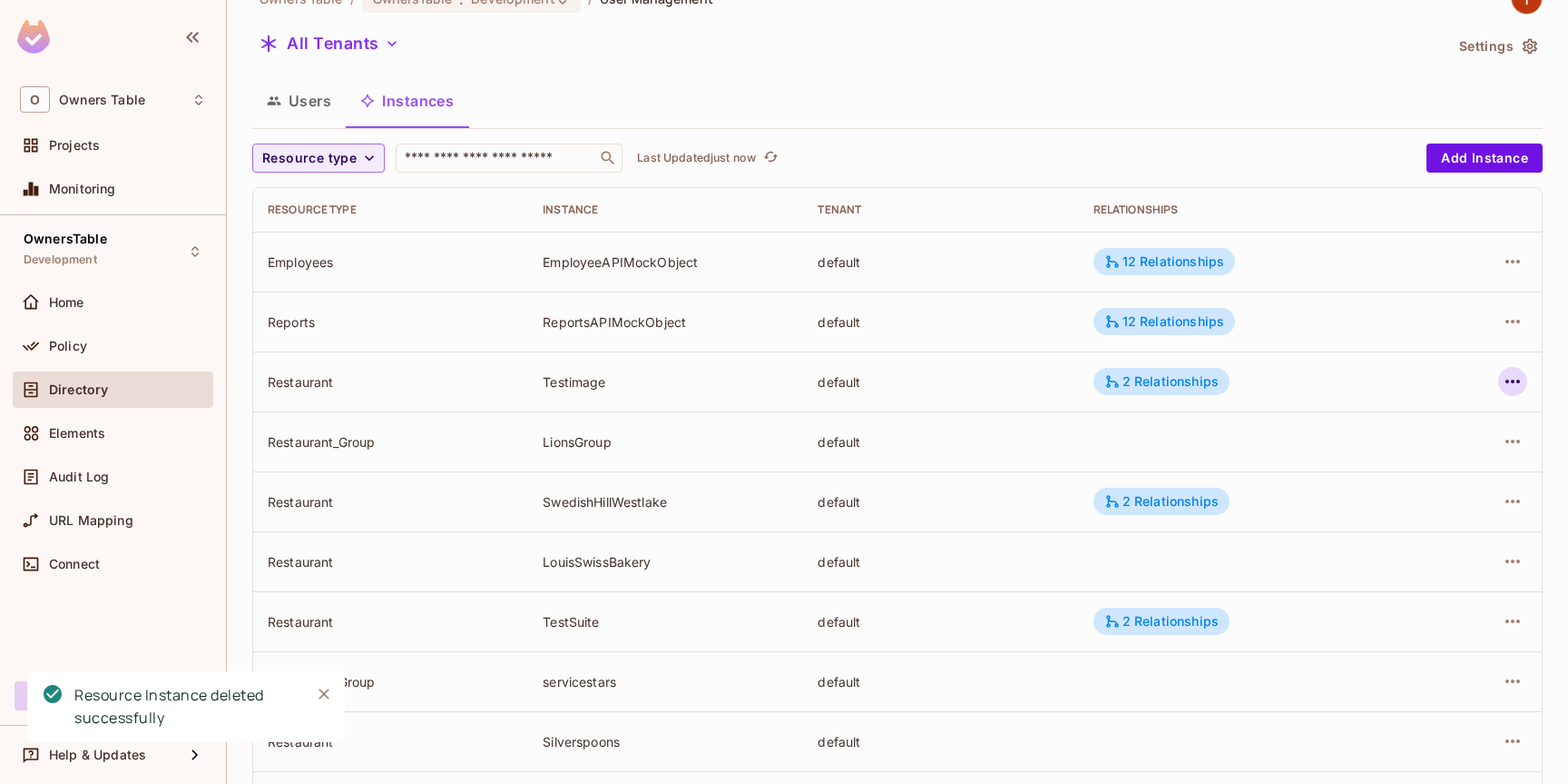
click at [1520, 386] on icon "button" at bounding box center [1513, 381] width 21 height 21
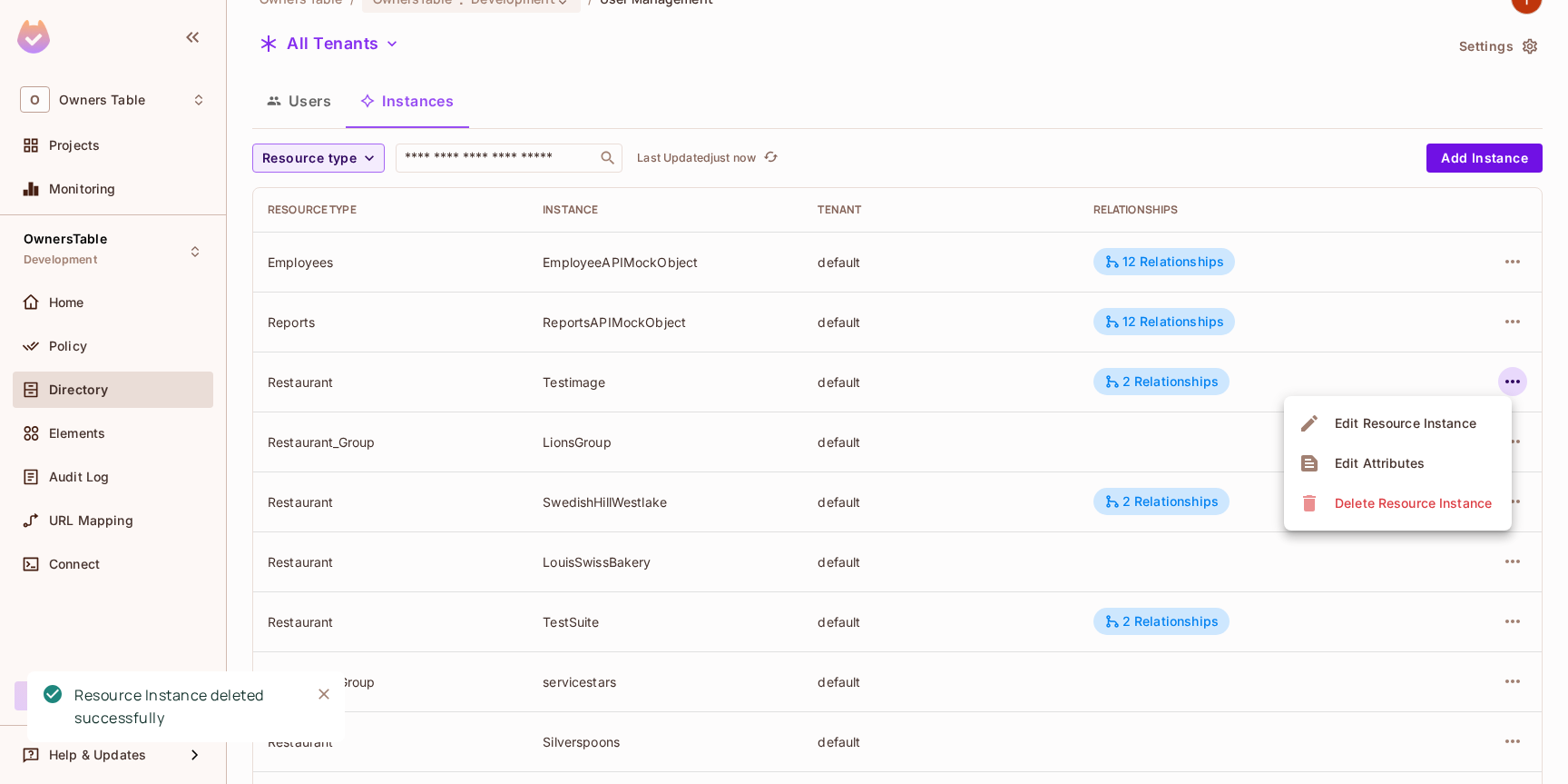
click at [1357, 503] on div "Delete Resource Instance" at bounding box center [1412, 503] width 157 height 19
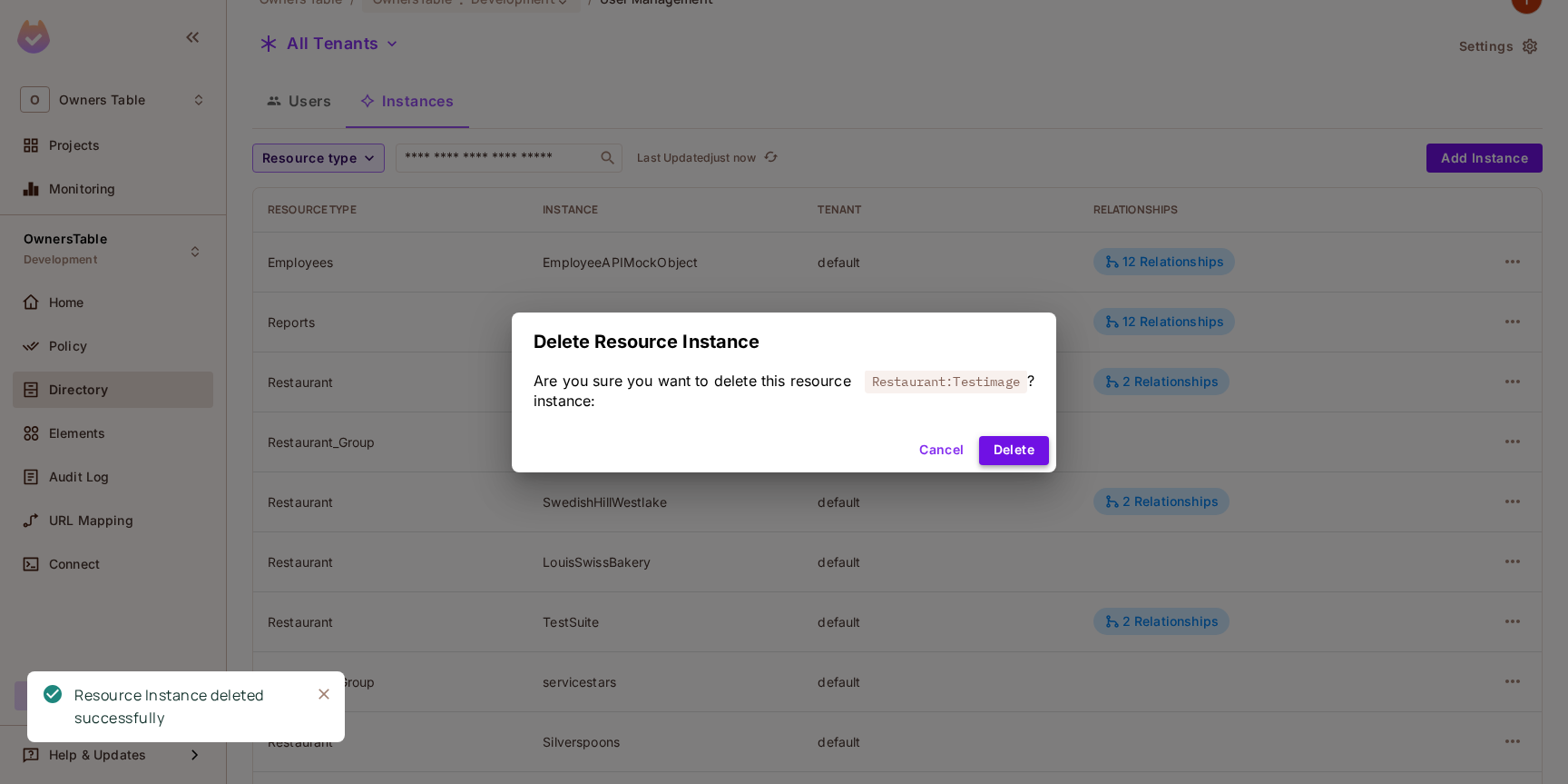
click at [1012, 446] on button "Delete" at bounding box center [1014, 450] width 70 height 29
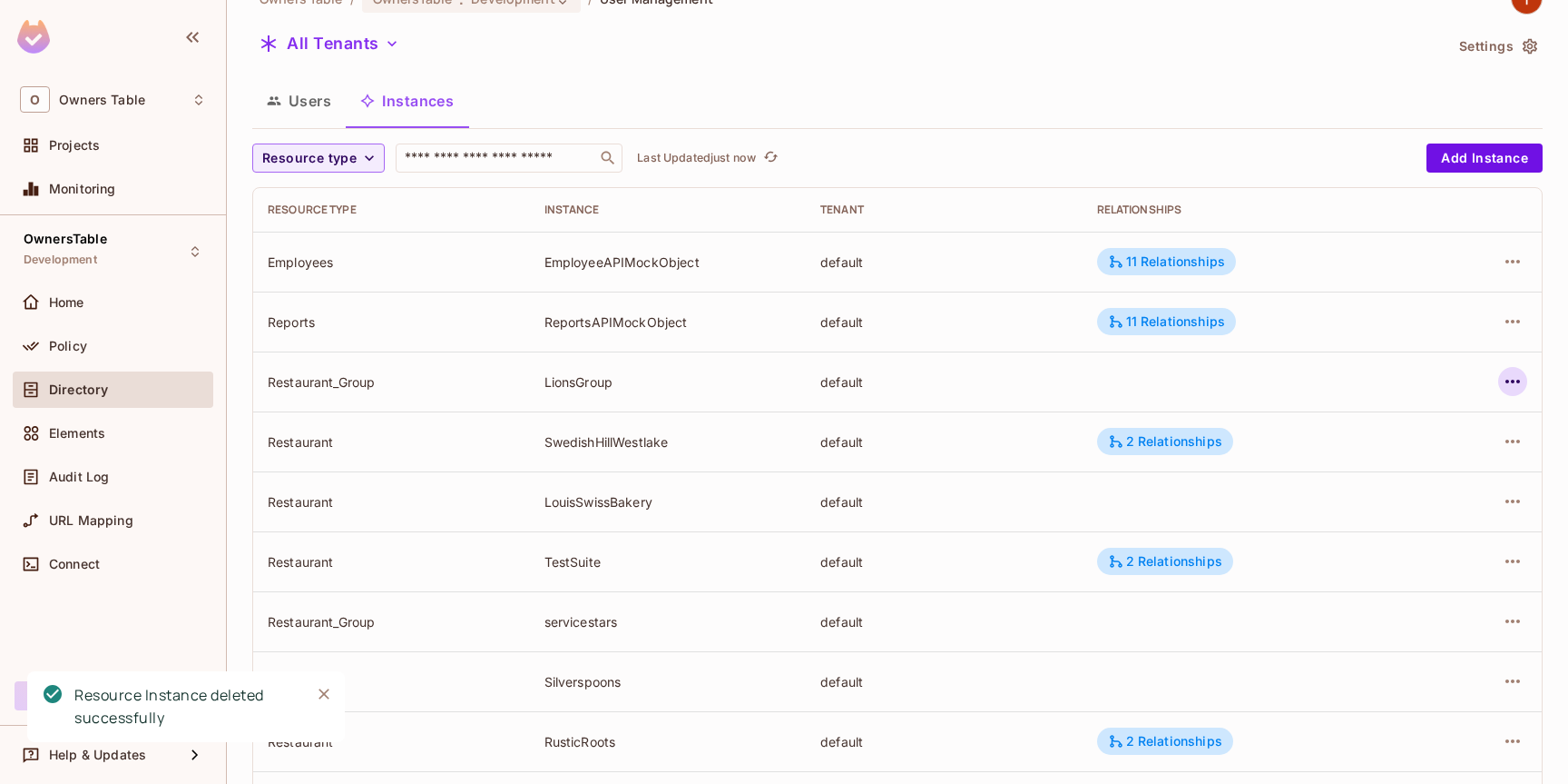
click at [1511, 384] on icon "button" at bounding box center [1513, 381] width 21 height 21
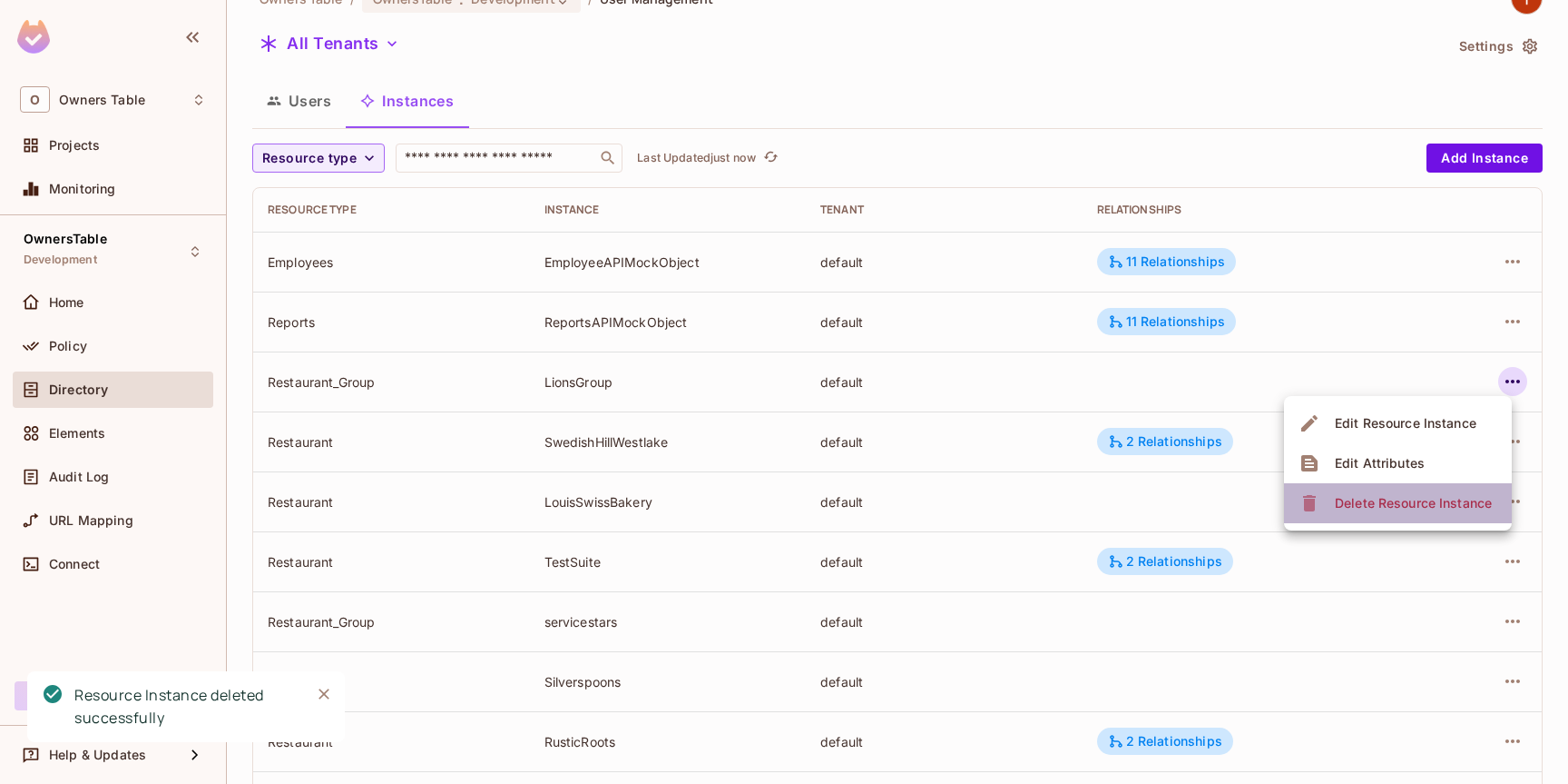
click at [1369, 509] on div "Delete Resource Instance" at bounding box center [1412, 503] width 157 height 19
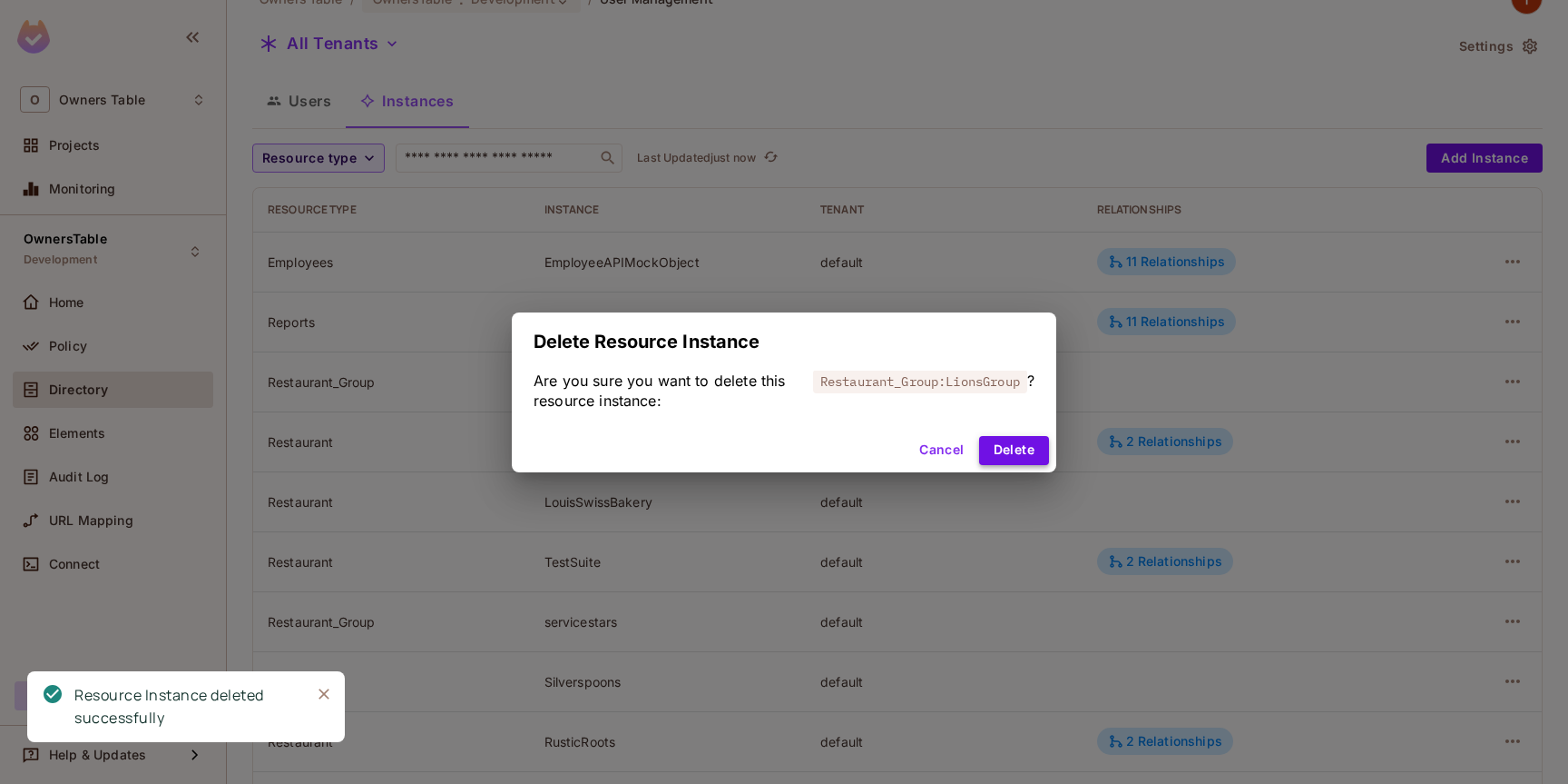
click at [1018, 449] on button "Delete" at bounding box center [1014, 450] width 70 height 29
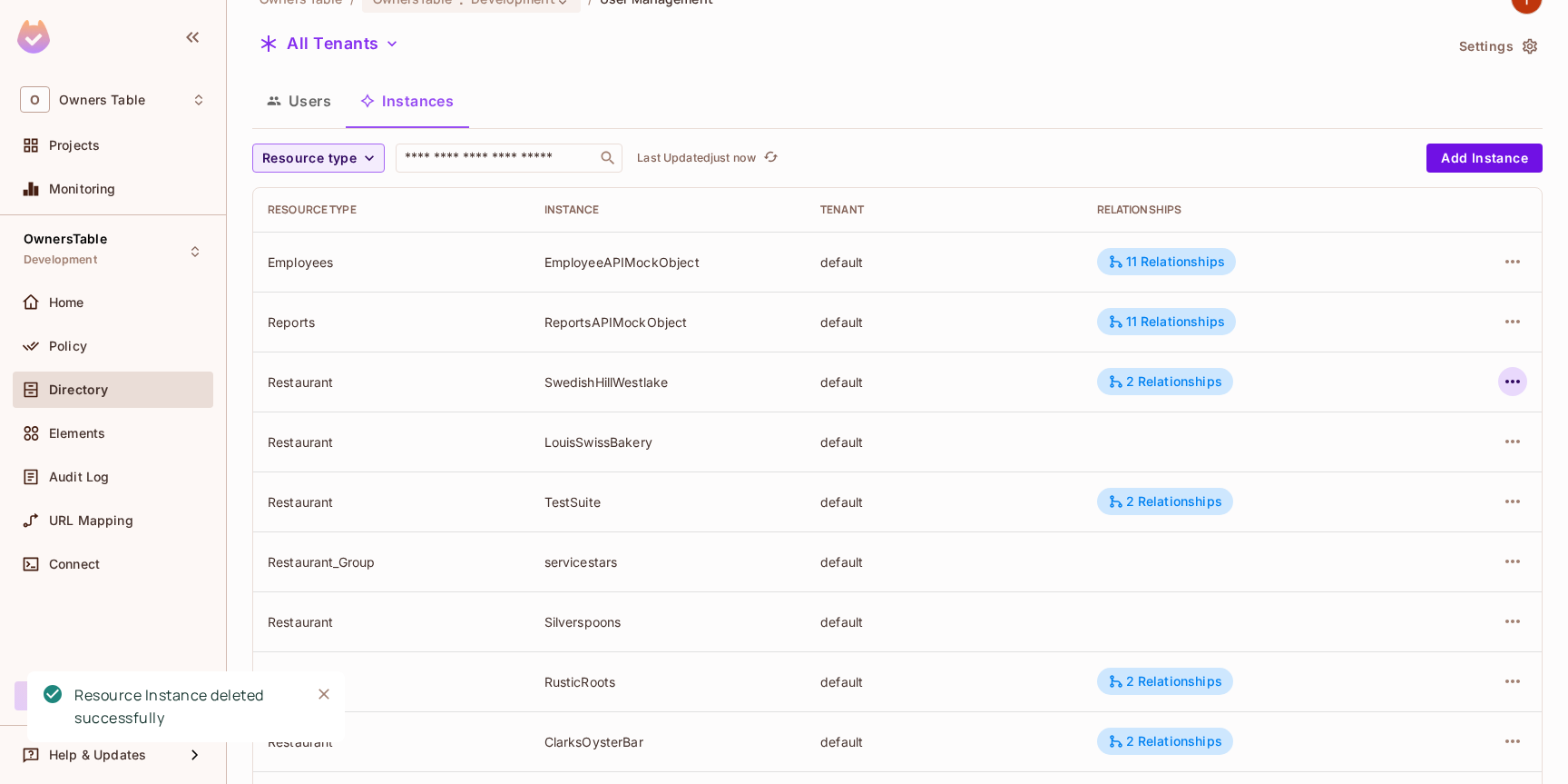
click at [1509, 384] on icon "button" at bounding box center [1513, 381] width 21 height 21
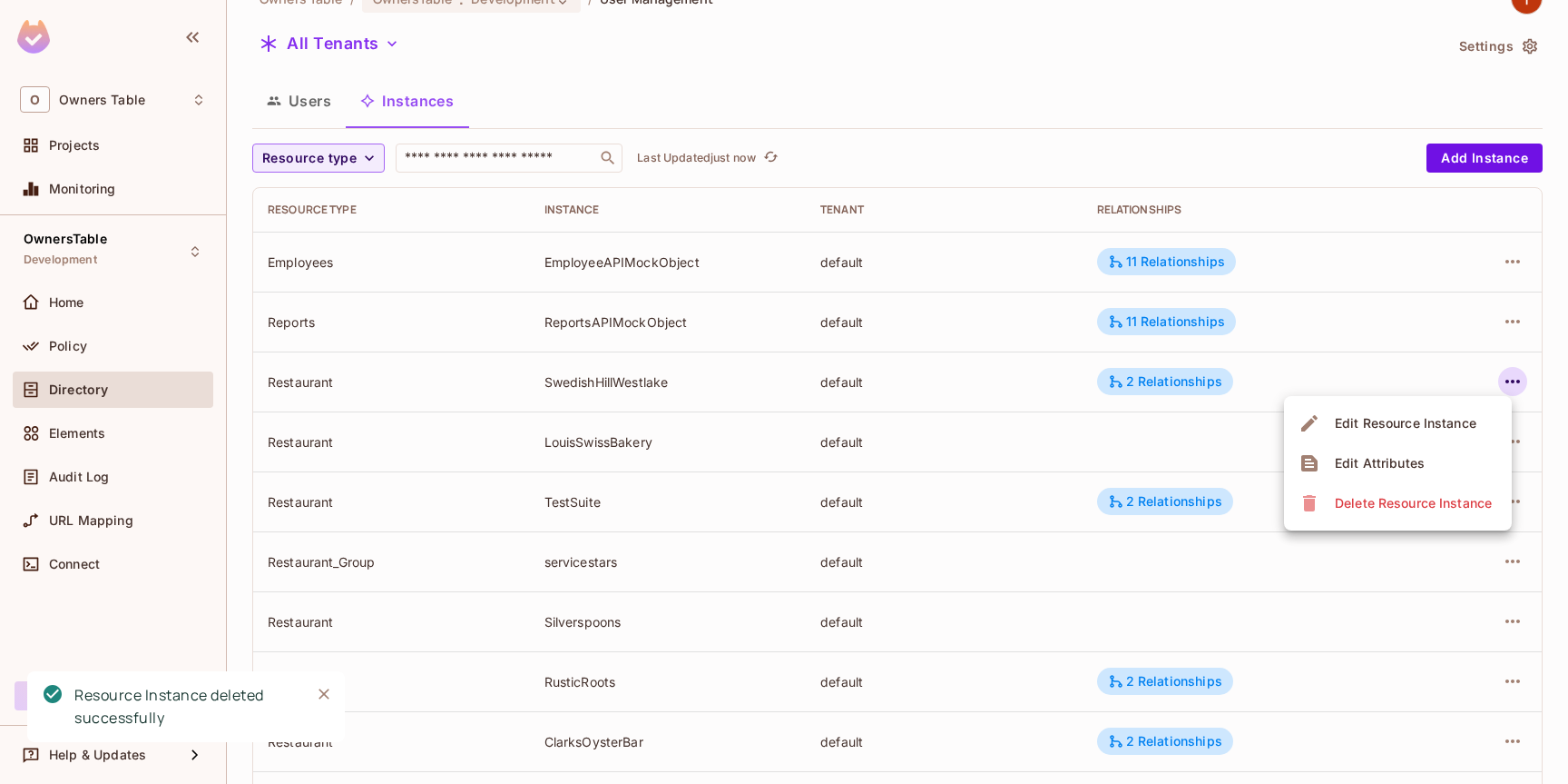
click at [1365, 500] on div "Delete Resource Instance" at bounding box center [1412, 503] width 157 height 19
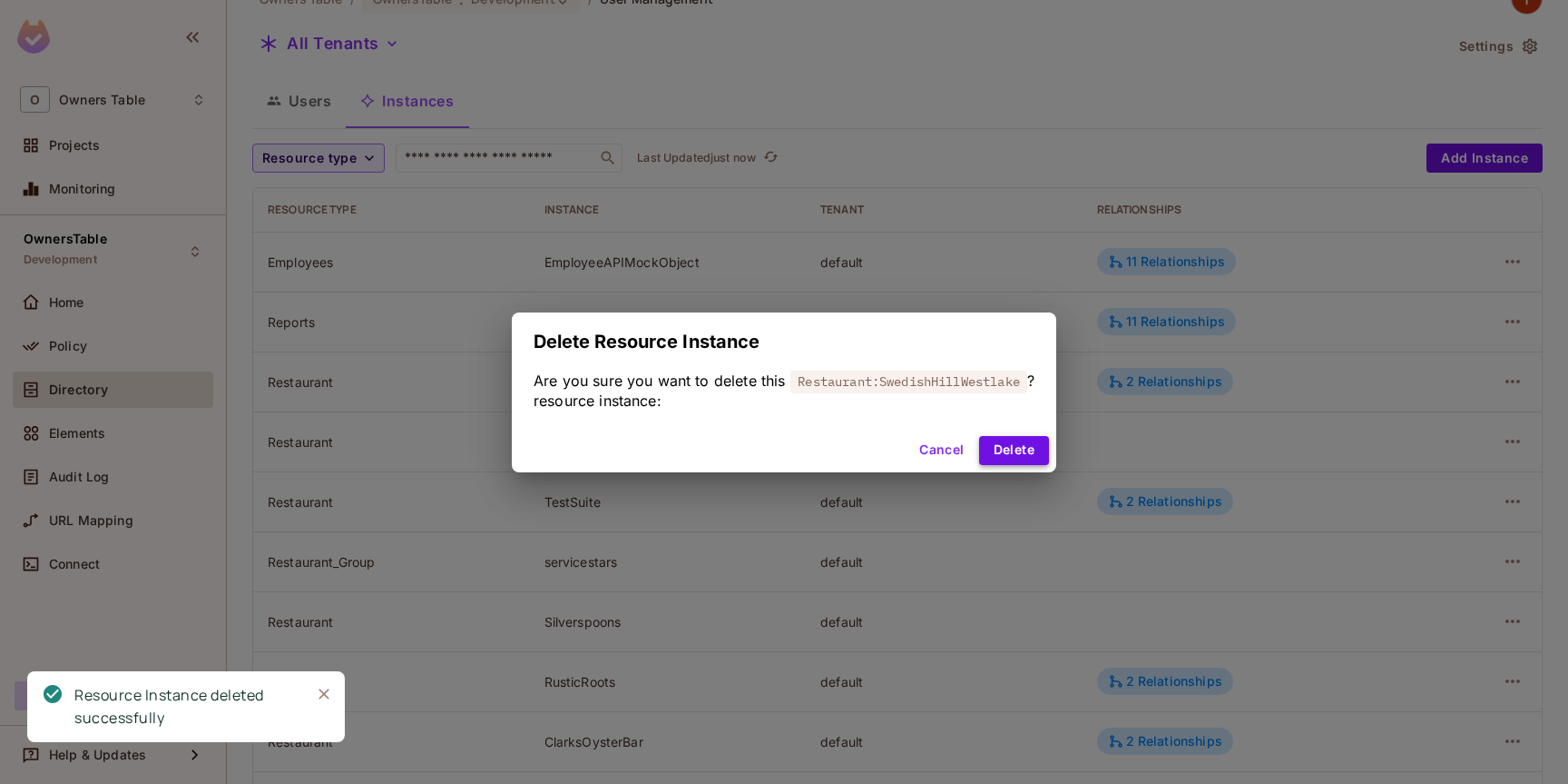
click at [1013, 446] on button "Delete" at bounding box center [1014, 450] width 70 height 29
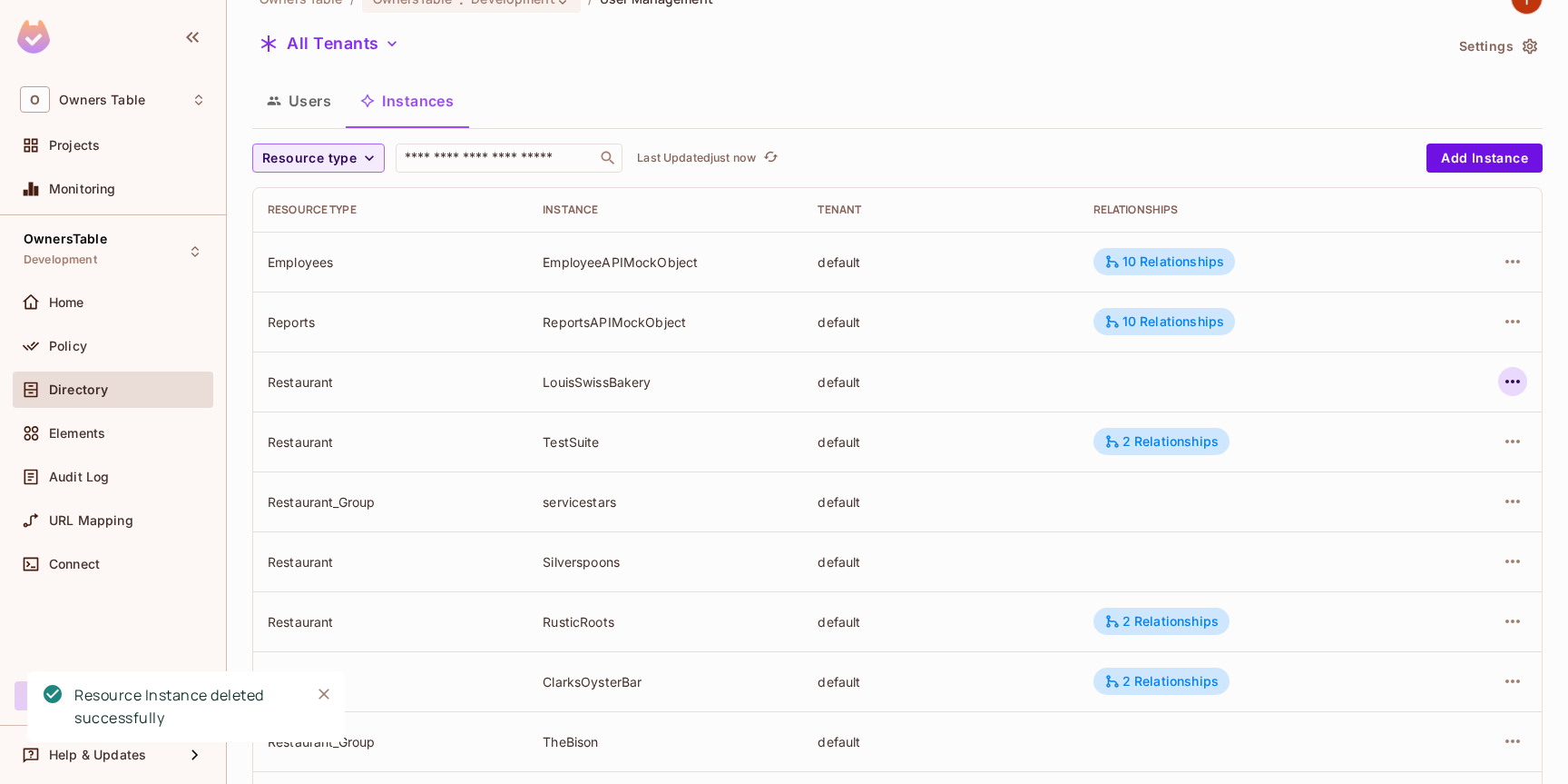
click at [1520, 382] on icon "button" at bounding box center [1513, 381] width 21 height 21
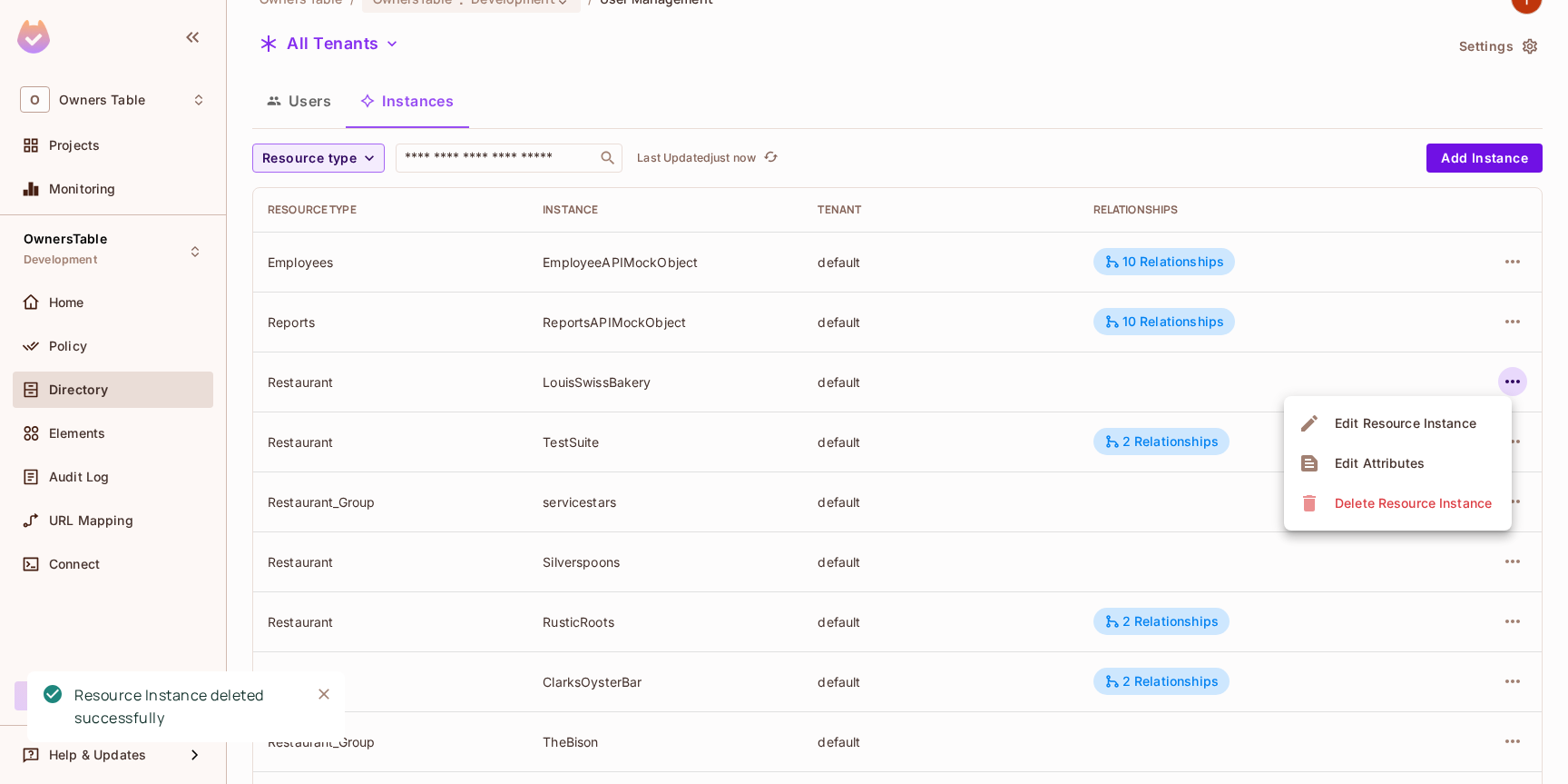
click at [1366, 504] on div "Delete Resource Instance" at bounding box center [1412, 503] width 157 height 19
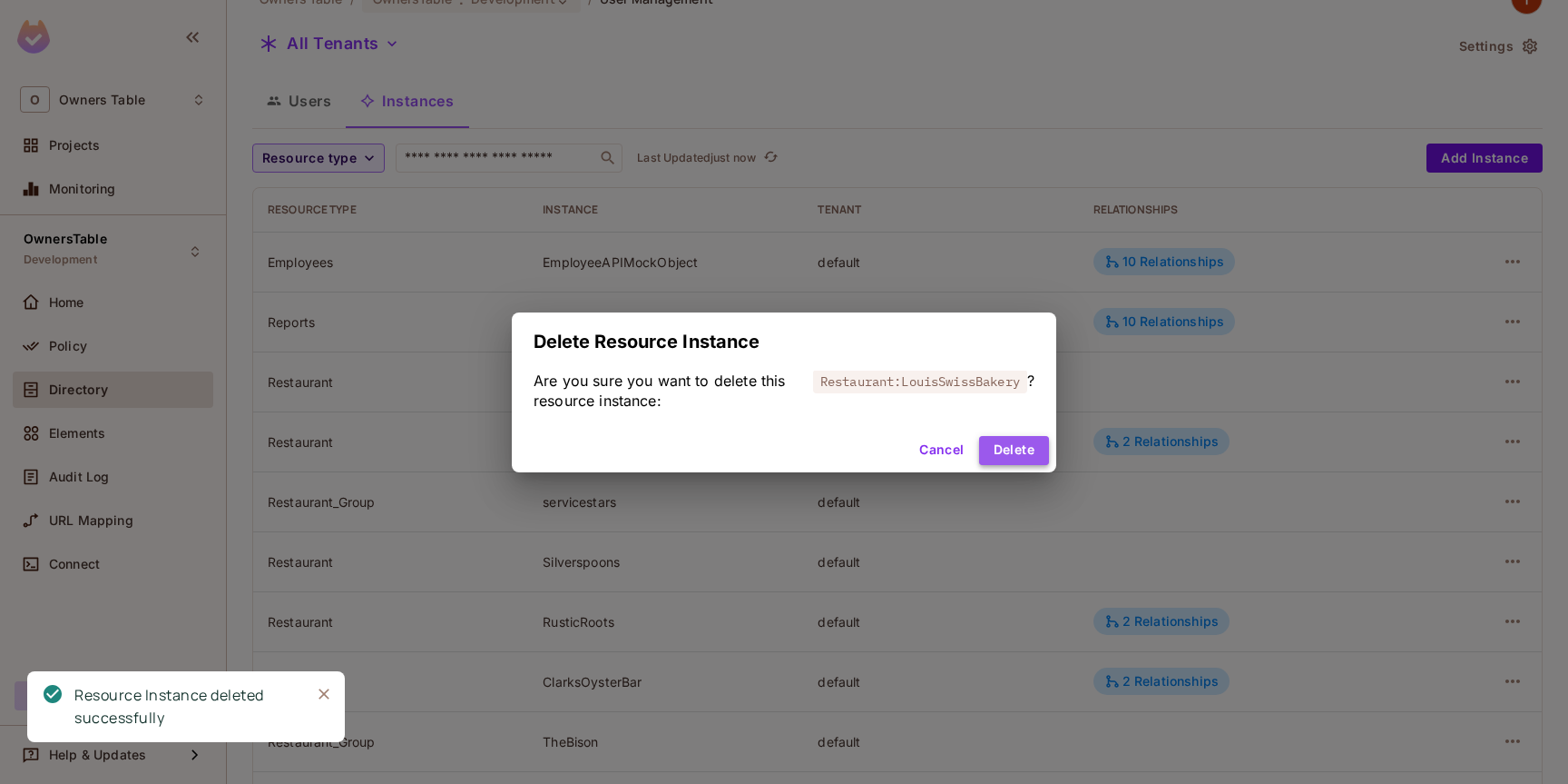
click at [1011, 449] on button "Delete" at bounding box center [1014, 450] width 70 height 29
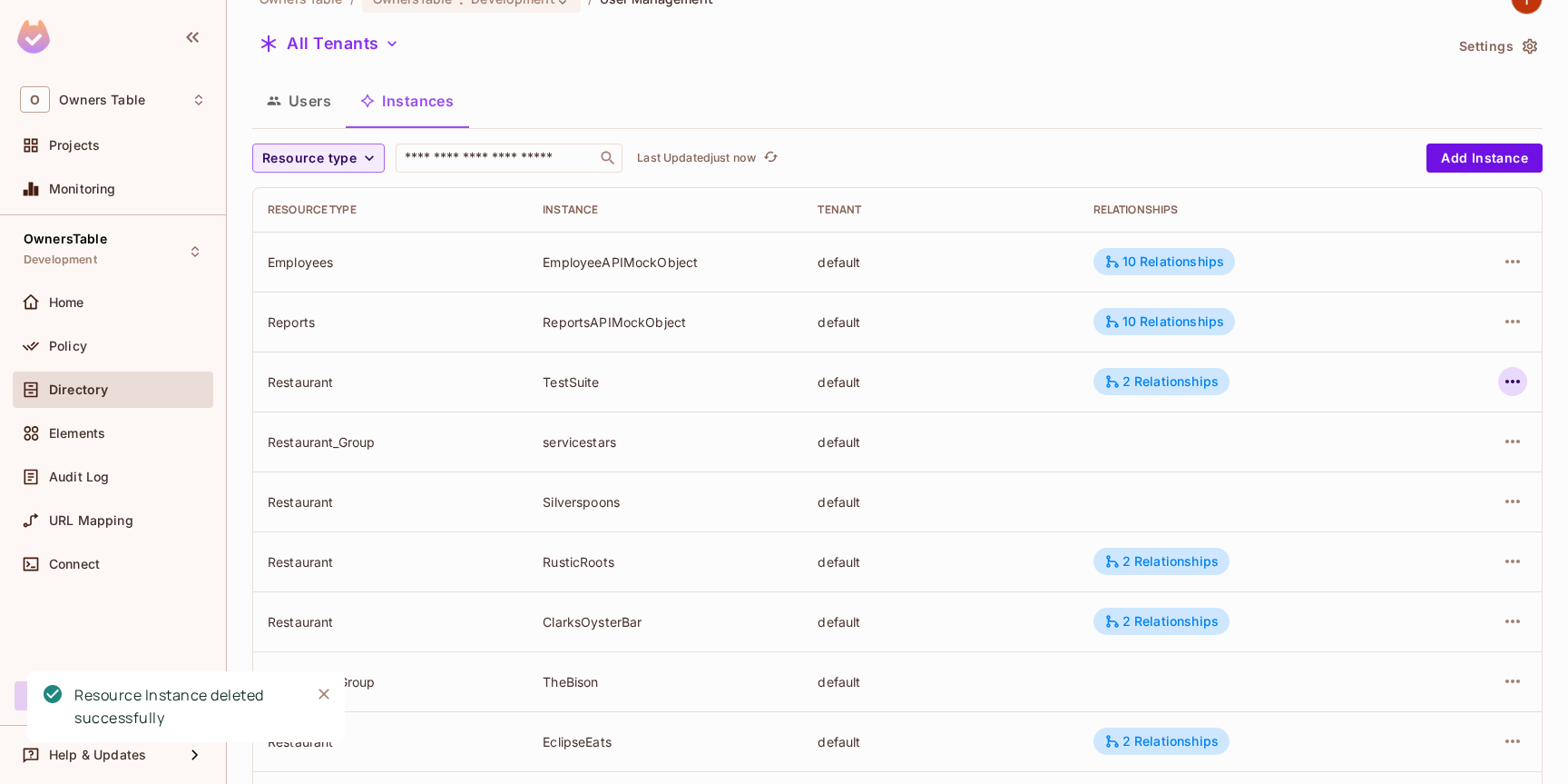
click at [1513, 386] on icon "button" at bounding box center [1513, 381] width 21 height 21
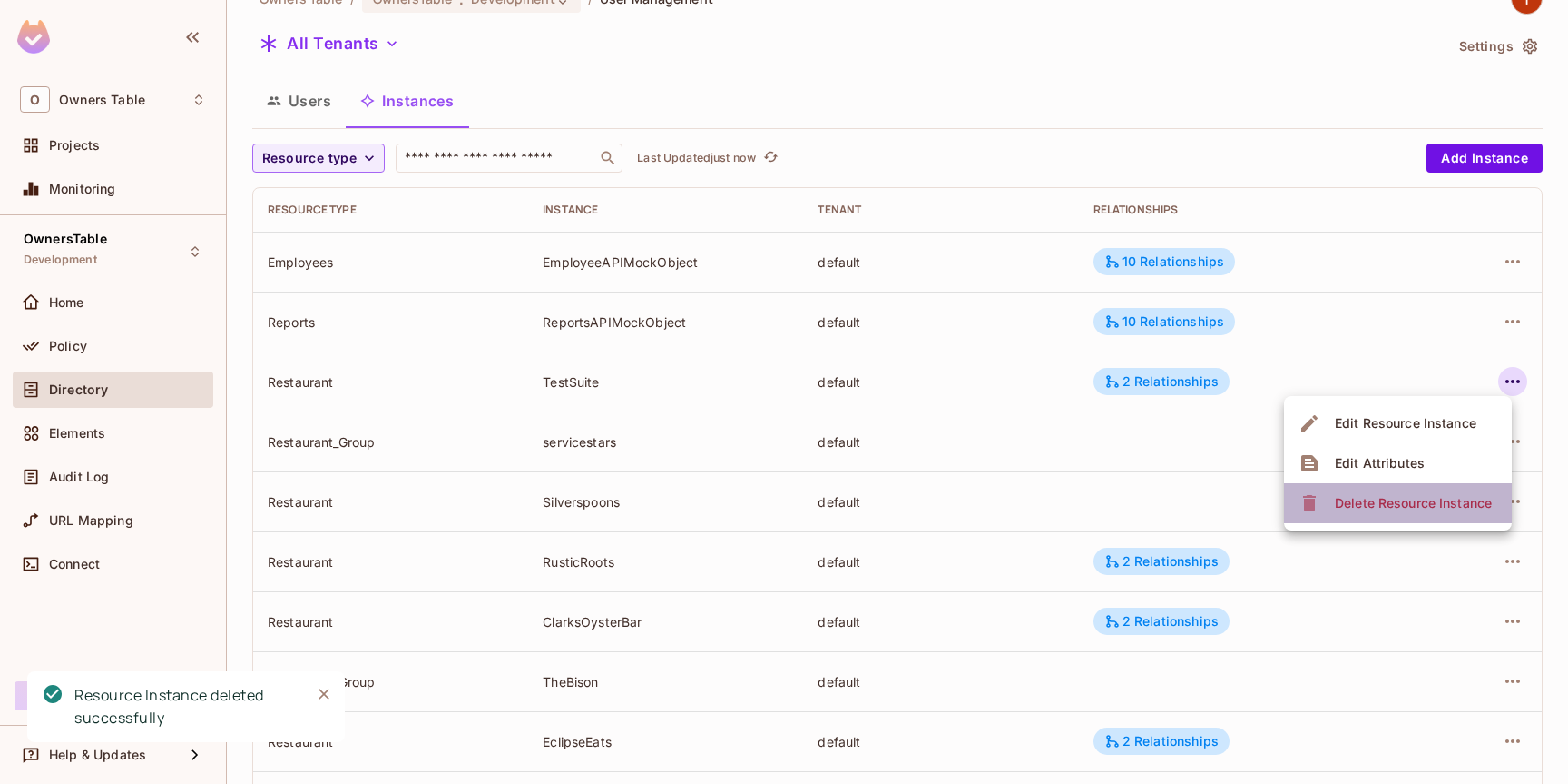
click at [1417, 501] on div "Delete Resource Instance" at bounding box center [1412, 503] width 157 height 19
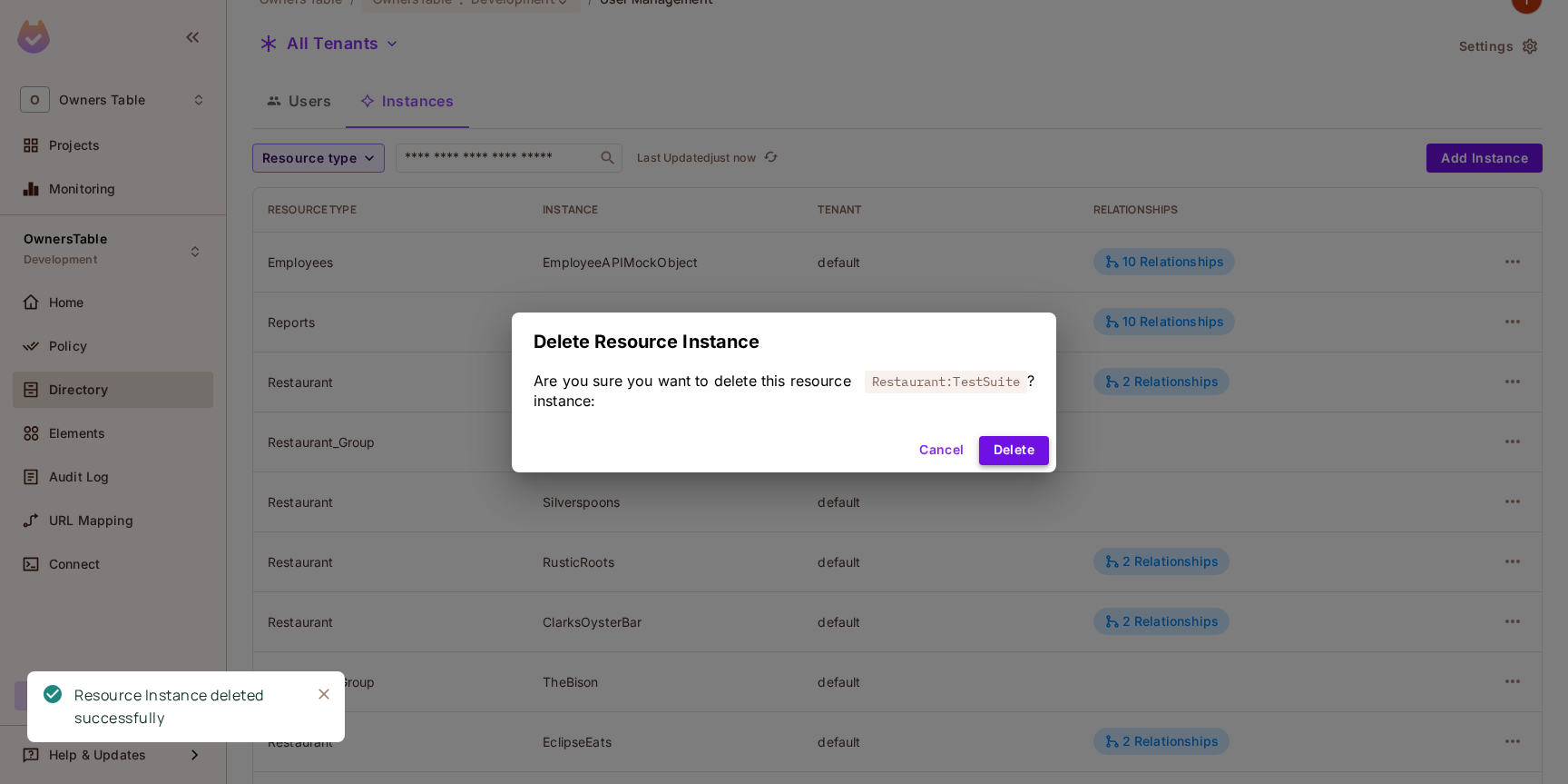
click at [1006, 449] on button "Delete" at bounding box center [1014, 450] width 70 height 29
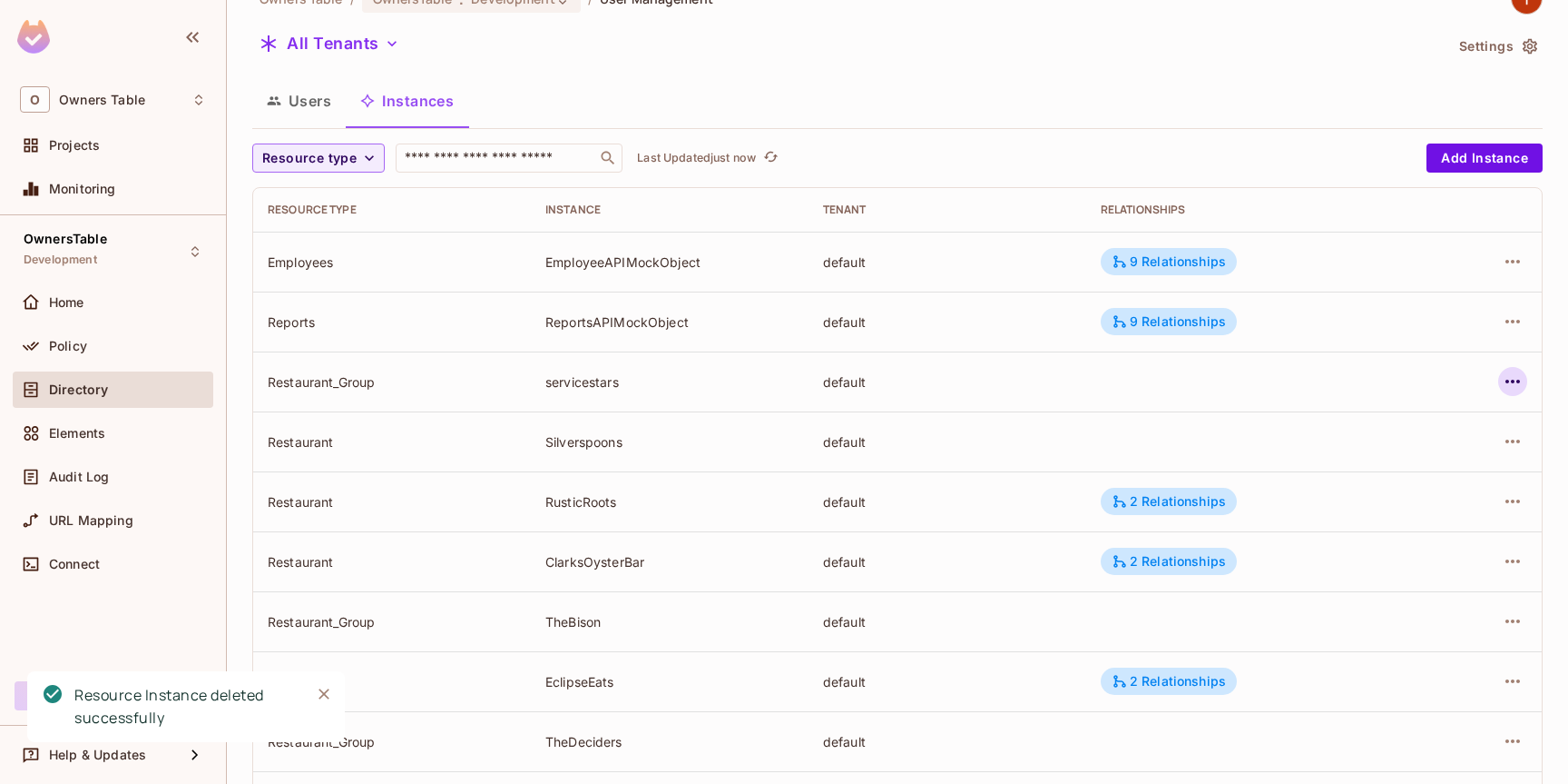
click at [1511, 384] on icon "button" at bounding box center [1513, 381] width 21 height 21
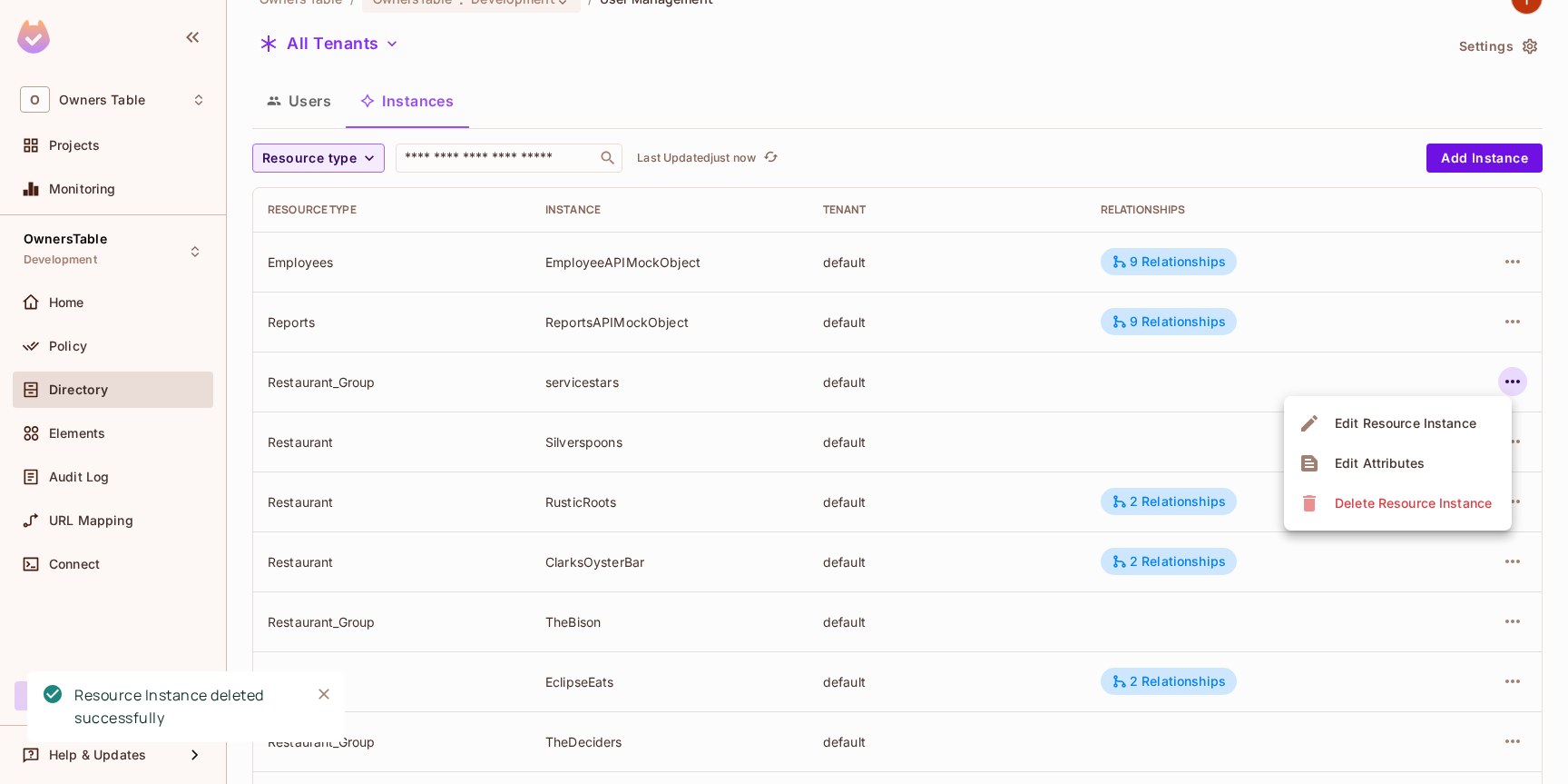
click at [1388, 507] on div "Delete Resource Instance" at bounding box center [1412, 503] width 157 height 19
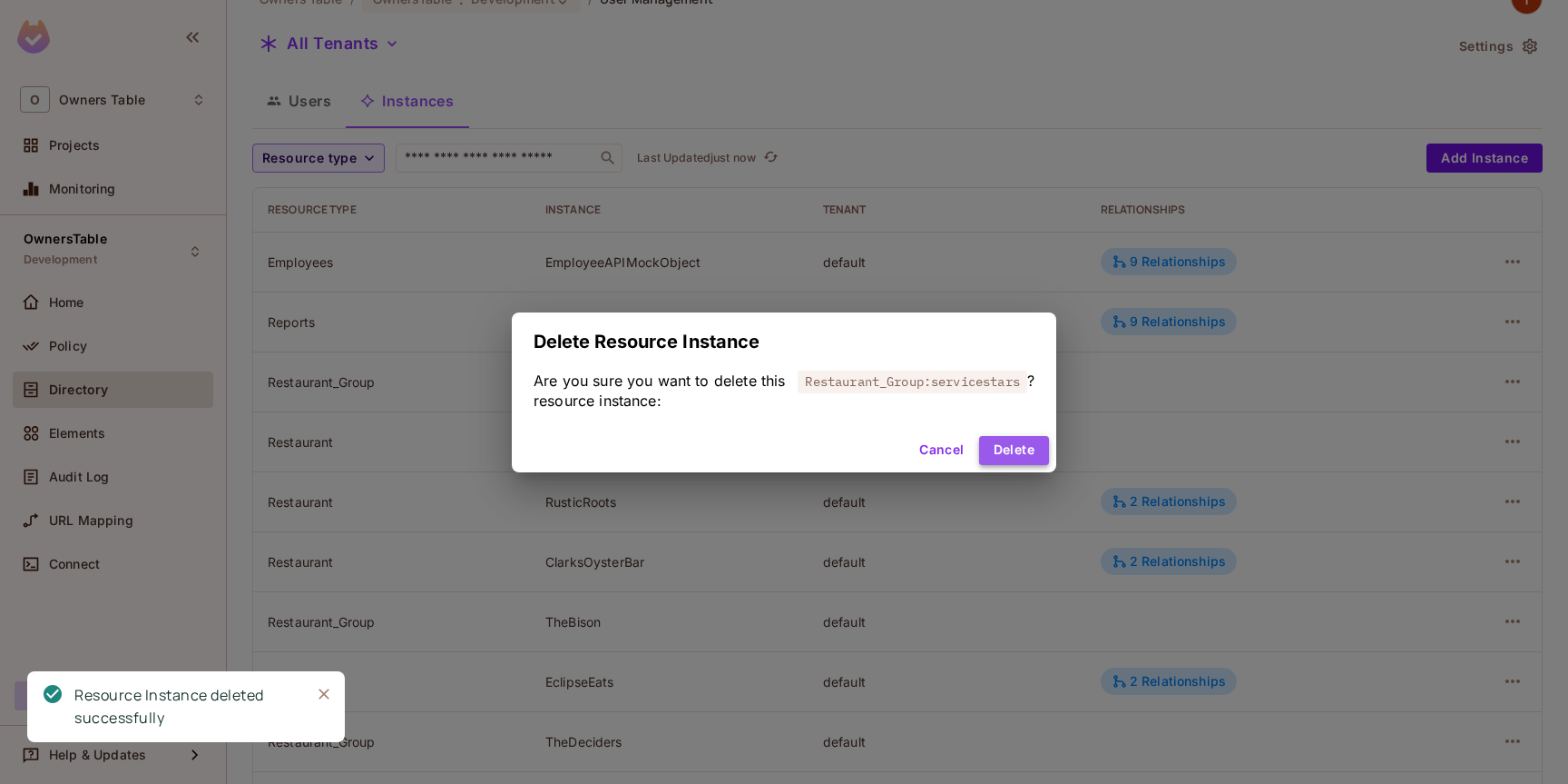
click at [999, 442] on button "Delete" at bounding box center [1014, 450] width 70 height 29
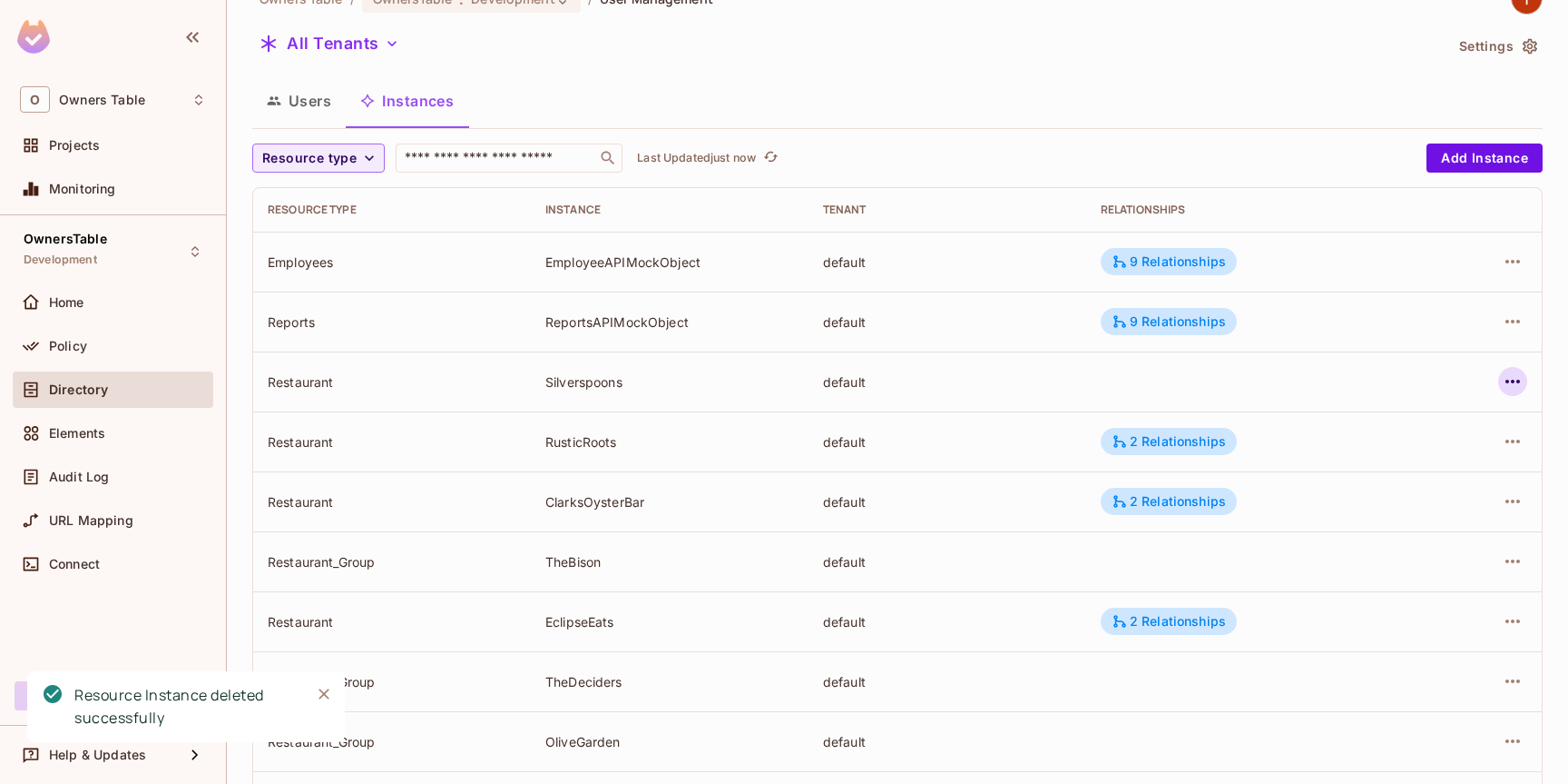
click at [1510, 389] on icon "button" at bounding box center [1513, 381] width 21 height 21
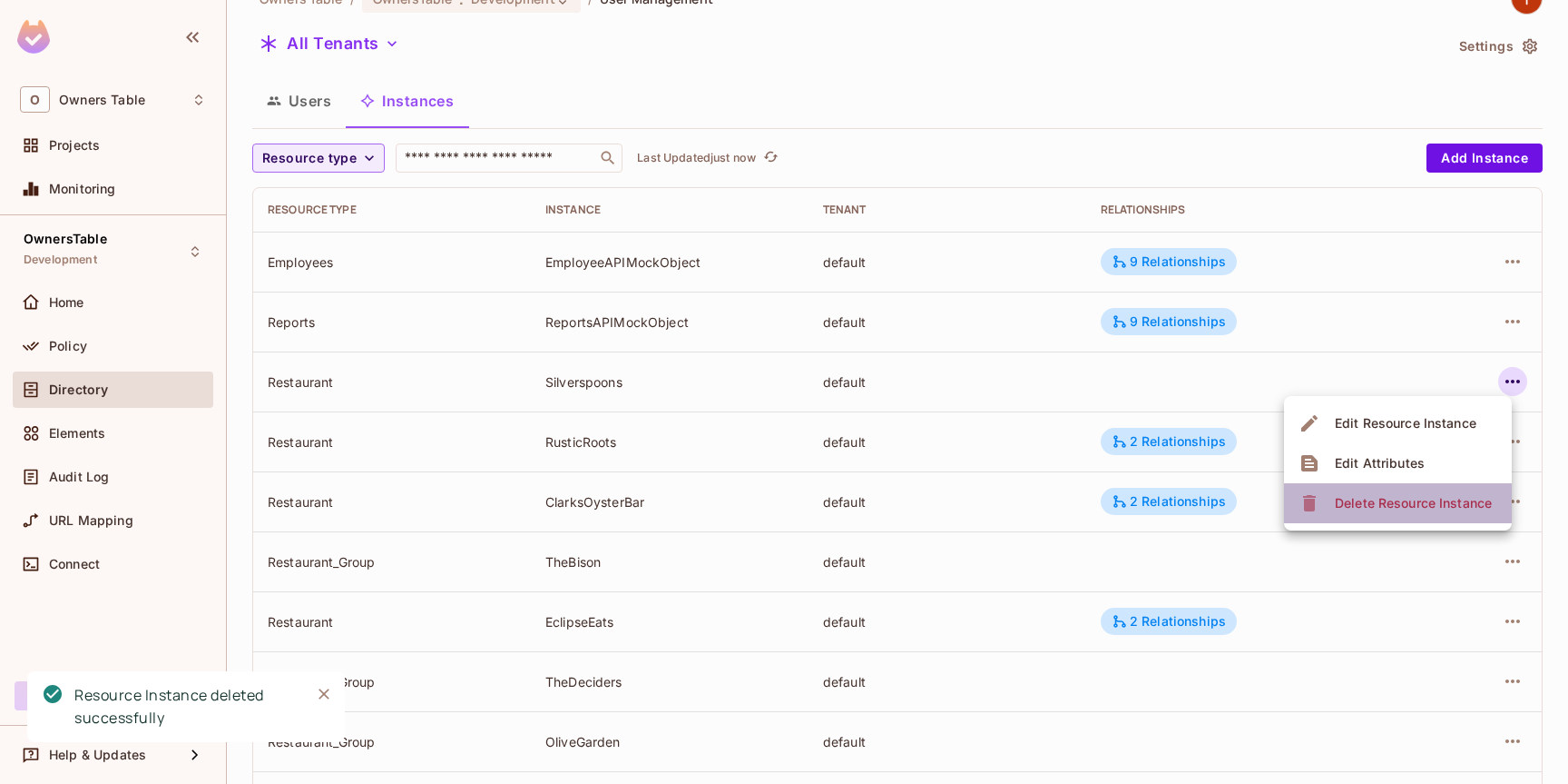
click at [1418, 499] on div "Delete Resource Instance" at bounding box center [1412, 503] width 157 height 19
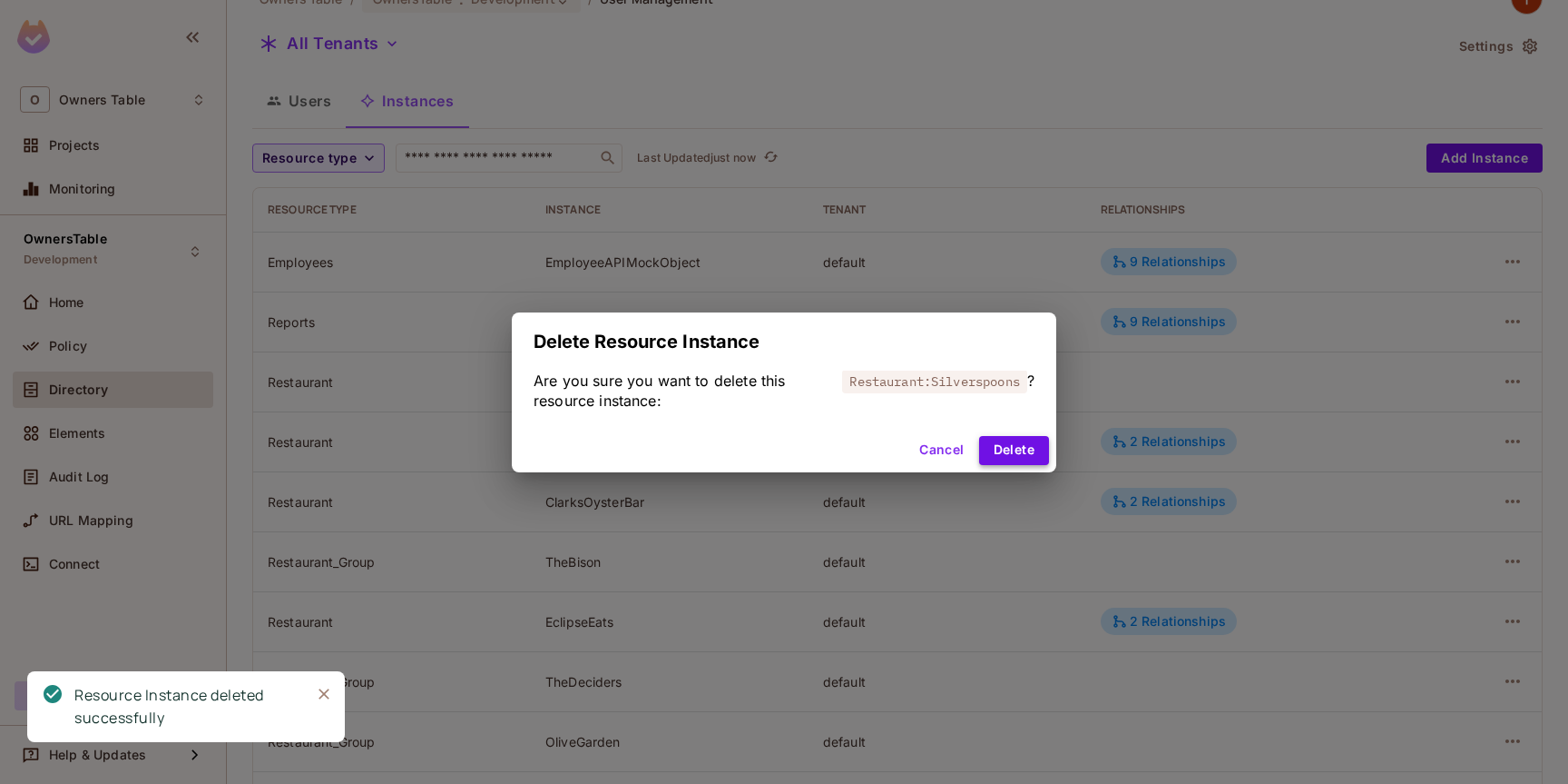
click at [999, 446] on button "Delete" at bounding box center [1014, 450] width 70 height 29
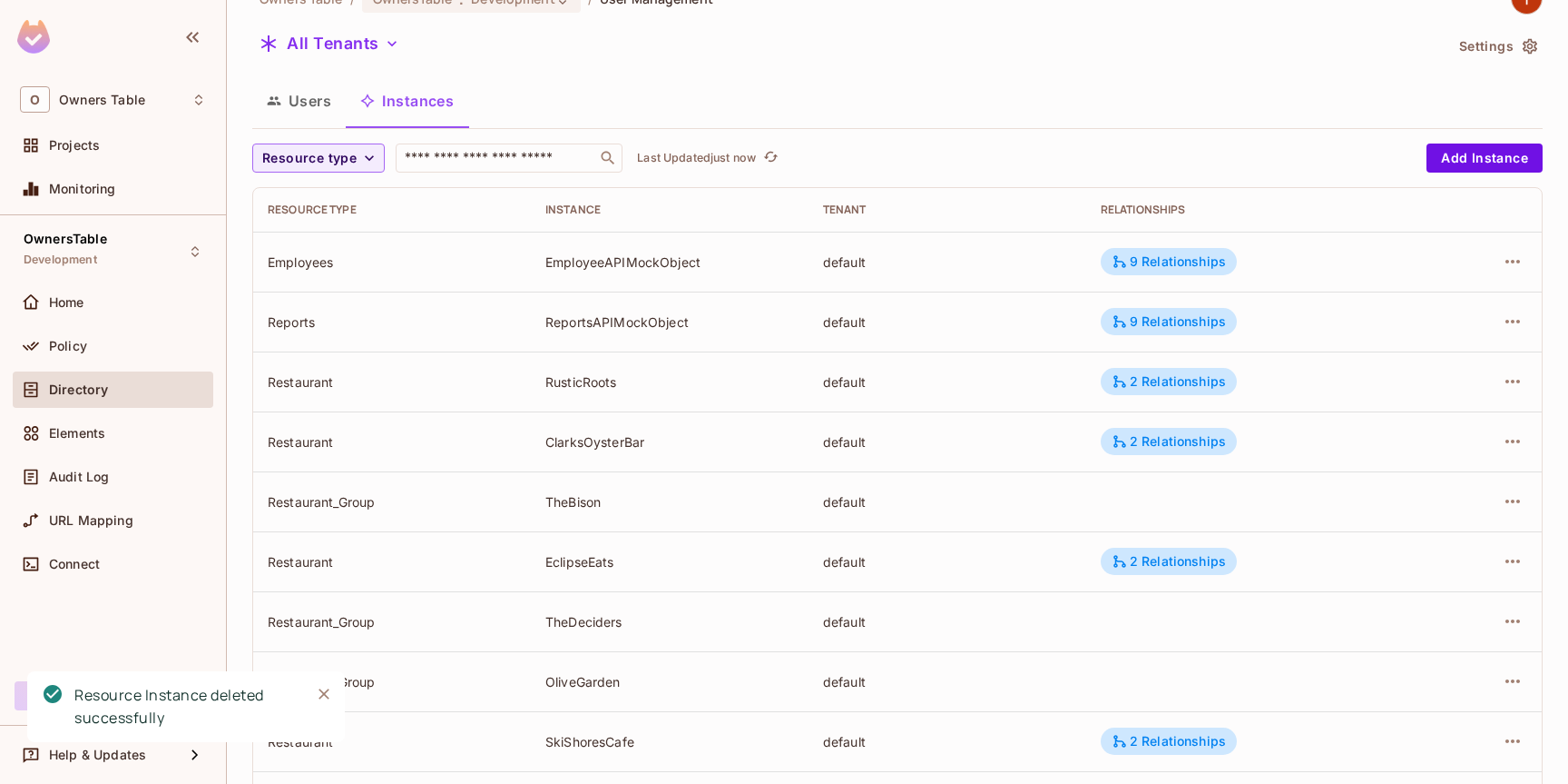
click at [1527, 387] on td at bounding box center [1482, 382] width 119 height 60
click at [1507, 377] on icon "button" at bounding box center [1513, 381] width 21 height 21
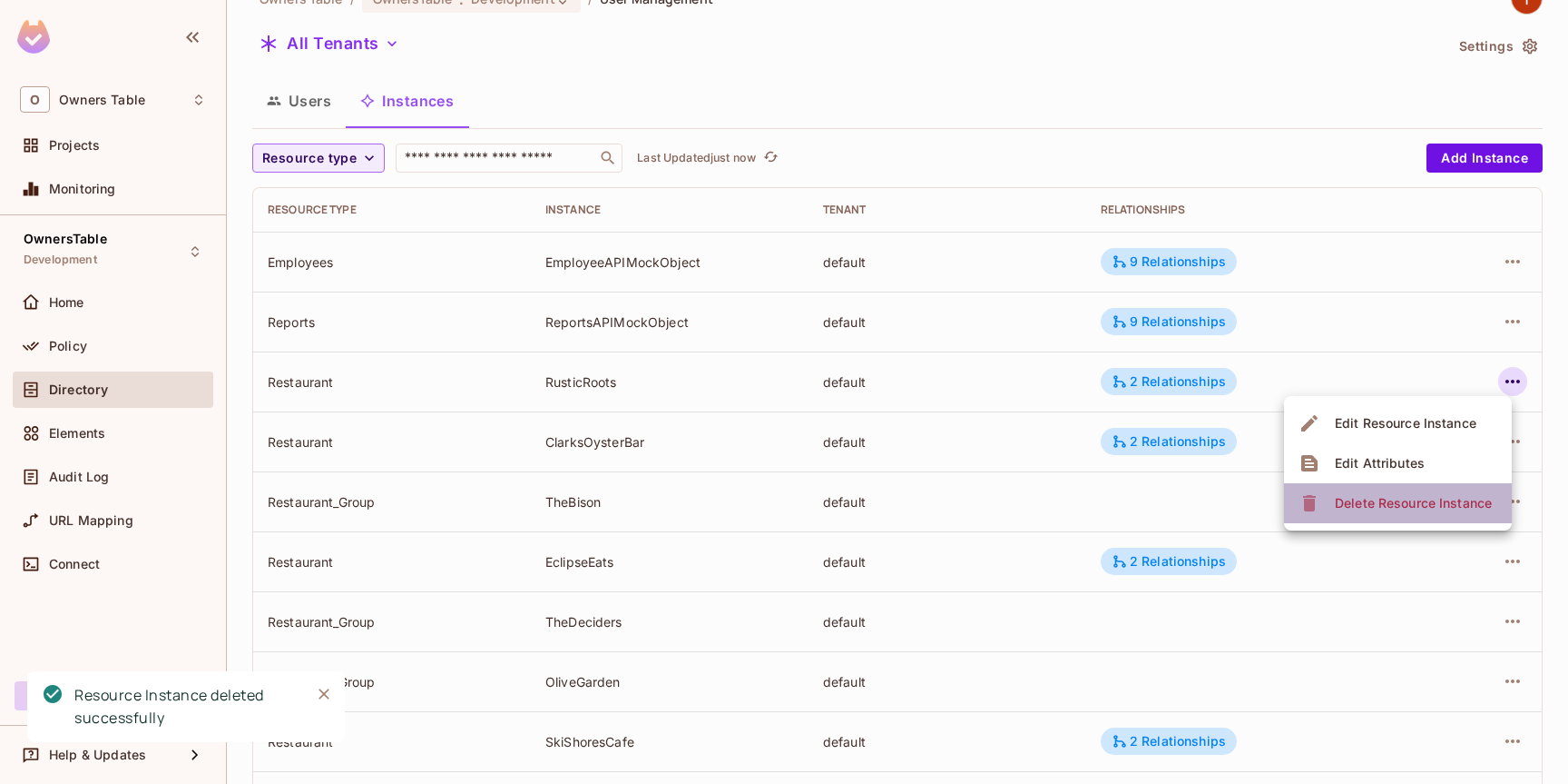
click at [1424, 497] on div "Delete Resource Instance" at bounding box center [1412, 503] width 157 height 19
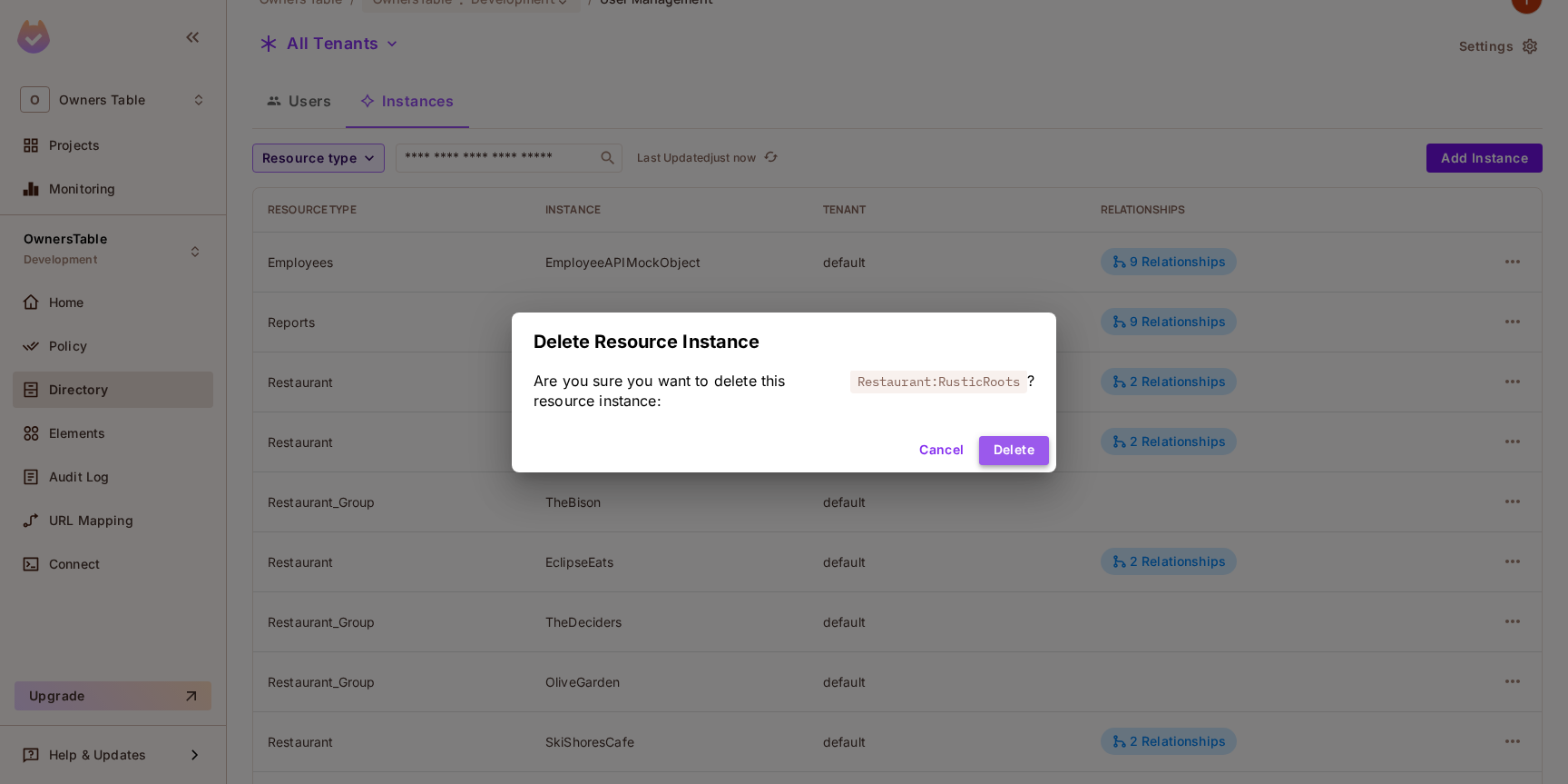
click at [1007, 446] on button "Delete" at bounding box center [1014, 450] width 70 height 29
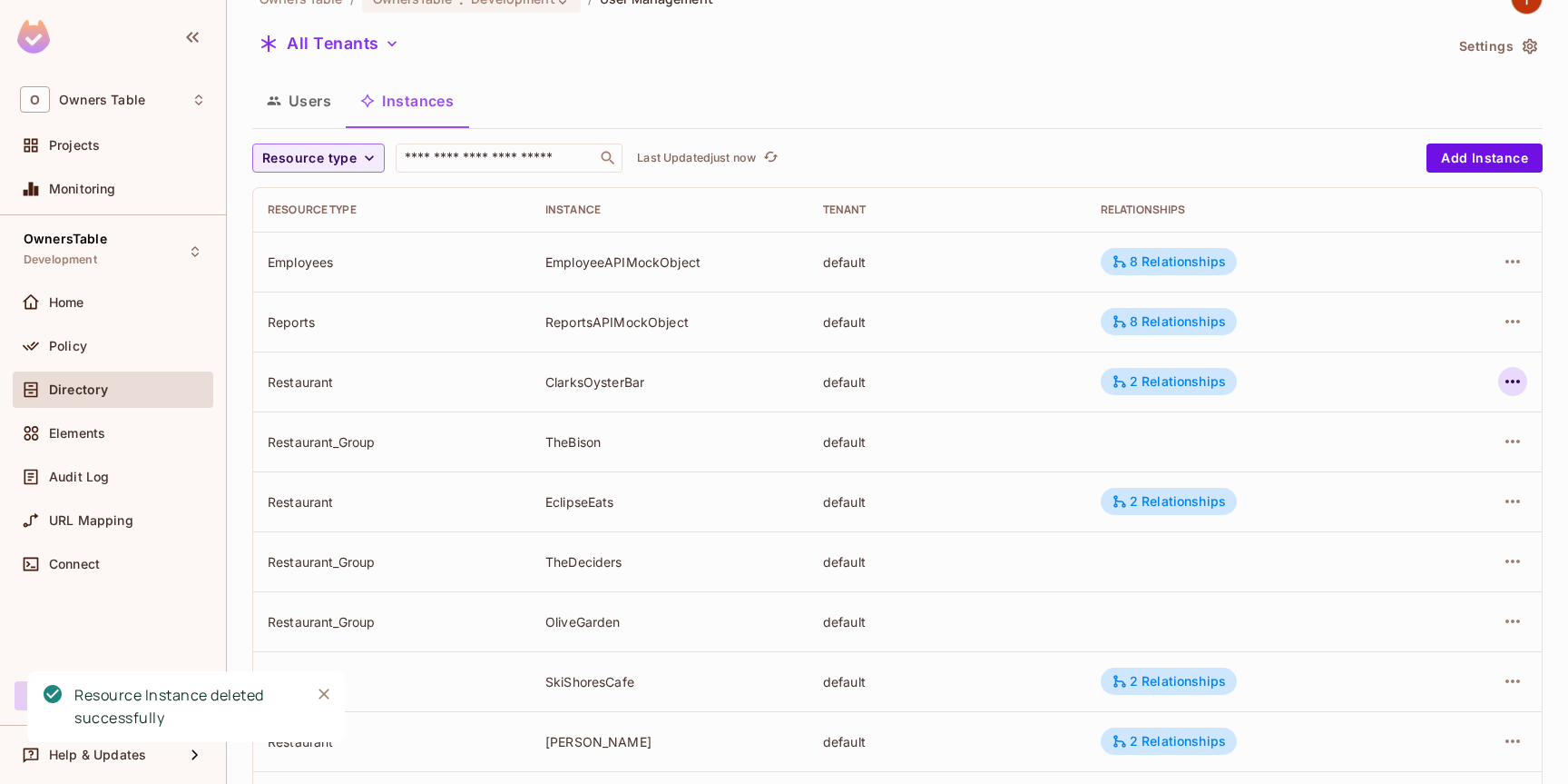
click at [1513, 382] on icon "button" at bounding box center [1513, 382] width 15 height 4
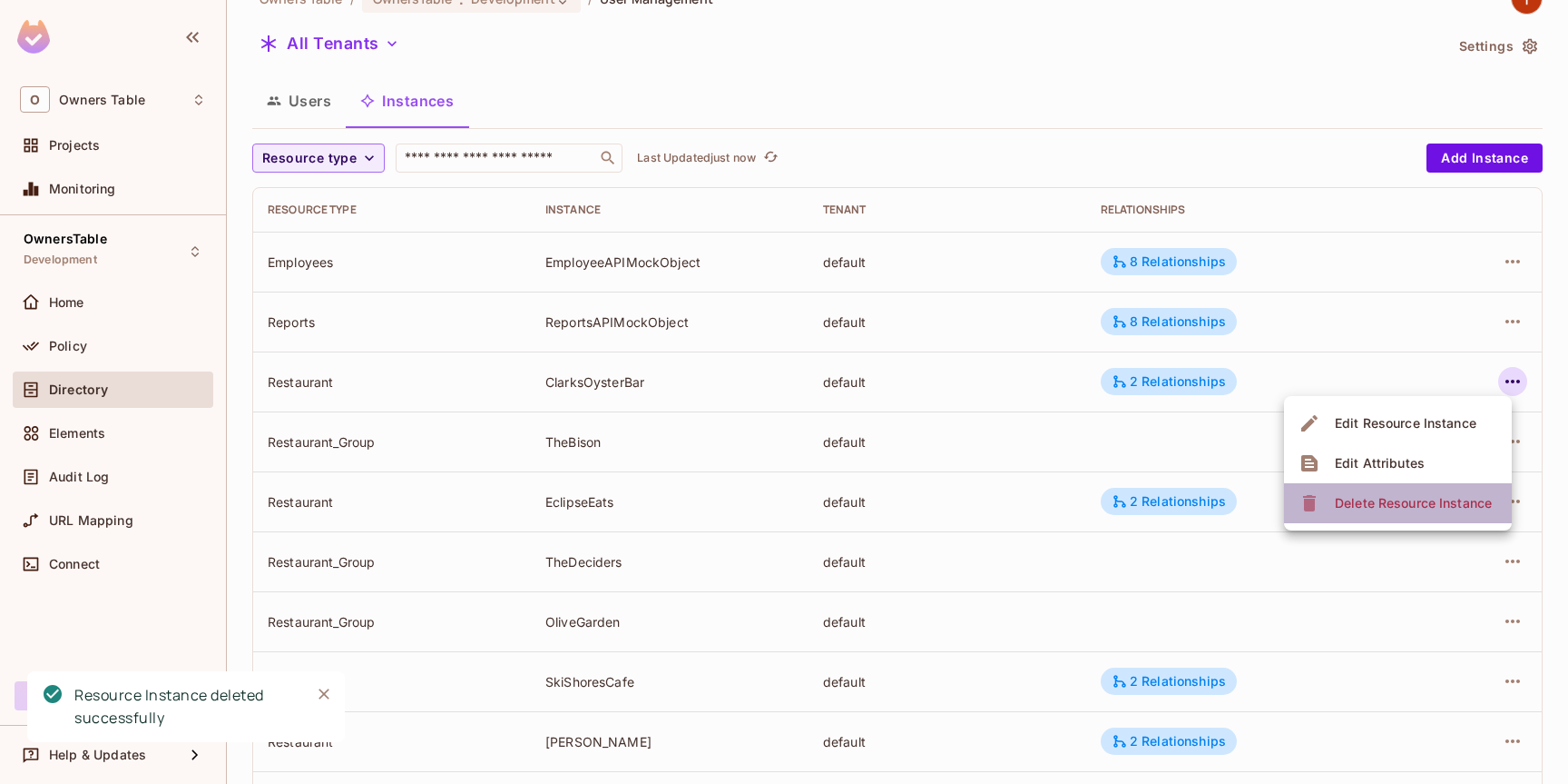
click at [1413, 508] on div "Delete Resource Instance" at bounding box center [1412, 503] width 157 height 19
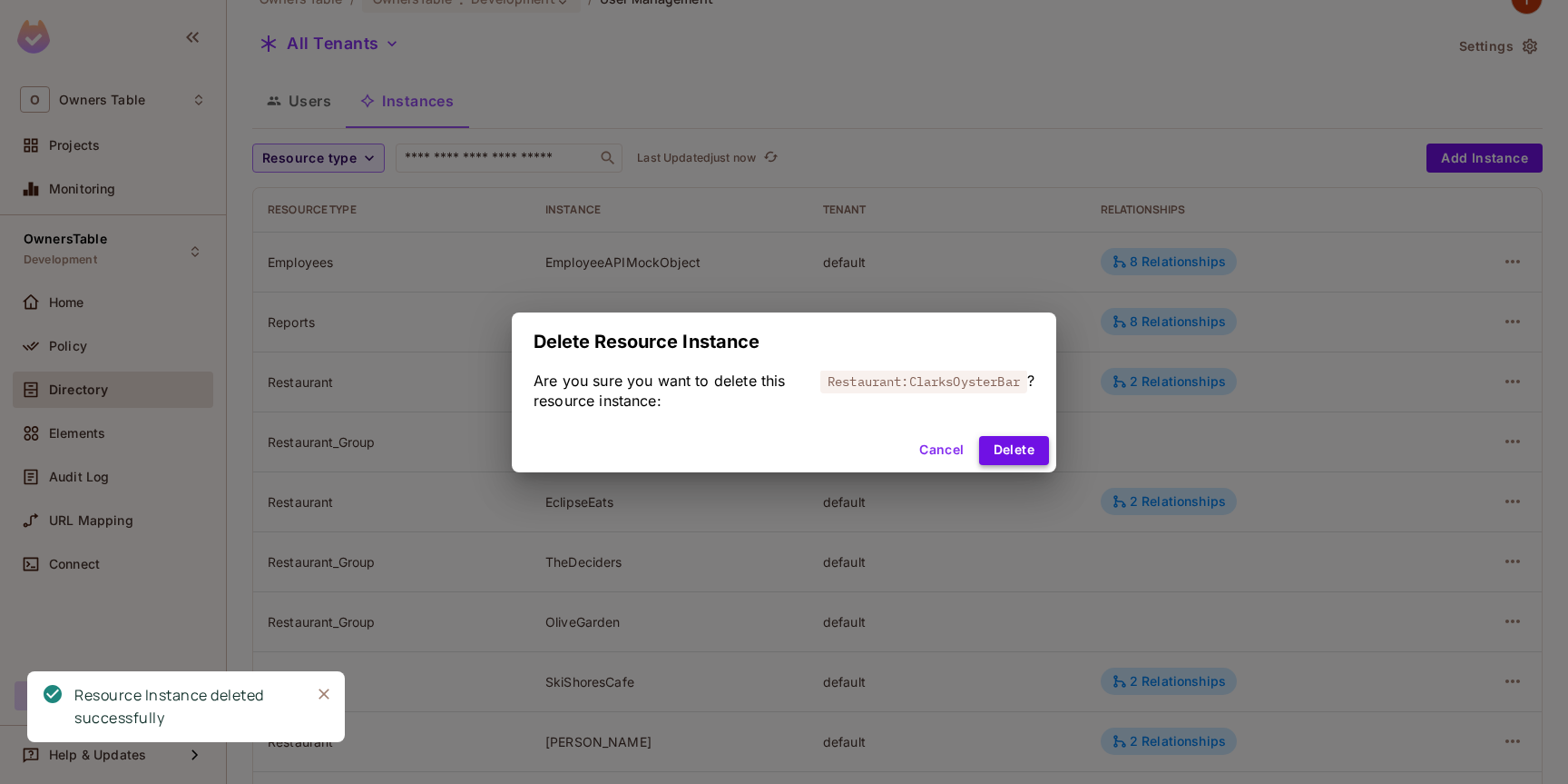
click at [1012, 451] on button "Delete" at bounding box center [1014, 450] width 70 height 29
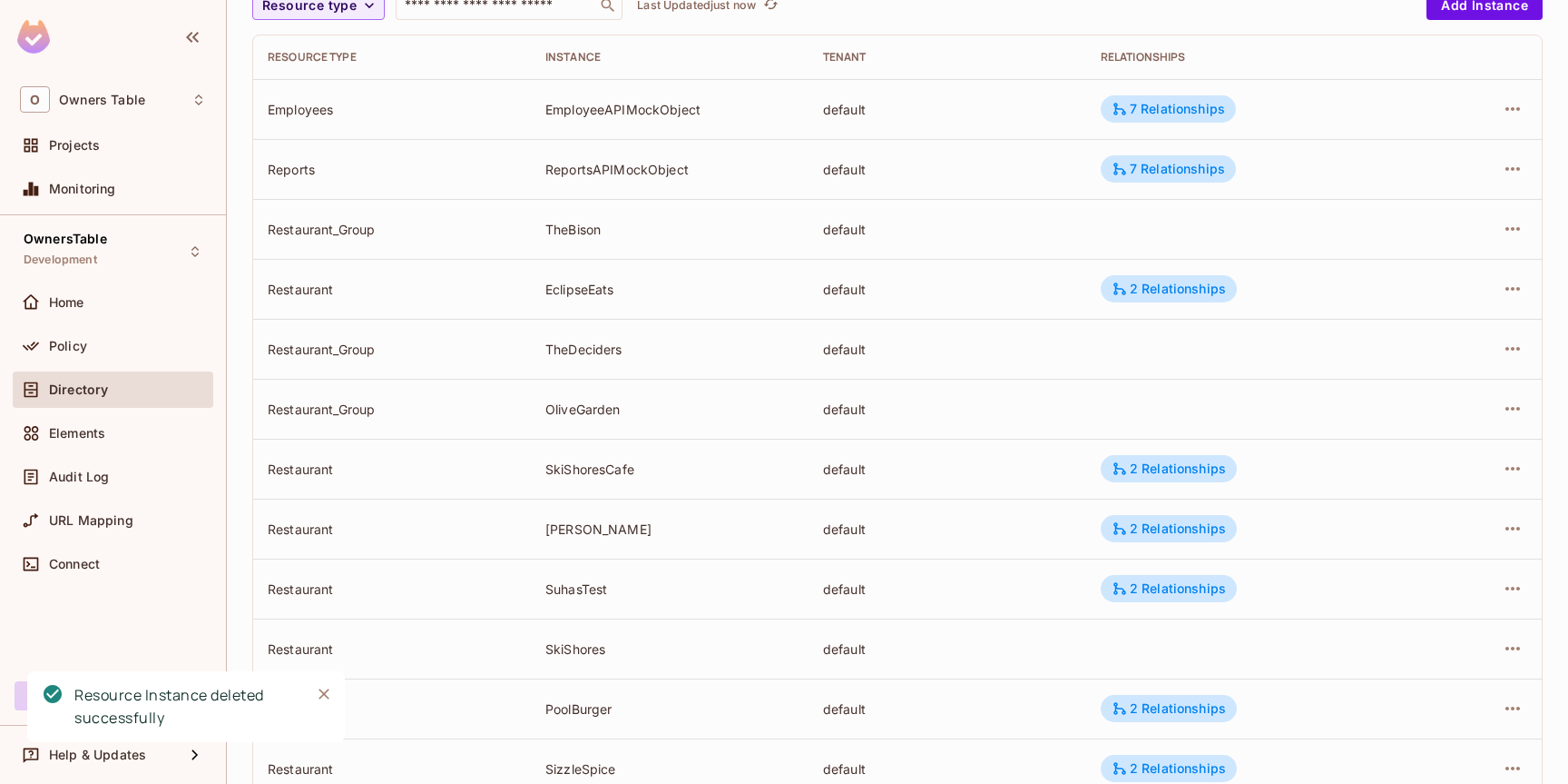
scroll to position [193, 0]
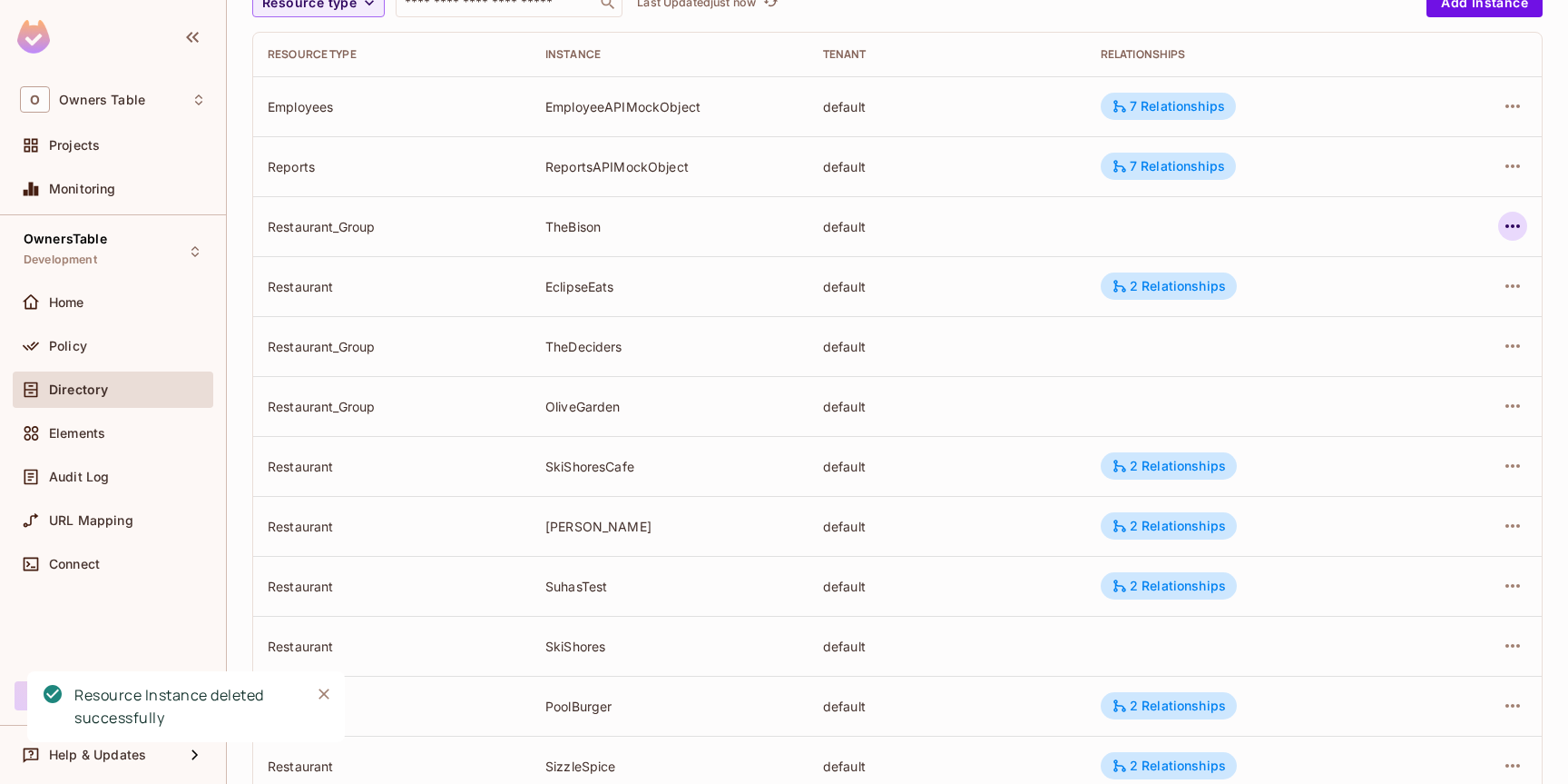
click at [1517, 232] on icon "button" at bounding box center [1513, 226] width 21 height 21
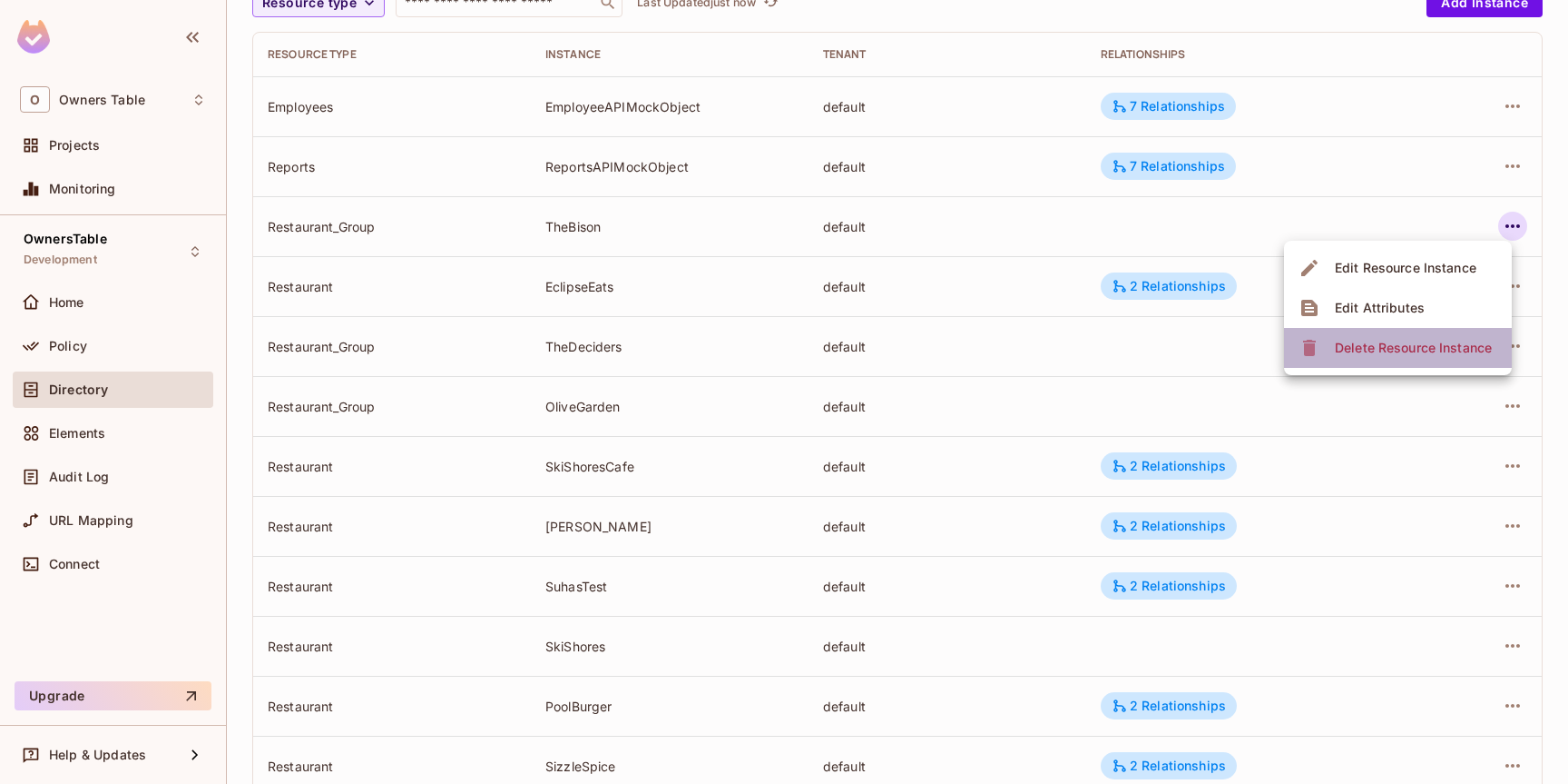
click at [1406, 345] on div "Delete Resource Instance" at bounding box center [1412, 348] width 157 height 19
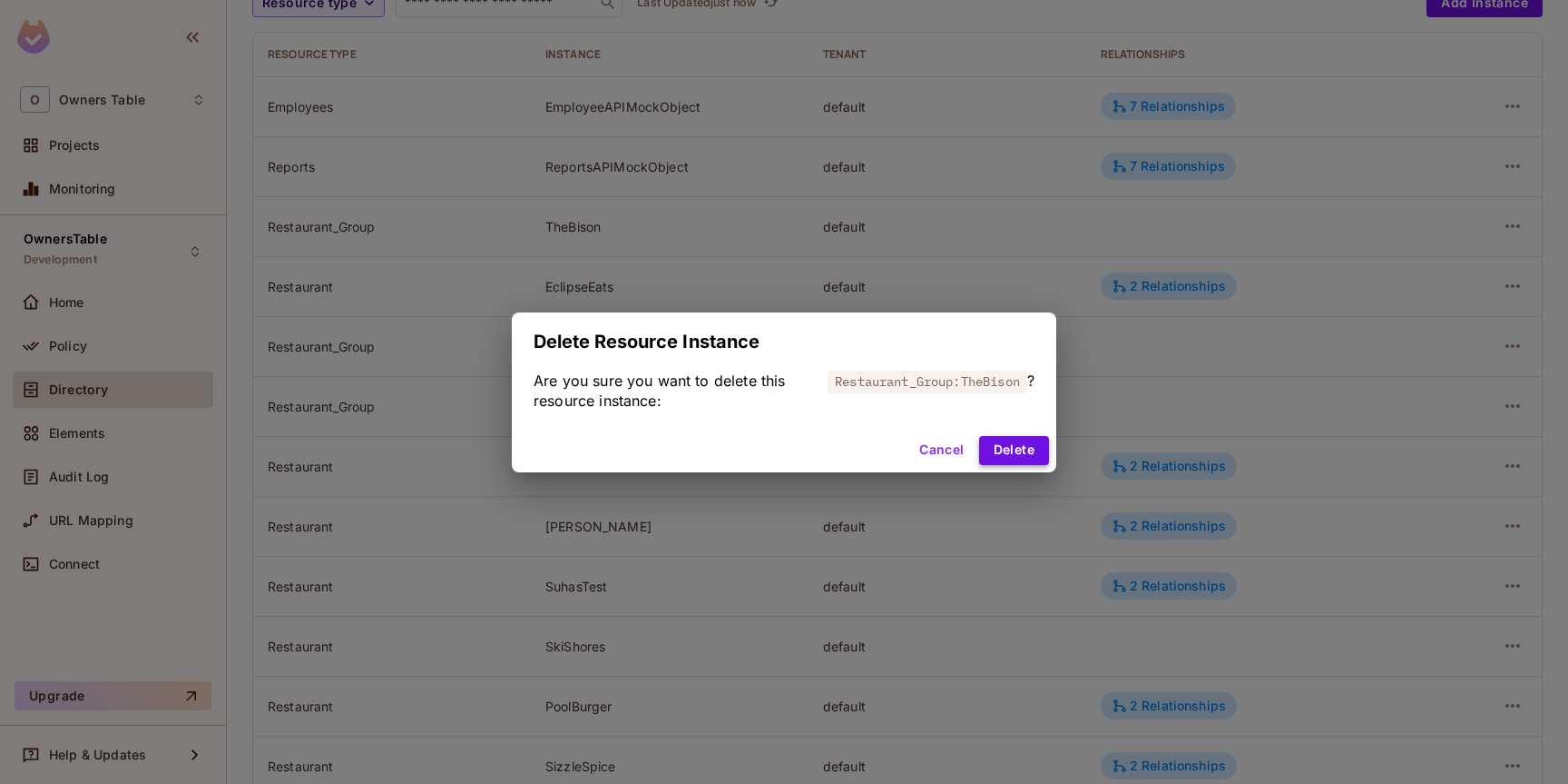
click at [1009, 449] on button "Delete" at bounding box center [1014, 450] width 70 height 29
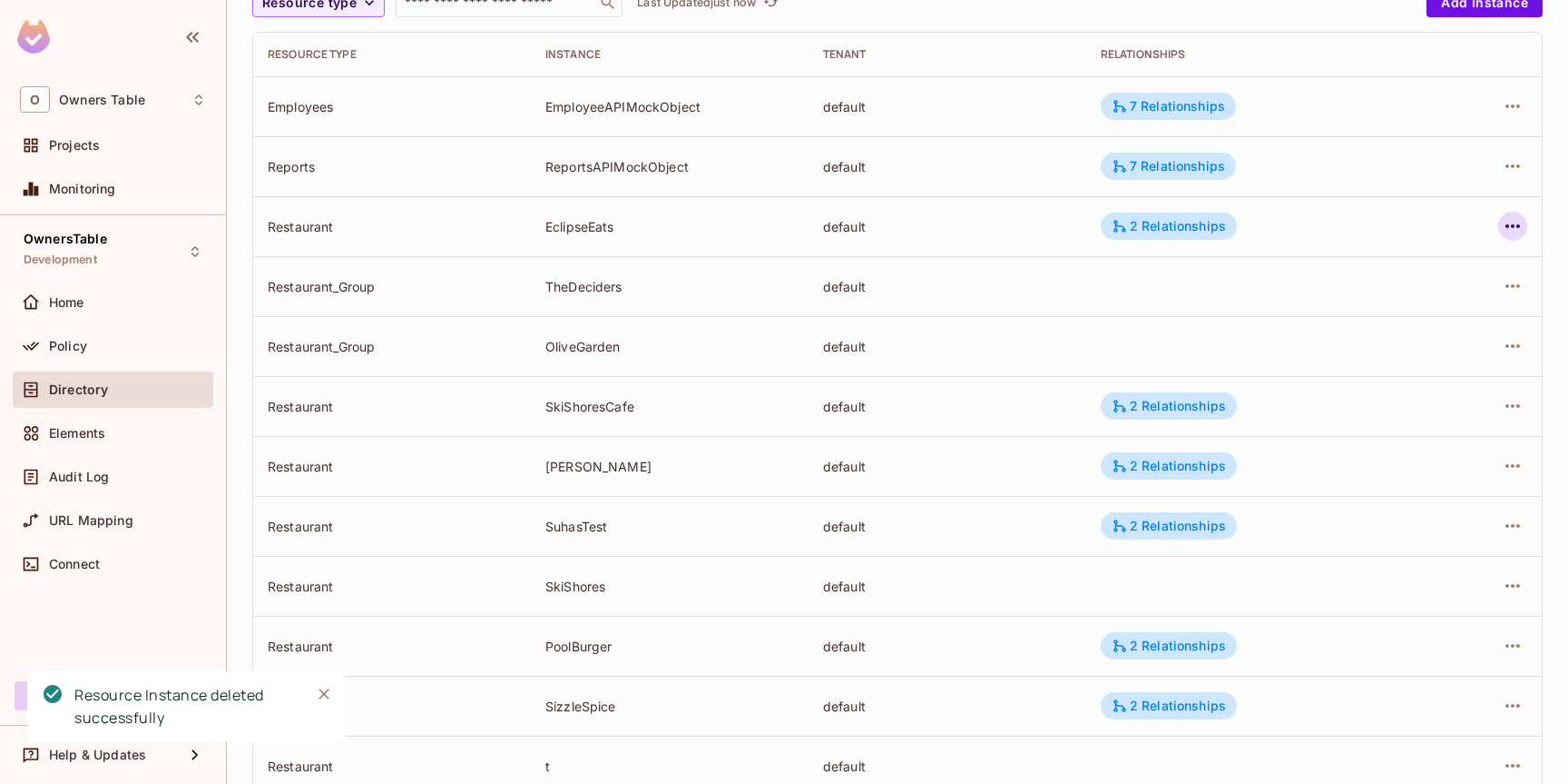
click at [1511, 228] on icon "button" at bounding box center [1513, 226] width 21 height 21
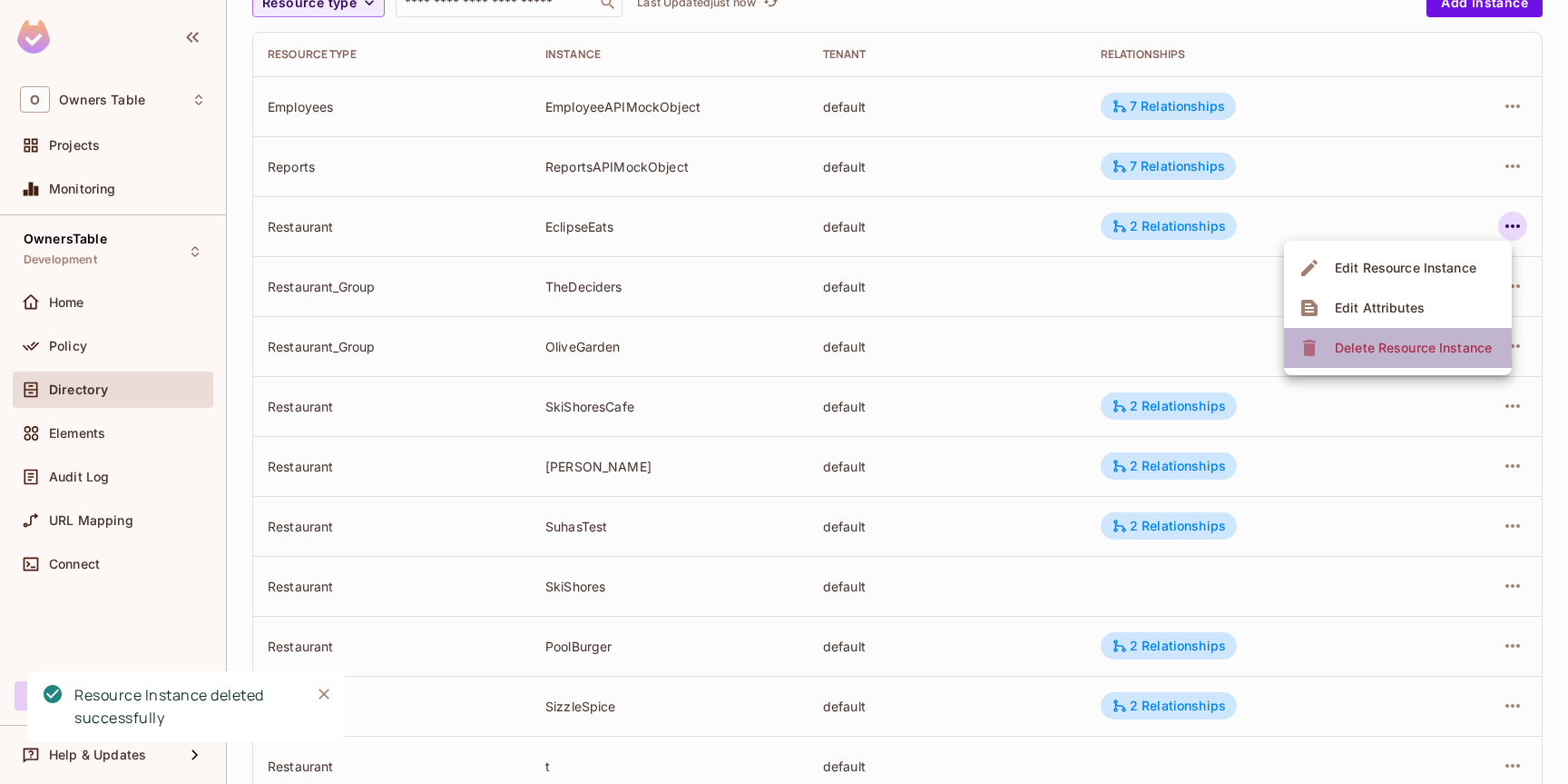
click at [1415, 351] on div "Delete Resource Instance" at bounding box center [1412, 348] width 157 height 19
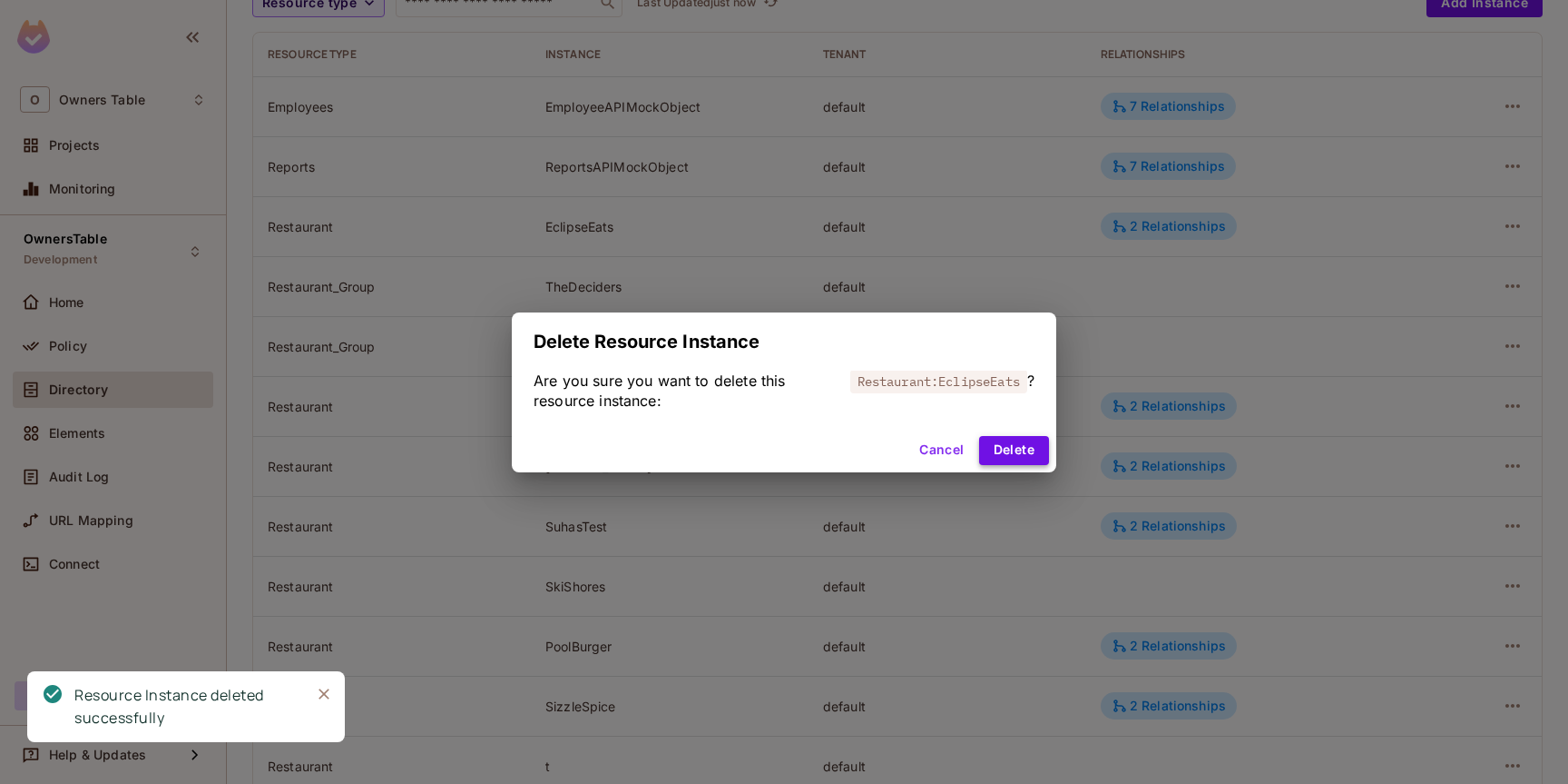
click at [1029, 443] on button "Delete" at bounding box center [1014, 450] width 70 height 29
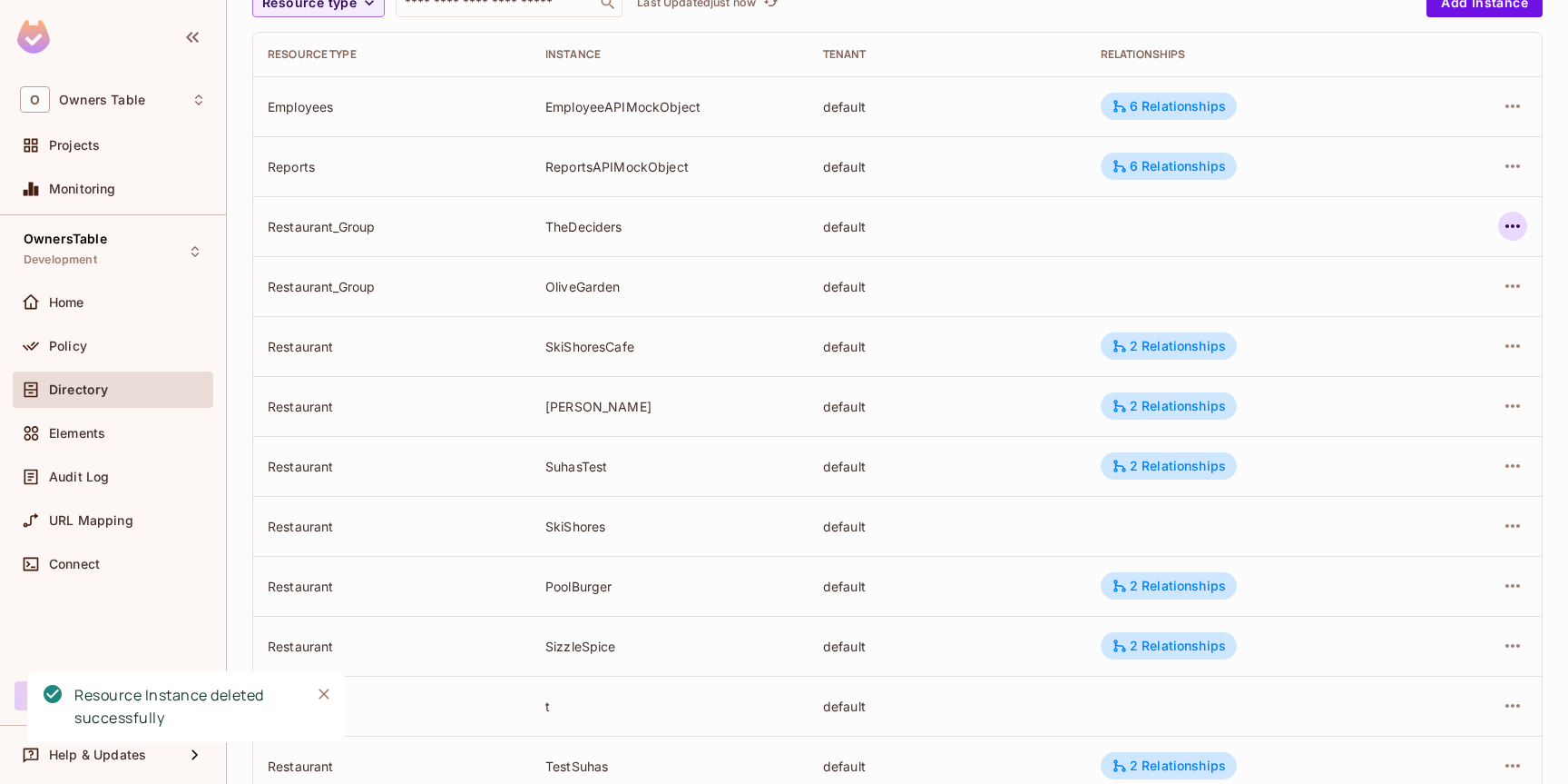
click at [1514, 233] on icon "button" at bounding box center [1513, 226] width 21 height 21
click at [1420, 349] on div "Delete Resource Instance" at bounding box center [1412, 348] width 157 height 19
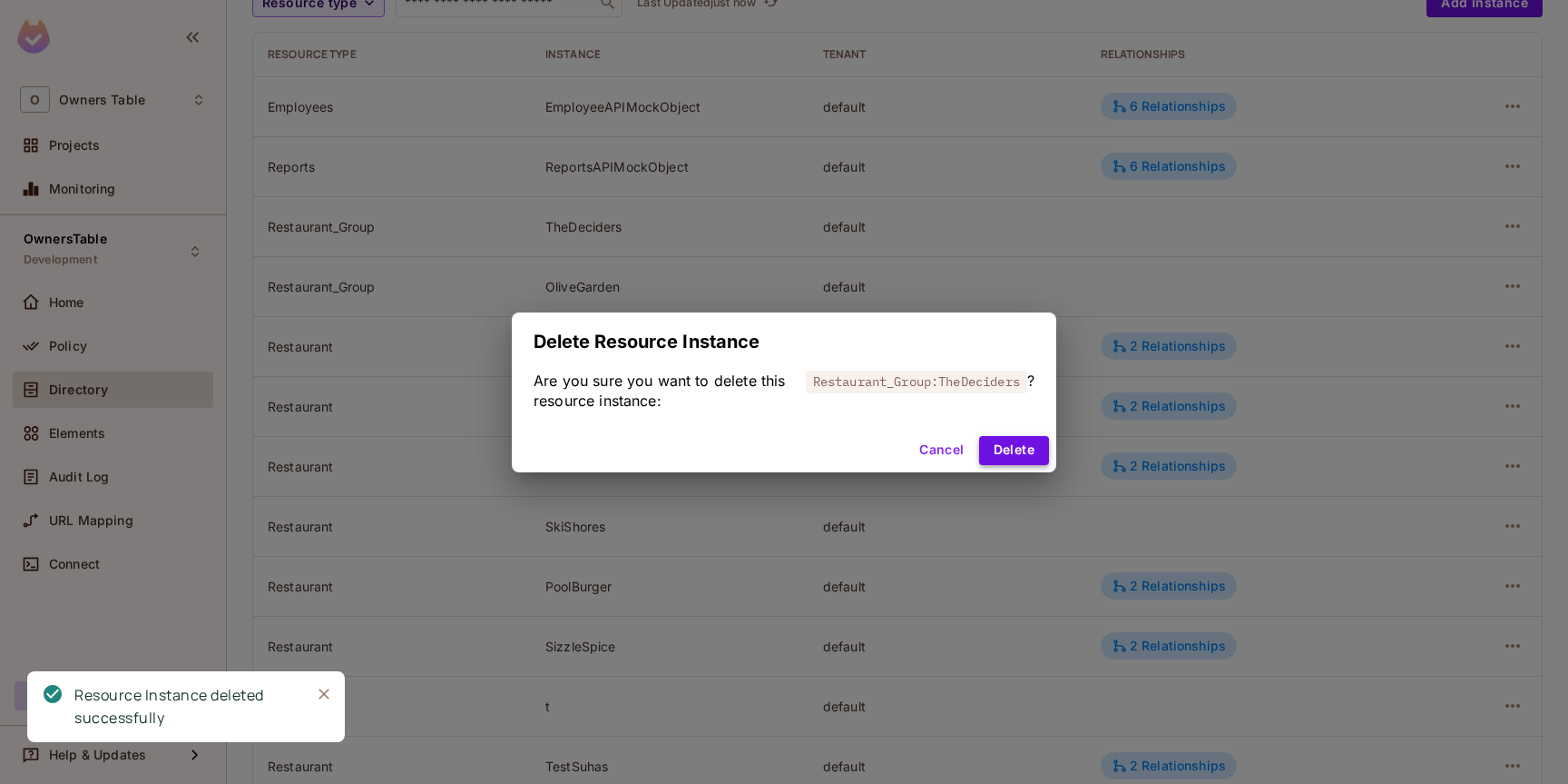
click at [1006, 447] on button "Delete" at bounding box center [1014, 450] width 70 height 29
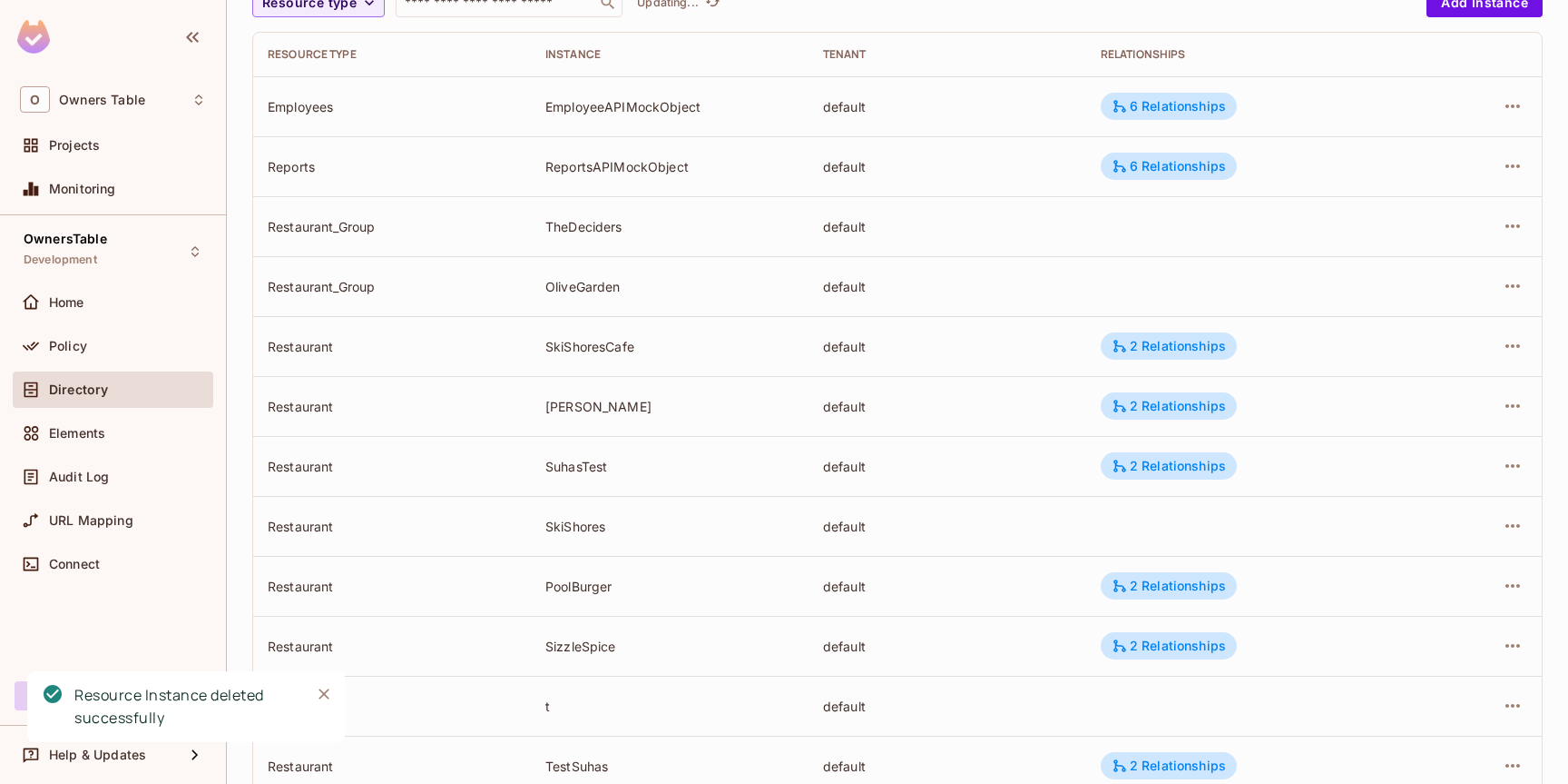
scroll to position [185, 0]
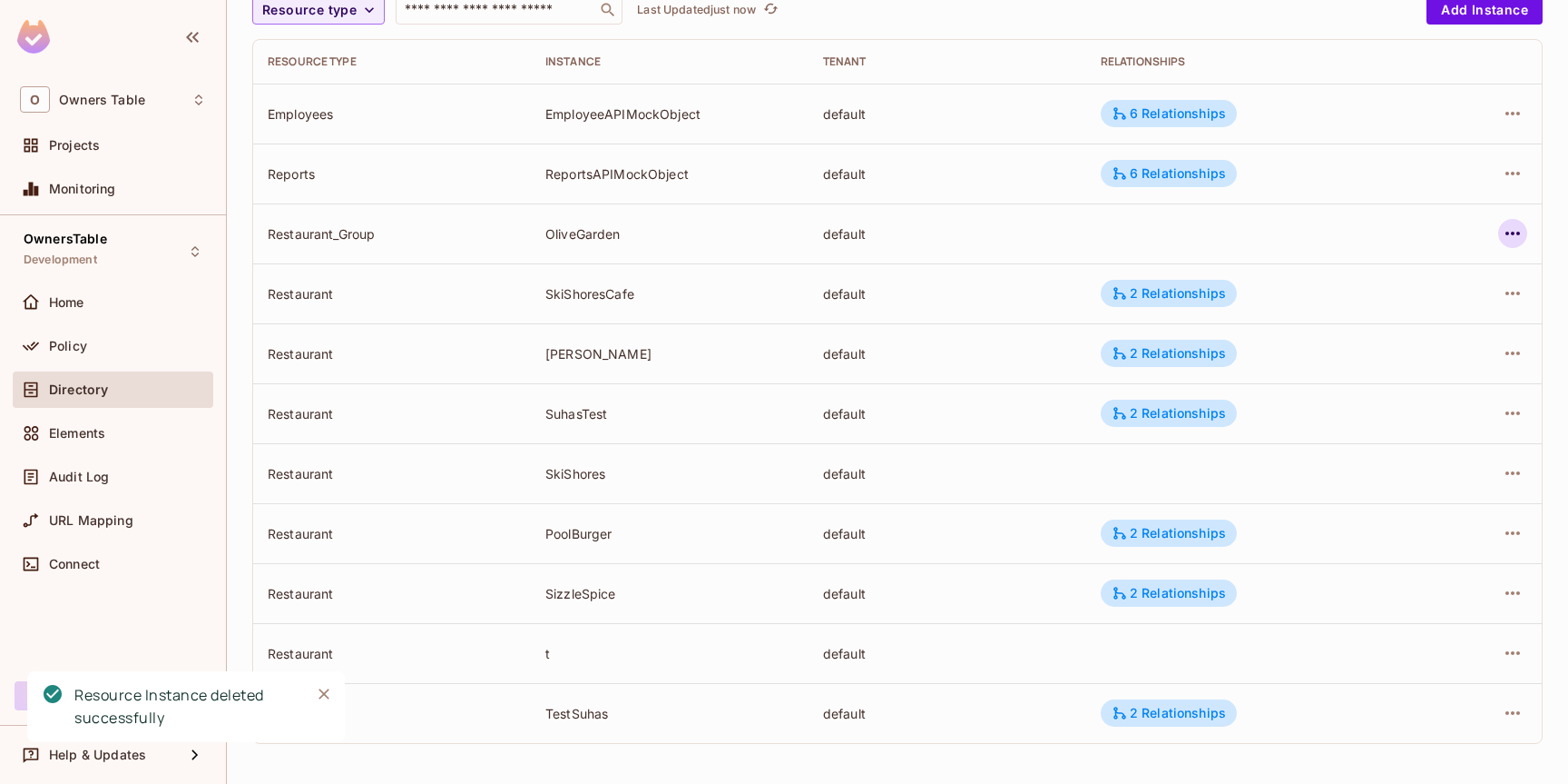
click at [1513, 235] on icon "button" at bounding box center [1513, 233] width 21 height 21
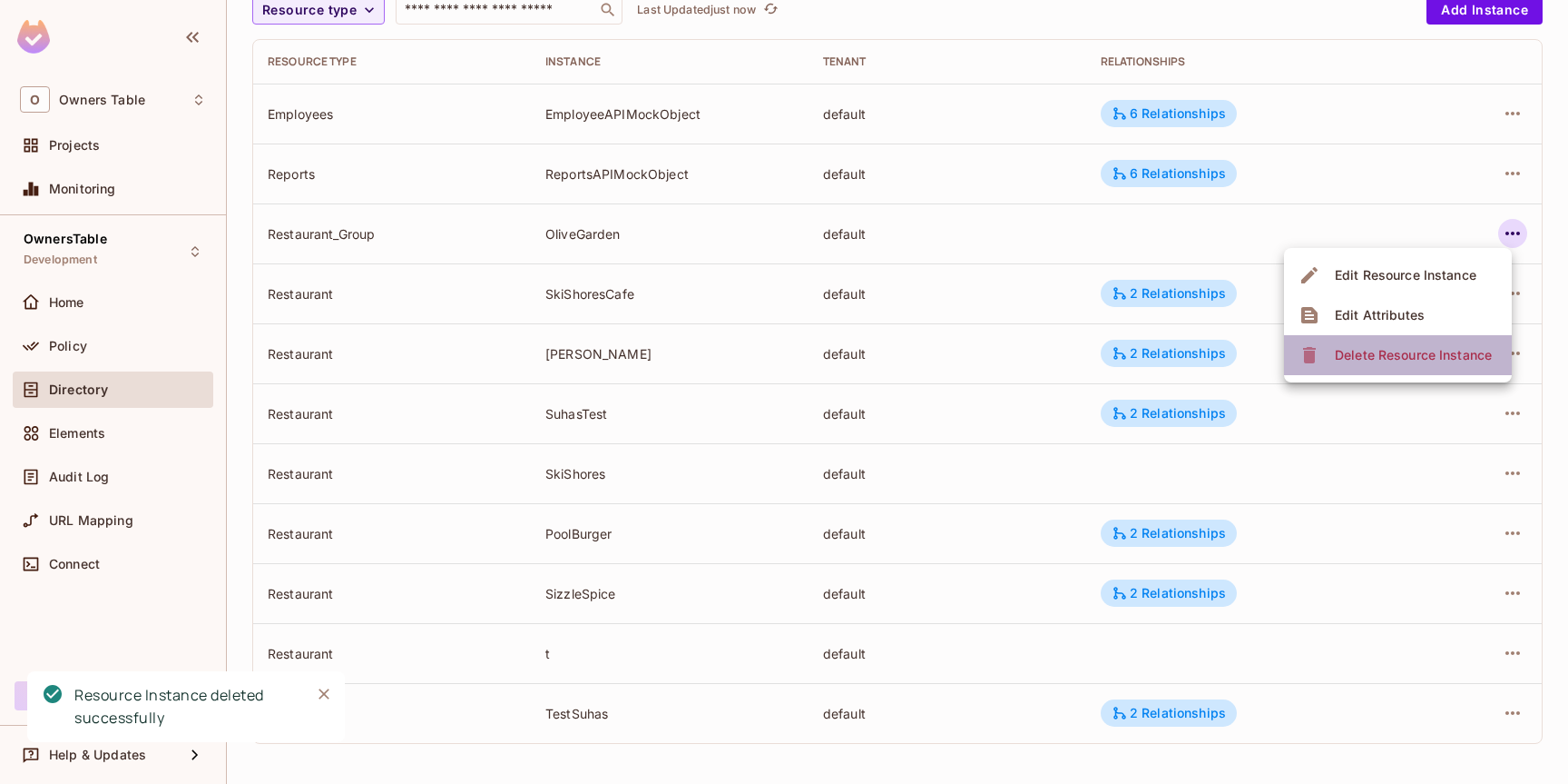
click at [1378, 358] on div "Delete Resource Instance" at bounding box center [1412, 355] width 157 height 19
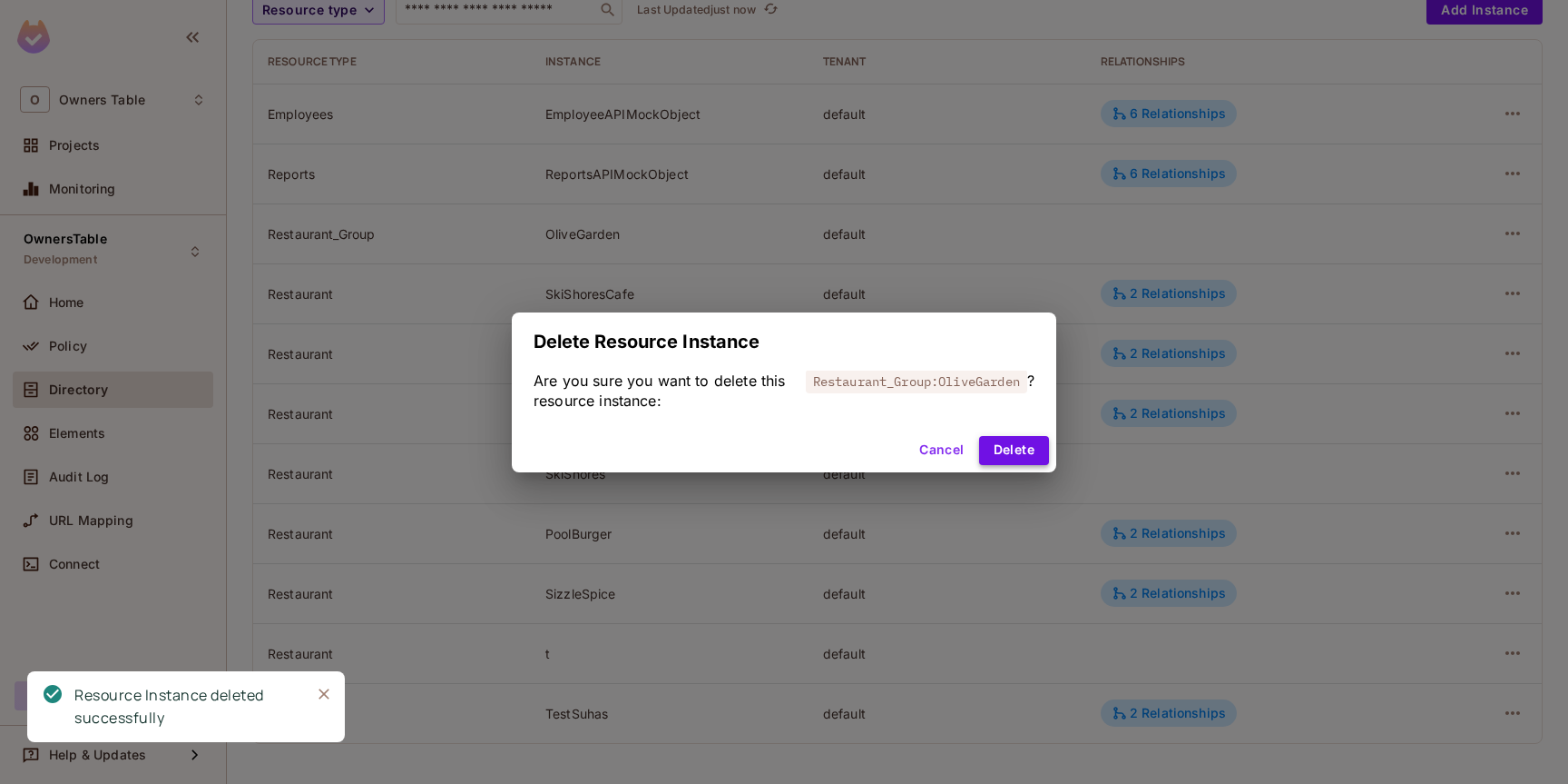
click at [1003, 457] on button "Delete" at bounding box center [1014, 450] width 70 height 29
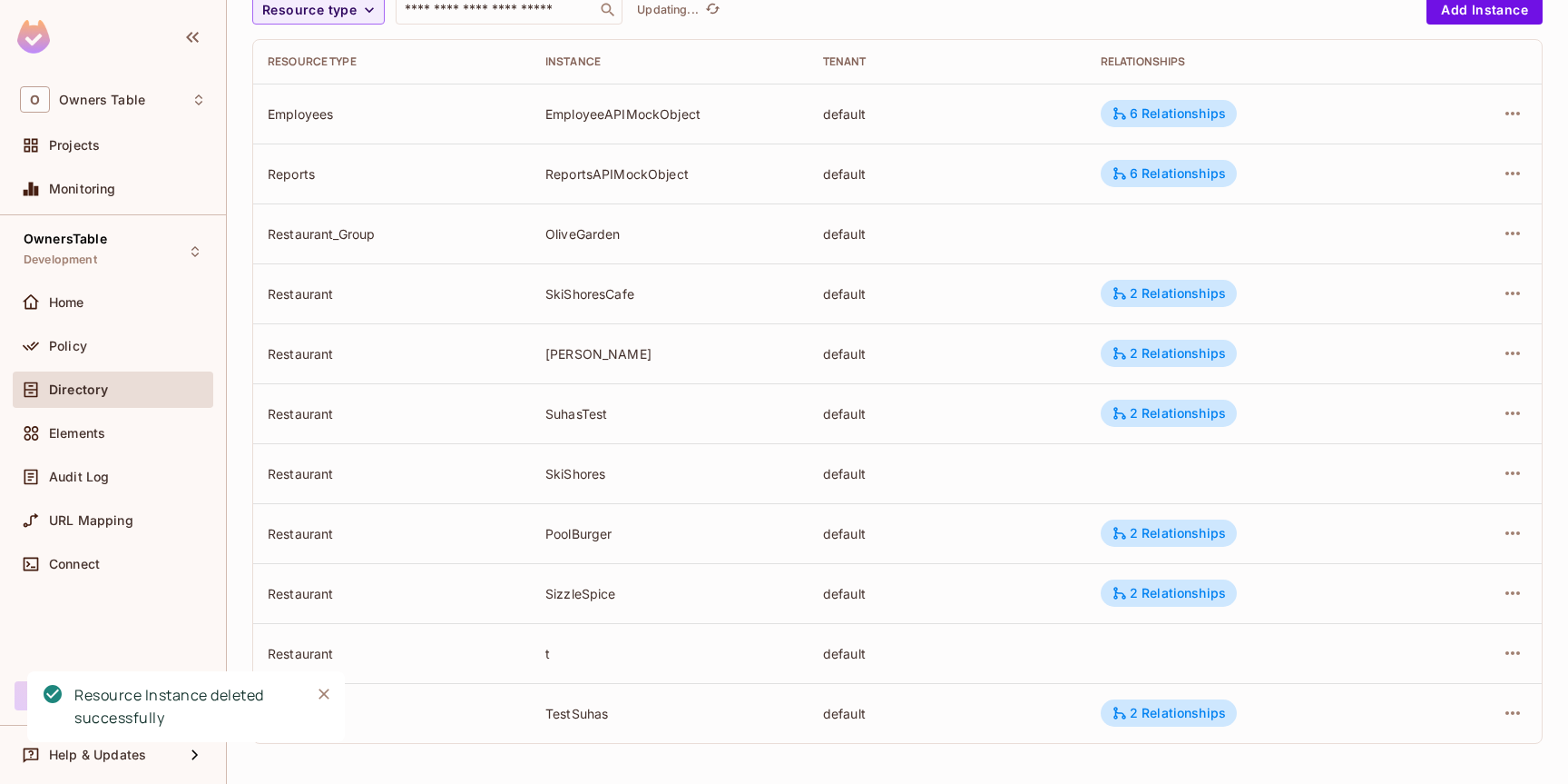
scroll to position [126, 0]
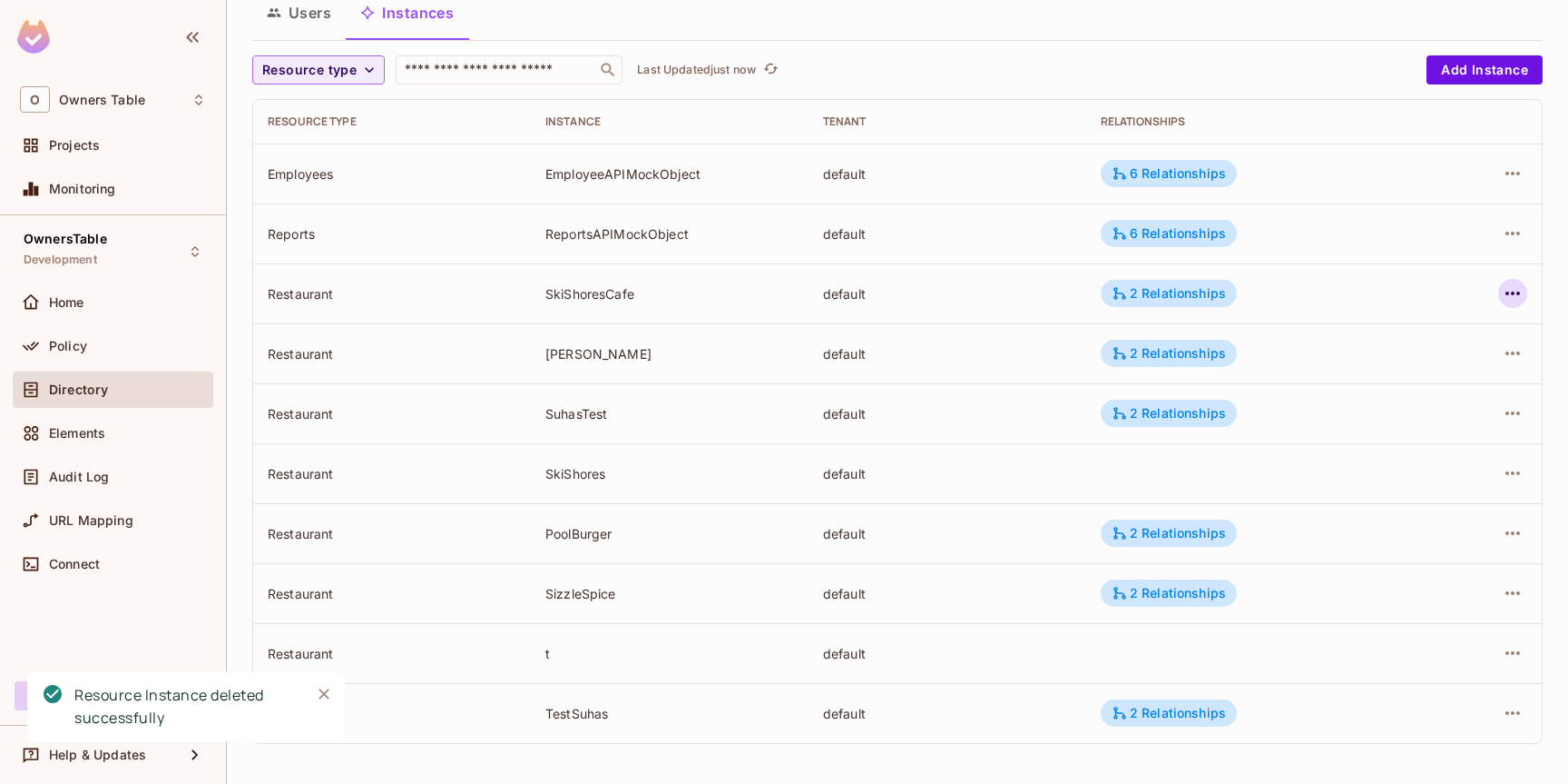
click at [1508, 299] on icon "button" at bounding box center [1513, 293] width 21 height 21
click at [1409, 412] on div "Delete Resource Instance" at bounding box center [1412, 415] width 157 height 19
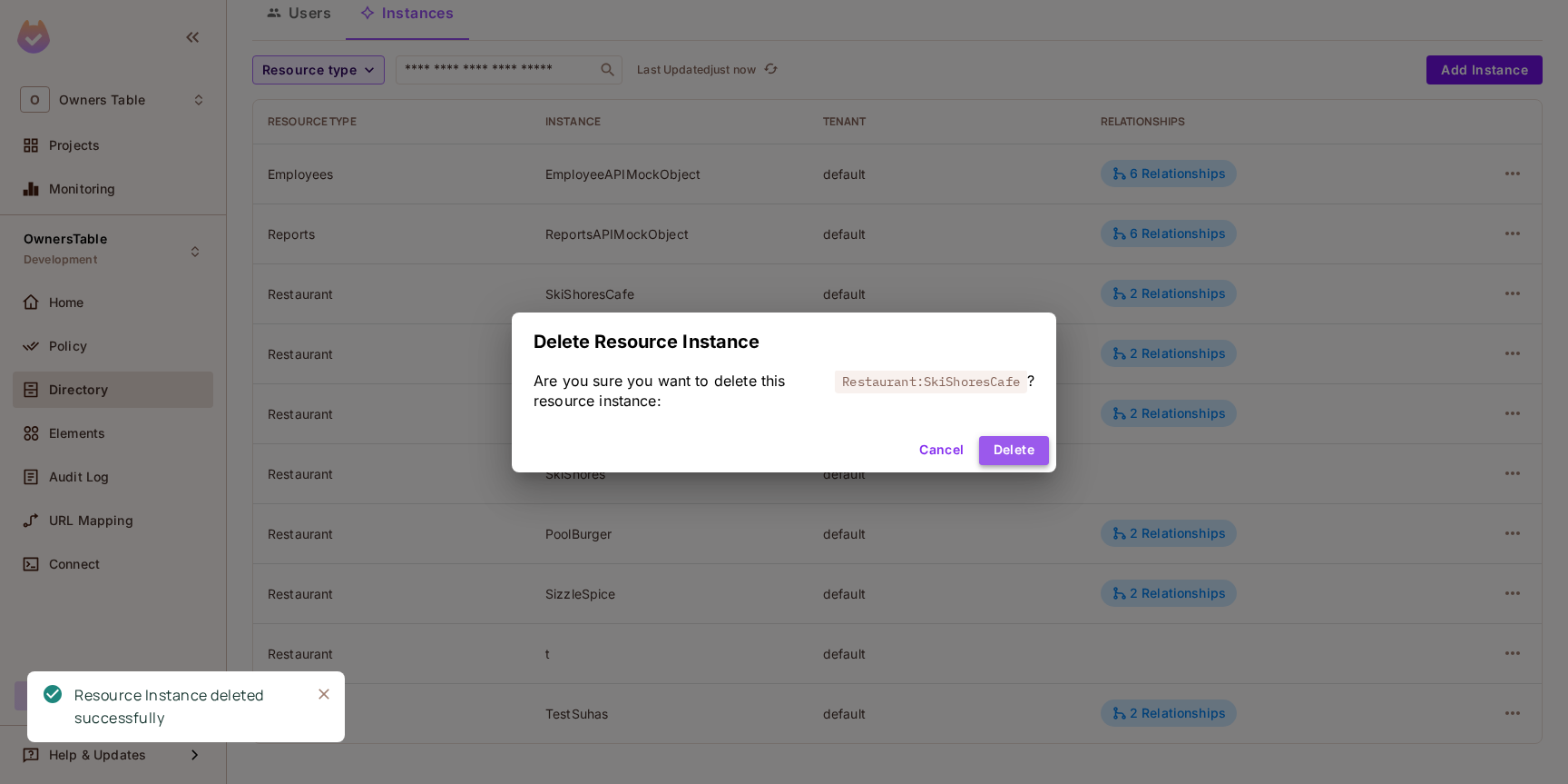
click at [1012, 457] on button "Delete" at bounding box center [1014, 450] width 70 height 29
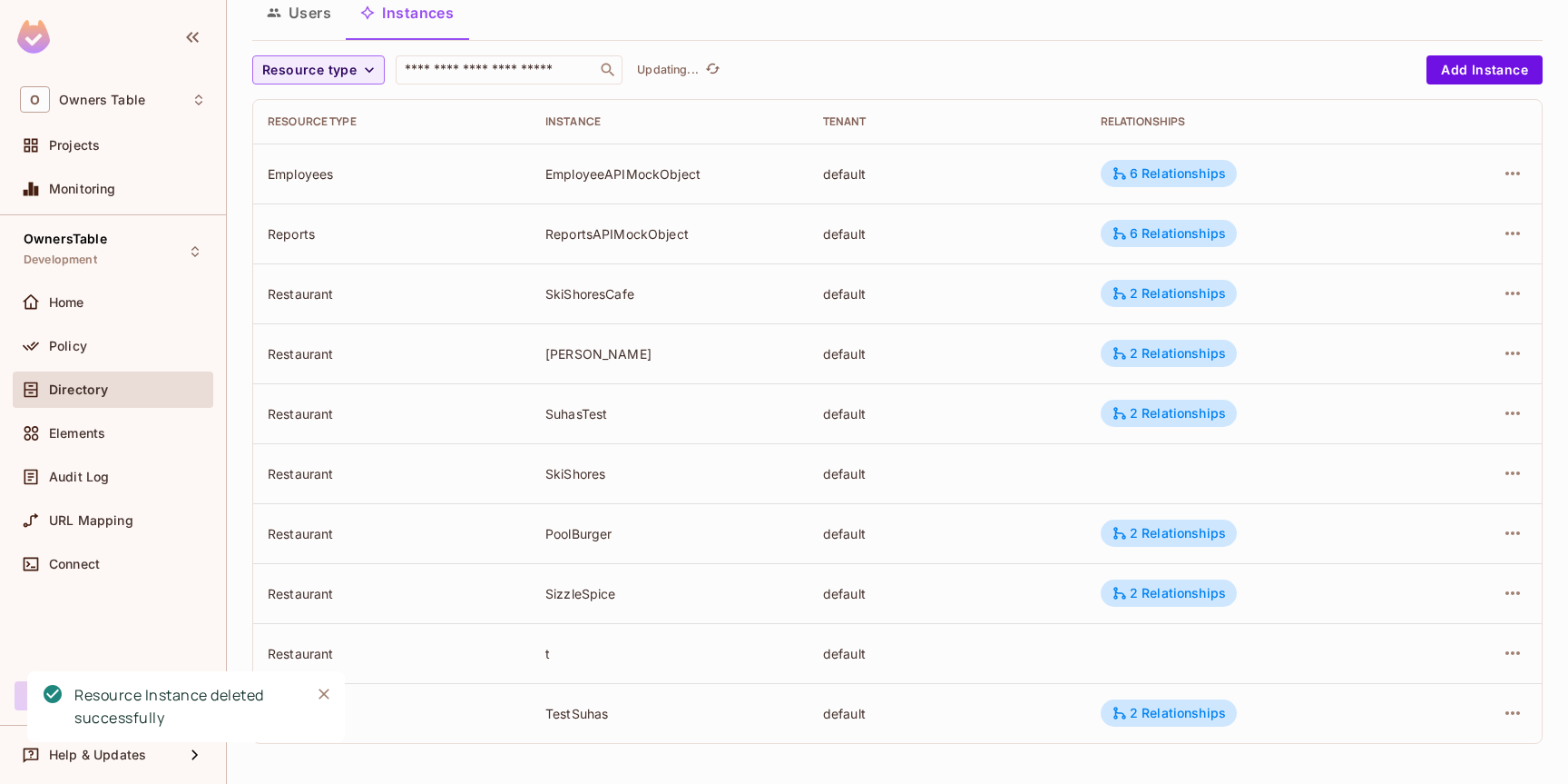
scroll to position [65, 0]
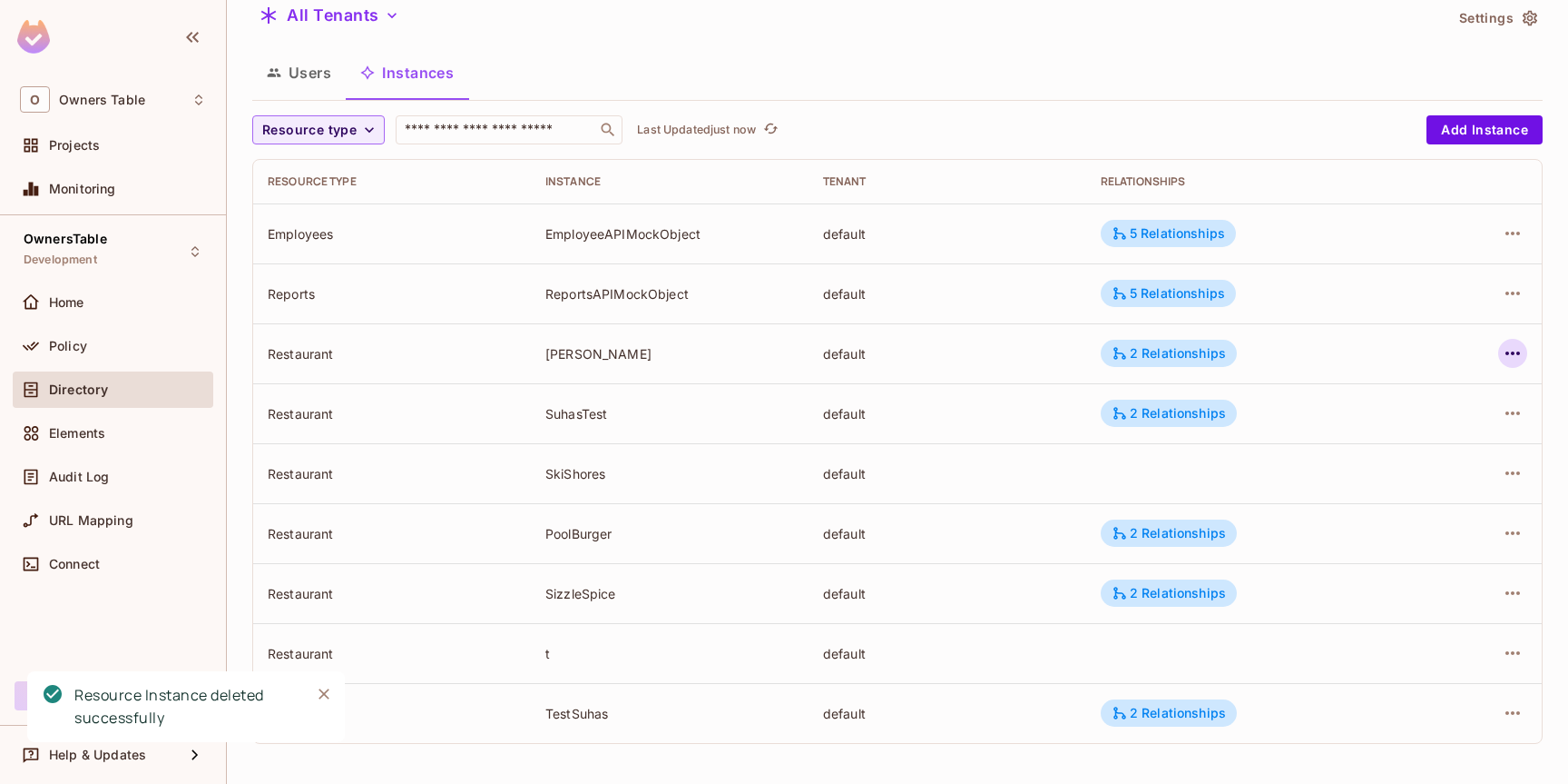
click at [1519, 360] on icon "button" at bounding box center [1513, 353] width 21 height 21
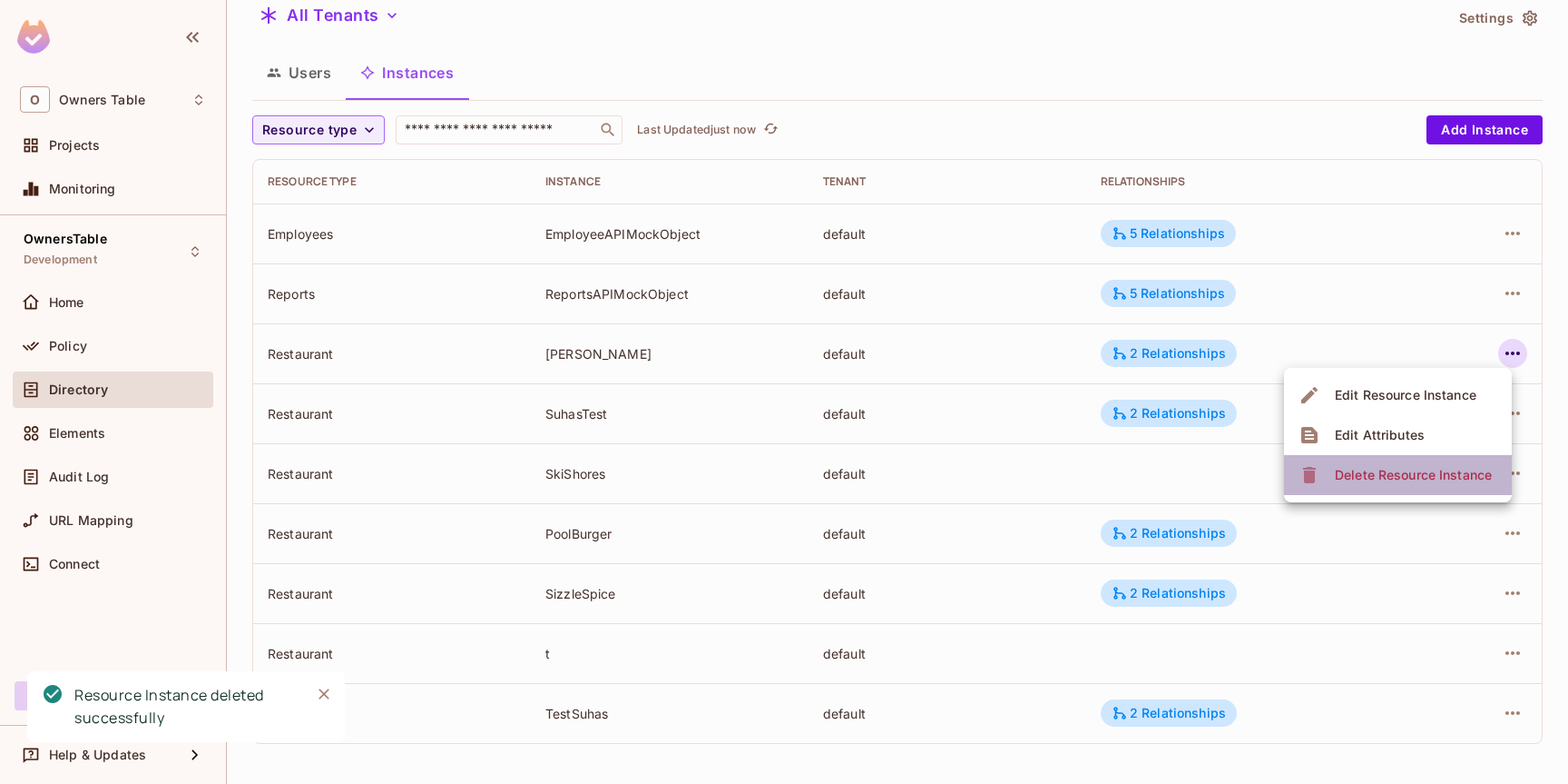
click at [1442, 467] on div "Delete Resource Instance" at bounding box center [1412, 474] width 157 height 19
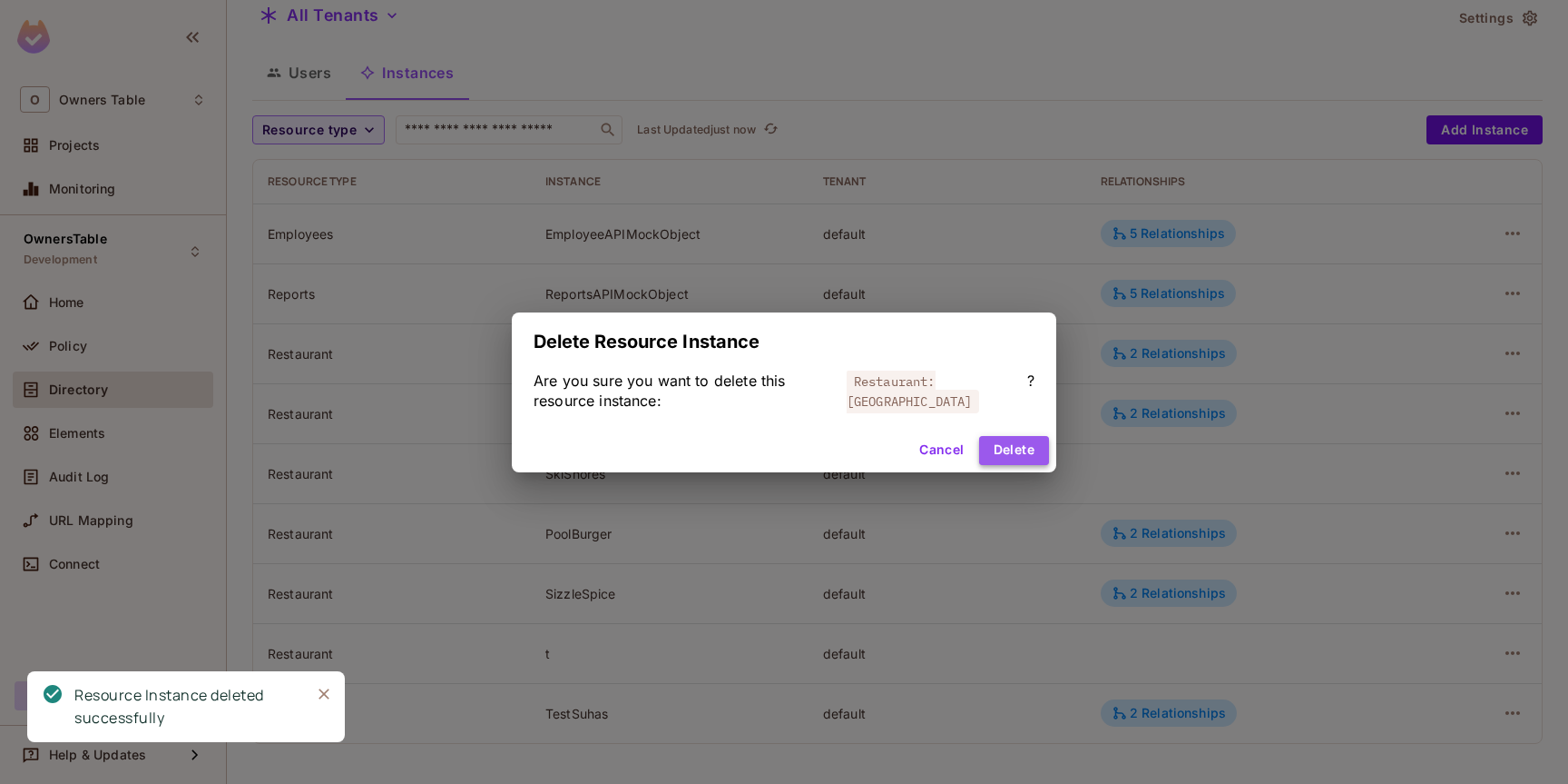
click at [1005, 455] on button "Delete" at bounding box center [1014, 450] width 70 height 29
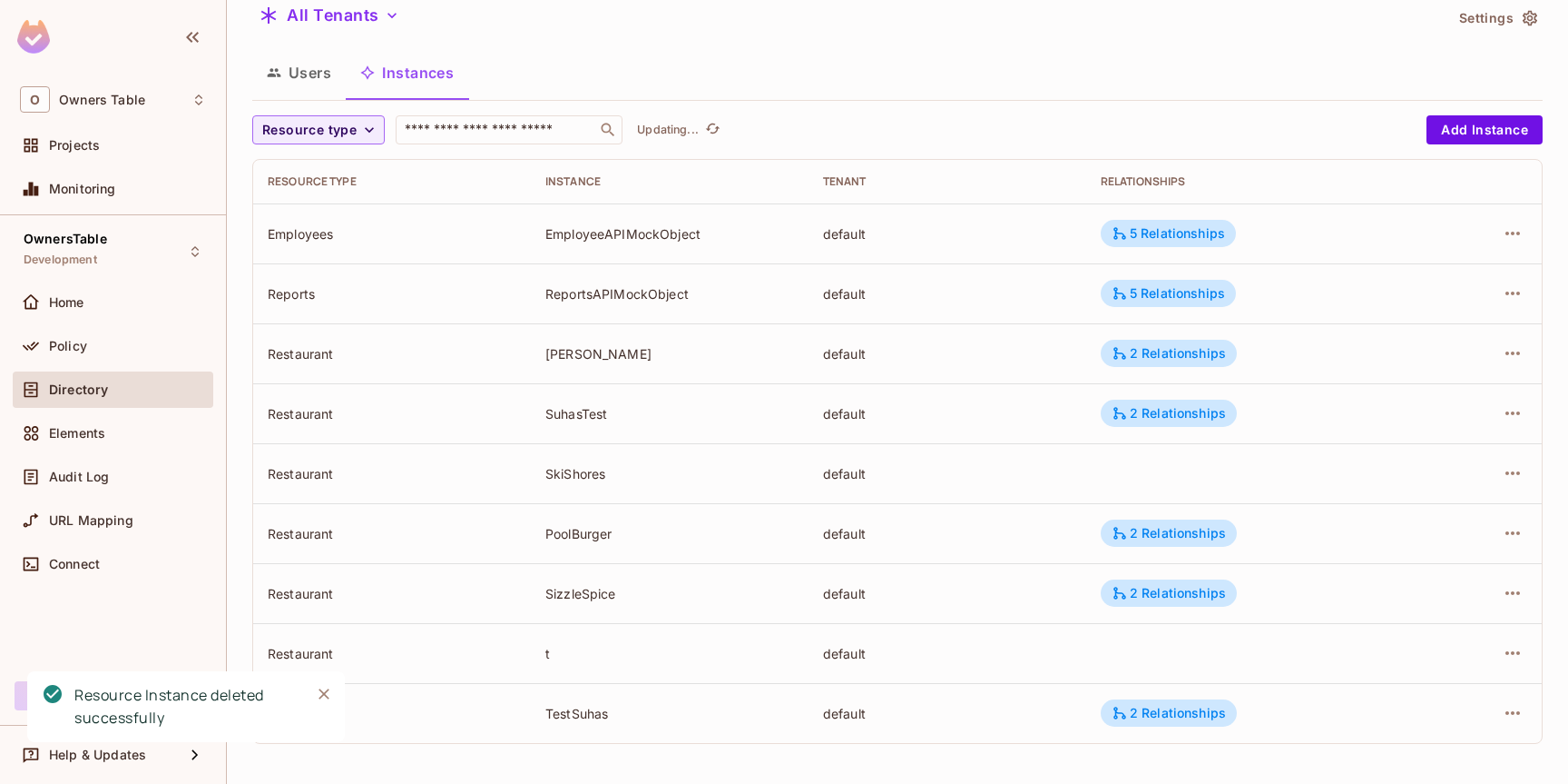
scroll to position [6, 0]
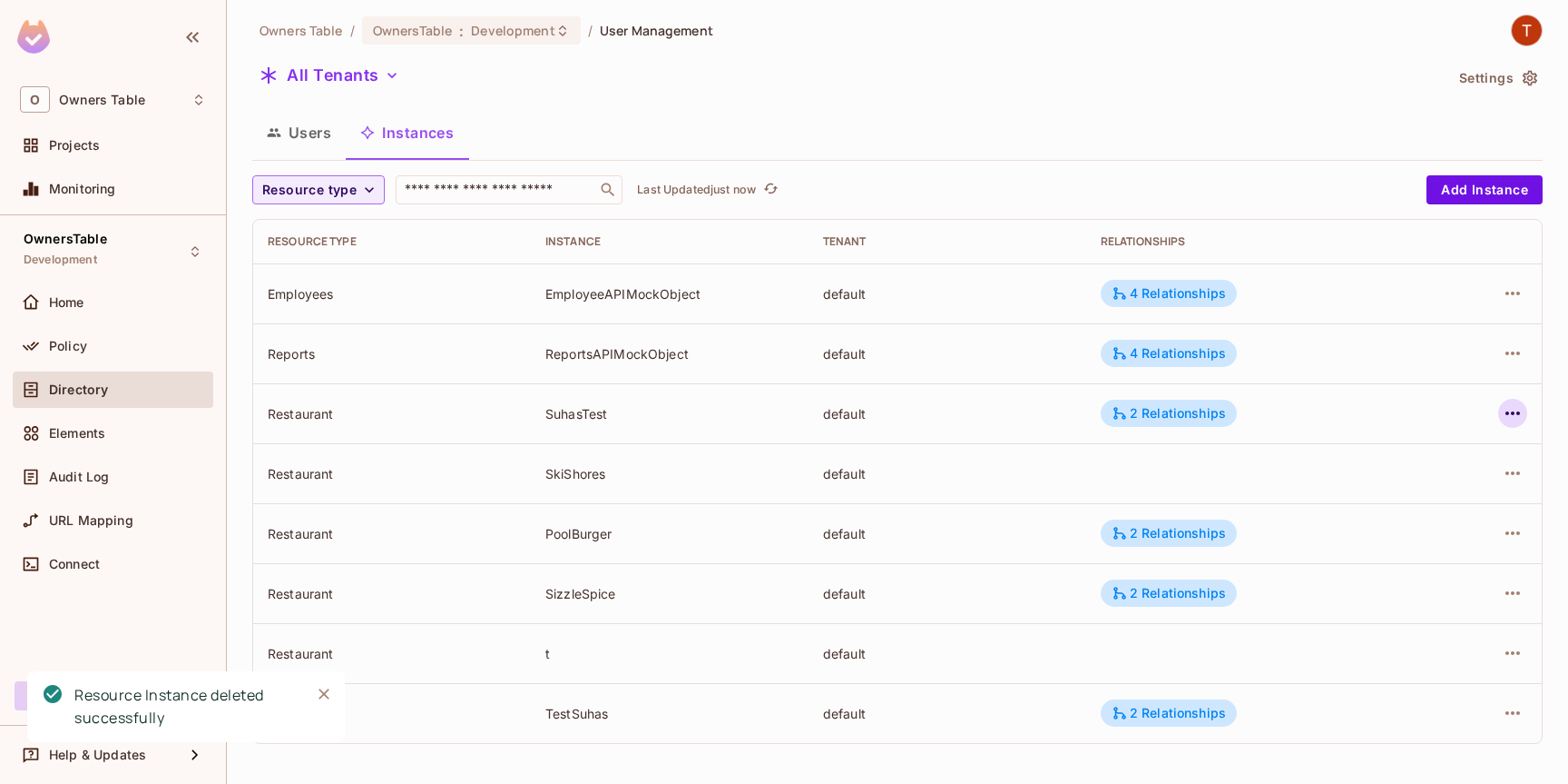
click at [1513, 409] on icon "button" at bounding box center [1513, 413] width 21 height 21
click at [1385, 524] on span "Delete Resource Instance" at bounding box center [1413, 535] width 167 height 29
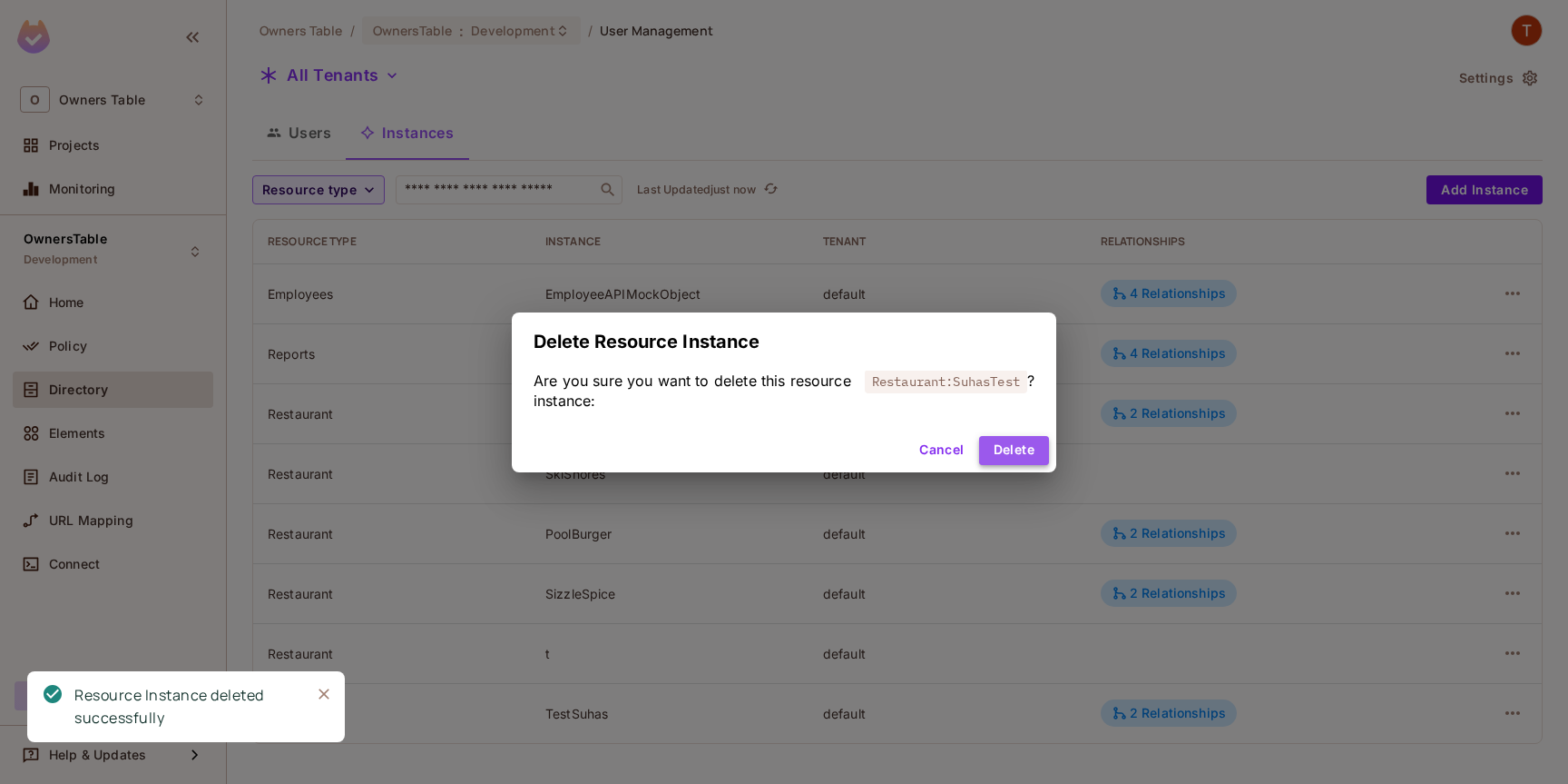
click at [1004, 452] on button "Delete" at bounding box center [1014, 450] width 70 height 29
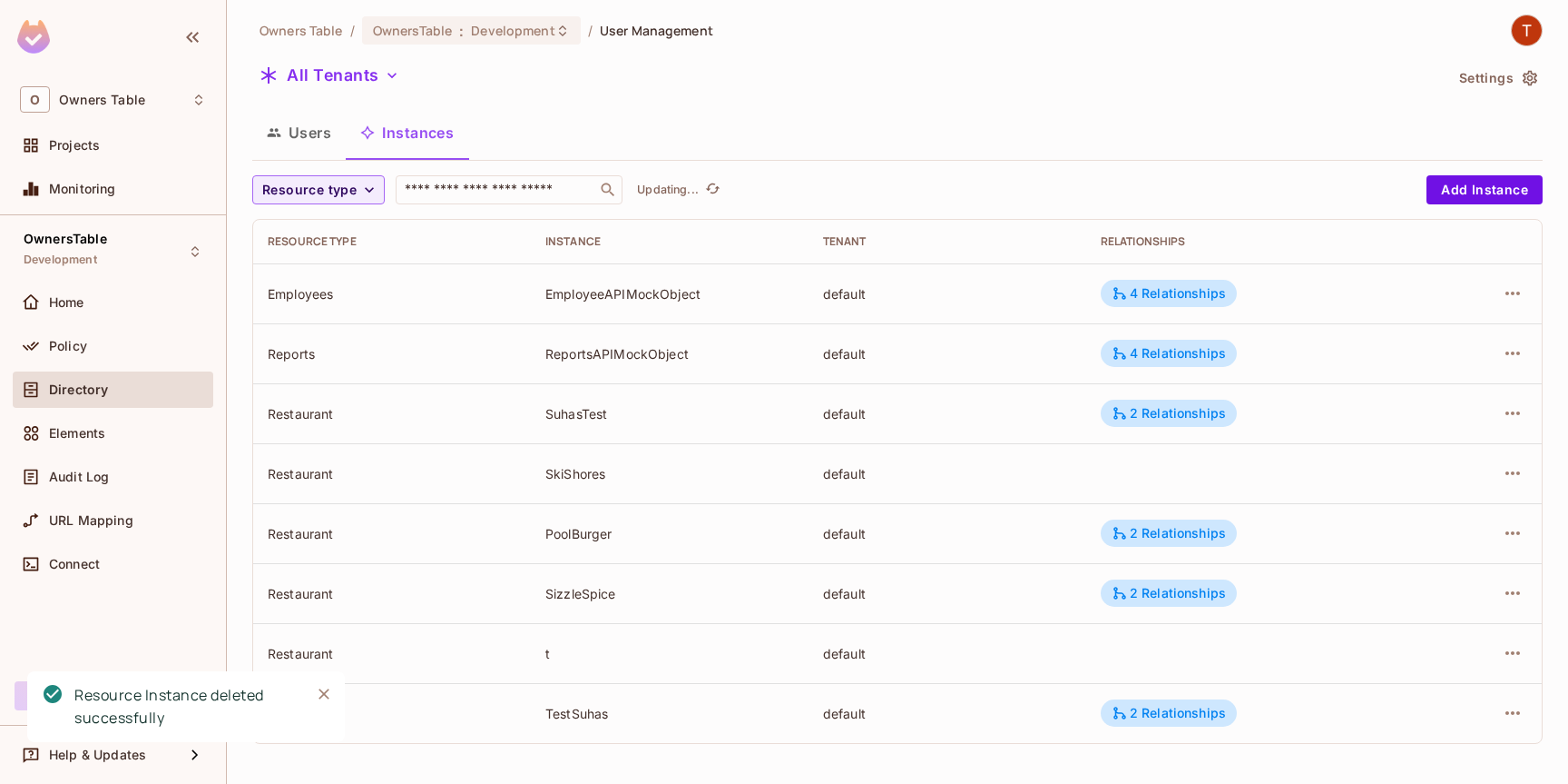
scroll to position [0, 0]
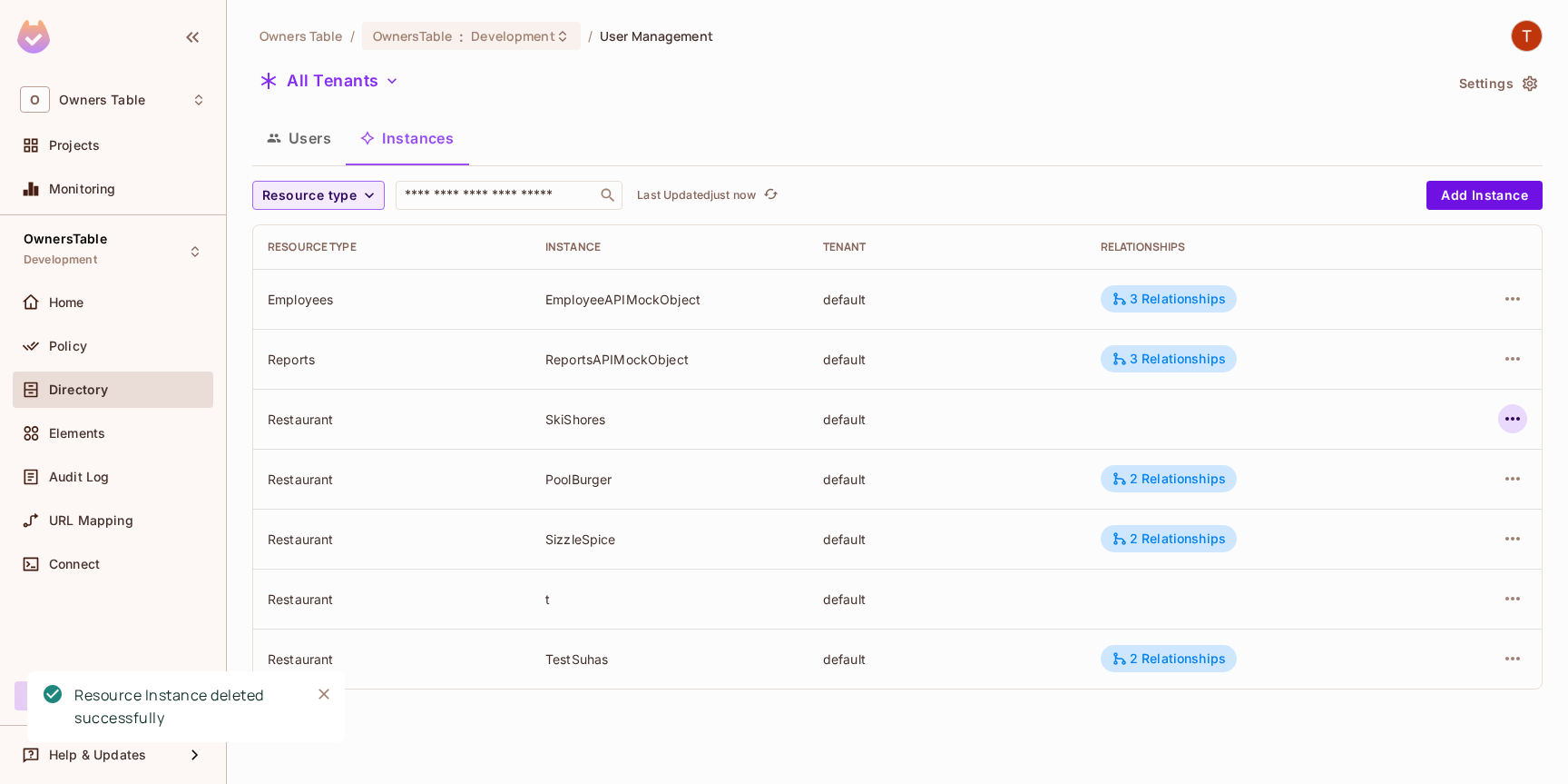
click at [1515, 423] on icon "button" at bounding box center [1513, 419] width 21 height 21
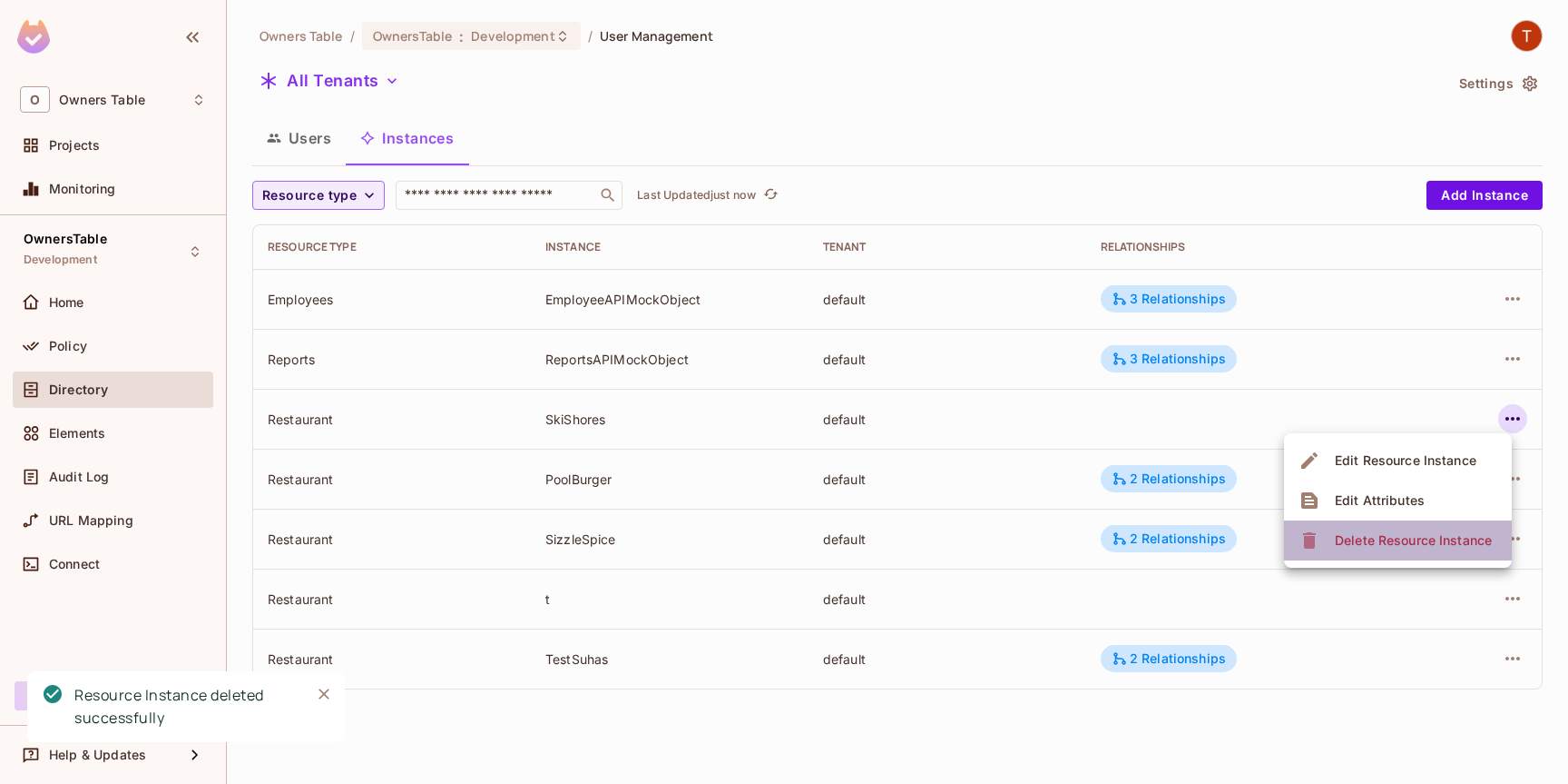
click at [1340, 543] on div "Delete Resource Instance" at bounding box center [1412, 540] width 157 height 19
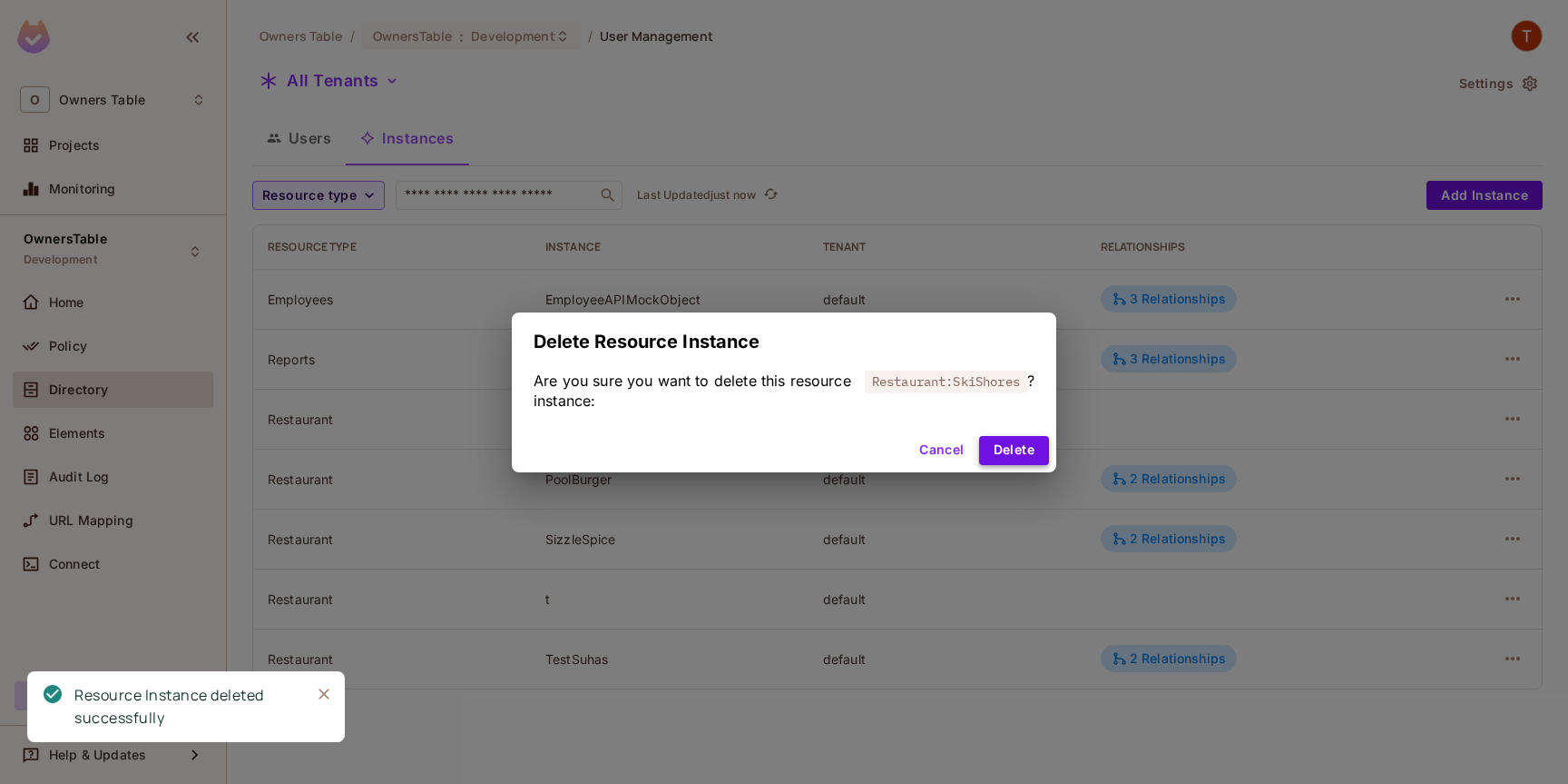
click at [1017, 449] on button "Delete" at bounding box center [1014, 450] width 70 height 29
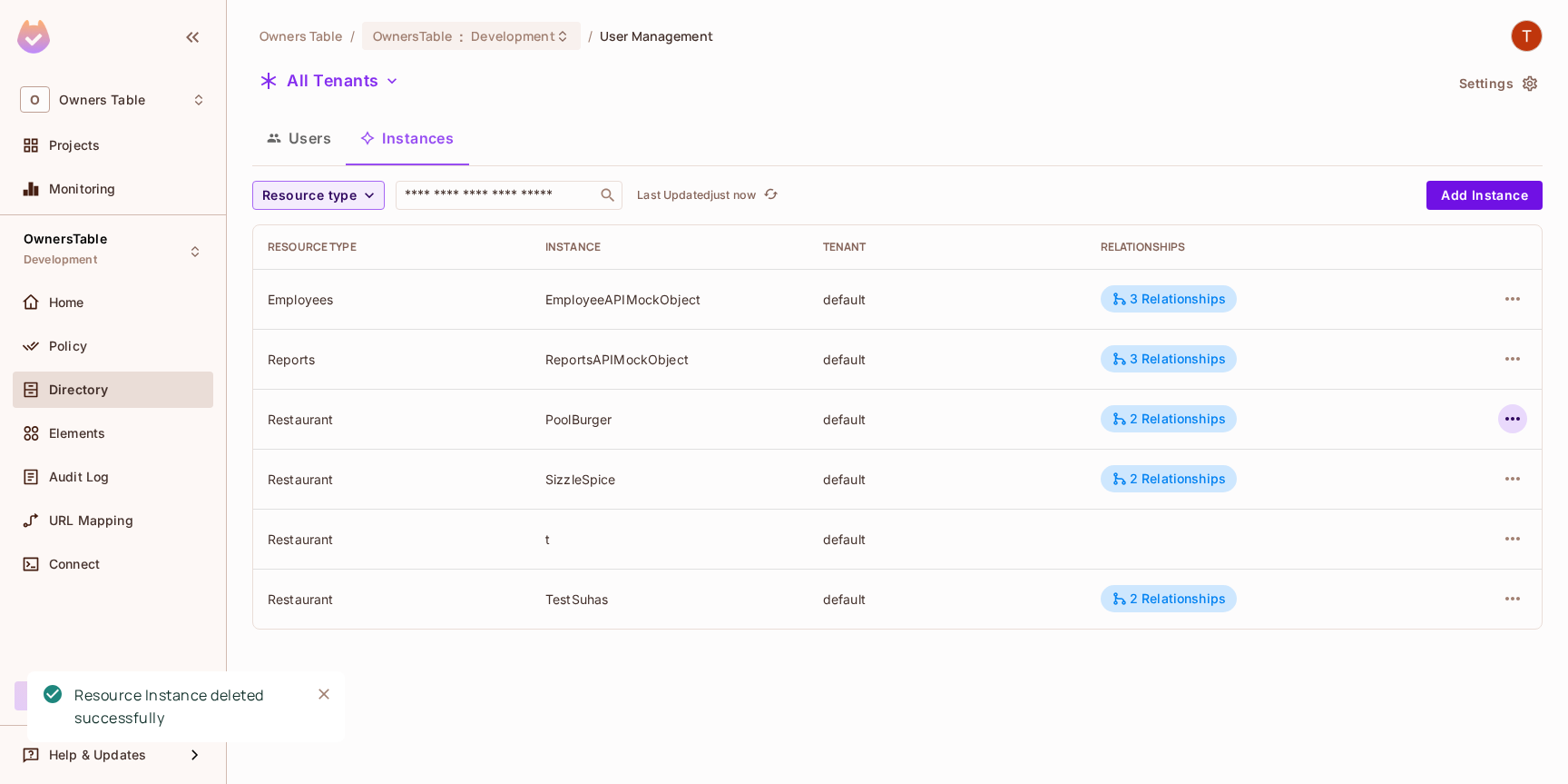
click at [1506, 417] on icon "button" at bounding box center [1513, 419] width 21 height 21
click at [1424, 538] on div "Delete Resource Instance" at bounding box center [1412, 540] width 157 height 19
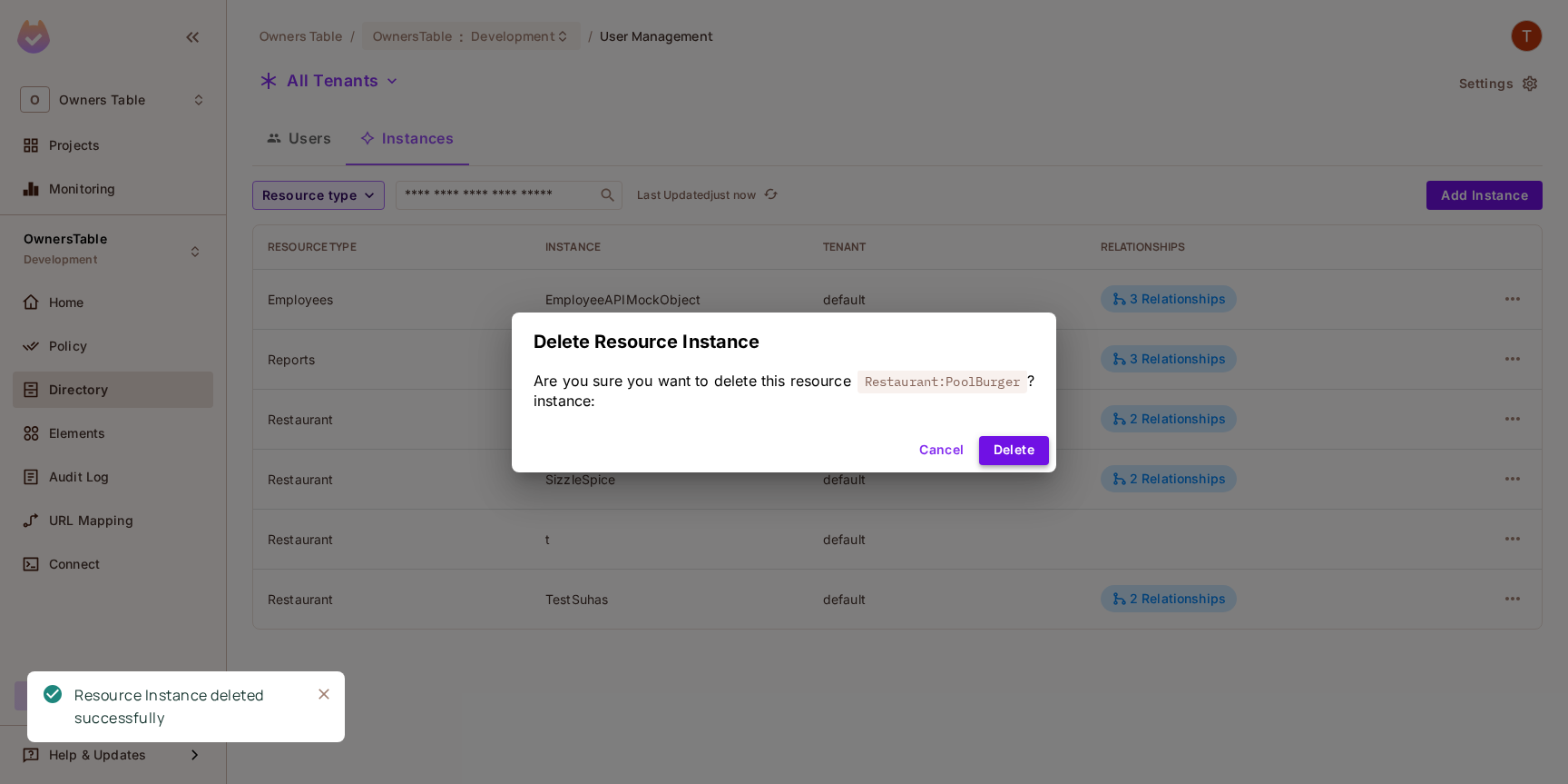
click at [1018, 450] on button "Delete" at bounding box center [1014, 450] width 70 height 29
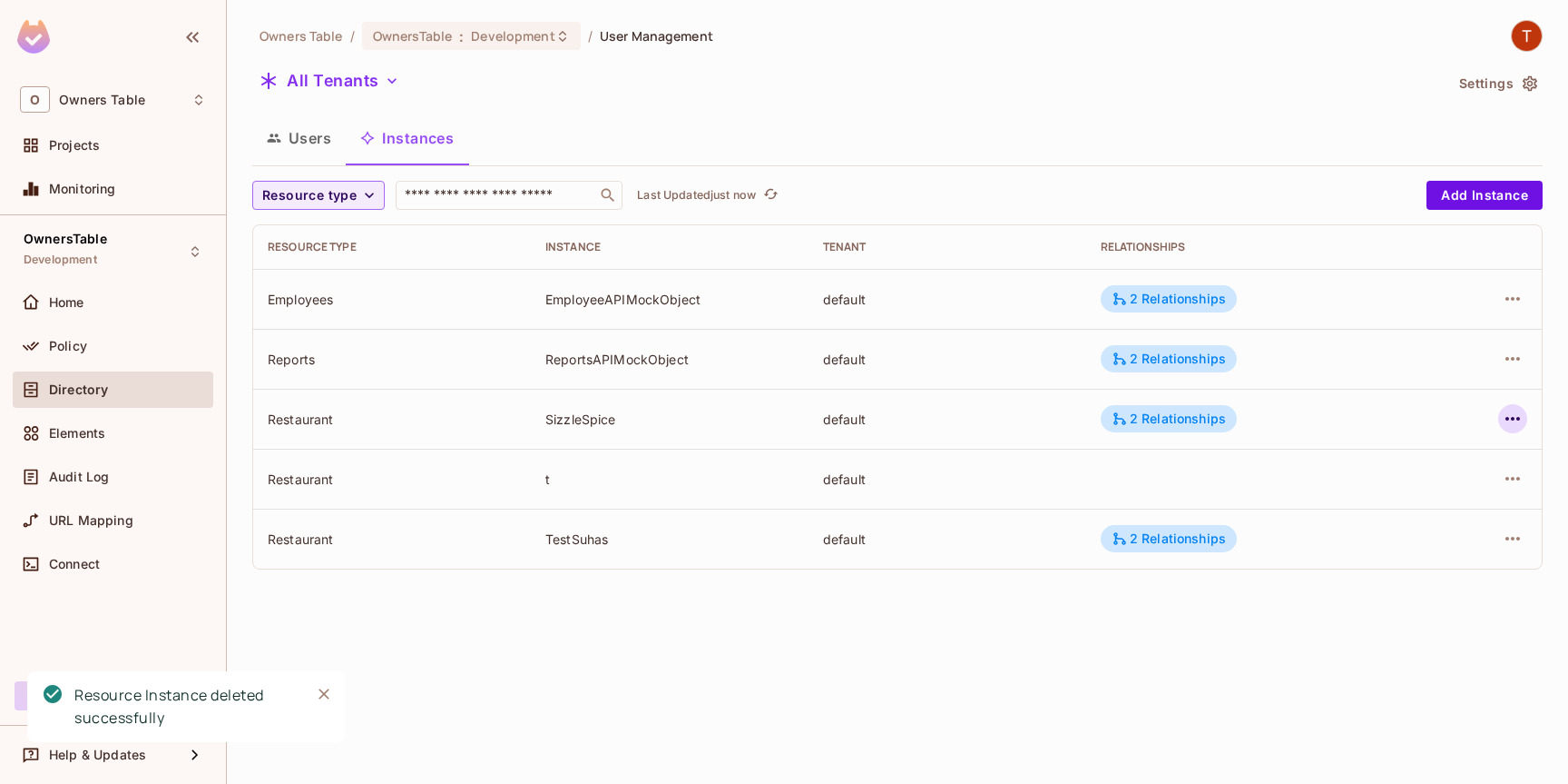
click at [1515, 418] on icon "button" at bounding box center [1513, 419] width 21 height 21
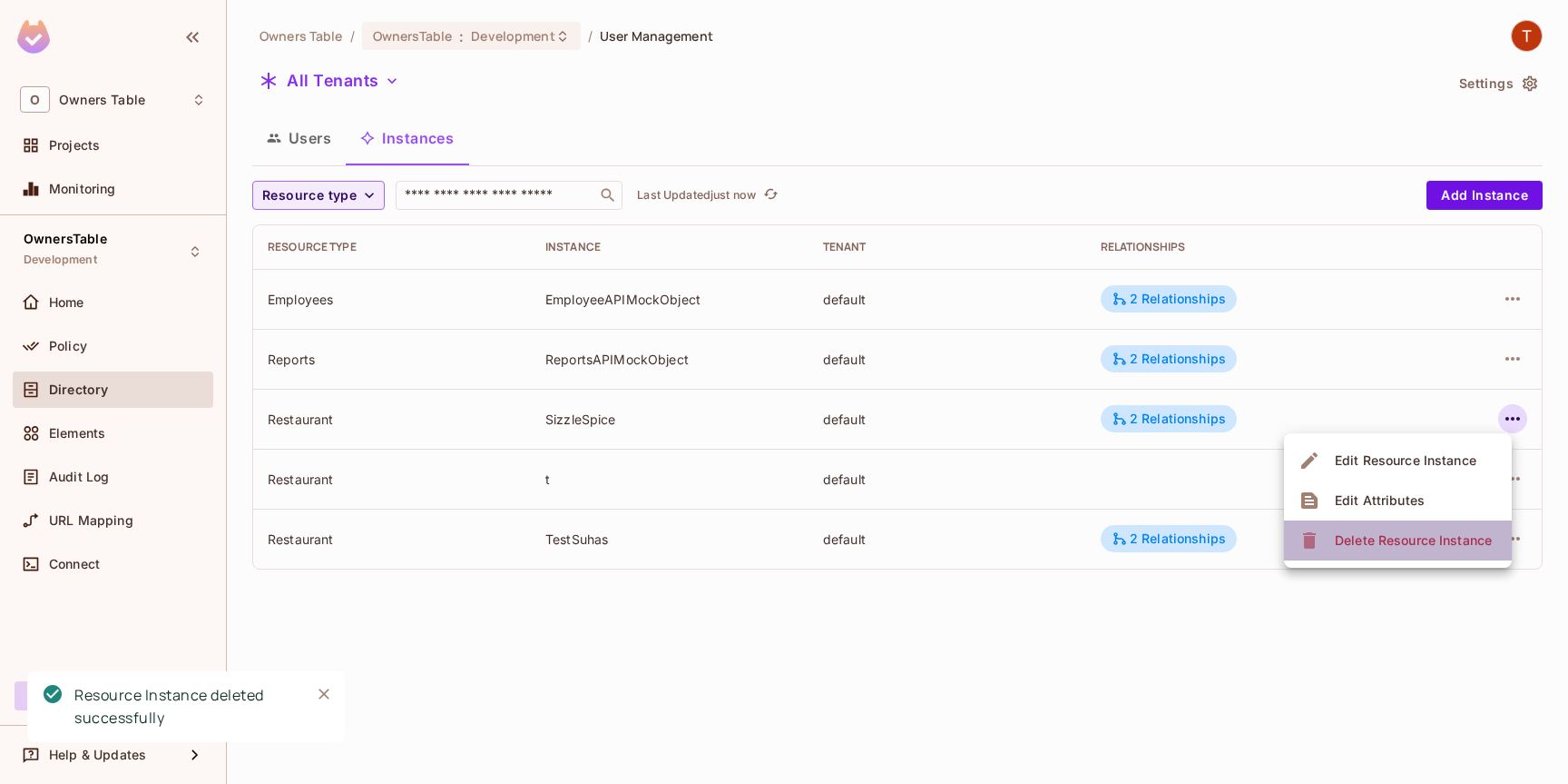
click at [1399, 546] on div "Delete Resource Instance" at bounding box center [1412, 540] width 157 height 19
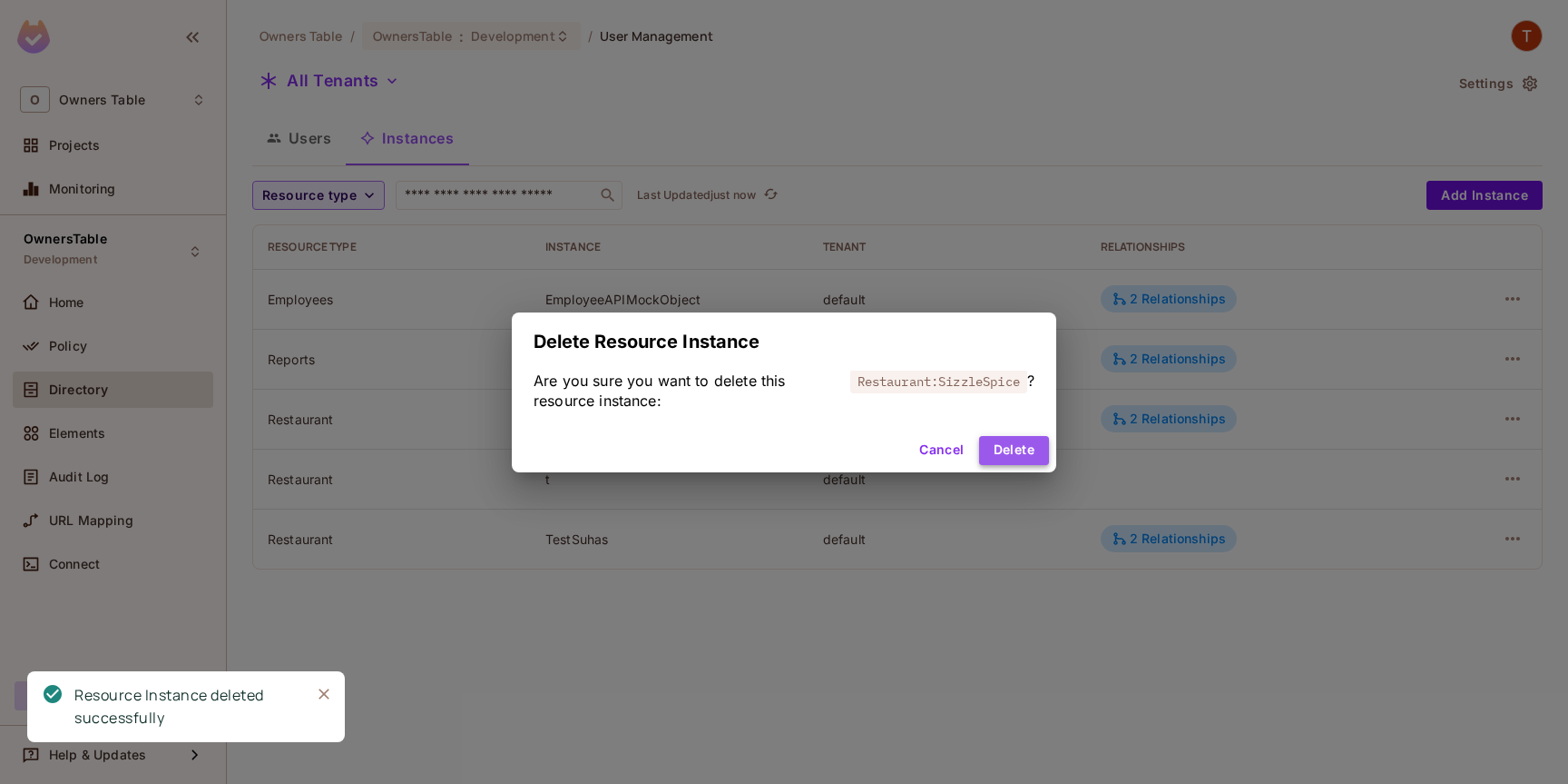
click at [1017, 456] on button "Delete" at bounding box center [1014, 450] width 70 height 29
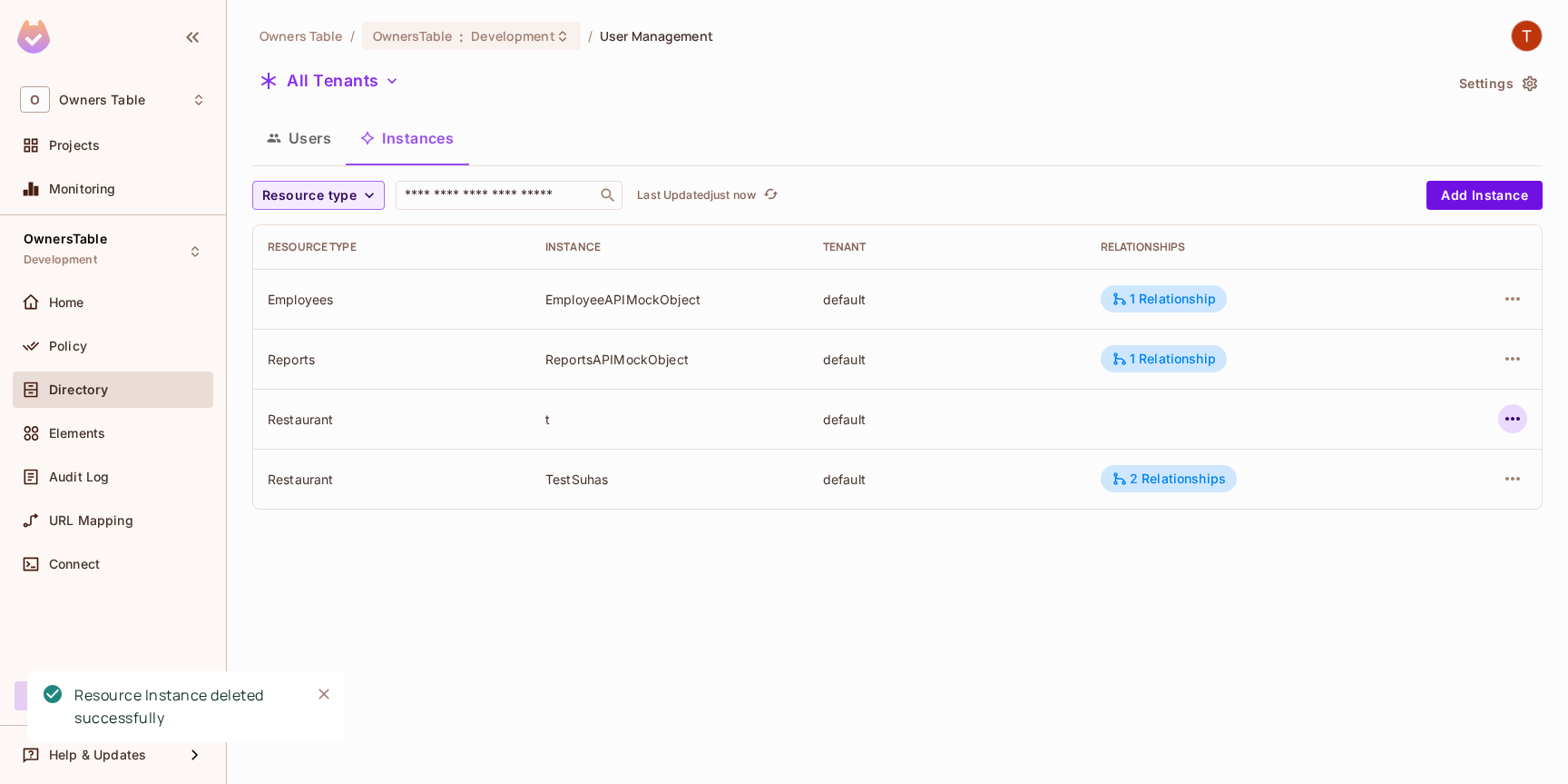
click at [1516, 420] on icon "button" at bounding box center [1513, 419] width 21 height 21
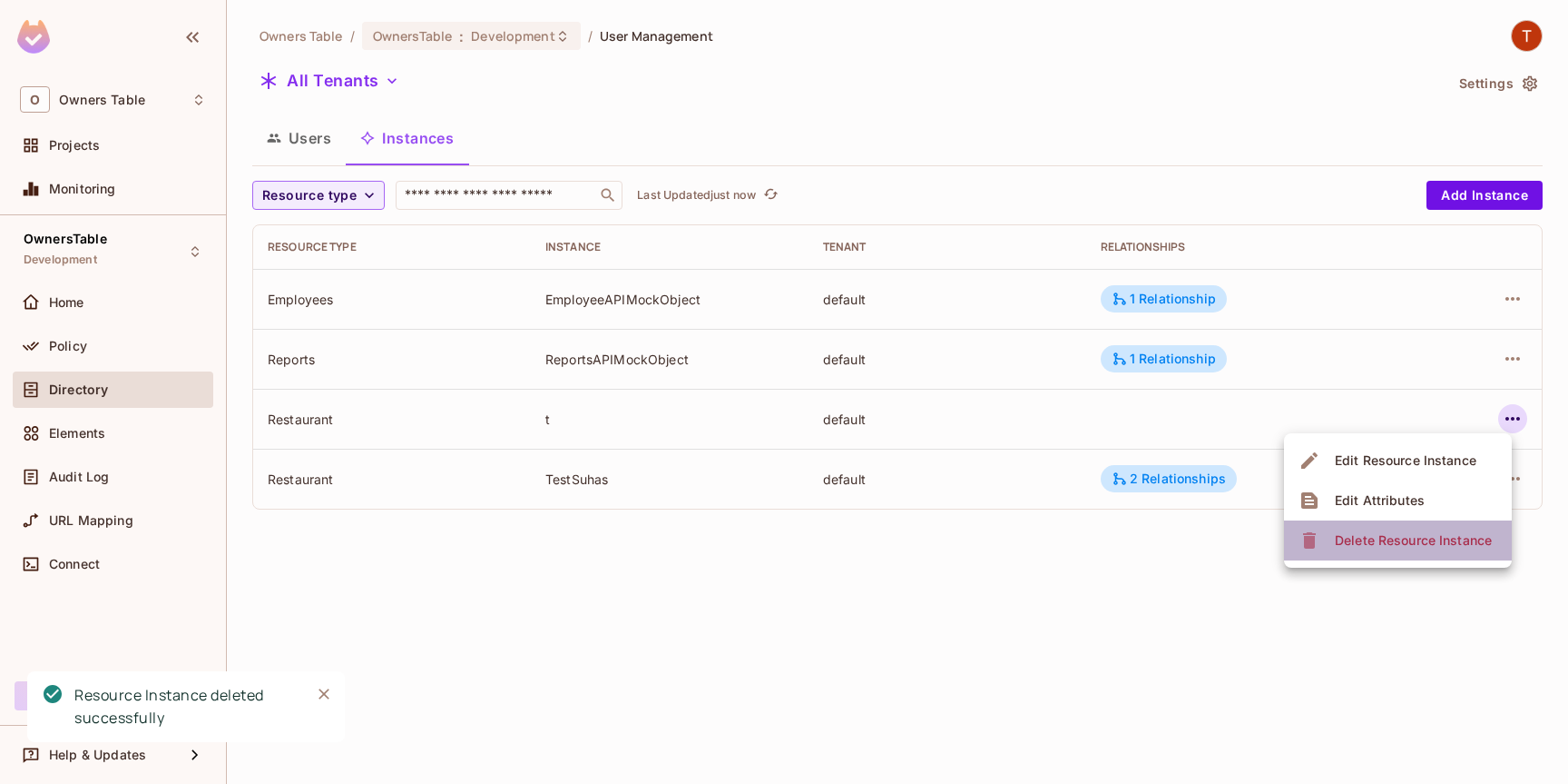
click at [1433, 534] on div "Delete Resource Instance" at bounding box center [1412, 540] width 157 height 19
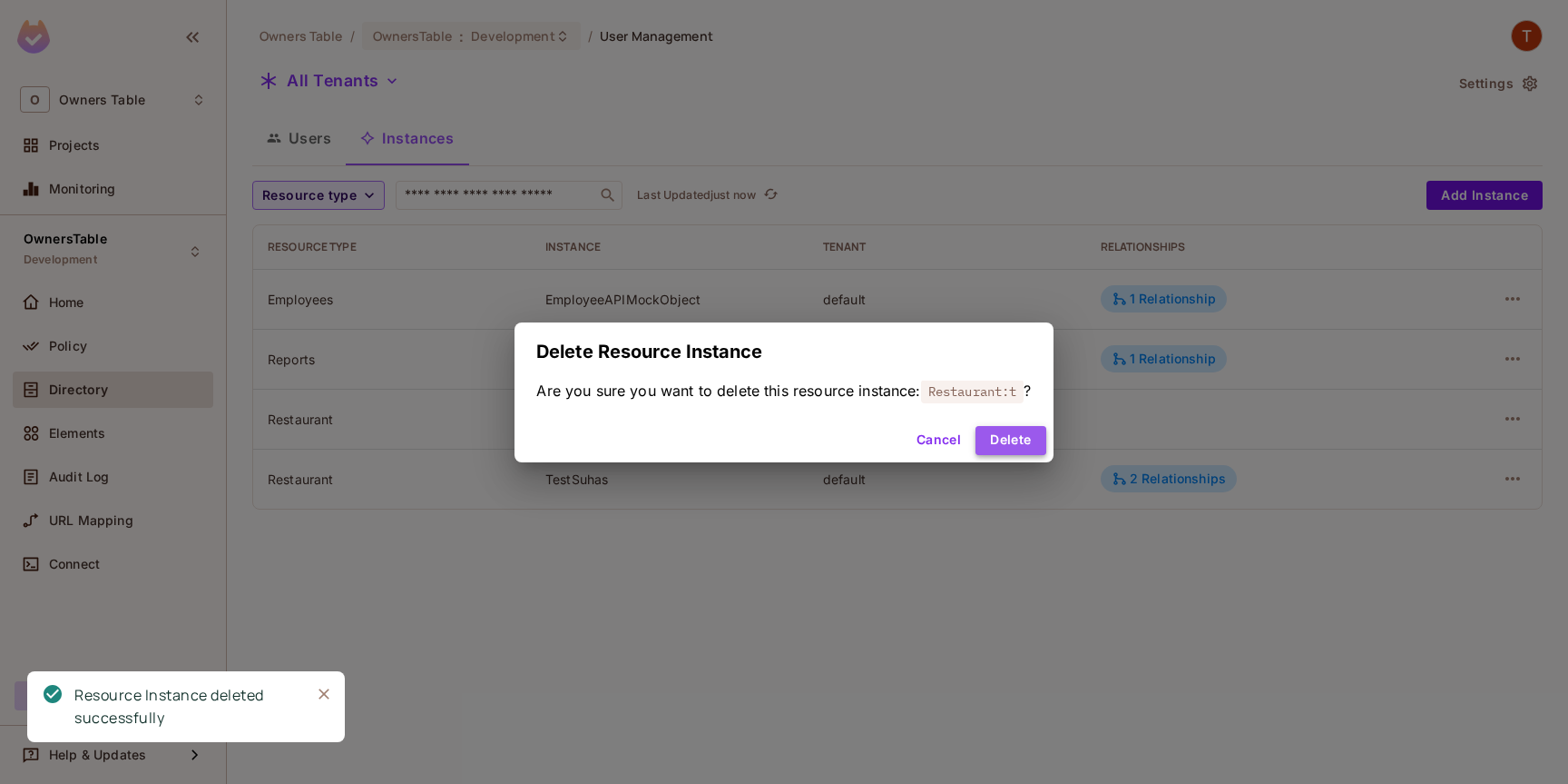
click at [1029, 454] on button "Delete" at bounding box center [1010, 440] width 70 height 29
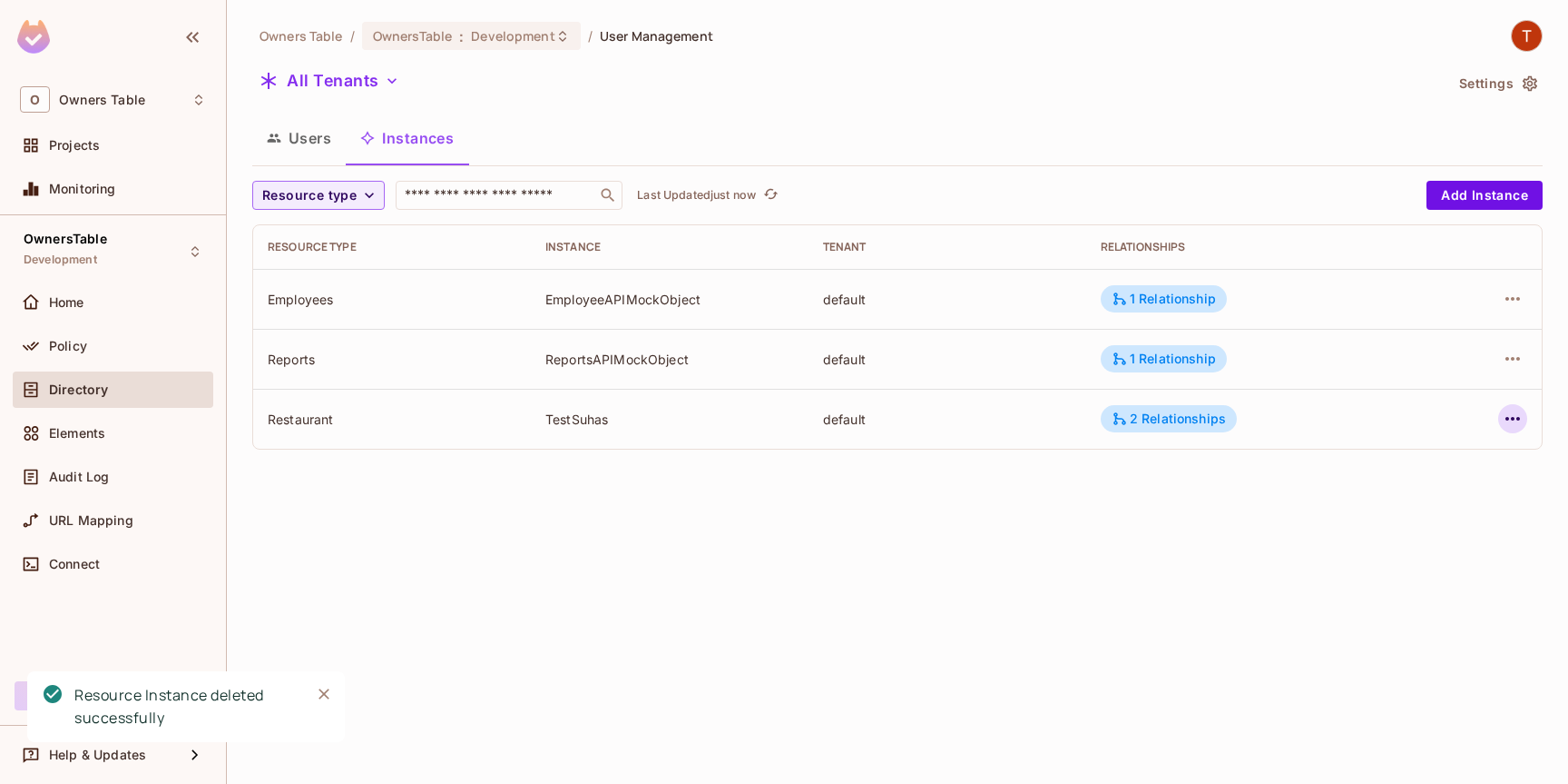
click at [1504, 417] on icon "button" at bounding box center [1513, 419] width 21 height 21
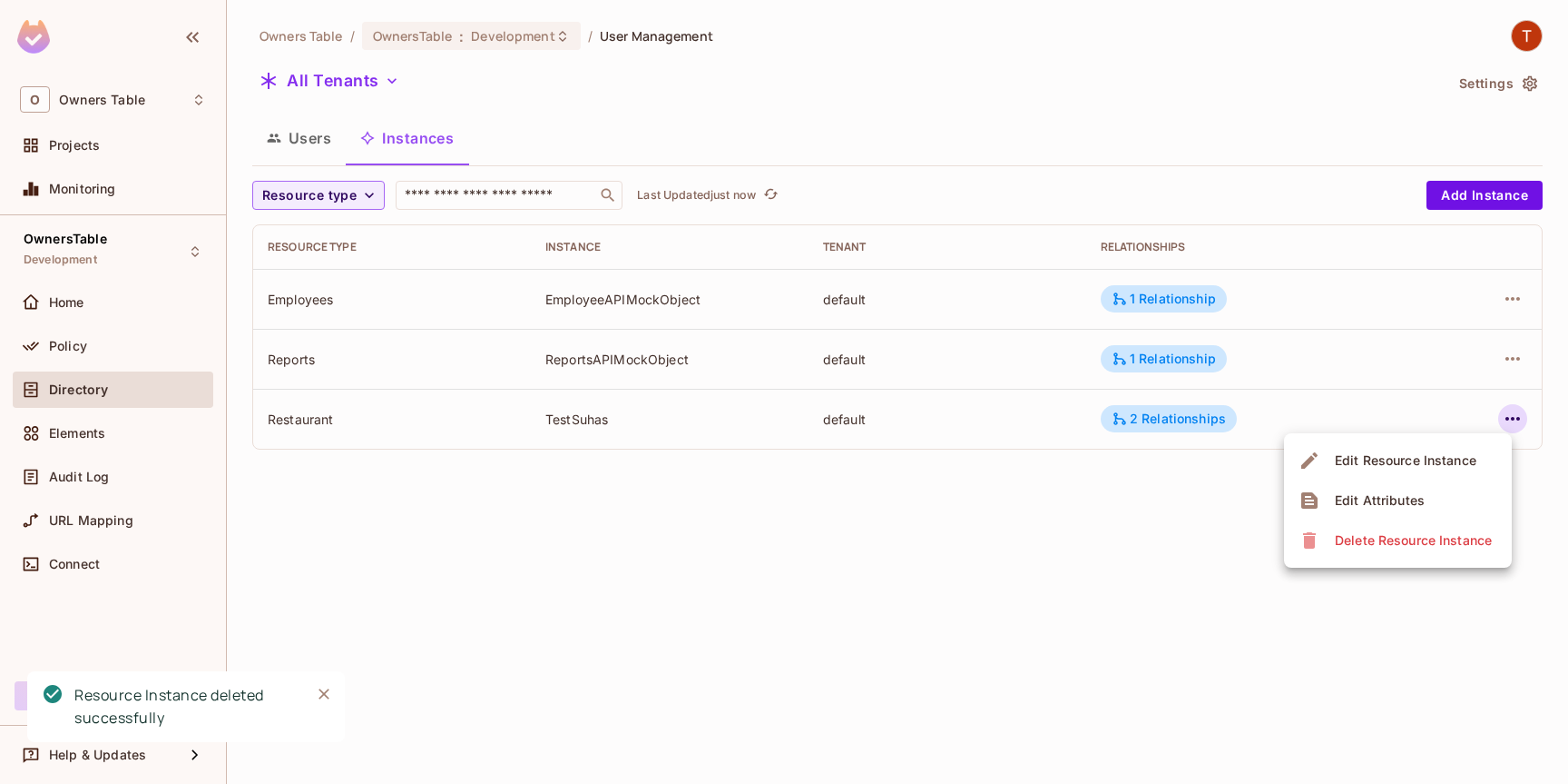
click at [1363, 538] on div "Delete Resource Instance" at bounding box center [1412, 540] width 157 height 19
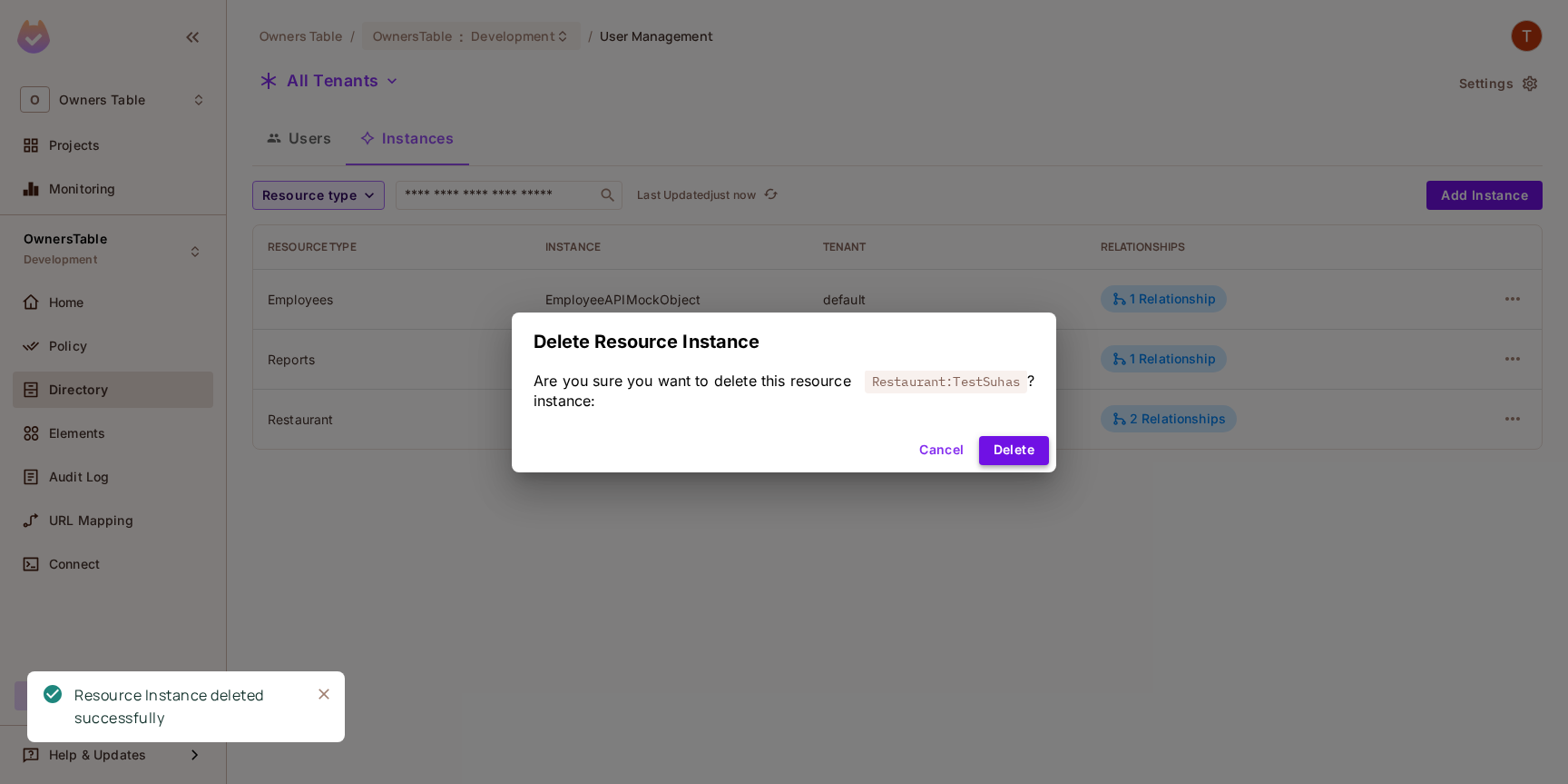
click at [1010, 448] on button "Delete" at bounding box center [1014, 450] width 70 height 29
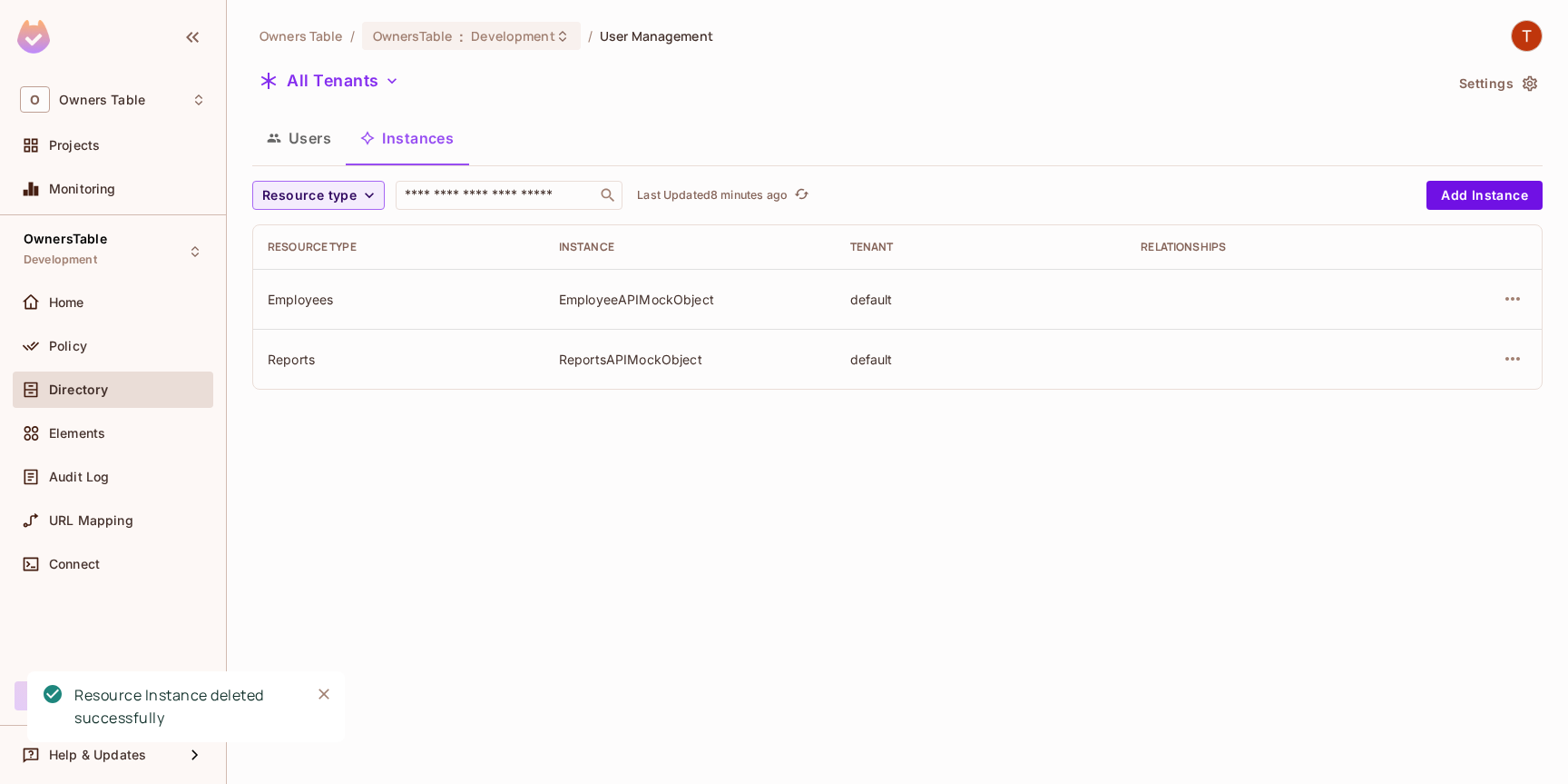
click at [874, 542] on div "Owners Table / OwnersTable : Development / User Management All Tenants Settings…" at bounding box center [897, 392] width 1341 height 784
click at [322, 699] on icon "Close" at bounding box center [323, 693] width 18 height 19
click at [465, 559] on div "Owners Table / OwnersTable : Development / User Management All Tenants Settings…" at bounding box center [897, 392] width 1341 height 784
